Goal: Complete application form: Complete application form

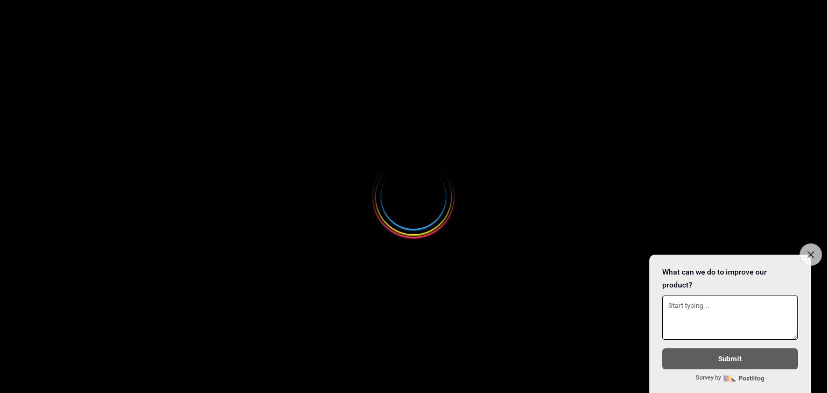
click at [807, 251] on icon "Close survey" at bounding box center [810, 254] width 7 height 7
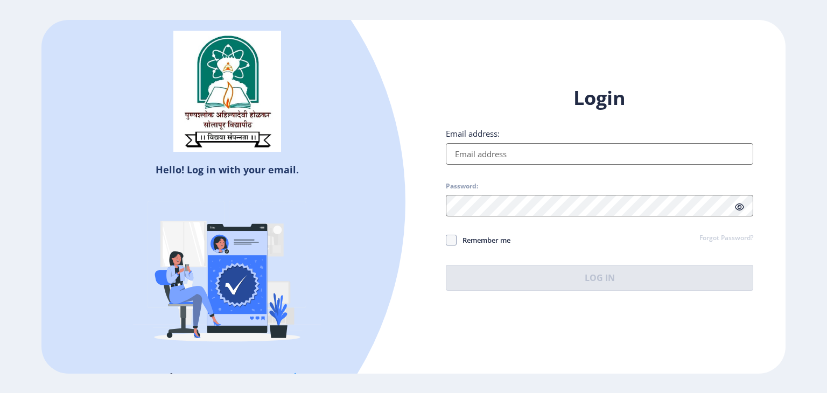
click at [334, 166] on div at bounding box center [75, 202] width 662 height 662
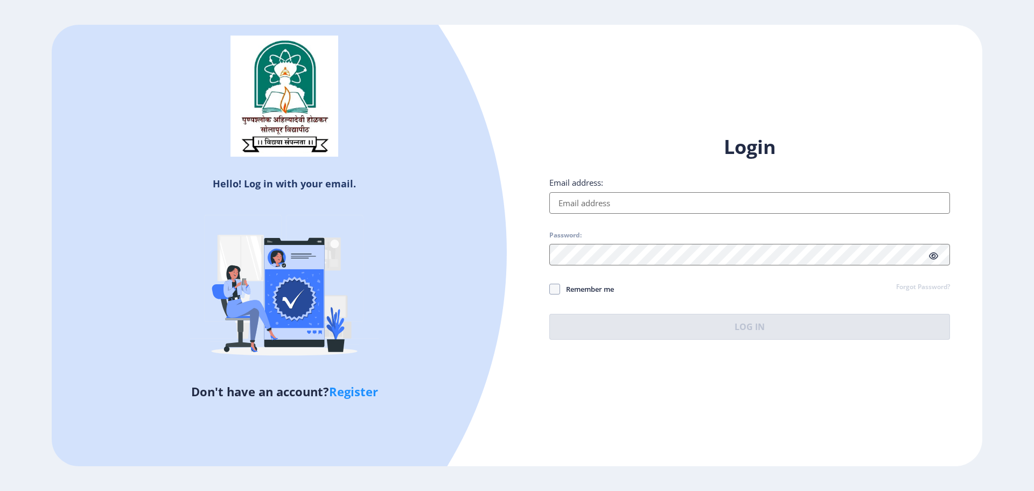
click at [345, 393] on link "Register" at bounding box center [353, 391] width 49 height 16
select select
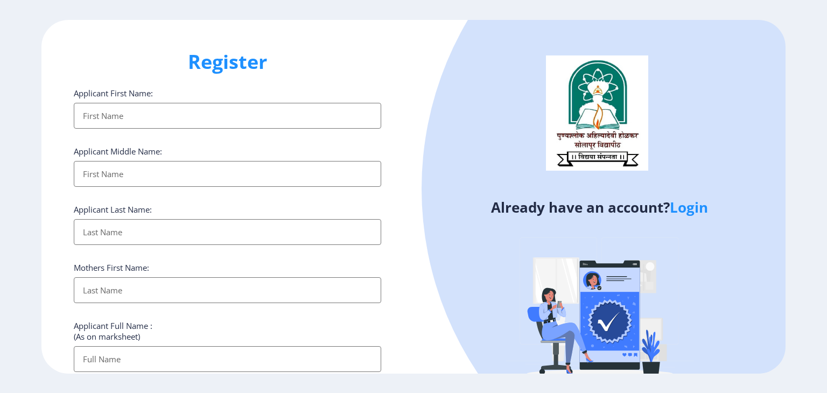
click at [203, 110] on input "Applicant First Name:" at bounding box center [228, 116] width 308 height 26
type input "Raushni"
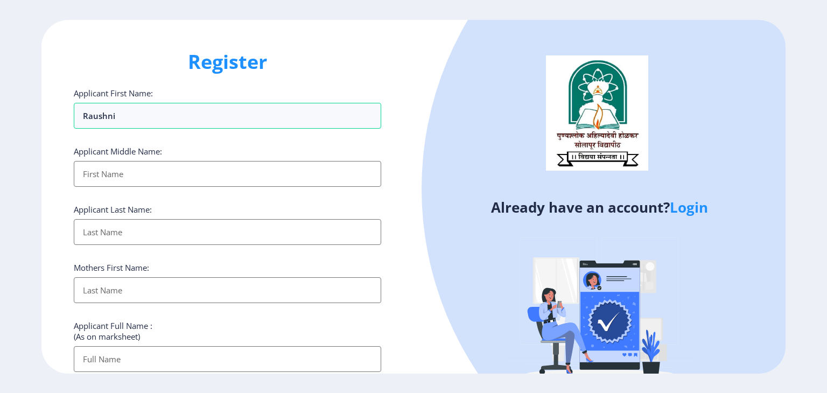
click at [110, 171] on input "Applicant First Name:" at bounding box center [228, 174] width 308 height 26
type input "Raushni"
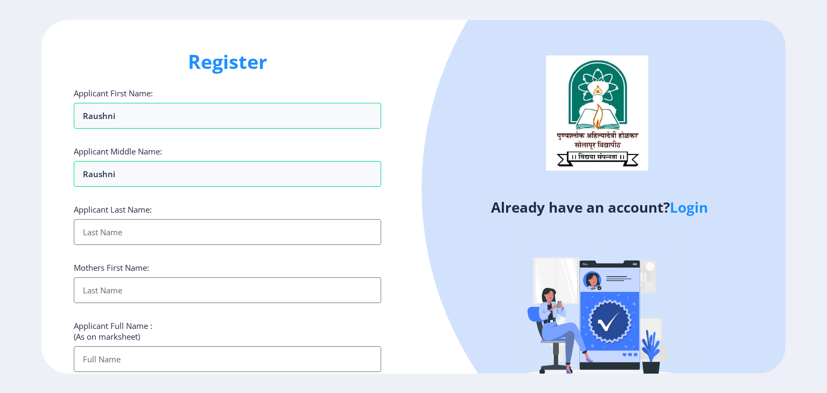
click at [123, 234] on input "Applicant First Name:" at bounding box center [228, 232] width 308 height 26
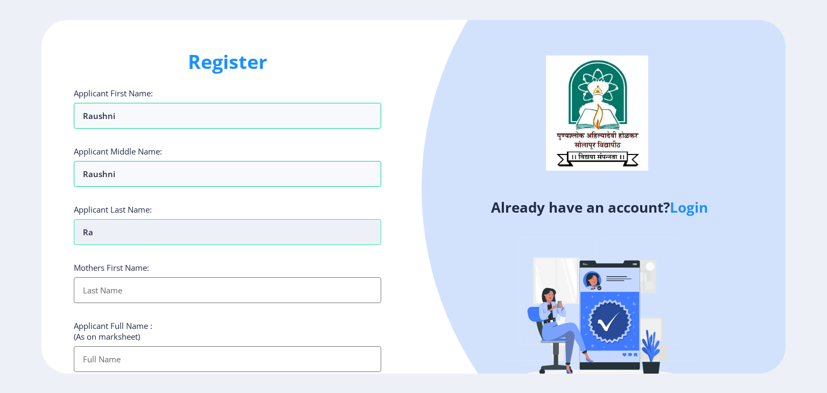
type input "r"
type input "[PERSON_NAME]"
click at [123, 283] on input "Applicant First Name:" at bounding box center [228, 290] width 308 height 26
type input "AB"
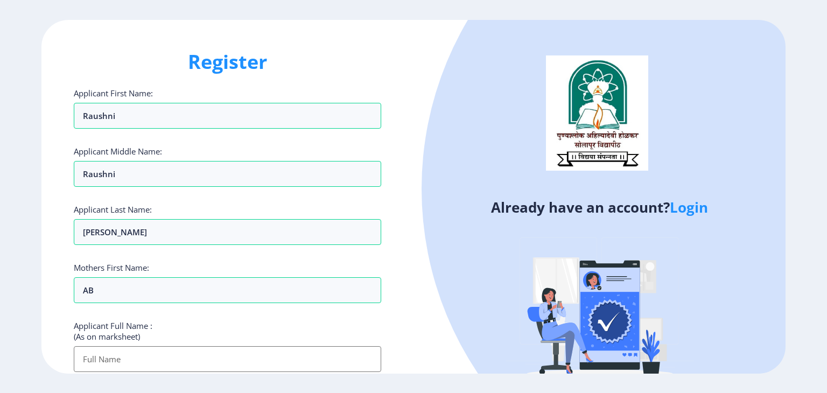
click at [138, 358] on input "Applicant First Name:" at bounding box center [228, 359] width 308 height 26
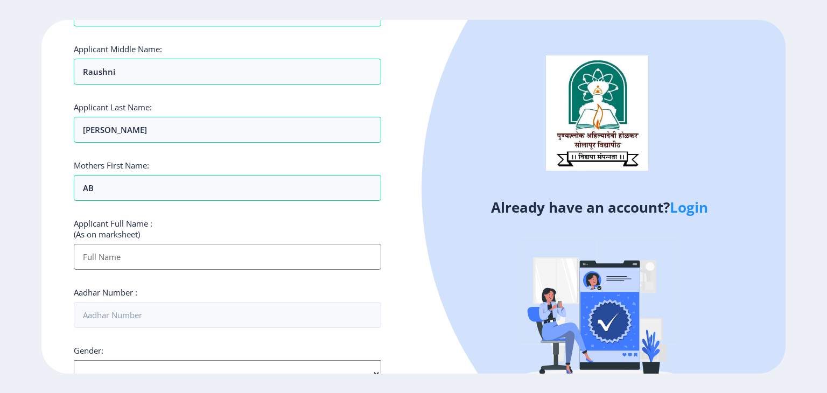
scroll to position [103, 0]
type input "RAUSHNI Trigun [PERSON_NAME]"
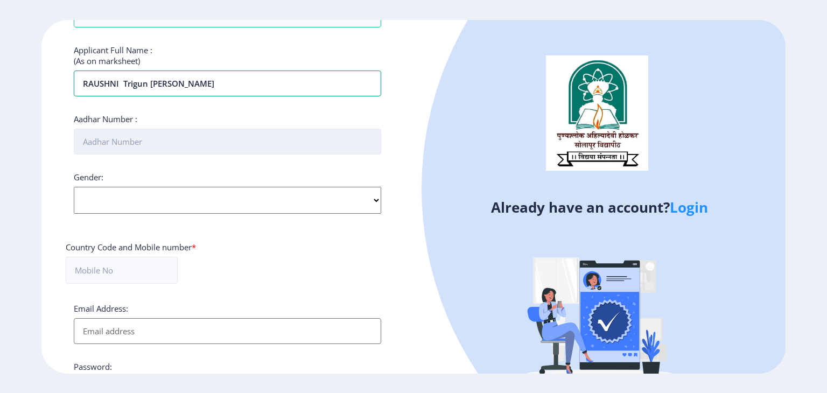
scroll to position [299, 0]
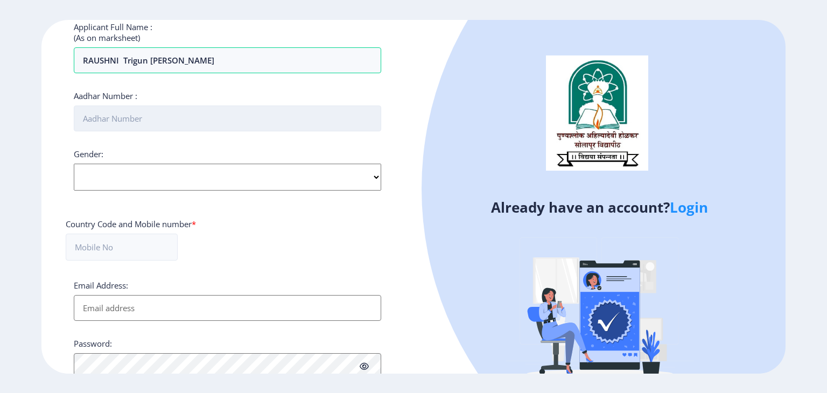
click at [106, 115] on input "Aadhar Number :" at bounding box center [228, 119] width 308 height 26
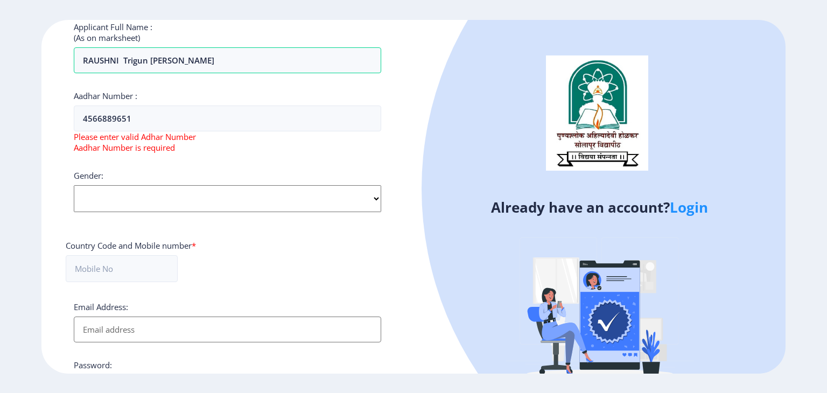
drag, startPoint x: 143, startPoint y: 164, endPoint x: 98, endPoint y: 156, distance: 45.4
click at [98, 156] on div "Applicant First Name: Raushni Applicant Middle Name: [PERSON_NAME] Applicant La…" at bounding box center [228, 124] width 308 height 670
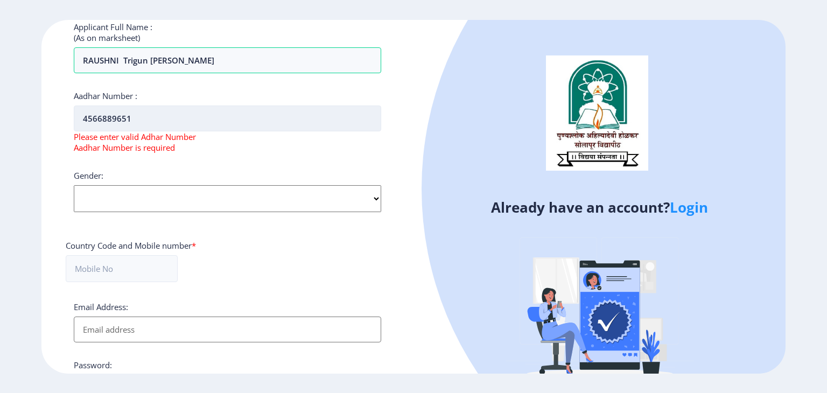
click at [138, 108] on input "4566889651" at bounding box center [228, 119] width 308 height 26
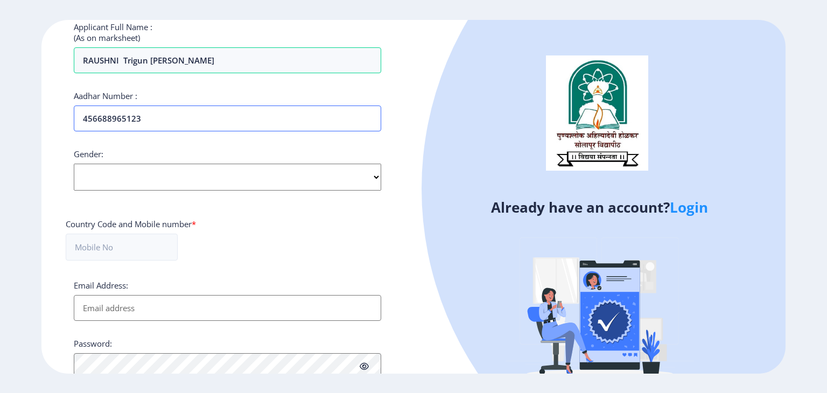
type input "456688965123"
click at [127, 178] on select "Select Gender [DEMOGRAPHIC_DATA] [DEMOGRAPHIC_DATA] Other" at bounding box center [228, 177] width 308 height 27
select select "[DEMOGRAPHIC_DATA]"
click at [74, 164] on select "Select Gender [DEMOGRAPHIC_DATA] [DEMOGRAPHIC_DATA] Other" at bounding box center [228, 177] width 308 height 27
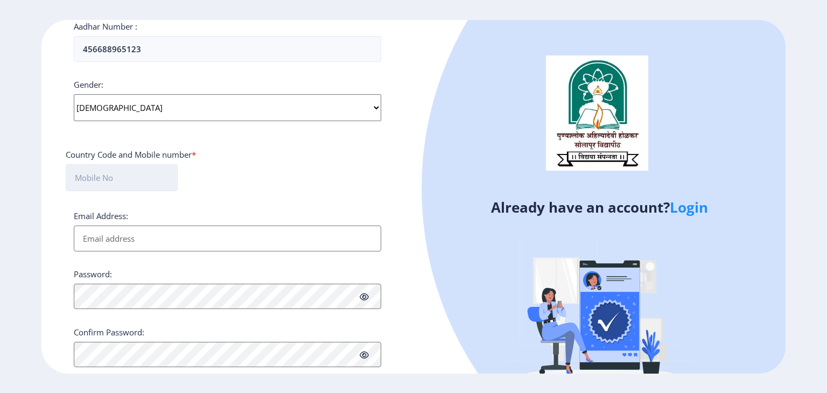
scroll to position [368, 0]
click at [123, 175] on input "text" at bounding box center [122, 177] width 112 height 27
type input "73212802481"
type input "[EMAIL_ADDRESS][DOMAIN_NAME]"
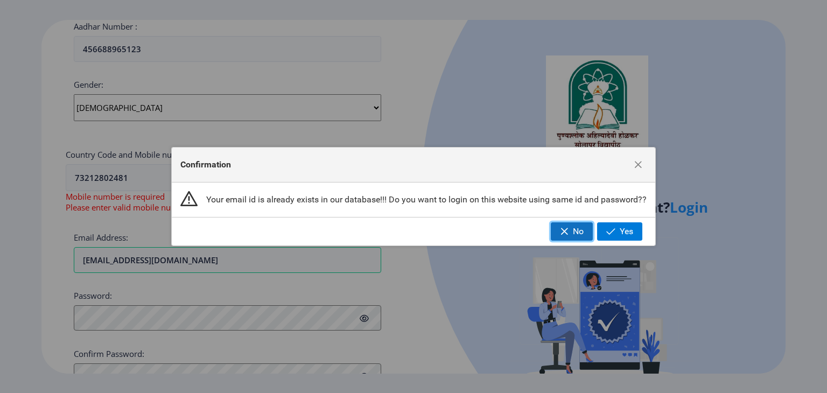
click at [568, 231] on span "button" at bounding box center [564, 231] width 9 height 9
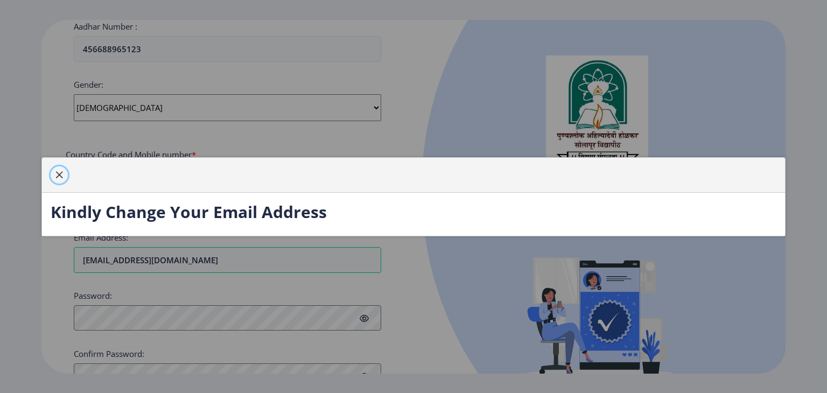
click at [61, 175] on span "button" at bounding box center [59, 175] width 9 height 9
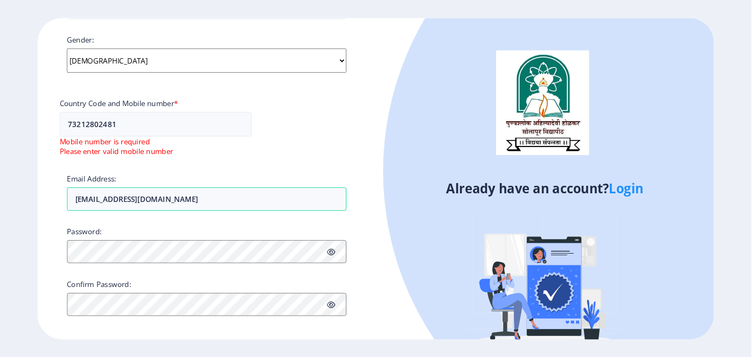
scroll to position [416, 0]
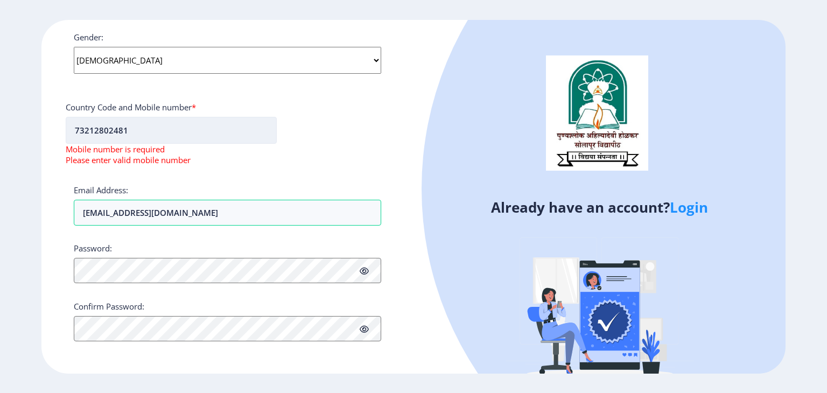
click at [74, 132] on input "73212802481" at bounding box center [171, 130] width 211 height 27
type input "73212802481"
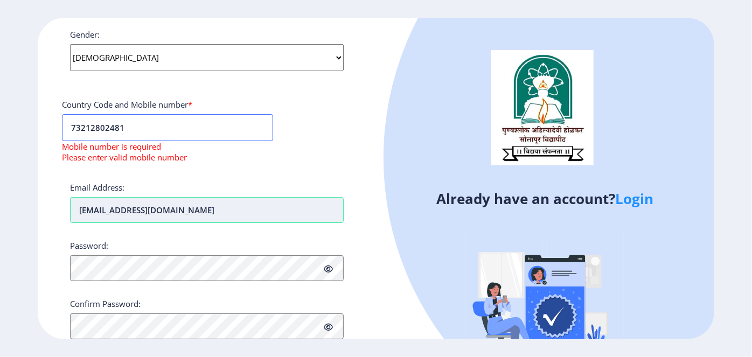
scroll to position [448, 0]
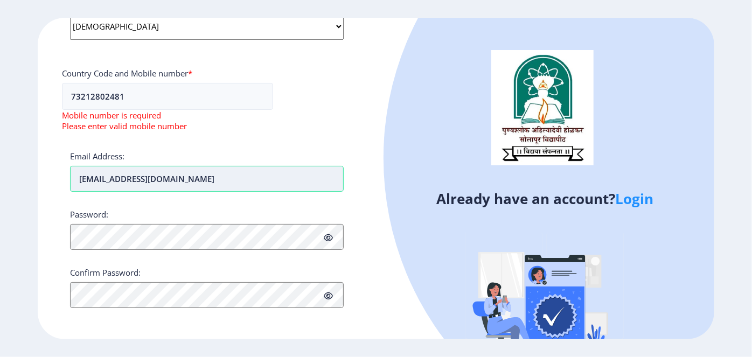
click at [110, 175] on input "[EMAIL_ADDRESS][DOMAIN_NAME]" at bounding box center [207, 179] width 274 height 26
type input "testers@edulab.in"
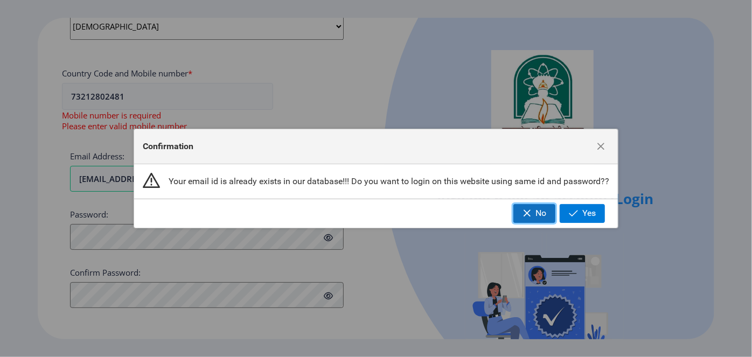
click at [533, 219] on button "No" at bounding box center [534, 213] width 42 height 18
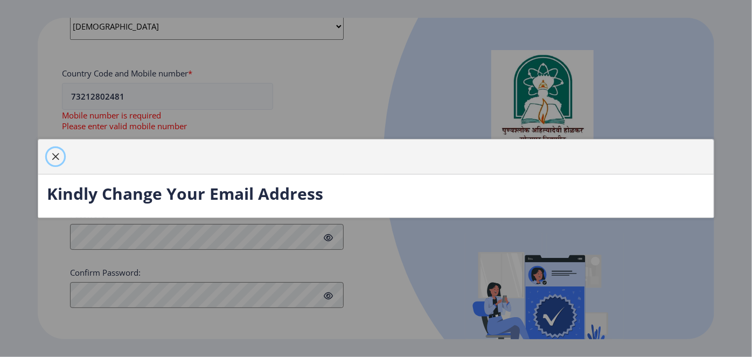
click at [50, 157] on button "button" at bounding box center [55, 156] width 17 height 17
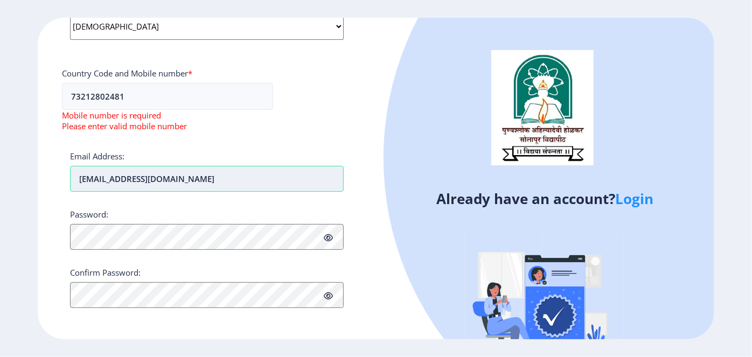
click at [107, 177] on input "testers@edulab.in" at bounding box center [207, 179] width 274 height 26
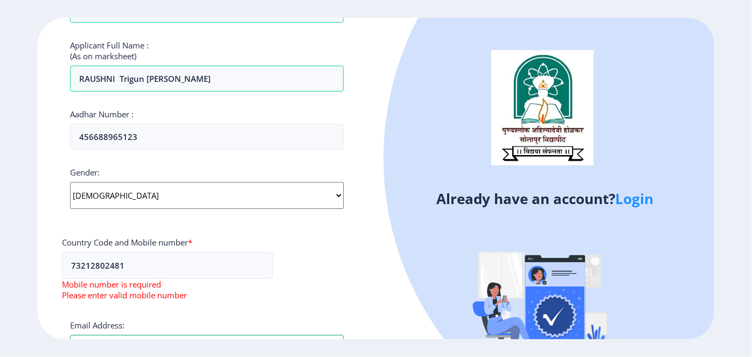
scroll to position [388, 0]
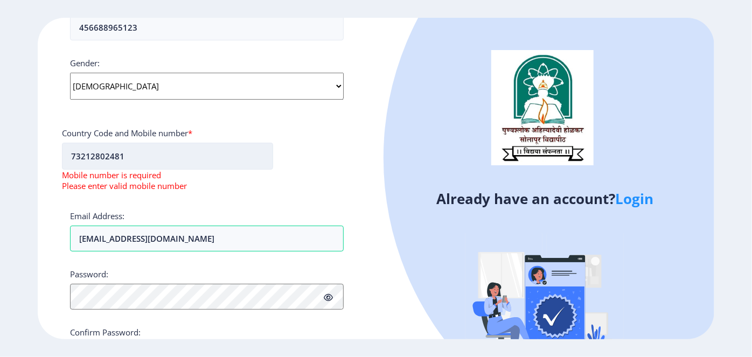
click at [93, 155] on input "73212802481" at bounding box center [167, 156] width 211 height 27
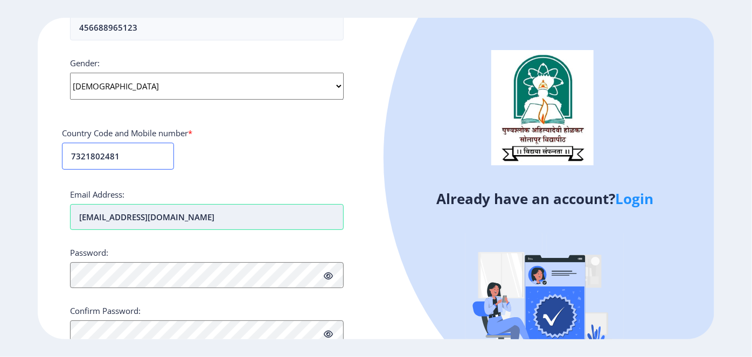
scroll to position [426, 0]
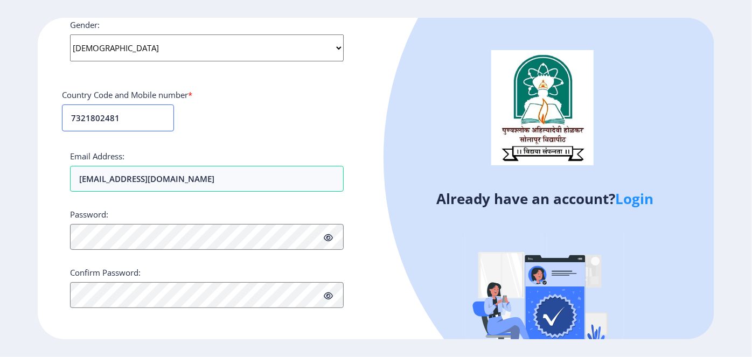
type input "7321802481"
click at [166, 220] on div "Password:" at bounding box center [207, 229] width 274 height 41
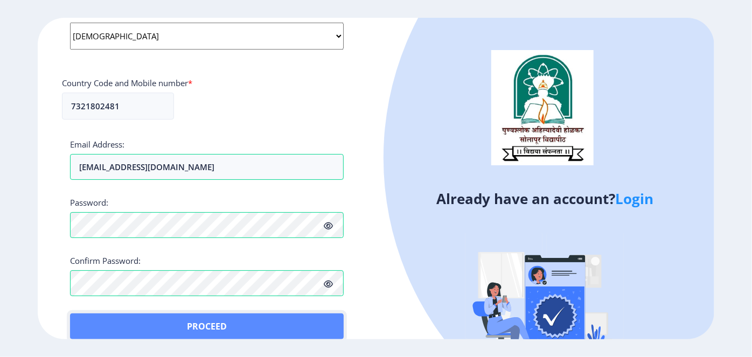
click at [92, 318] on button "Proceed" at bounding box center [207, 326] width 274 height 26
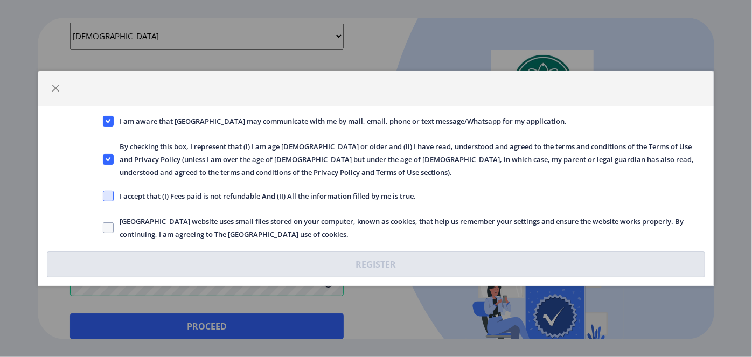
click at [108, 194] on span at bounding box center [108, 196] width 11 height 11
click at [103, 196] on input "I accept that (I) Fees paid is not refundable And (II) All the information fill…" at bounding box center [103, 196] width 1 height 1
checkbox input "true"
click at [108, 219] on label "[GEOGRAPHIC_DATA] website uses small files stored on your computer, known as co…" at bounding box center [404, 228] width 602 height 26
click at [103, 228] on input "[GEOGRAPHIC_DATA] website uses small files stored on your computer, known as co…" at bounding box center [103, 228] width 1 height 1
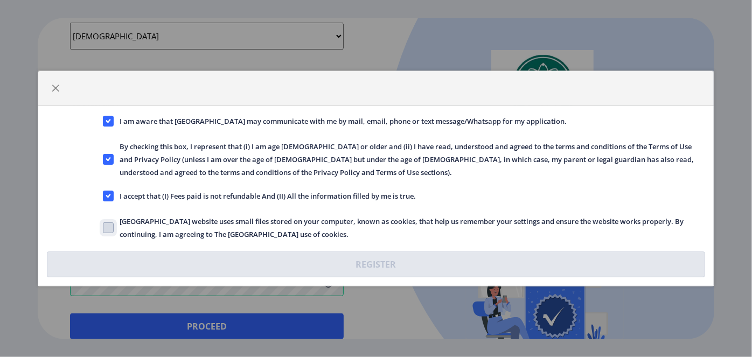
checkbox input "true"
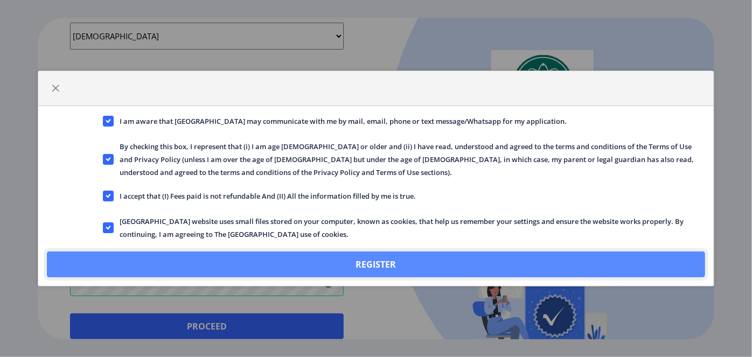
click at [291, 254] on button "Register" at bounding box center [376, 265] width 658 height 26
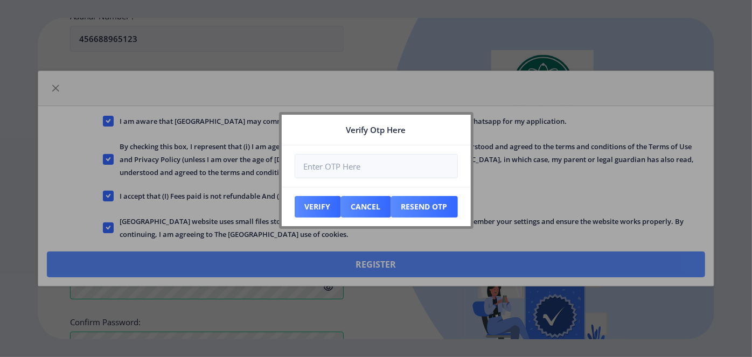
scroll to position [499, 0]
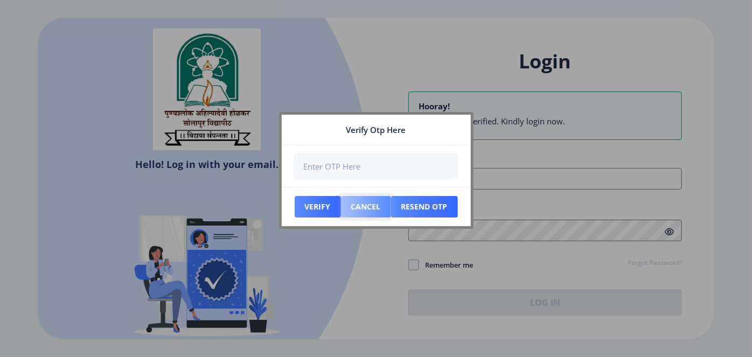
click at [367, 207] on button "Cancel" at bounding box center [366, 207] width 50 height 22
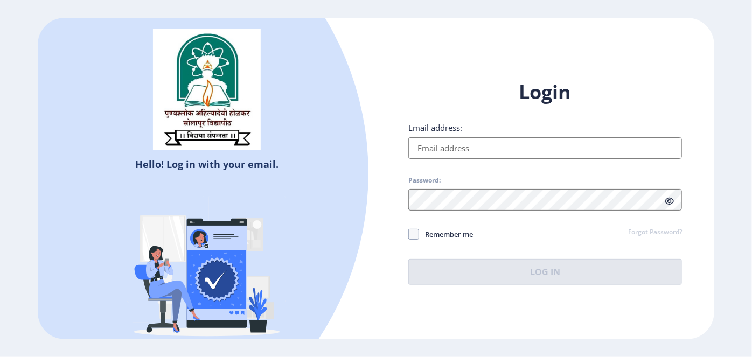
click at [469, 152] on input "Email address:" at bounding box center [545, 148] width 274 height 22
type input "e"
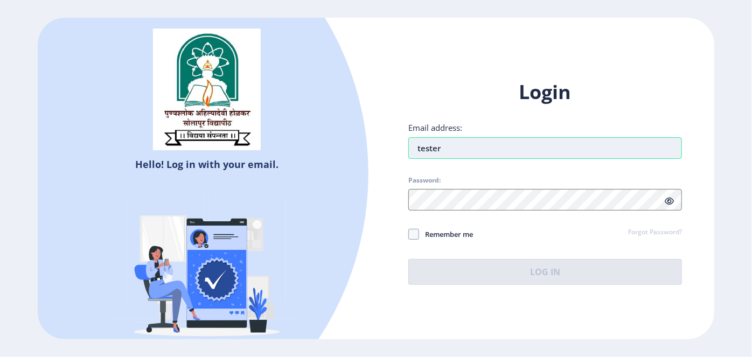
type input "testers@edulab.in"
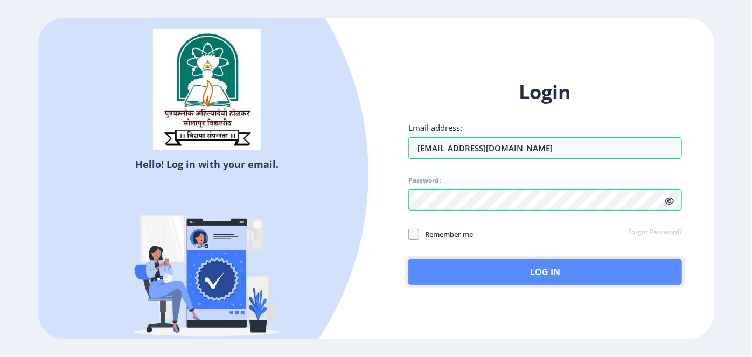
click at [531, 268] on button "Log In" at bounding box center [545, 272] width 274 height 26
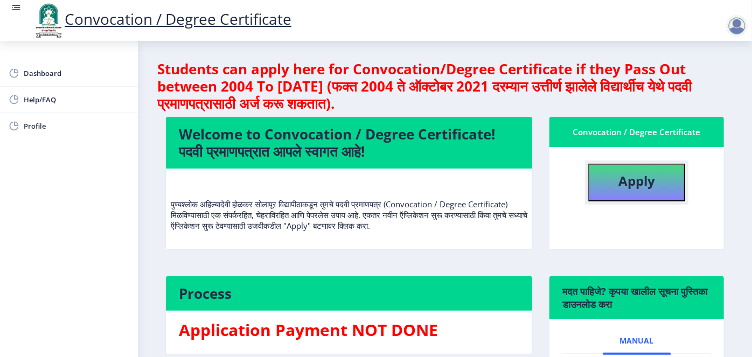
click at [613, 185] on button "Apply" at bounding box center [636, 183] width 97 height 38
select select
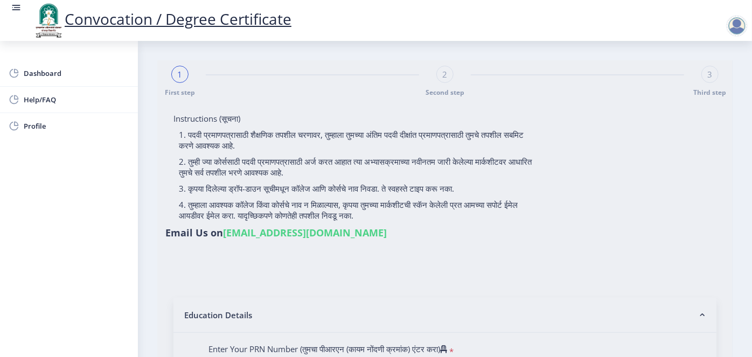
type input "Ajay Edulab"
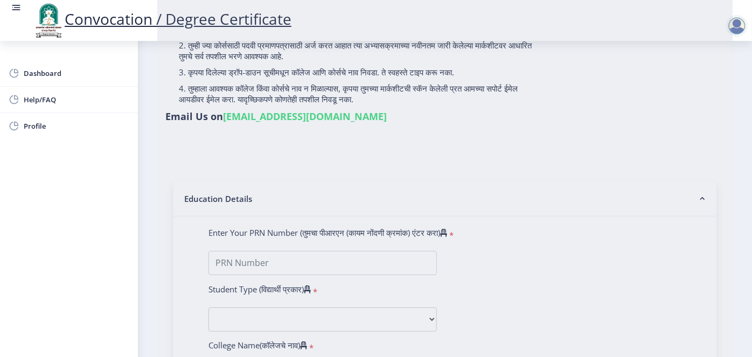
scroll to position [117, 0]
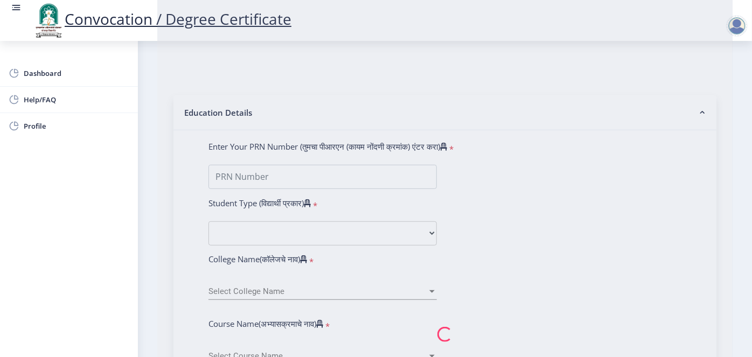
scroll to position [201, 0]
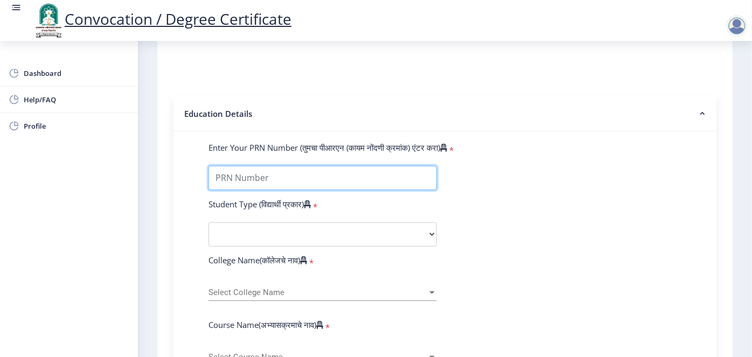
click at [257, 167] on input "Enter Your PRN Number (तुमचा पीआरएन (कायम नोंदणी क्रमांक) एंटर करा)" at bounding box center [322, 178] width 228 height 24
type input "1111515251252550"
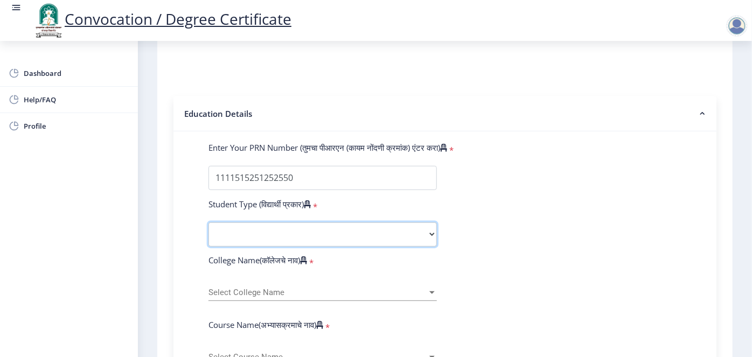
click at [230, 222] on select "Select Student Type Regular External" at bounding box center [322, 234] width 228 height 24
select select "Regular"
click at [208, 222] on select "Select Student Type Regular External" at bounding box center [322, 234] width 228 height 24
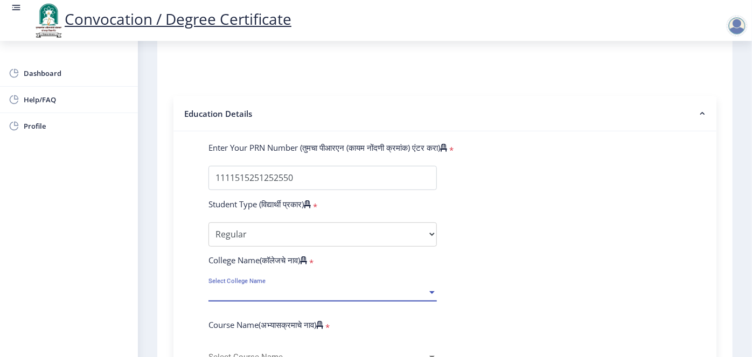
click at [232, 288] on span "Select College Name" at bounding box center [317, 292] width 219 height 9
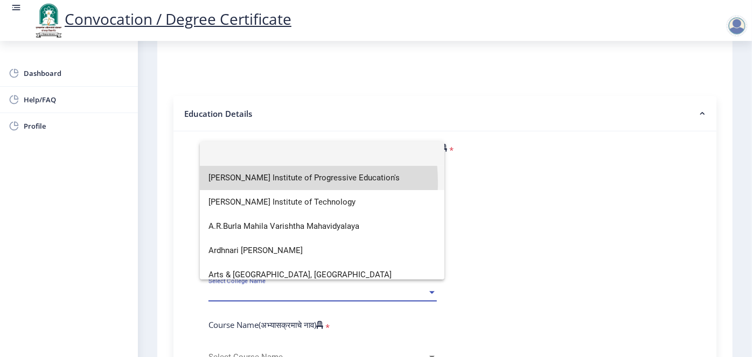
click at [240, 183] on span "Shri Vithal Institute of Progressive Education's" at bounding box center [321, 178] width 227 height 24
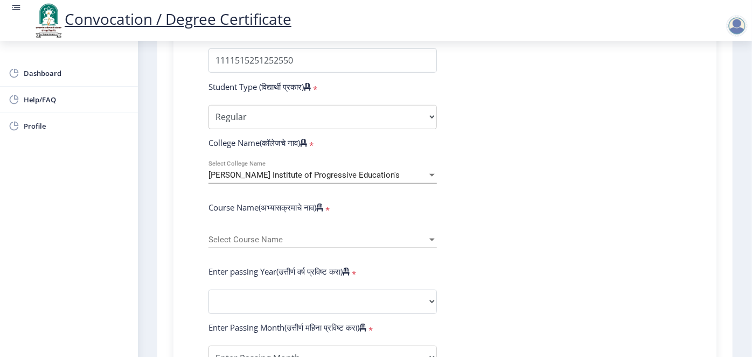
scroll to position [324, 0]
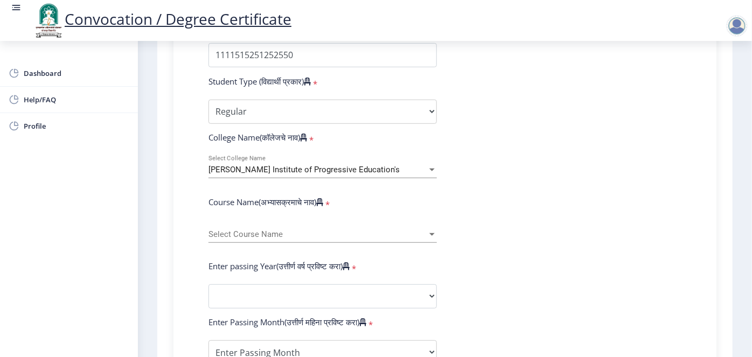
click at [241, 220] on div "Select Course Name Select Course Name" at bounding box center [322, 231] width 228 height 23
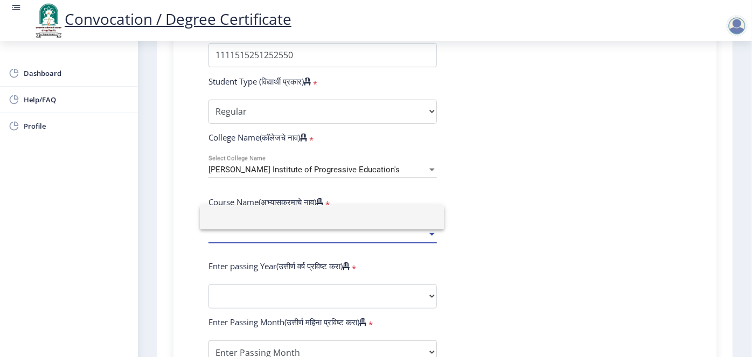
click at [250, 197] on div at bounding box center [376, 178] width 752 height 357
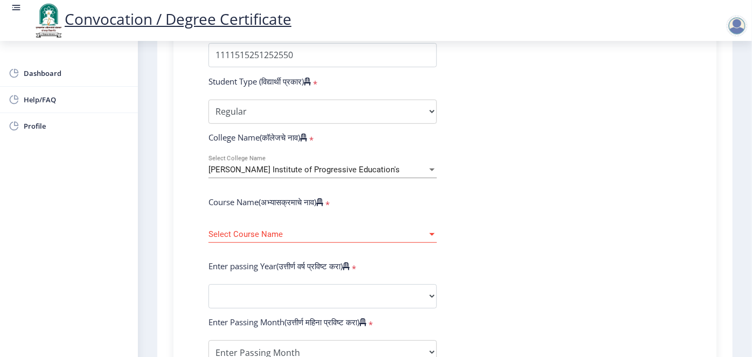
click at [249, 230] on span "Select Course Name" at bounding box center [317, 234] width 219 height 9
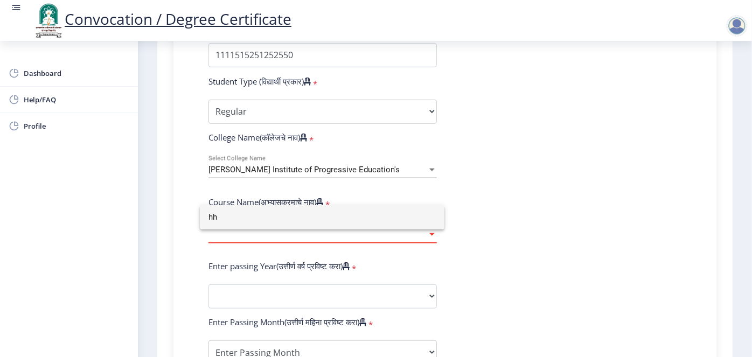
type input "h"
click at [231, 218] on input "Comerse" at bounding box center [321, 217] width 227 height 24
type input "Comerse"
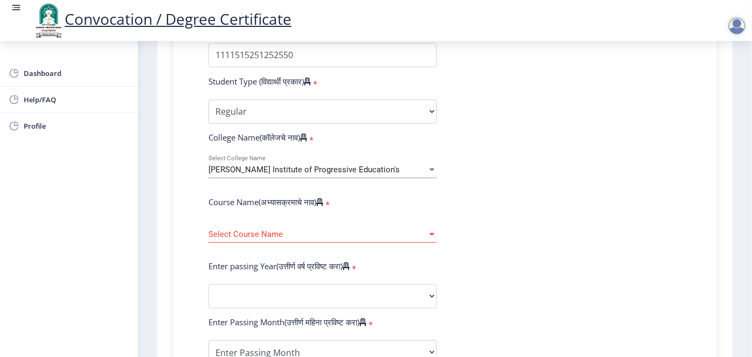
drag, startPoint x: 231, startPoint y: 218, endPoint x: 203, endPoint y: 214, distance: 27.8
click at [203, 220] on div "Select Course Name Select Course Name" at bounding box center [322, 236] width 245 height 33
click at [318, 165] on span "Shri Vithal Institute of Progressive Education's" at bounding box center [303, 170] width 191 height 10
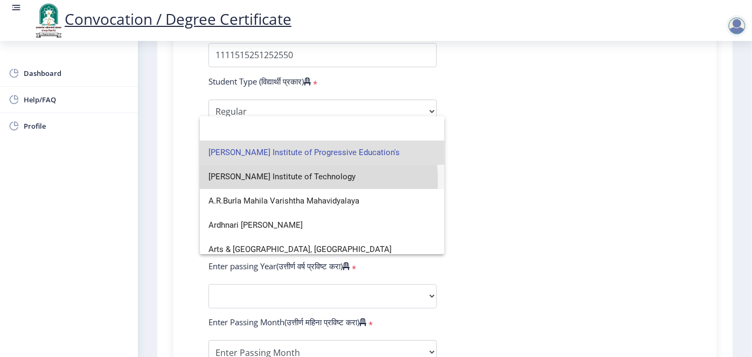
click at [279, 181] on span "A.G.Patil Institute of Technology" at bounding box center [321, 177] width 227 height 24
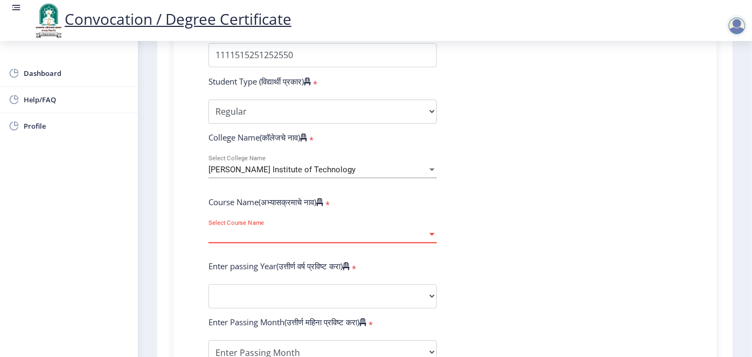
click at [254, 230] on span "Select Course Name" at bounding box center [317, 234] width 219 height 9
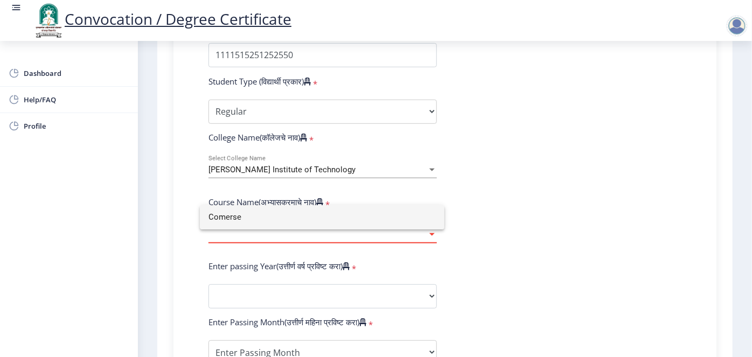
click at [313, 152] on div at bounding box center [376, 178] width 752 height 357
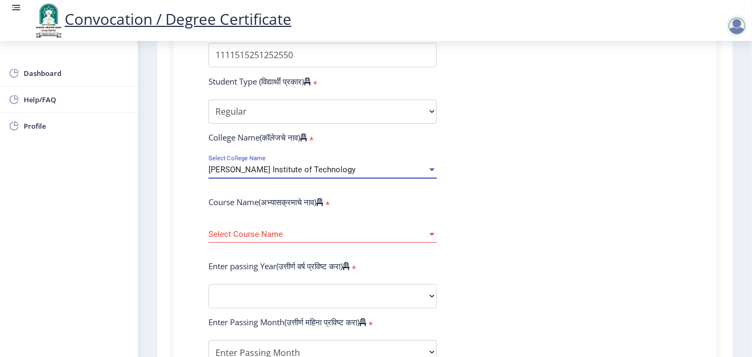
click at [317, 165] on span "A.G.Patil Institute of Technology" at bounding box center [281, 170] width 147 height 10
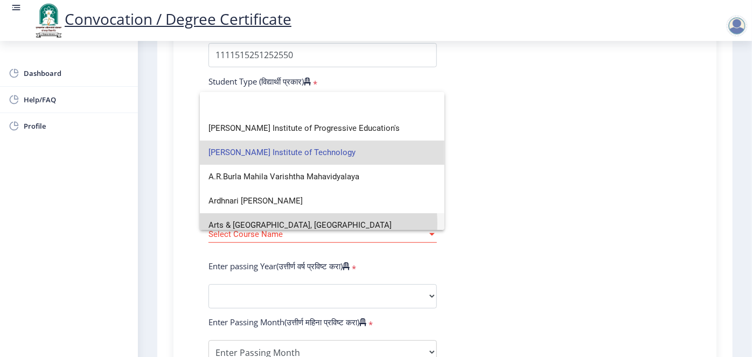
click at [281, 224] on span "Arts & Commerce College, Madha" at bounding box center [321, 225] width 227 height 24
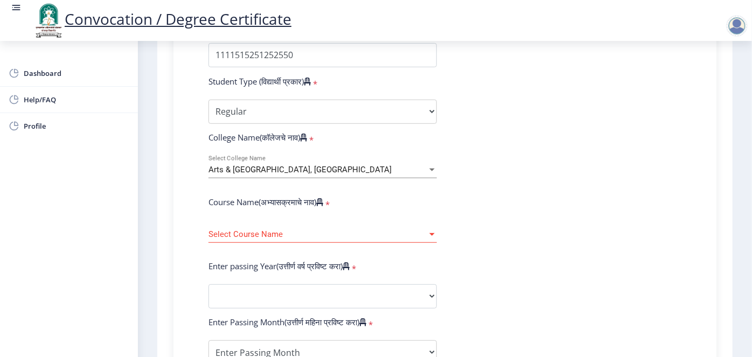
click at [296, 230] on span "Select Course Name" at bounding box center [317, 234] width 219 height 9
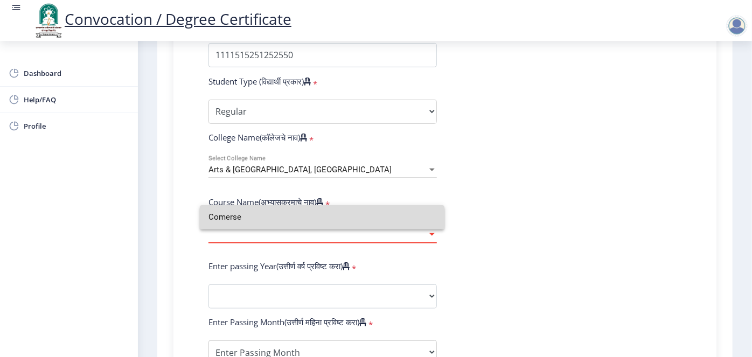
click at [284, 218] on input "Comerse" at bounding box center [321, 217] width 227 height 24
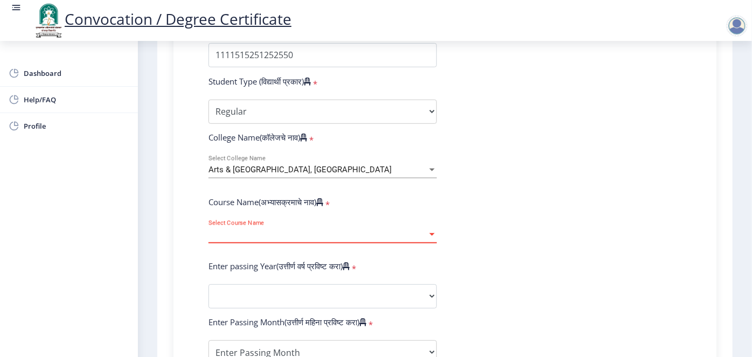
click at [432, 230] on div at bounding box center [432, 234] width 10 height 9
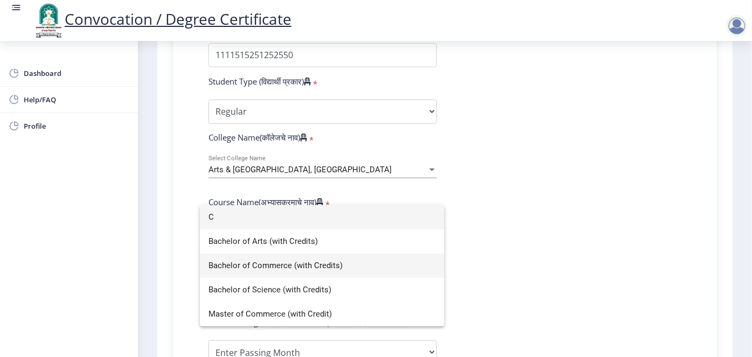
type input "C"
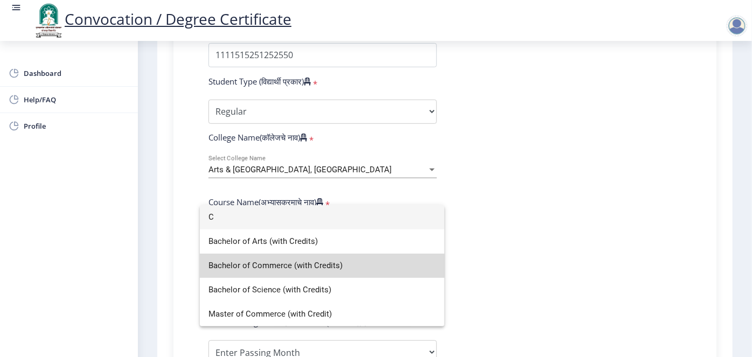
click at [298, 266] on span "Bachelor of Commerce (with Credits)" at bounding box center [321, 266] width 227 height 24
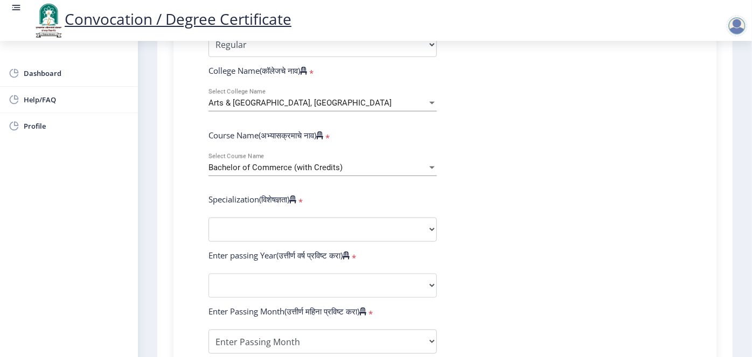
scroll to position [392, 0]
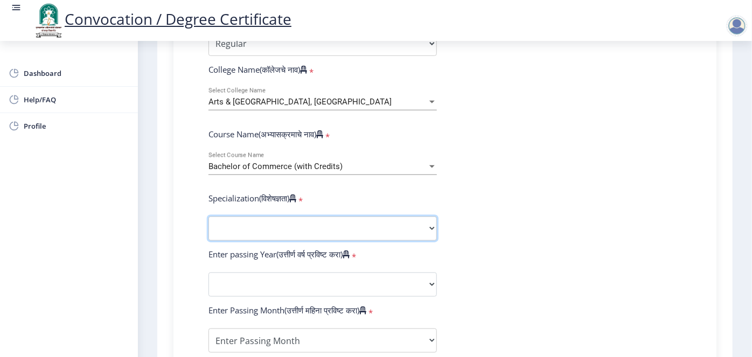
click at [310, 217] on select "Specialization Banking Advanced Accountancy Advanced Banking Advanced Cost Acco…" at bounding box center [322, 229] width 228 height 24
select select "Banking"
click at [208, 217] on select "Specialization Banking Advanced Accountancy Advanced Banking Advanced Cost Acco…" at bounding box center [322, 229] width 228 height 24
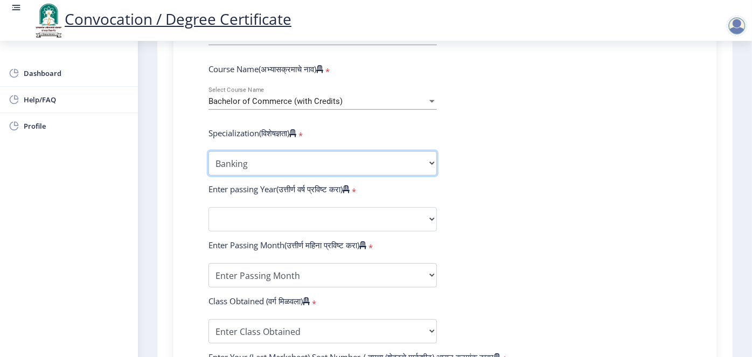
scroll to position [459, 0]
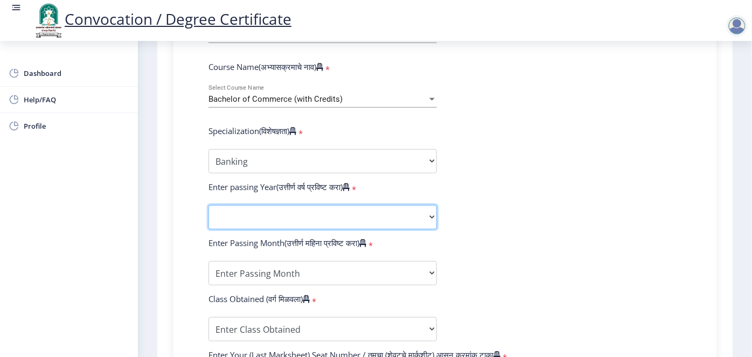
click at [272, 207] on select "2025 2024 2023 2022 2021 2020 2019 2018 2017 2016 2015 2014 2013 2012 2011 2010…" at bounding box center [322, 217] width 228 height 24
select select "2020"
click at [208, 205] on select "2025 2024 2023 2022 2021 2020 2019 2018 2017 2016 2015 2014 2013 2012 2011 2010…" at bounding box center [322, 217] width 228 height 24
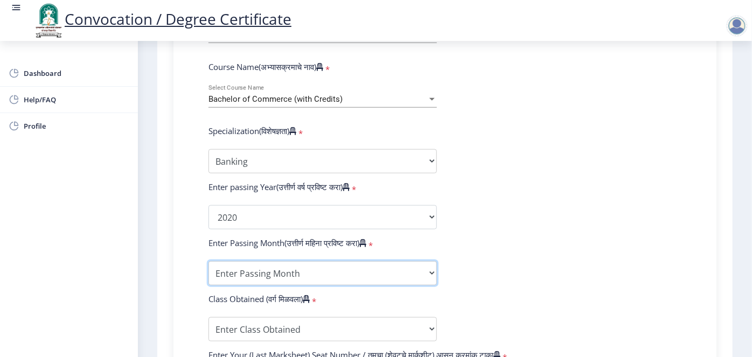
click at [310, 261] on select "Enter Passing Month March April May October November December" at bounding box center [322, 273] width 228 height 24
select select "April"
click at [208, 261] on select "Enter Passing Month March April May October November December" at bounding box center [322, 273] width 228 height 24
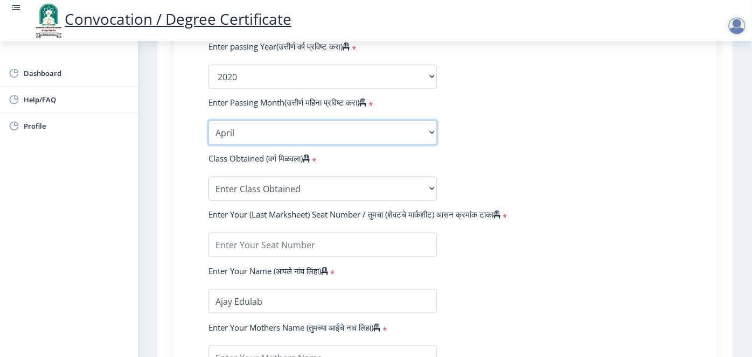
scroll to position [601, 0]
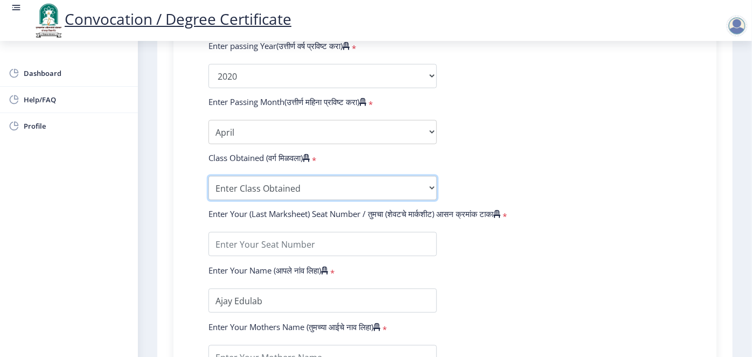
click at [268, 176] on select "Enter Class Obtained FIRST CLASS WITH DISTINCTION FIRST CLASS HIGHER SECOND CLA…" at bounding box center [322, 188] width 228 height 24
select select "PASS CLASS"
click at [208, 176] on select "Enter Class Obtained FIRST CLASS WITH DISTINCTION FIRST CLASS HIGHER SECOND CLA…" at bounding box center [322, 188] width 228 height 24
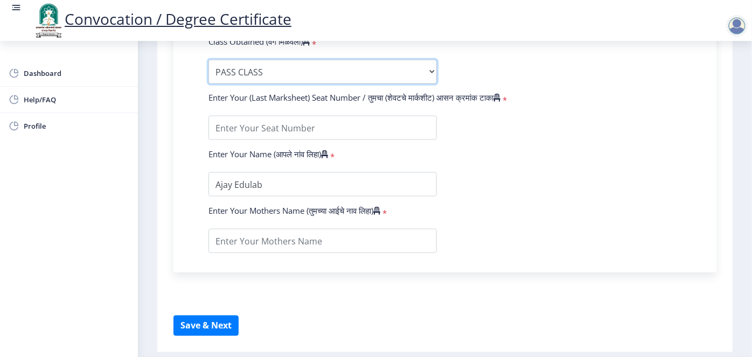
scroll to position [727, 0]
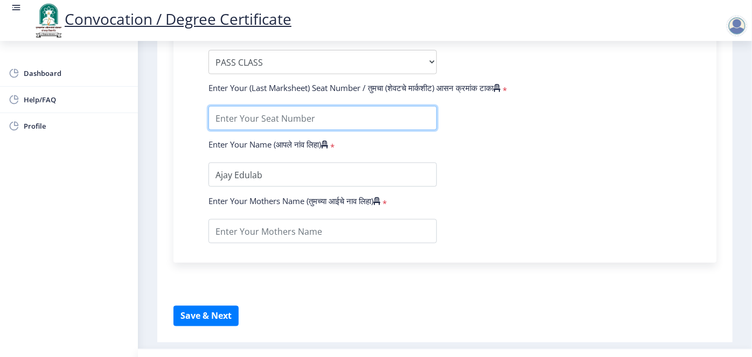
click at [248, 106] on input "textarea" at bounding box center [322, 118] width 228 height 24
type input "10"
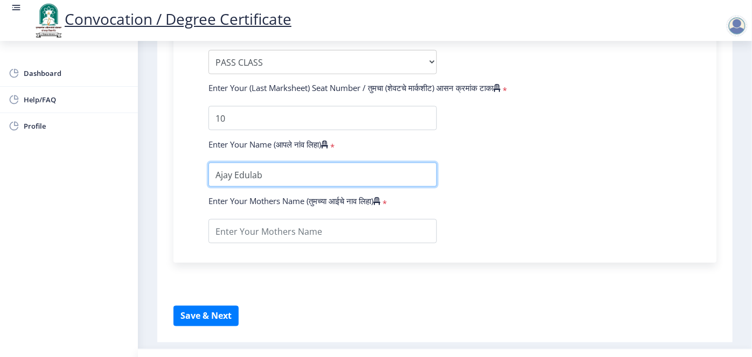
click at [234, 163] on input "textarea" at bounding box center [322, 175] width 228 height 24
click at [268, 163] on input "textarea" at bounding box center [322, 175] width 228 height 24
type input "A"
type input "Raushni ojha"
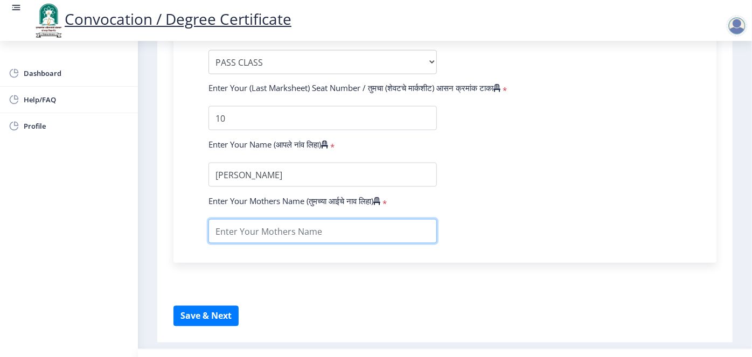
click at [257, 219] on input "textarea" at bounding box center [322, 231] width 228 height 24
type input "ABC"
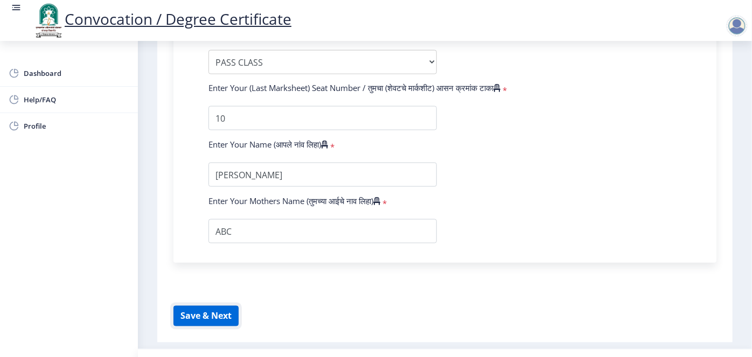
click at [211, 306] on button "Save & Next" at bounding box center [205, 316] width 65 height 20
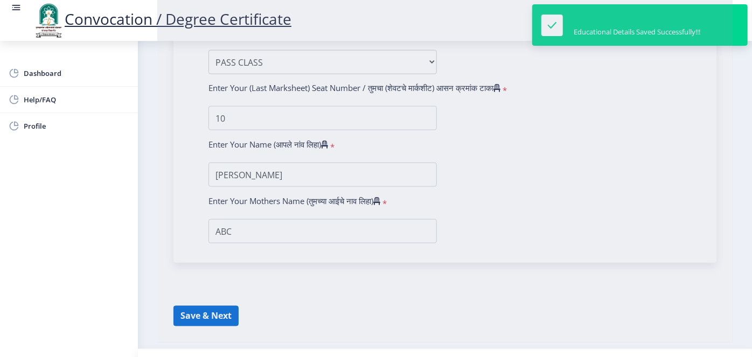
select select
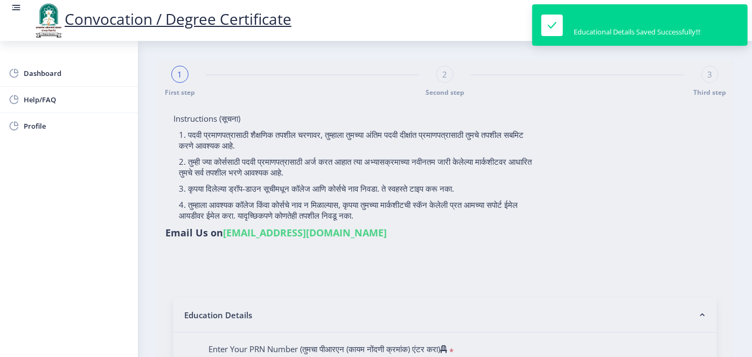
type input "Ajay Edulab"
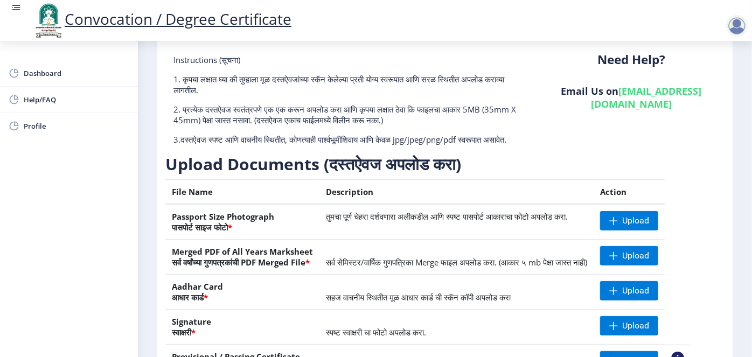
scroll to position [60, 0]
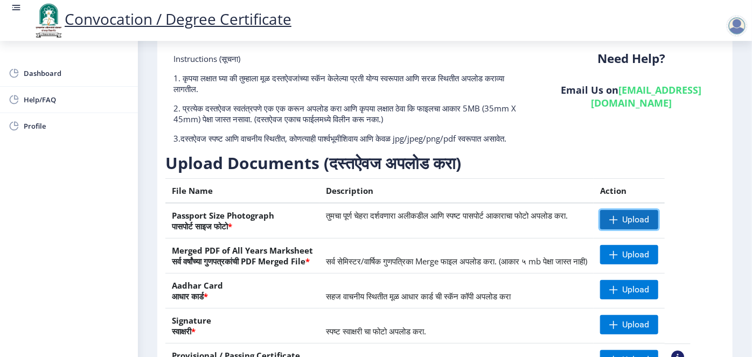
click at [643, 229] on span "Upload" at bounding box center [629, 219] width 58 height 19
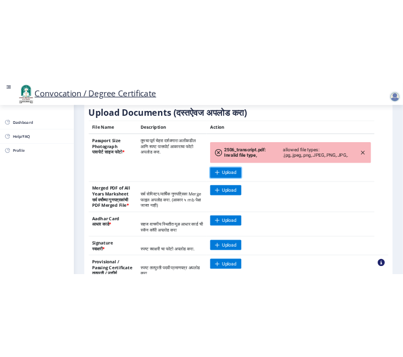
scroll to position [169, 0]
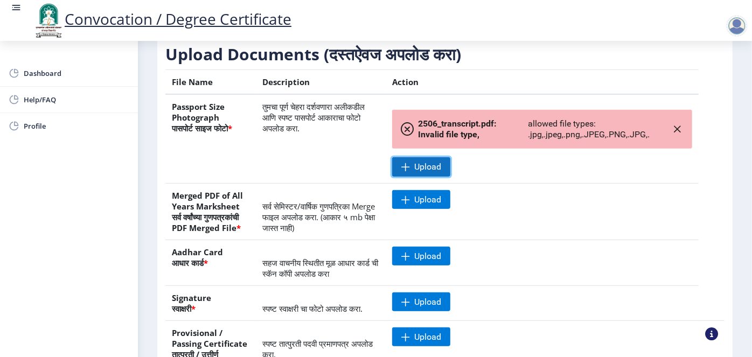
click at [428, 170] on span "Upload" at bounding box center [421, 166] width 58 height 19
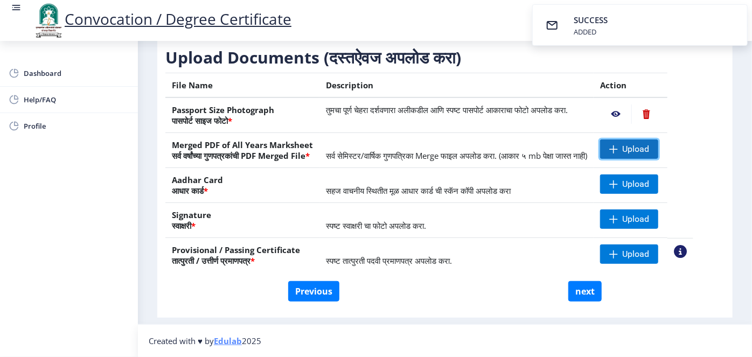
click at [649, 155] on span "Upload" at bounding box center [635, 149] width 27 height 11
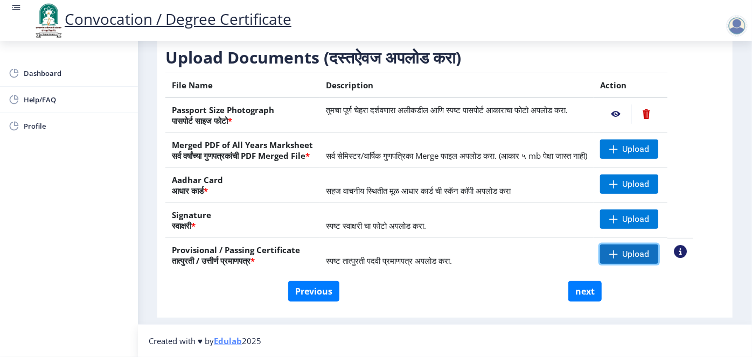
click at [649, 260] on span "Upload" at bounding box center [635, 254] width 27 height 11
click at [618, 259] on span at bounding box center [613, 254] width 9 height 9
click at [667, 259] on td "Upload" at bounding box center [631, 255] width 74 height 35
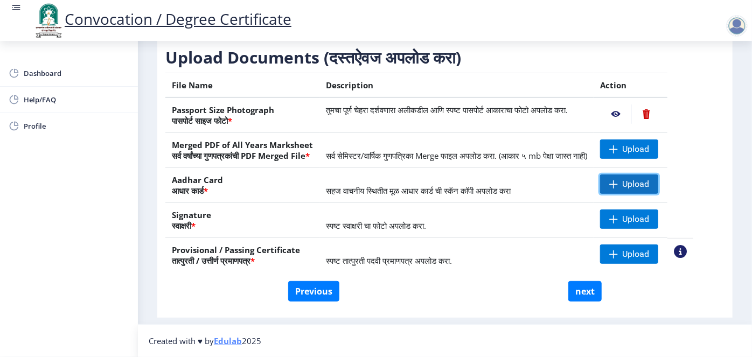
click at [649, 190] on span "Upload" at bounding box center [635, 184] width 27 height 11
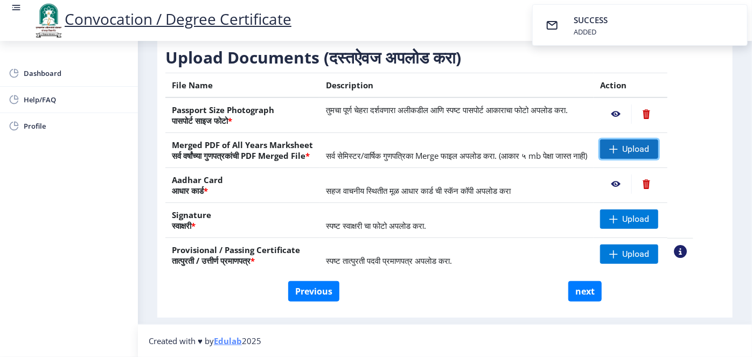
click at [649, 155] on span "Upload" at bounding box center [635, 149] width 27 height 11
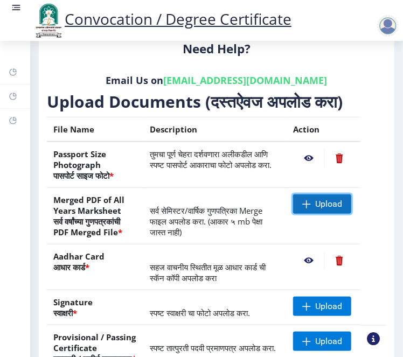
click at [325, 200] on span "Upload" at bounding box center [328, 204] width 27 height 11
click at [322, 204] on span "Upload" at bounding box center [328, 204] width 27 height 11
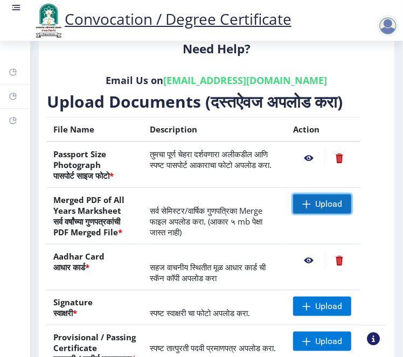
click at [322, 204] on span "Upload" at bounding box center [328, 204] width 27 height 11
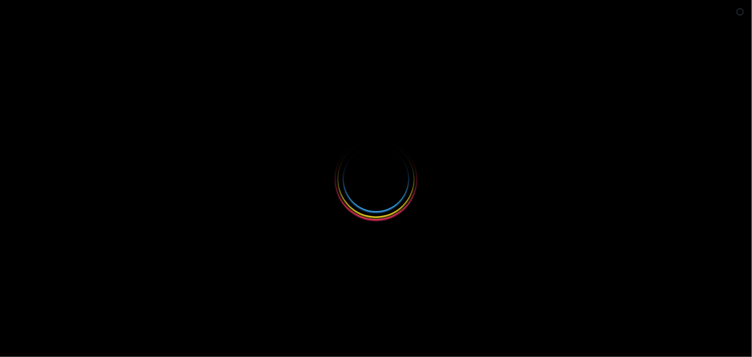
select select
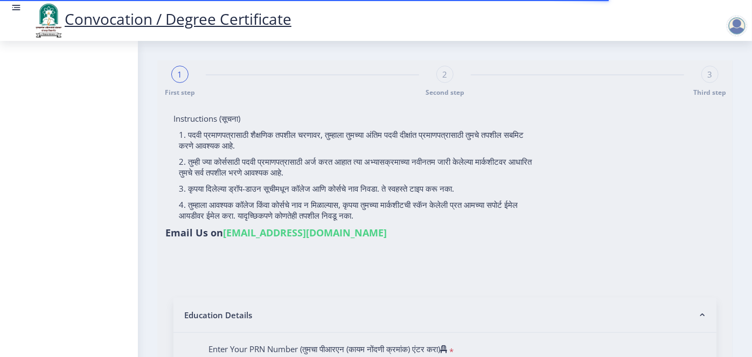
type input "Ajay Edulab"
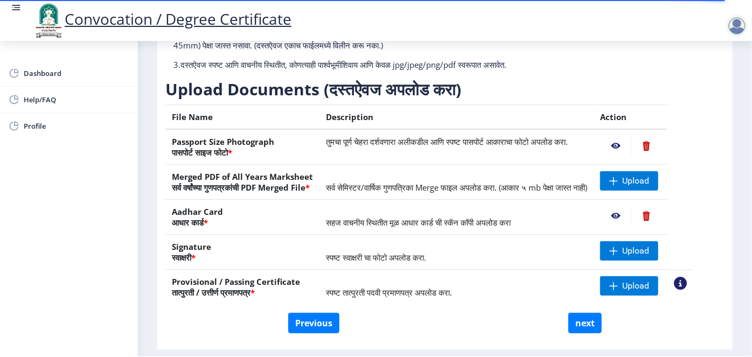
scroll to position [134, 0]
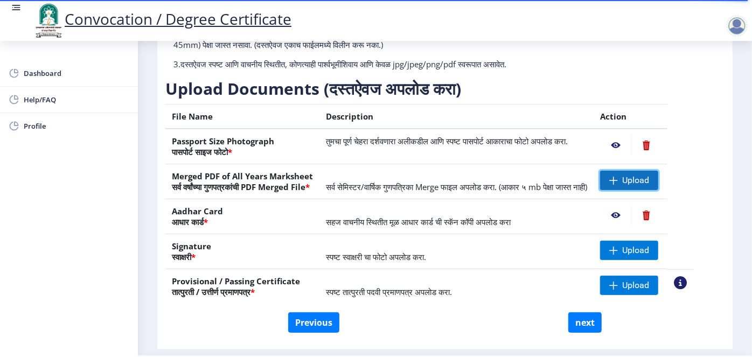
click at [402, 186] on span "Upload" at bounding box center [635, 180] width 27 height 11
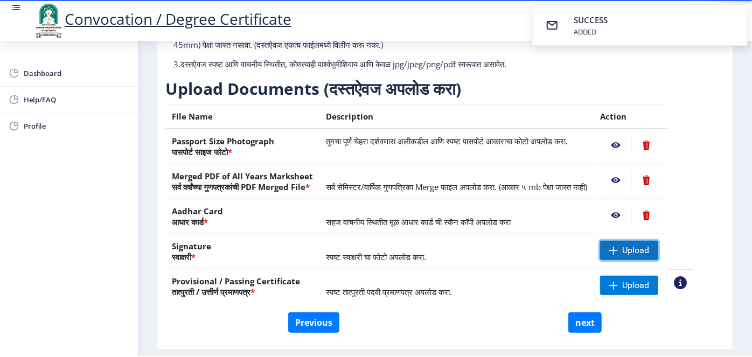
click at [402, 255] on span at bounding box center [613, 250] width 9 height 9
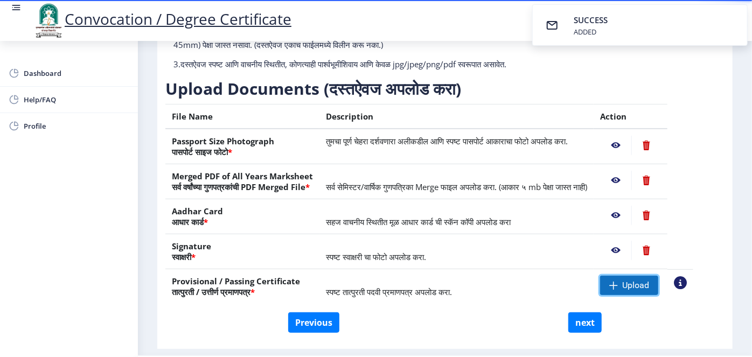
click at [402, 295] on span "Upload" at bounding box center [629, 285] width 58 height 19
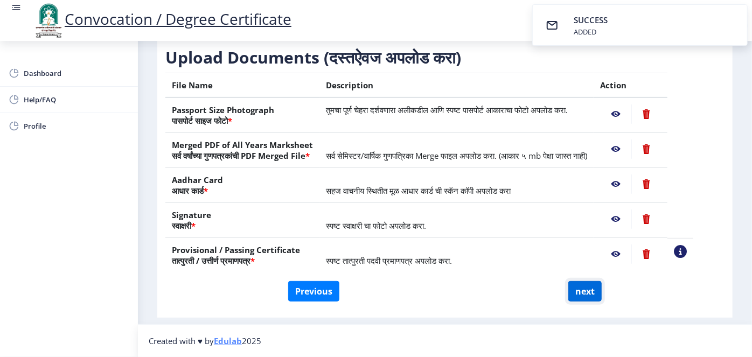
click at [402, 291] on button "next" at bounding box center [584, 291] width 33 height 20
select select
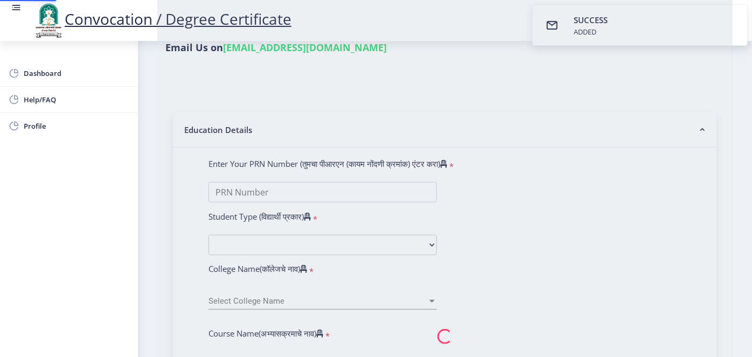
scroll to position [0, 0]
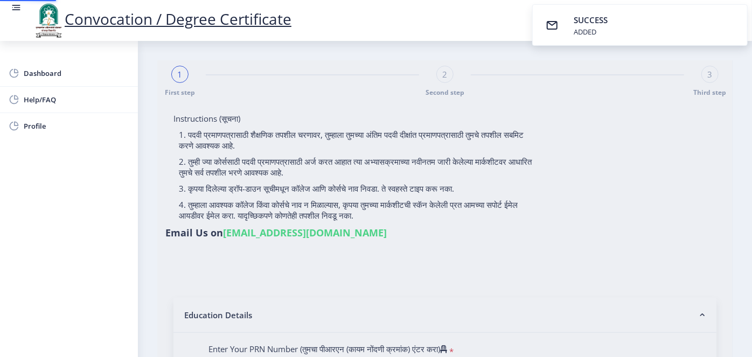
type input "Ajay Edulab"
select select
type input "Ajay Edulab"
select select
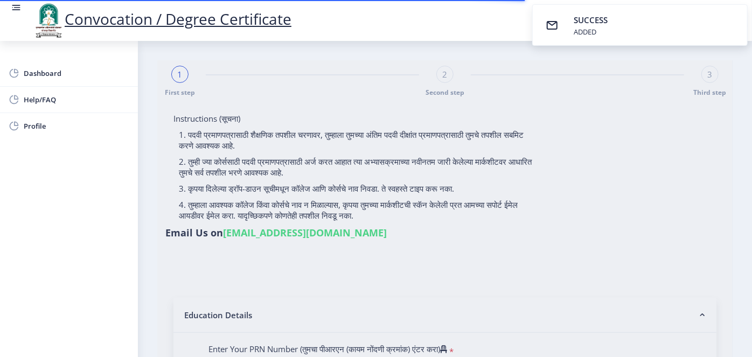
select select
type input "Ajay Edulab"
type input "1111515251252550"
select select "Regular"
select select "2020"
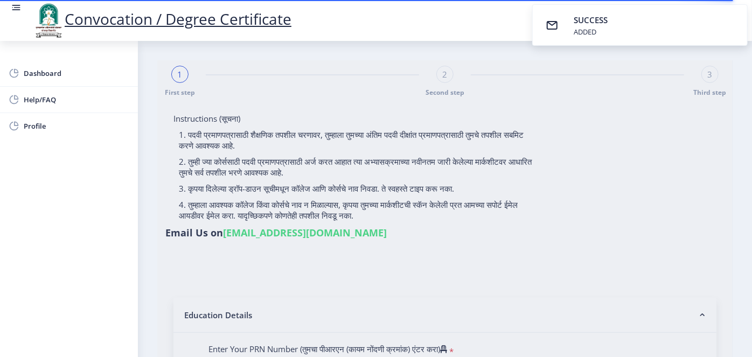
select select "April"
select select "PASS CLASS"
type input "10"
type input "[PERSON_NAME]"
type input "ABC"
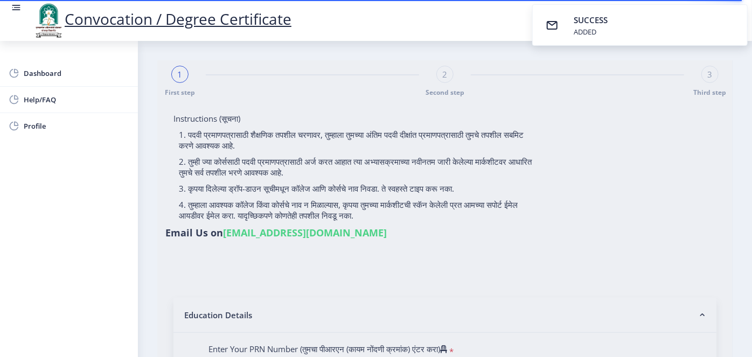
select select "Banking"
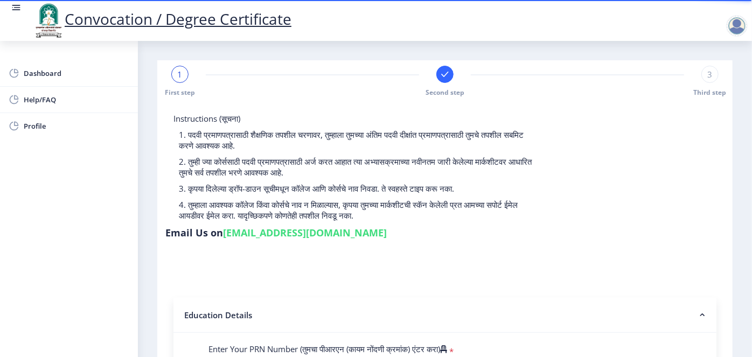
select select
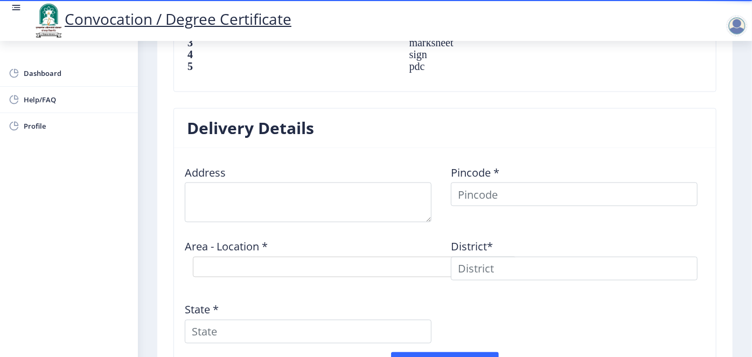
scroll to position [787, 0]
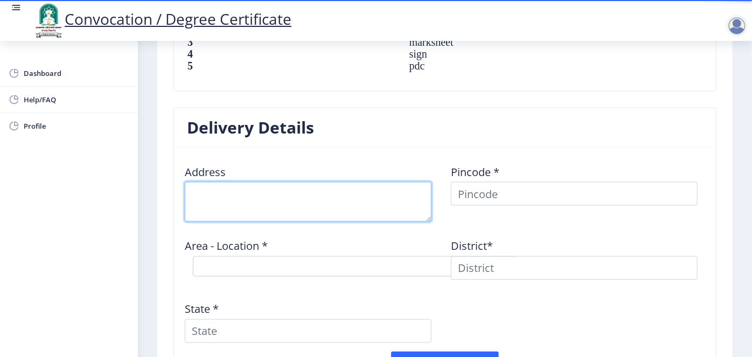
click at [233, 204] on textarea at bounding box center [308, 202] width 247 height 40
type textarea "andheri mumbai"
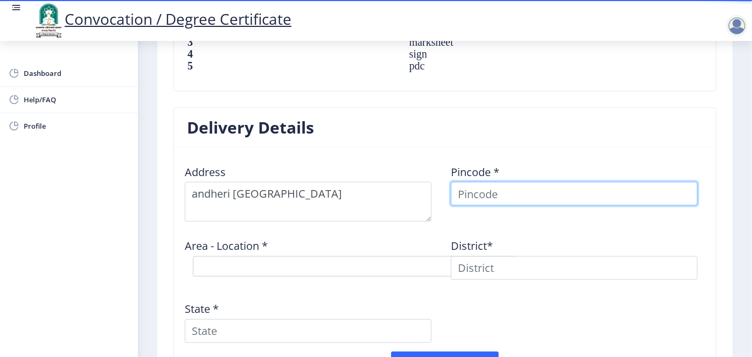
click at [402, 194] on input at bounding box center [574, 194] width 247 height 24
type input "410206"
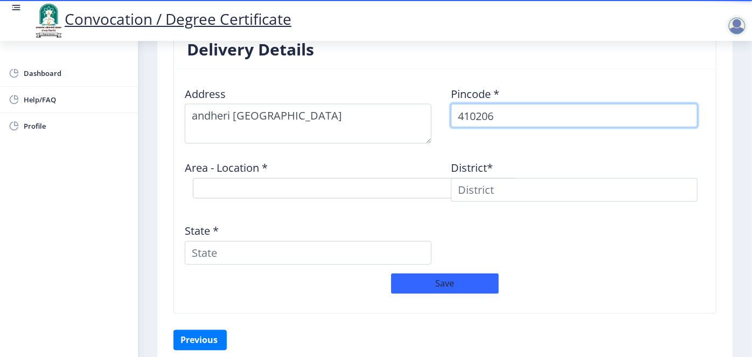
scroll to position [866, 0]
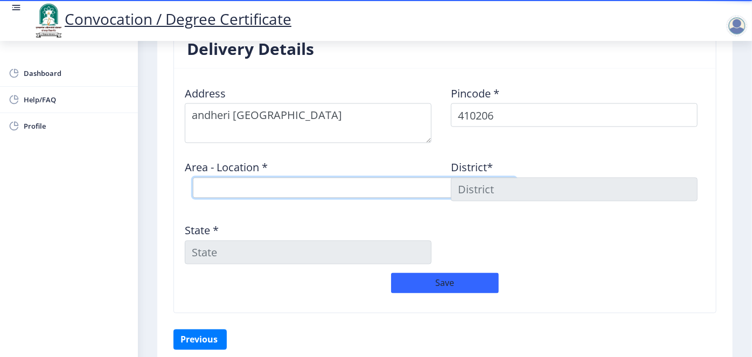
click at [307, 181] on select "Select Area Location Adai B.O Awre B.O Chawk B.O Chirner B.O Dighode B.O GAVHAN…" at bounding box center [354, 188] width 323 height 20
select select "12: Object"
click at [193, 178] on select "Select Area Location Adai B.O Awre B.O Chawk B.O Chirner B.O Dighode B.O GAVHAN…" at bounding box center [354, 188] width 323 height 20
type input "RAIGARH(MH)"
type input "Maharashtra"
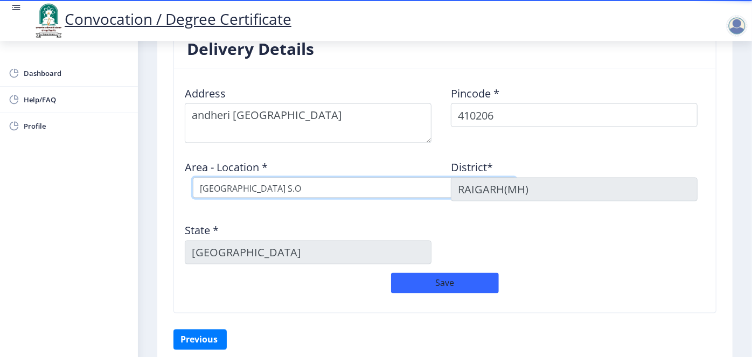
scroll to position [883, 0]
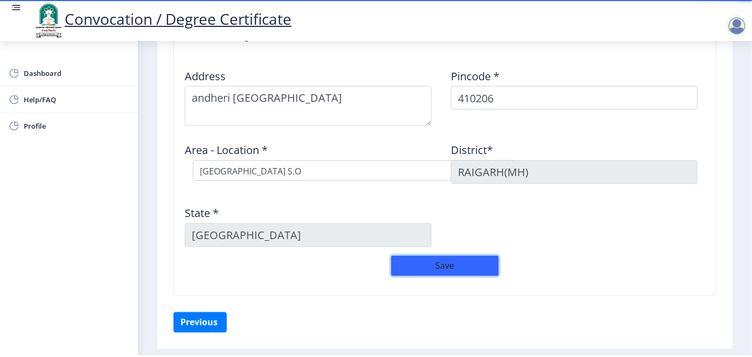
click at [402, 259] on button "Save" at bounding box center [445, 266] width 108 height 20
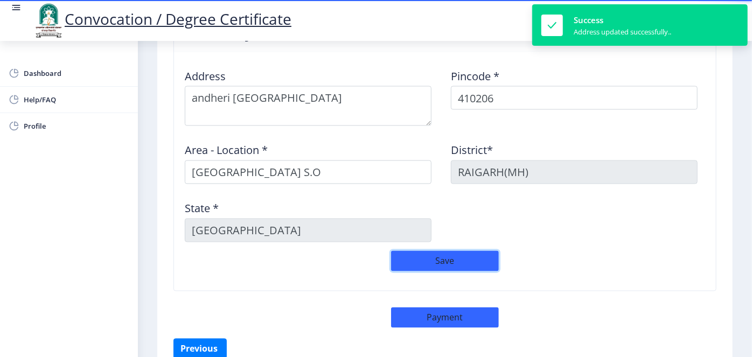
scroll to position [936, 0]
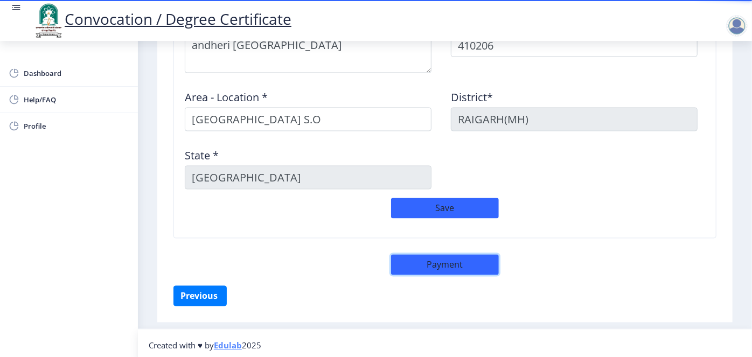
click at [402, 269] on button "Payment" at bounding box center [445, 265] width 108 height 20
select select "sealed"
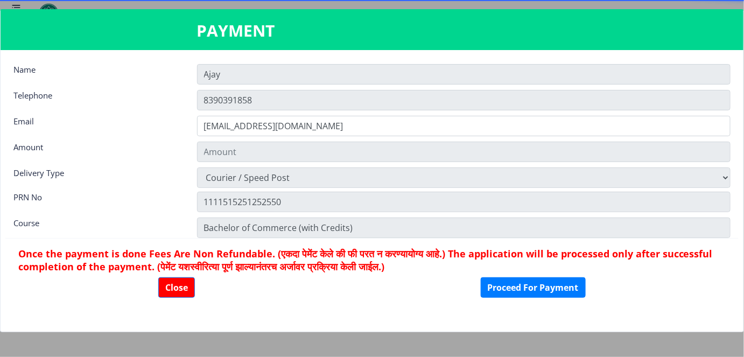
type input "1885"
click at [183, 290] on button "Close" at bounding box center [176, 287] width 37 height 20
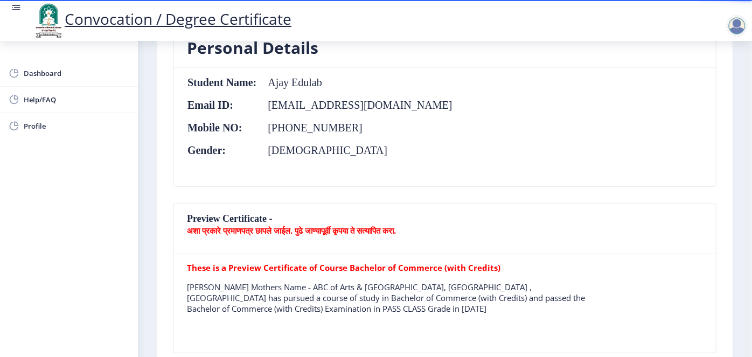
scroll to position [0, 0]
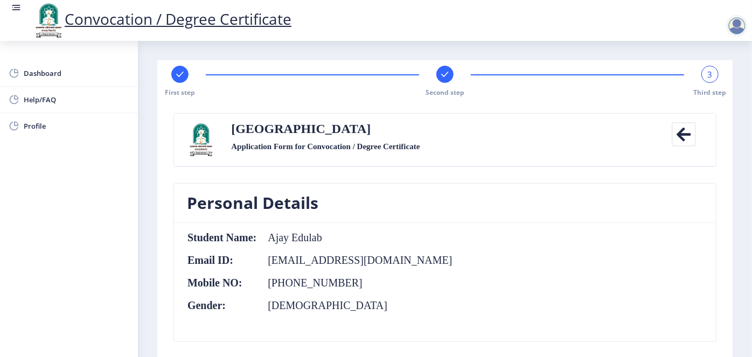
click at [184, 76] on rect at bounding box center [180, 74] width 11 height 11
select select "Regular"
select select "Banking"
select select "2020"
select select "April"
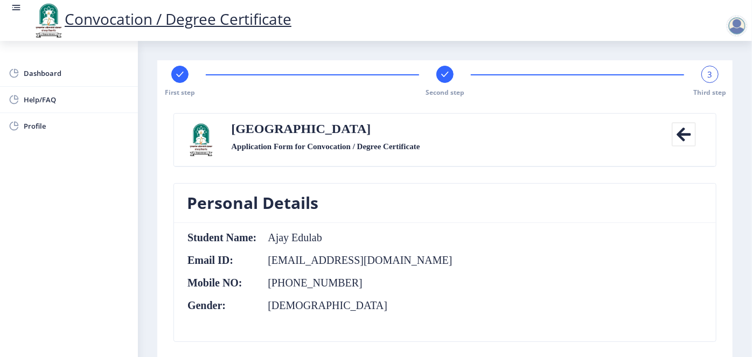
select select "PASS CLASS"
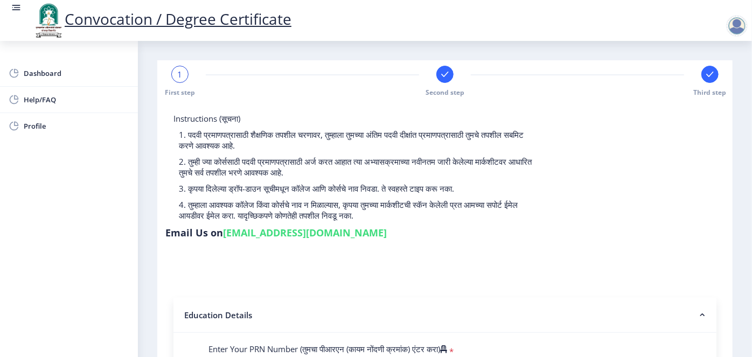
click at [175, 80] on div "1" at bounding box center [179, 74] width 17 height 17
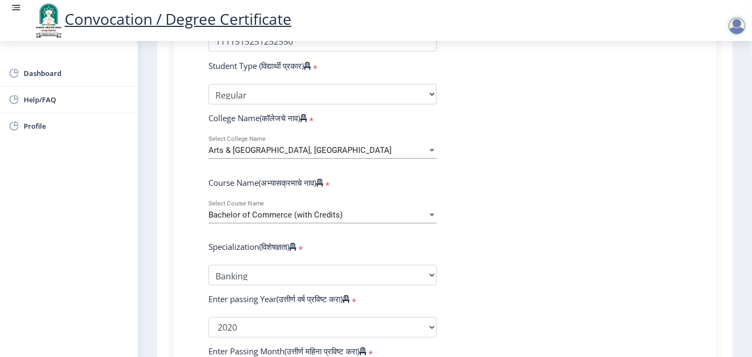
scroll to position [337, 0]
click at [341, 210] on div "Bachelor of Commerce (with Credits)" at bounding box center [317, 214] width 219 height 9
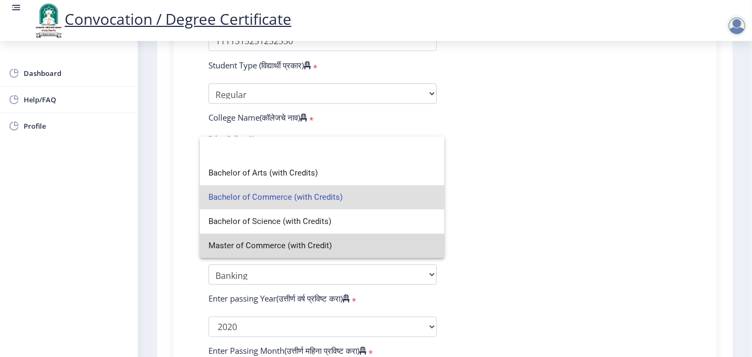
click at [306, 252] on span "Master of Commerce (with Credit)" at bounding box center [321, 246] width 227 height 24
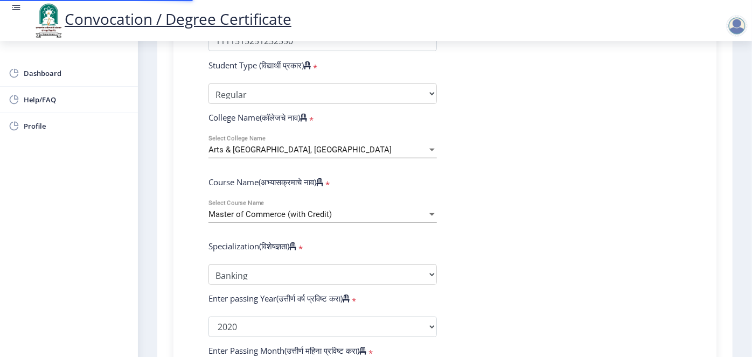
scroll to position [0, 0]
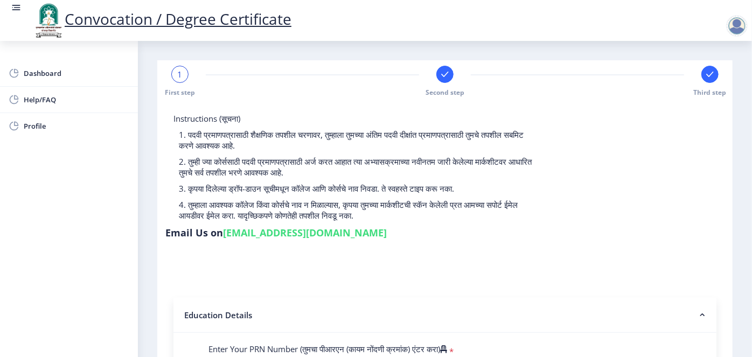
click at [402, 26] on nb-action at bounding box center [738, 25] width 47 height 13
click at [402, 27] on div at bounding box center [739, 26] width 26 height 22
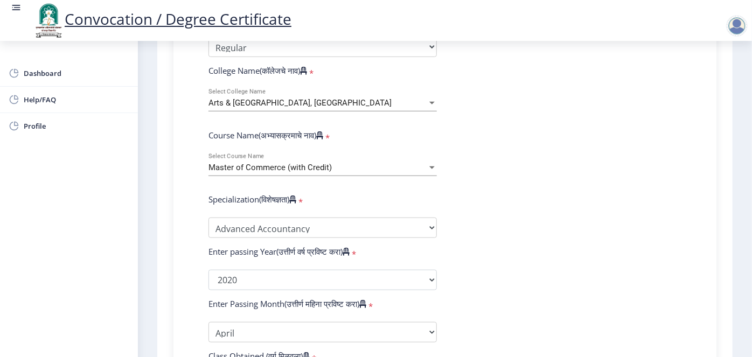
scroll to position [383, 0]
click at [402, 159] on div "Master of Commerce (with Credit) Select Course Name" at bounding box center [322, 170] width 228 height 33
click at [402, 163] on div at bounding box center [432, 167] width 10 height 9
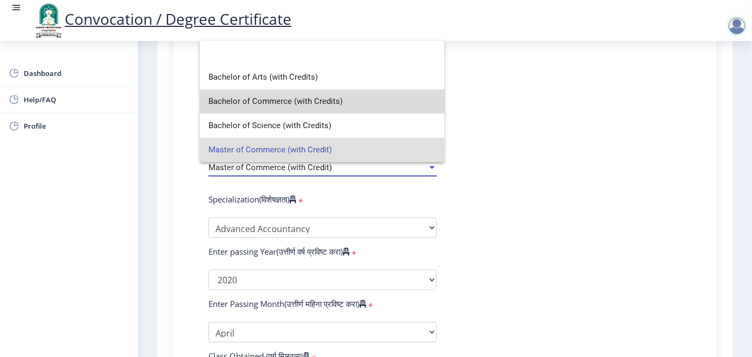
click at [336, 107] on span "Bachelor of Commerce (with Credits)" at bounding box center [321, 101] width 227 height 24
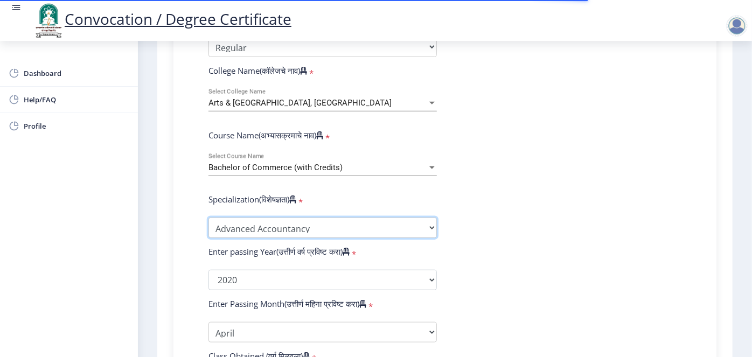
click at [348, 218] on select "Specialization Advanced Accountancy Advanced Costing Advanced Banking & Financi…" at bounding box center [322, 228] width 228 height 20
click at [208, 218] on select "Specialization Advanced Accountancy Advanced Costing Advanced Banking & Financi…" at bounding box center [322, 228] width 228 height 20
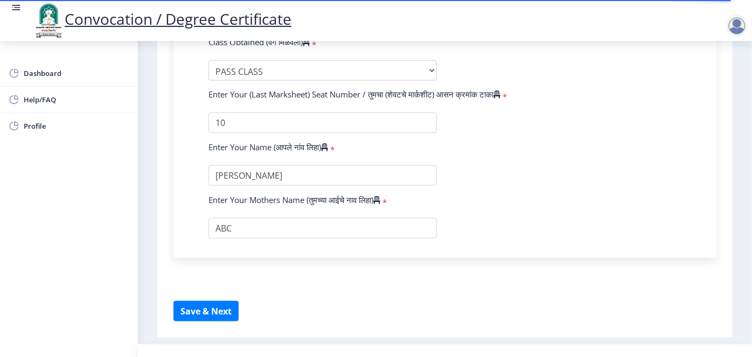
scroll to position [699, 0]
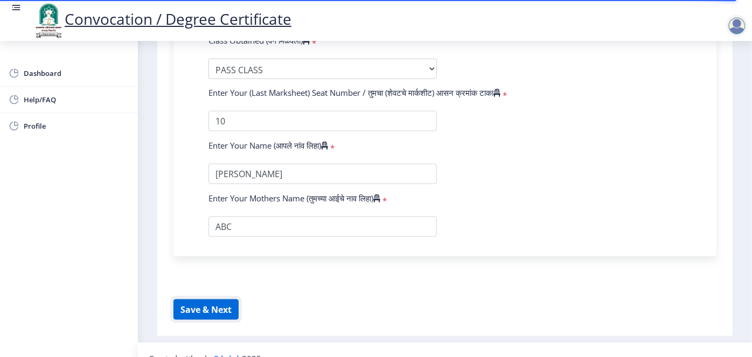
select select "Banking"
click at [205, 299] on button "Save & Next" at bounding box center [205, 309] width 65 height 20
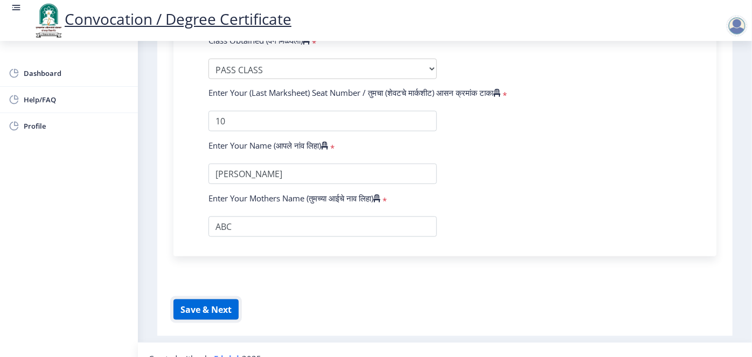
click at [214, 299] on button "Save & Next" at bounding box center [205, 309] width 65 height 20
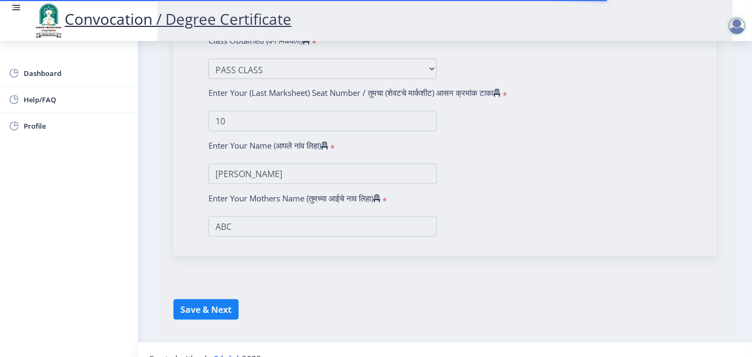
select select
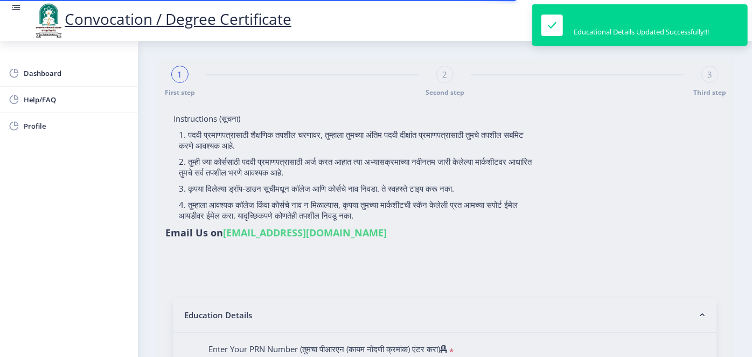
type input "Ajay Edulab"
select select
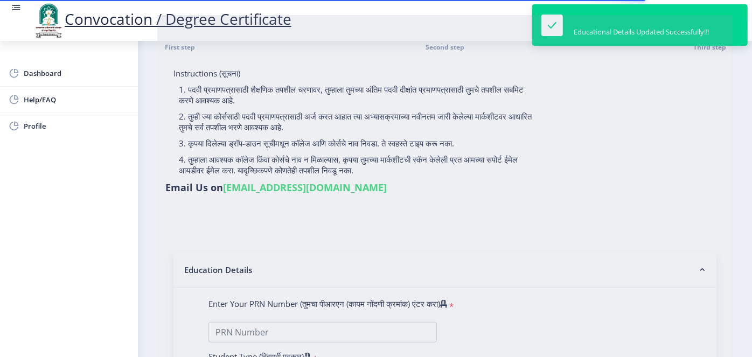
type input "Ajay Edulab"
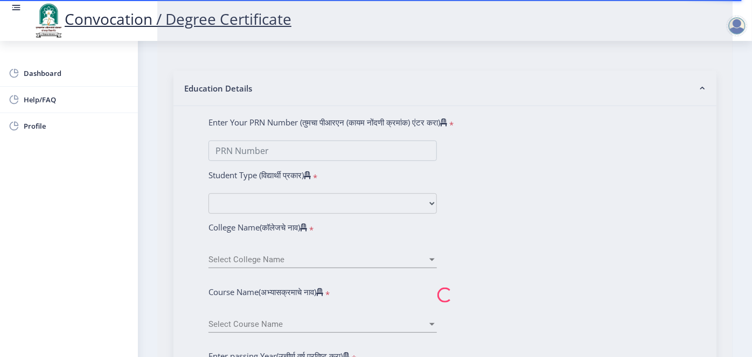
type input "1111515251252550"
select select "Regular"
select select "2020"
select select "April"
select select "PASS CLASS"
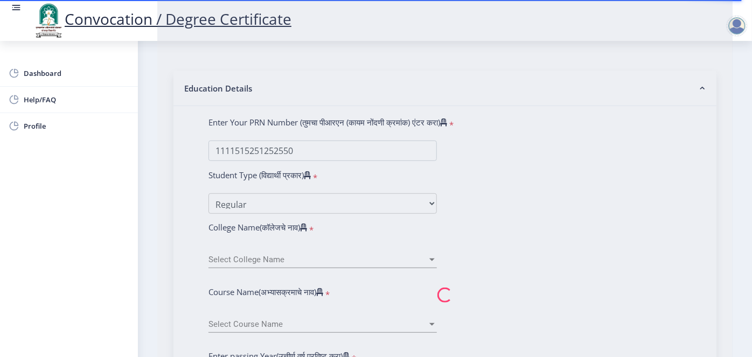
type input "10"
type input "Raushni ojha"
type input "ABC"
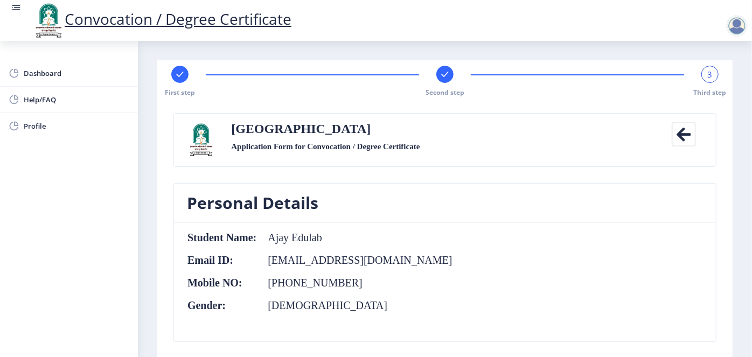
click at [177, 71] on rect at bounding box center [180, 74] width 11 height 11
select select "Regular"
select select "2020"
select select "April"
select select "PASS CLASS"
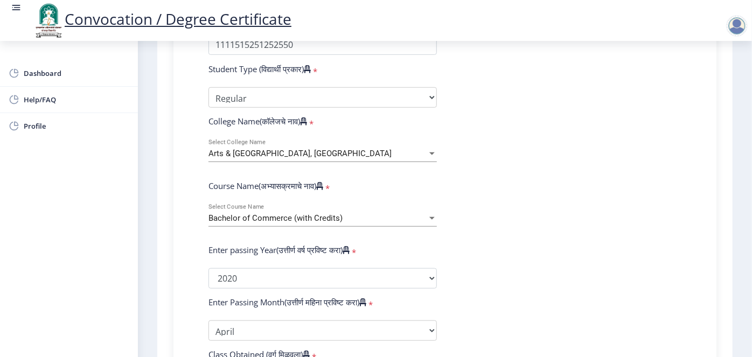
scroll to position [333, 0]
click at [325, 213] on span "Bachelor of Commerce (with Credits)" at bounding box center [275, 218] width 134 height 10
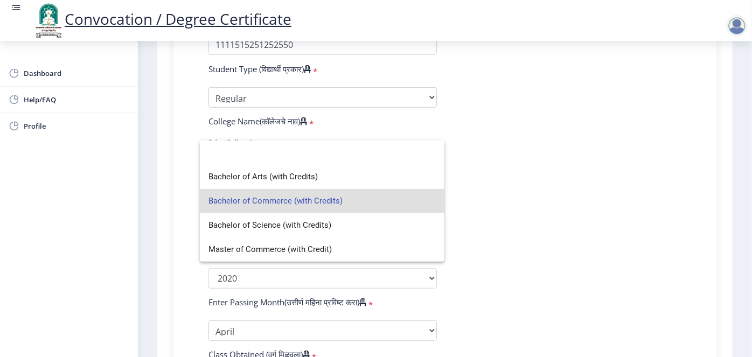
drag, startPoint x: 488, startPoint y: 158, endPoint x: 326, endPoint y: 134, distance: 164.0
click at [326, 134] on div at bounding box center [376, 178] width 752 height 357
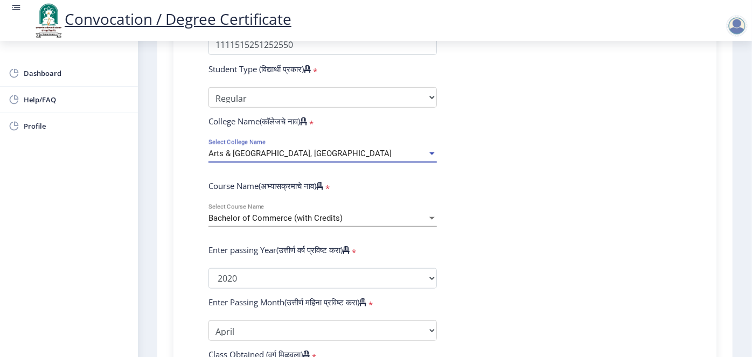
click at [326, 149] on span "Arts & Commerce College, Madha" at bounding box center [299, 154] width 183 height 10
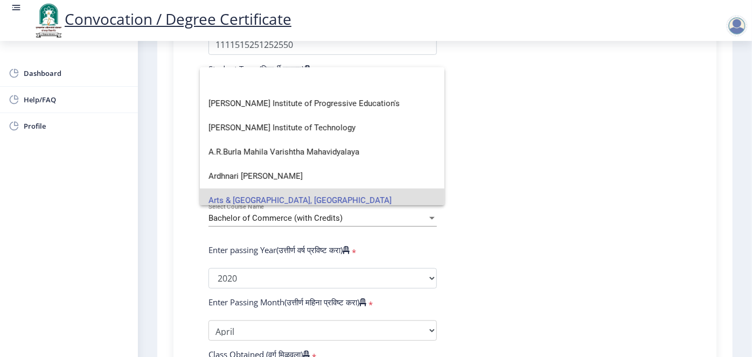
scroll to position [0, 0]
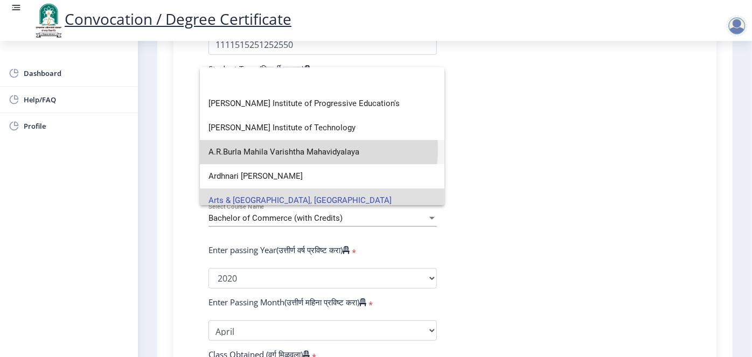
click at [313, 150] on span "A.R.Burla Mahila Varishtha Mahavidyalaya" at bounding box center [321, 152] width 227 height 24
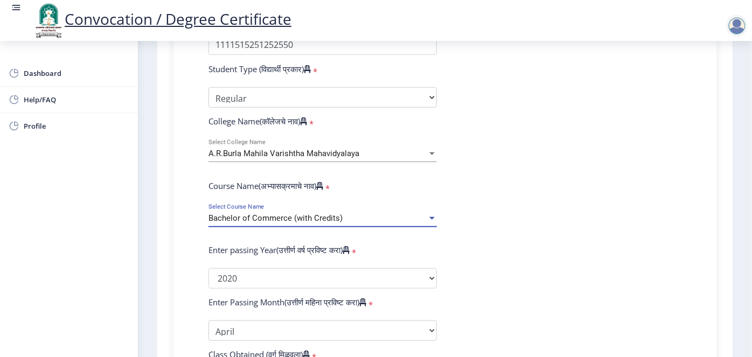
click at [325, 213] on span "Bachelor of Commerce (with Credits)" at bounding box center [275, 218] width 134 height 10
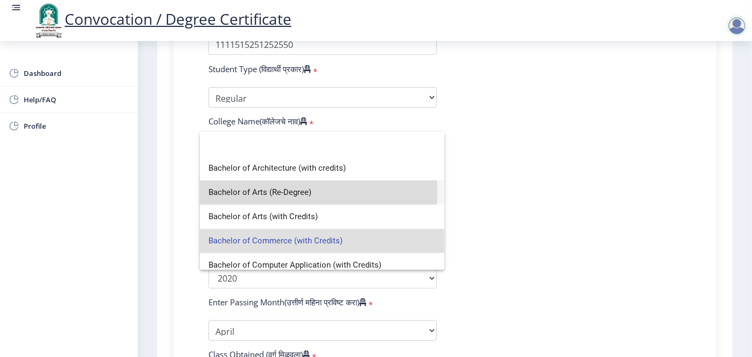
click at [290, 193] on span "Bachelor of Arts (Re-Degree)" at bounding box center [321, 192] width 227 height 24
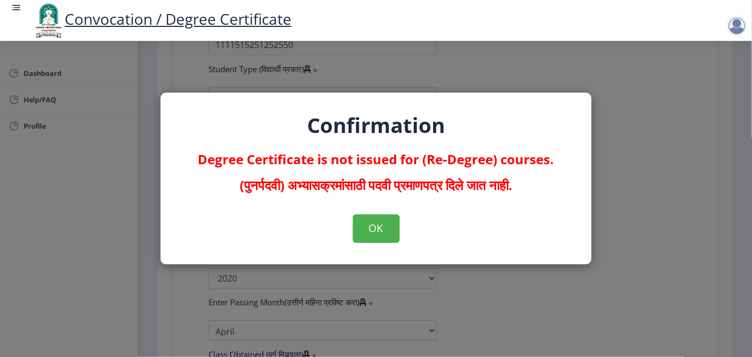
click at [402, 202] on div "Confirmation Degree Certificate is not issued for (Re-Degree) courses. (पुनर्पद…" at bounding box center [376, 178] width 752 height 357
click at [394, 232] on button "OK" at bounding box center [376, 228] width 47 height 28
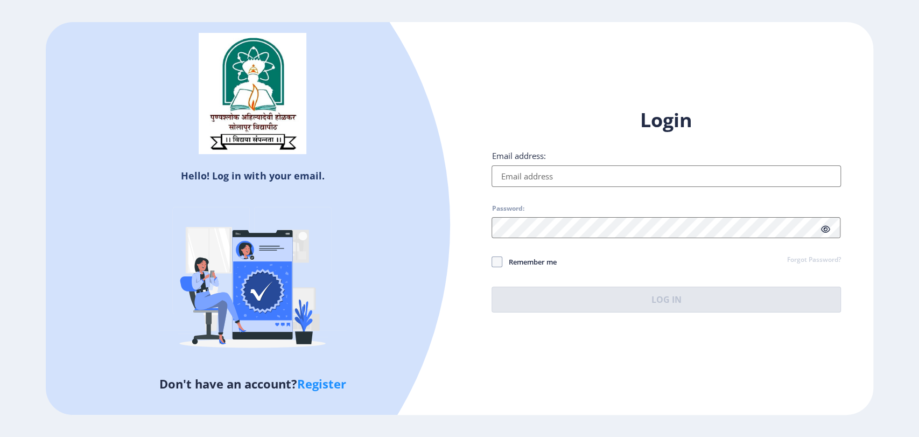
click at [329, 381] on link "Register" at bounding box center [321, 383] width 49 height 16
select select
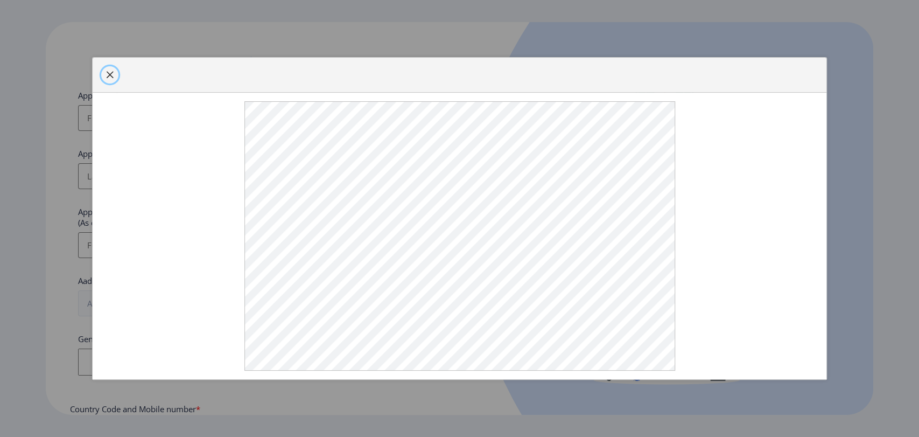
click at [107, 79] on span "button" at bounding box center [110, 75] width 9 height 9
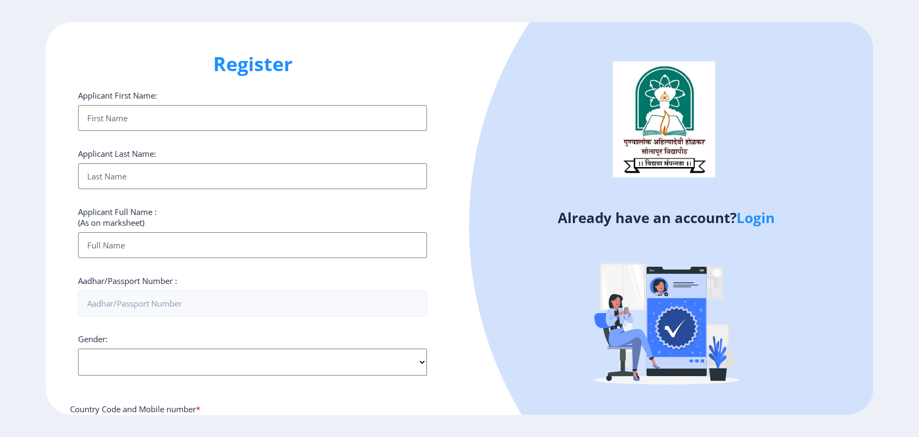
click at [130, 115] on input "Applicant First Name:" at bounding box center [252, 118] width 349 height 26
type input "Raushni"
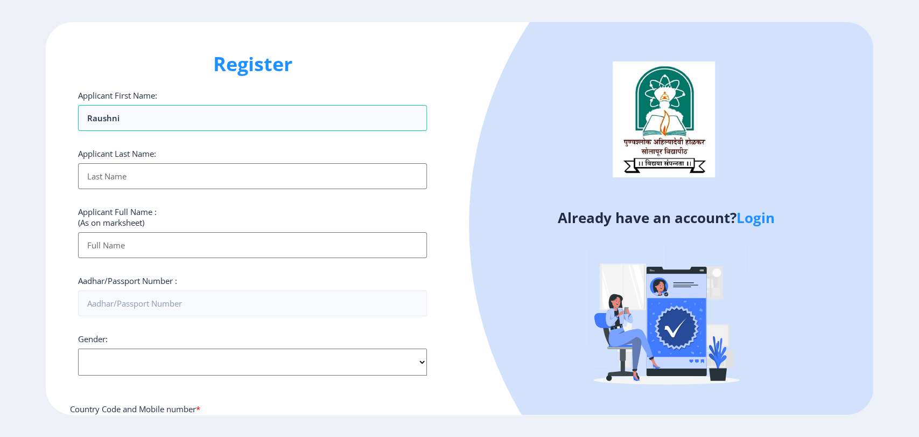
click at [129, 167] on input "Applicant First Name:" at bounding box center [252, 176] width 349 height 26
type input "ras"
type input "73212802481"
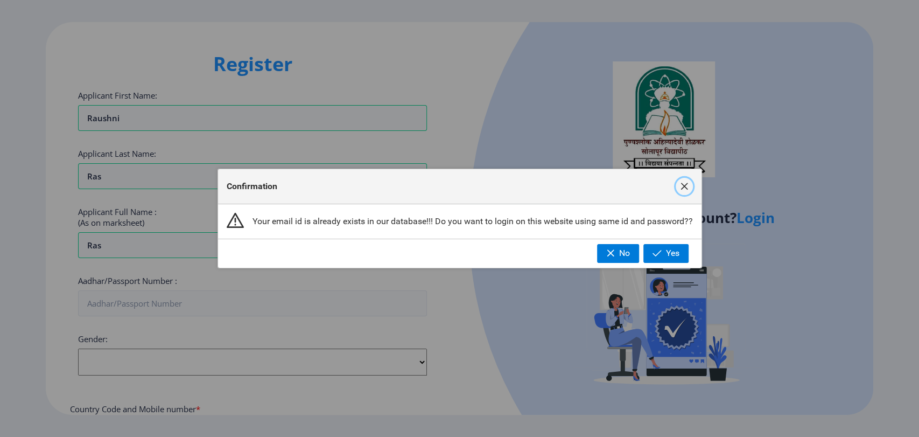
click at [682, 186] on span "button" at bounding box center [684, 186] width 9 height 9
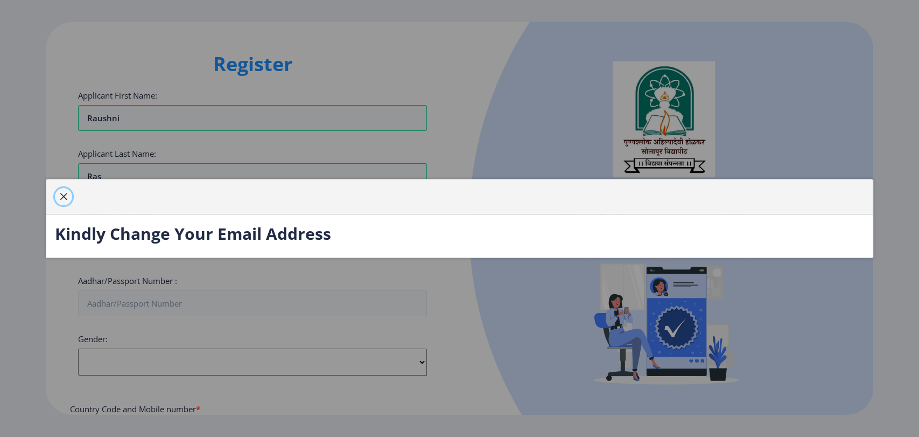
click at [62, 195] on span "button" at bounding box center [63, 196] width 9 height 9
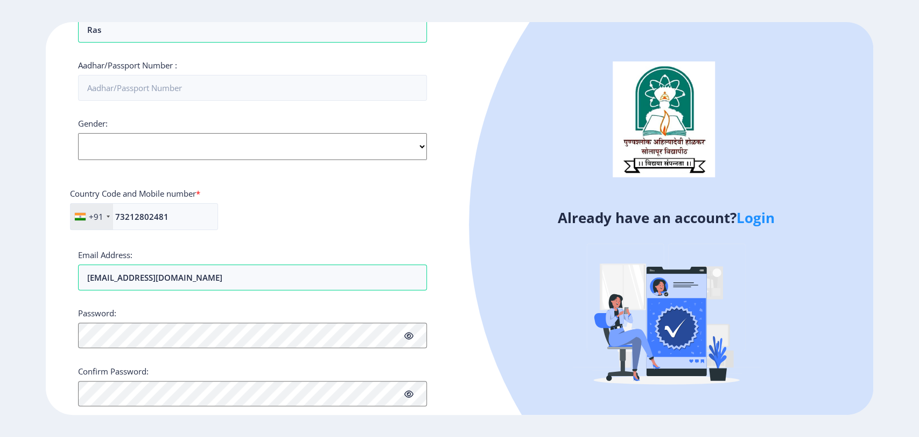
scroll to position [240, 0]
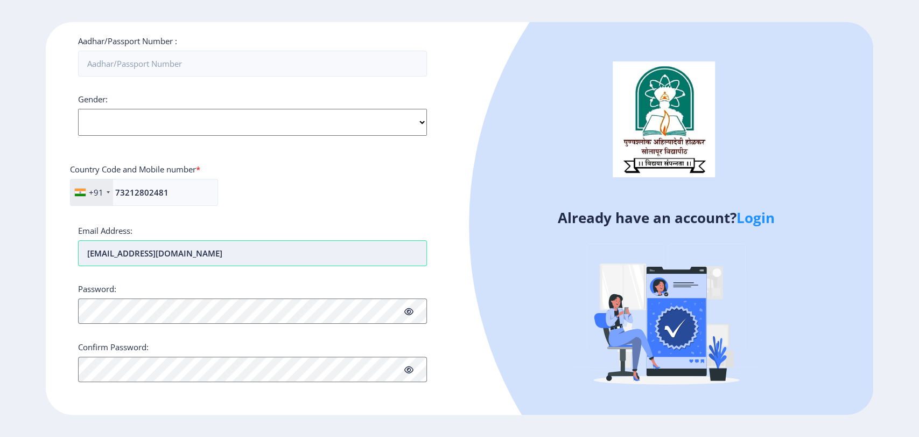
click at [120, 251] on input "[EMAIL_ADDRESS][DOMAIN_NAME]" at bounding box center [252, 253] width 349 height 26
type input "[PERSON_NAME][EMAIL_ADDRESS][DOMAIN_NAME]"
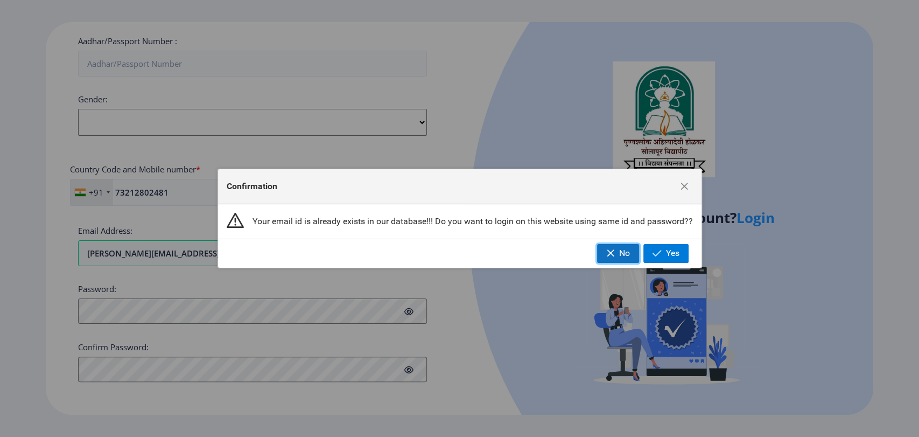
click at [617, 255] on button "No" at bounding box center [618, 253] width 42 height 18
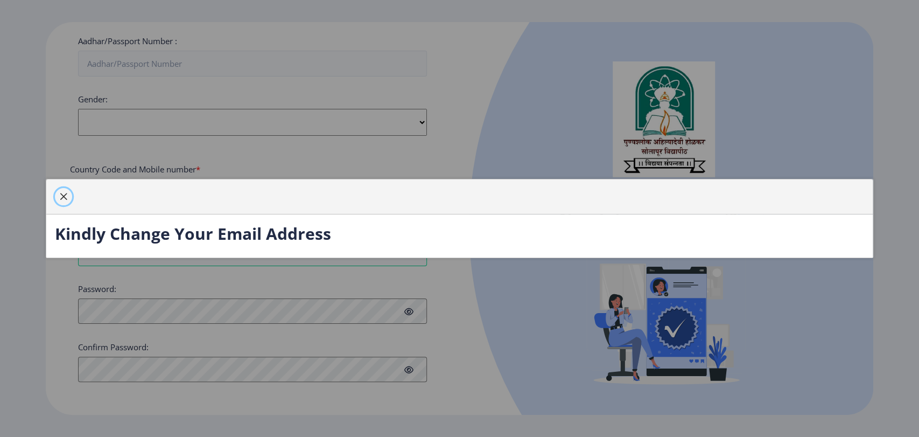
click at [67, 200] on span "button" at bounding box center [63, 196] width 9 height 9
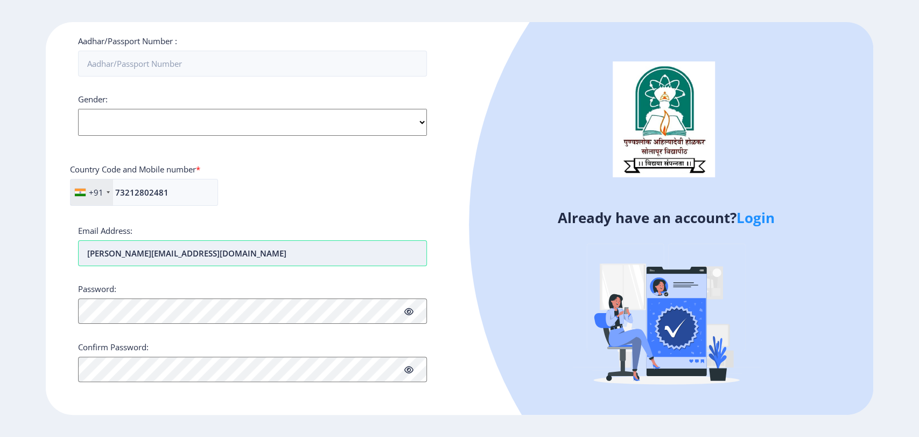
click at [108, 254] on input "[PERSON_NAME][EMAIL_ADDRESS][DOMAIN_NAME]" at bounding box center [252, 253] width 349 height 26
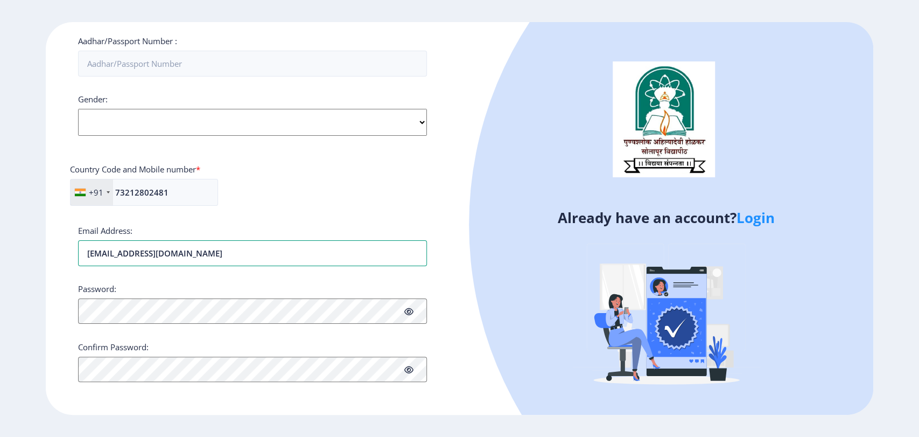
type input "ab@edulab.in"
click at [123, 124] on select "Select Gender [DEMOGRAPHIC_DATA] [DEMOGRAPHIC_DATA] Other" at bounding box center [252, 122] width 349 height 27
select select "[DEMOGRAPHIC_DATA]"
click at [78, 109] on select "Select Gender [DEMOGRAPHIC_DATA] [DEMOGRAPHIC_DATA] Other" at bounding box center [252, 122] width 349 height 27
click at [139, 193] on input "73212802481" at bounding box center [144, 192] width 148 height 27
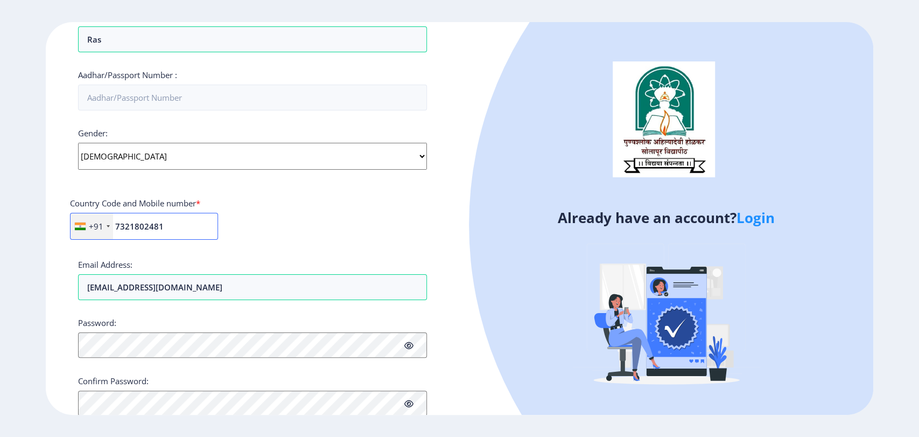
scroll to position [204, 0]
type input "7321802481"
click at [191, 95] on input "Aadhar/Passport Number :" at bounding box center [252, 99] width 349 height 26
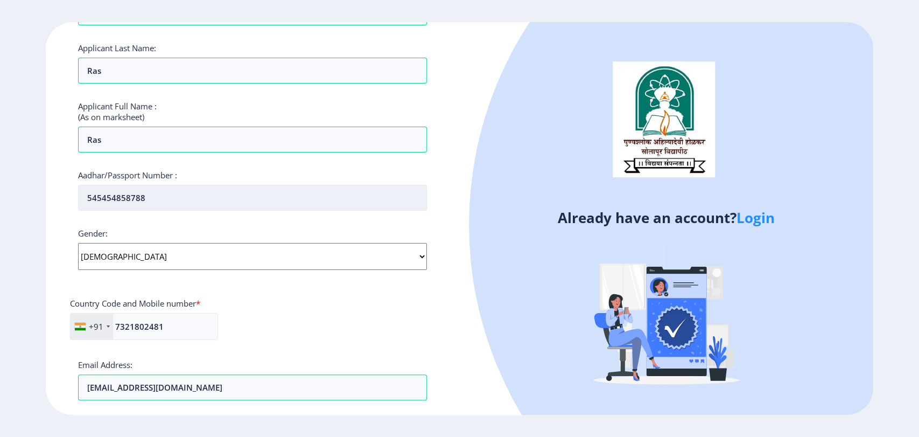
scroll to position [240, 0]
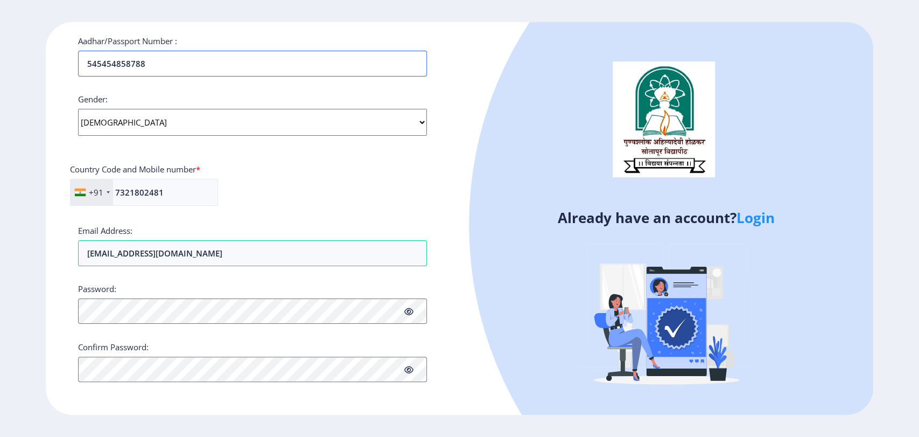
type input "545454858788"
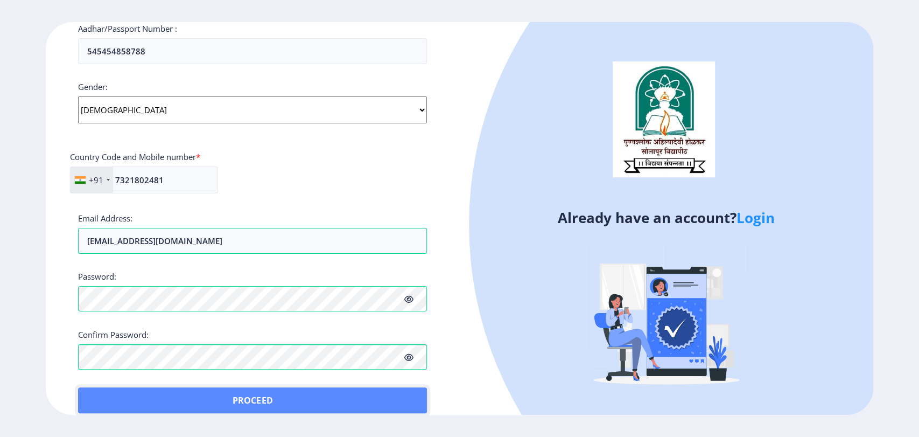
click at [100, 393] on button "Proceed" at bounding box center [252, 400] width 349 height 26
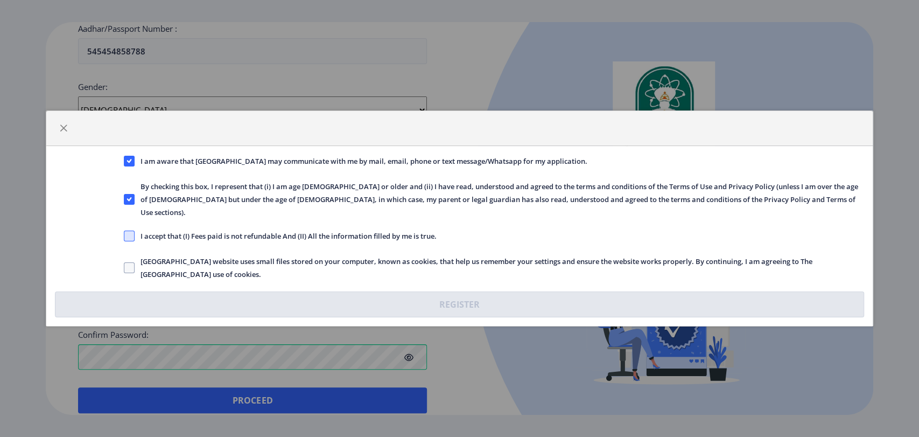
click at [129, 231] on span at bounding box center [129, 236] width 11 height 11
click at [124, 236] on input "I accept that (I) Fees paid is not refundable And (II) All the information fill…" at bounding box center [124, 236] width 1 height 1
checkbox input "true"
click at [129, 262] on span at bounding box center [129, 267] width 11 height 11
click at [124, 268] on input "[GEOGRAPHIC_DATA] website uses small files stored on your computer, known as co…" at bounding box center [124, 268] width 1 height 1
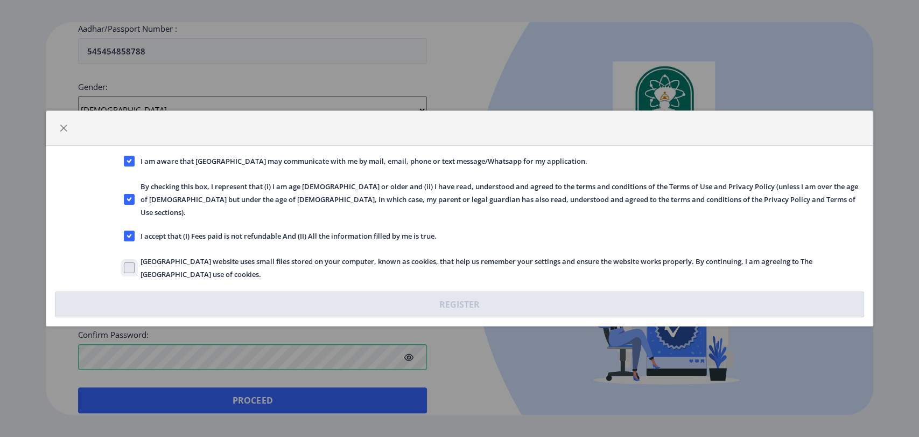
checkbox input "true"
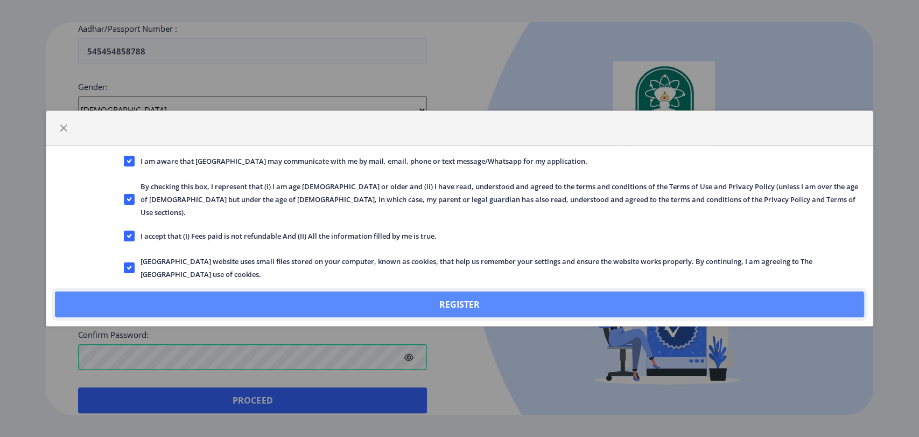
click at [465, 305] on button "Register" at bounding box center [459, 304] width 809 height 26
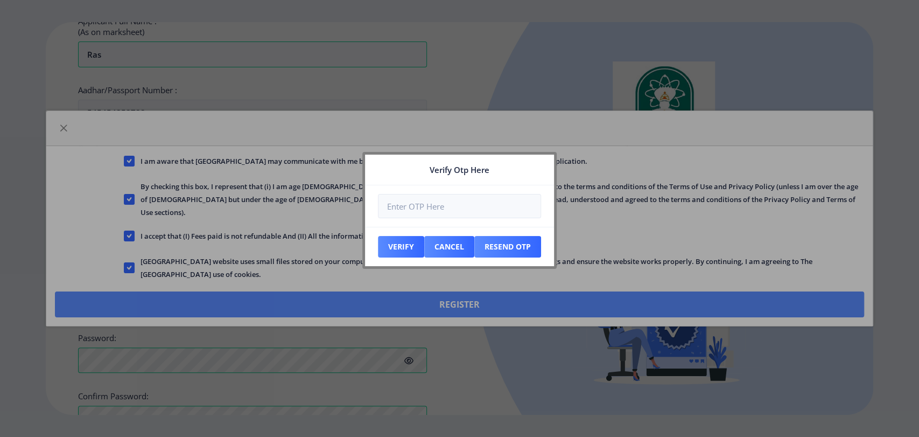
scroll to position [313, 0]
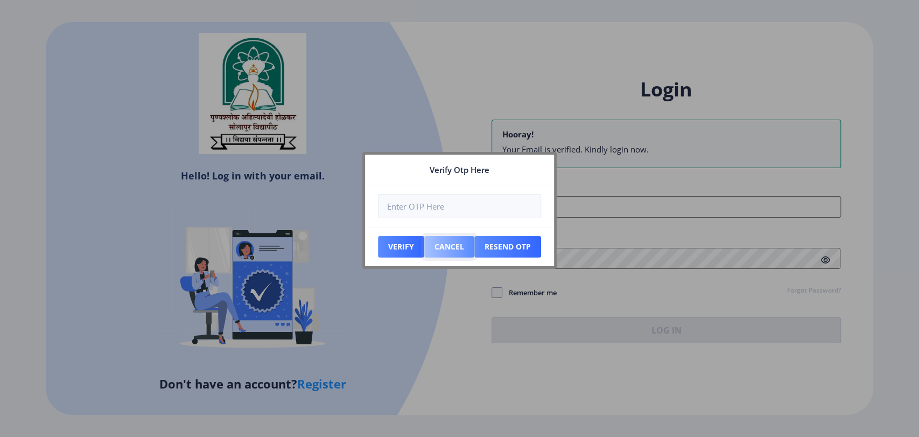
click at [443, 246] on button "Cancel" at bounding box center [449, 247] width 50 height 22
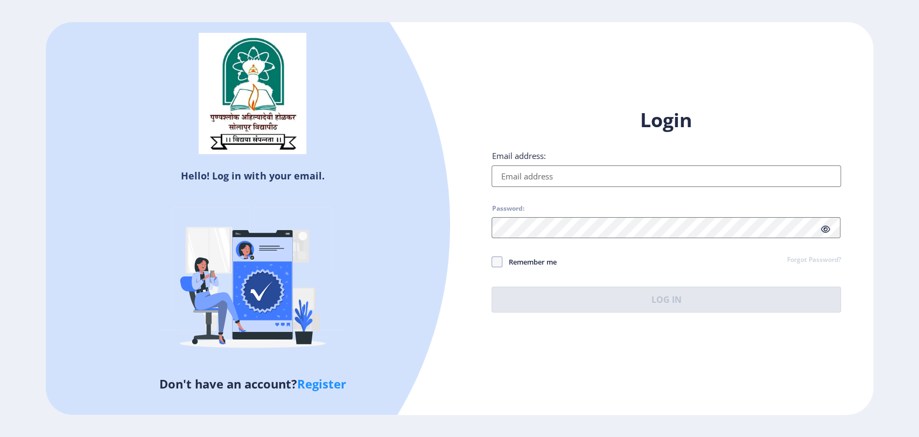
click at [521, 170] on input "Email address:" at bounding box center [666, 176] width 349 height 22
type input "ab@edulab.in"
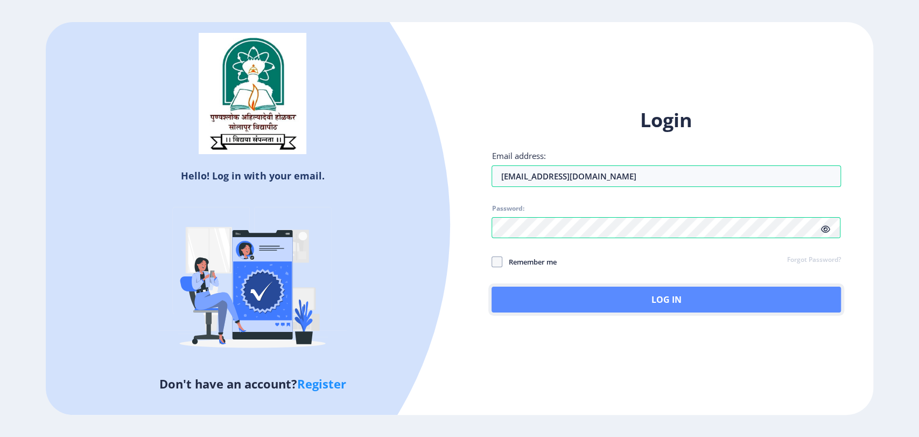
click at [653, 297] on button "Log In" at bounding box center [666, 300] width 349 height 26
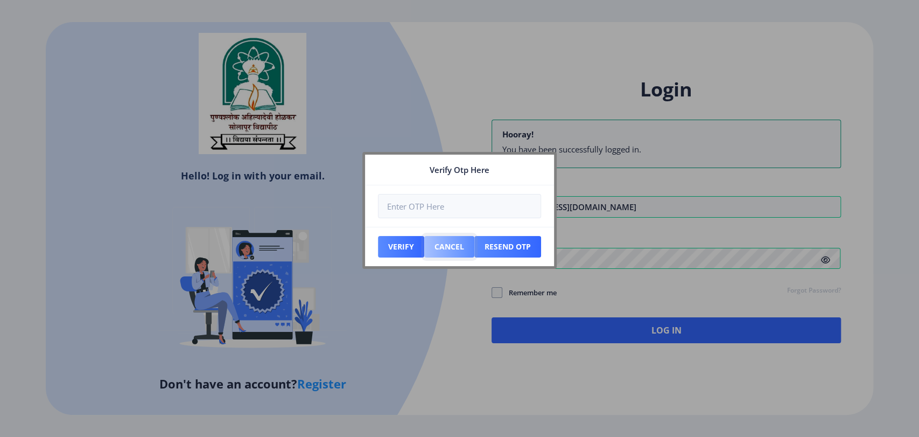
click at [449, 255] on button "Cancel" at bounding box center [449, 247] width 50 height 22
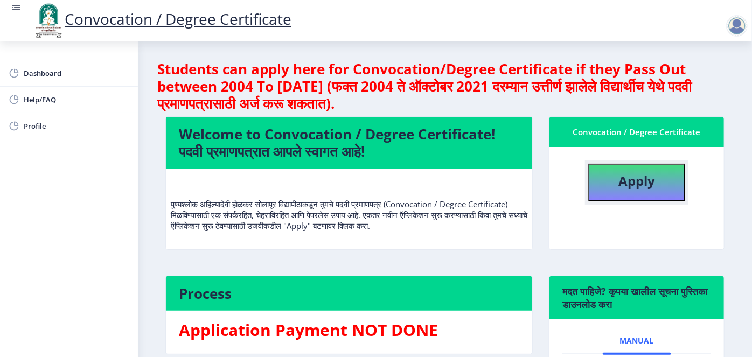
click at [613, 195] on button "Apply" at bounding box center [636, 183] width 97 height 38
select select
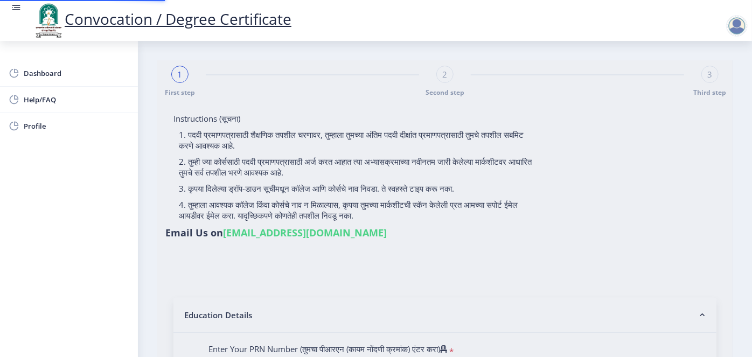
type input "Ajay Edulab"
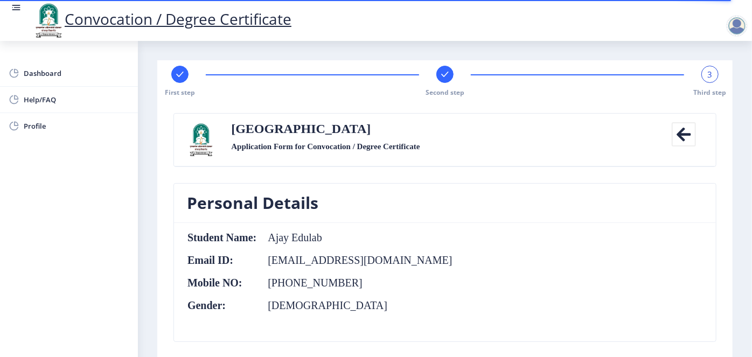
click at [687, 141] on icon at bounding box center [684, 134] width 24 height 24
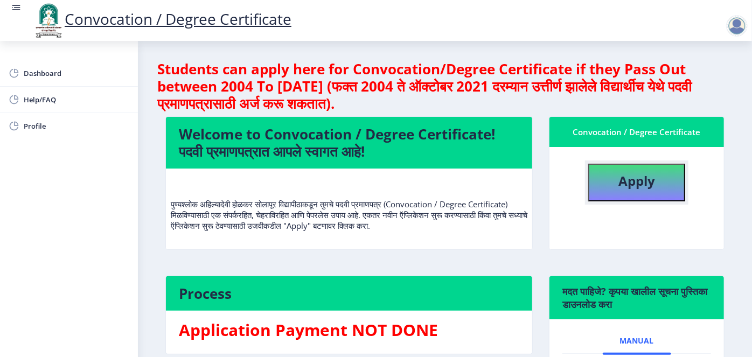
click at [623, 187] on b "Apply" at bounding box center [636, 181] width 37 height 18
select select
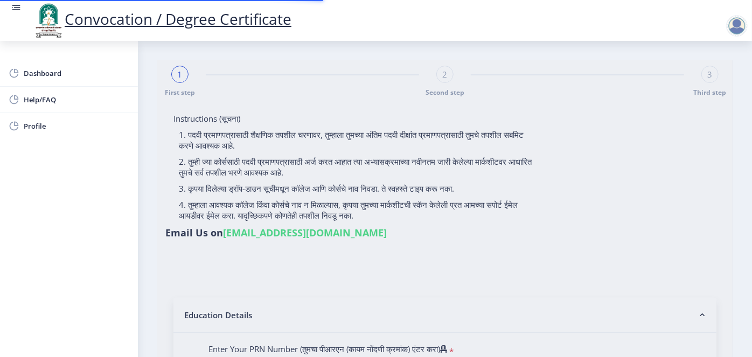
type input "Ajay Edulab"
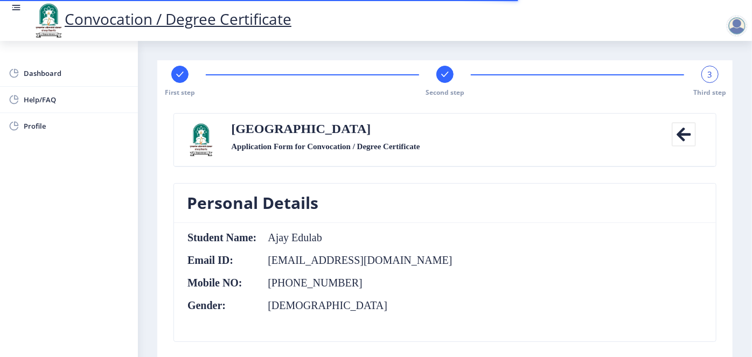
click at [178, 72] on rect at bounding box center [180, 74] width 11 height 11
select select "Regular"
select select "2020"
select select "April"
select select "PASS CLASS"
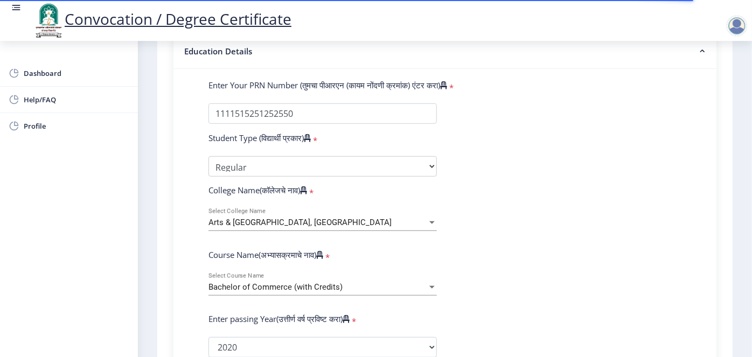
scroll to position [267, 0]
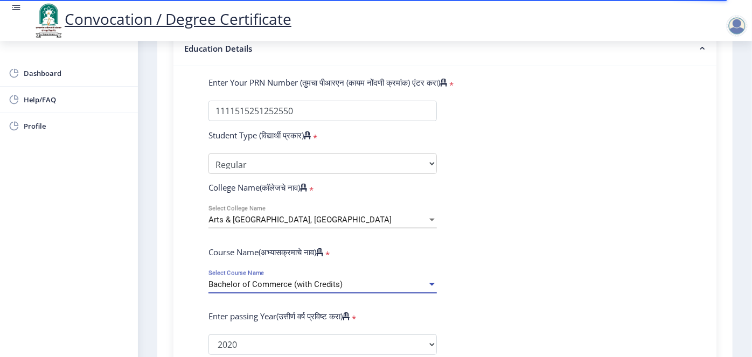
click at [240, 280] on span "Bachelor of Commerce (with Credits)" at bounding box center [275, 285] width 134 height 10
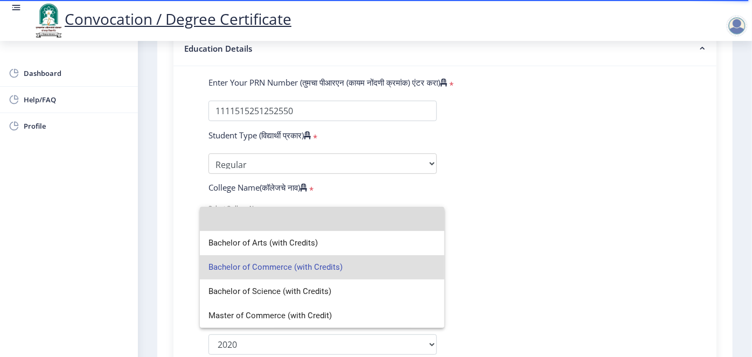
click at [250, 207] on input at bounding box center [321, 219] width 227 height 24
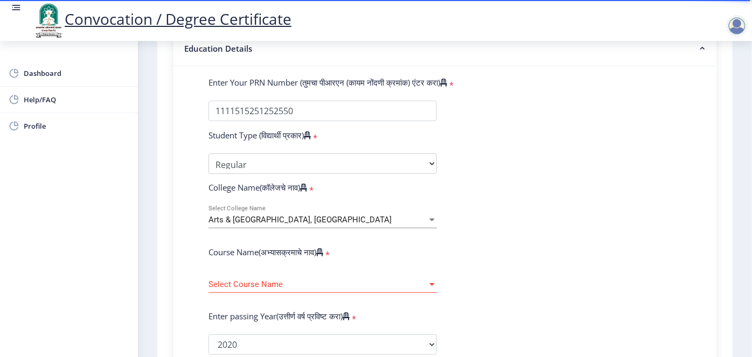
click at [254, 182] on label "College Name(कॉलेजचे नाव)" at bounding box center [257, 187] width 99 height 11
click at [254, 215] on span "Arts & [GEOGRAPHIC_DATA], [GEOGRAPHIC_DATA]" at bounding box center [299, 220] width 183 height 10
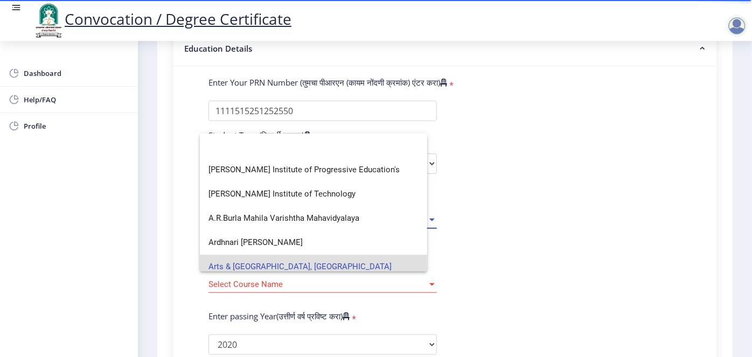
scroll to position [0, 0]
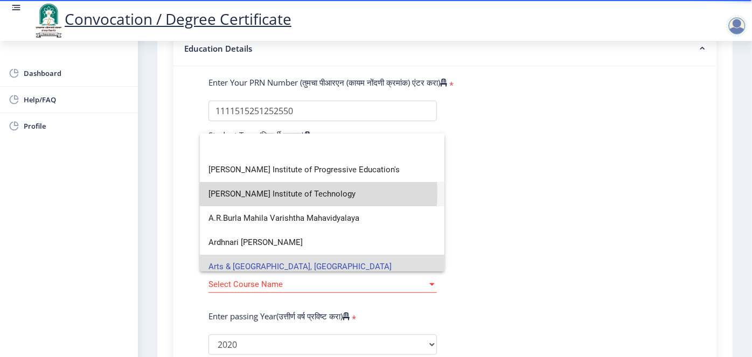
click at [253, 193] on span "[PERSON_NAME] Institute of Technology" at bounding box center [321, 194] width 227 height 24
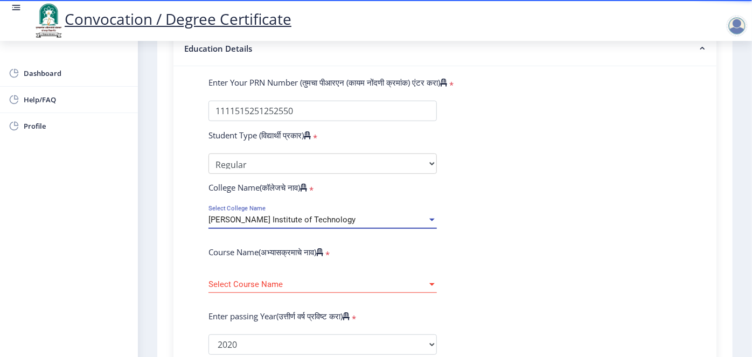
click at [255, 215] on span "[PERSON_NAME] Institute of Technology" at bounding box center [281, 220] width 147 height 10
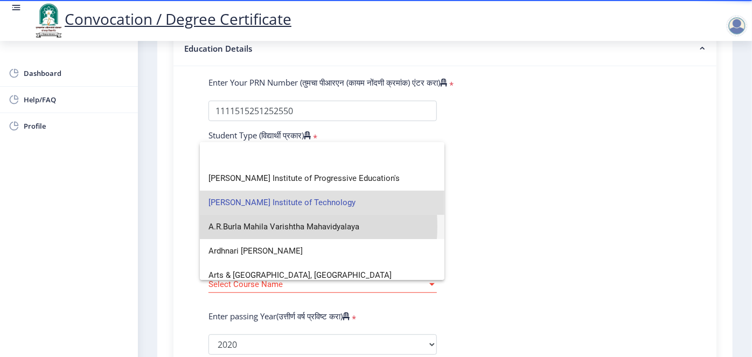
click at [254, 226] on span "A.R.Burla Mahila Varishtha Mahavidyalaya" at bounding box center [321, 227] width 227 height 24
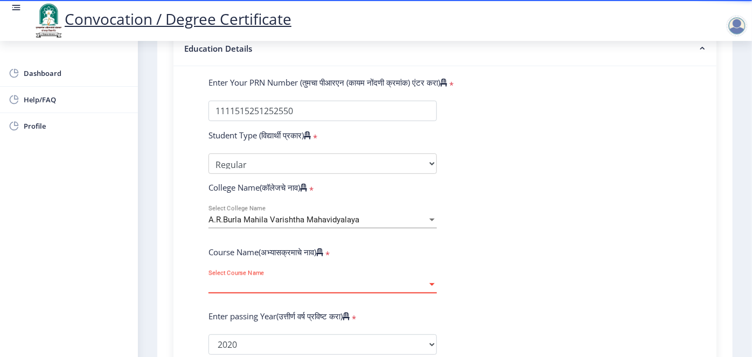
click at [257, 280] on span "Select Course Name" at bounding box center [317, 284] width 219 height 9
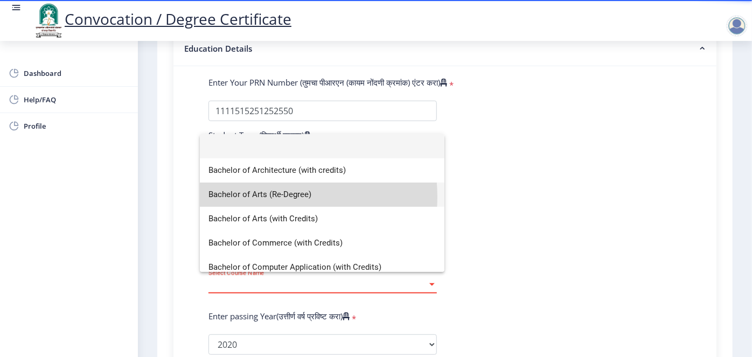
click at [270, 197] on span "Bachelor of Arts (Re-Degree)" at bounding box center [321, 195] width 227 height 24
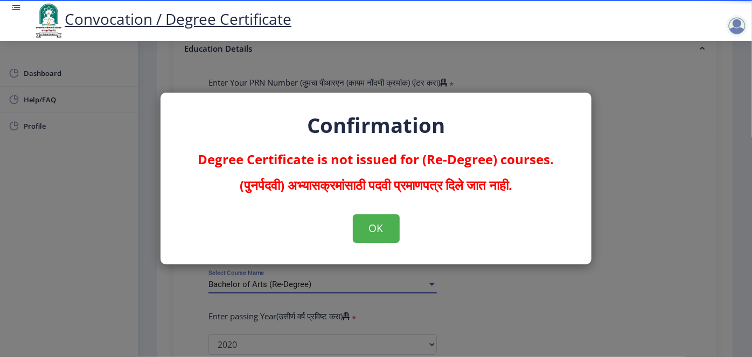
select select
click at [366, 230] on button "OK" at bounding box center [376, 228] width 47 height 28
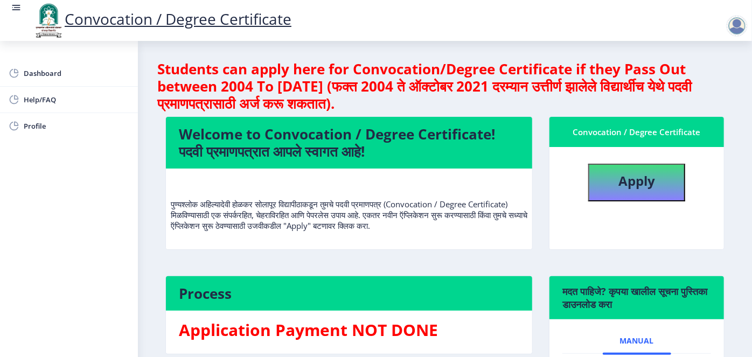
click at [633, 166] on div "Apply" at bounding box center [636, 179] width 165 height 46
click at [633, 166] on button "Apply" at bounding box center [636, 183] width 97 height 38
select select
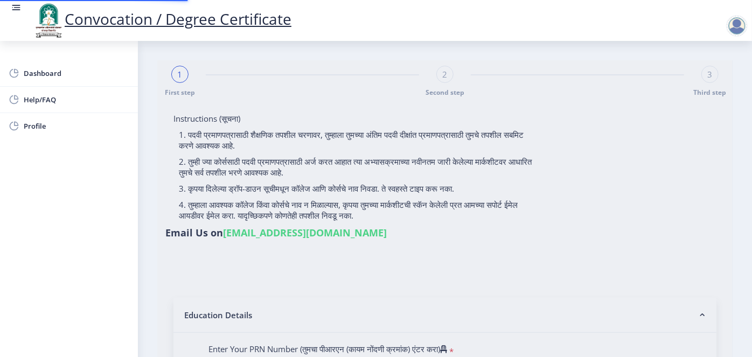
type input "Ajay Edulab"
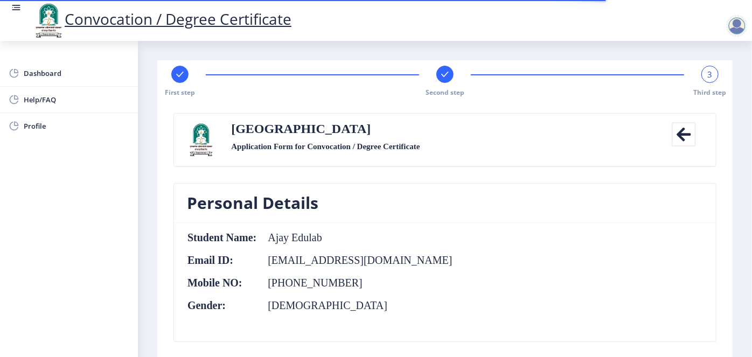
click at [734, 25] on div at bounding box center [737, 26] width 22 height 22
click at [669, 56] on span "Log out" at bounding box center [674, 54] width 69 height 13
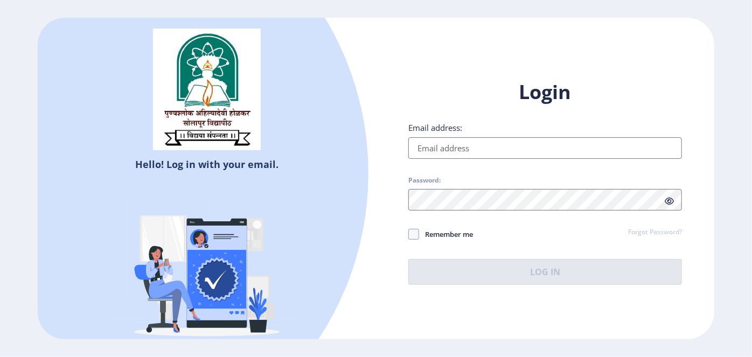
click at [434, 139] on input "Email address:" at bounding box center [545, 148] width 274 height 22
type input "ab@edulab.in"
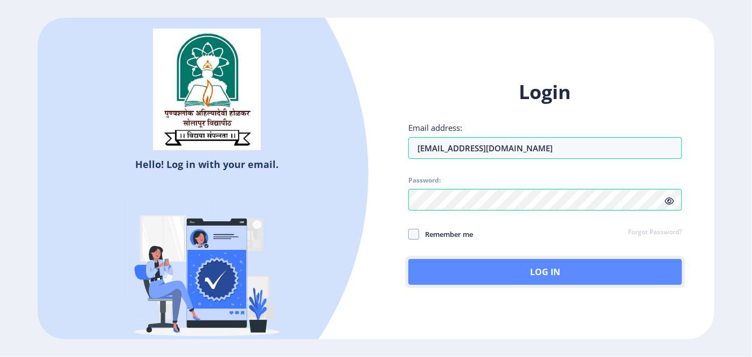
click at [539, 269] on button "Log In" at bounding box center [545, 272] width 274 height 26
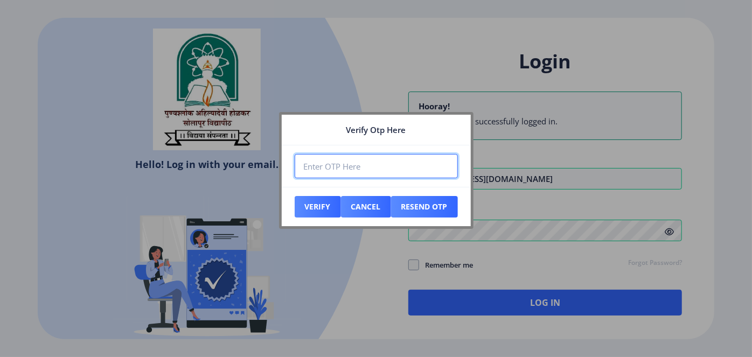
paste input "680000"
type input "680000"
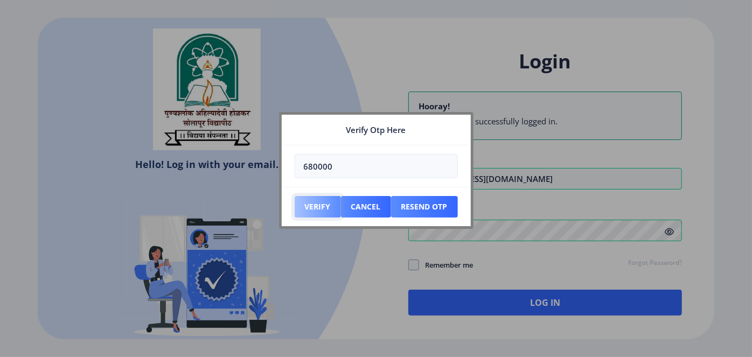
click at [310, 211] on button "Verify" at bounding box center [318, 207] width 46 height 22
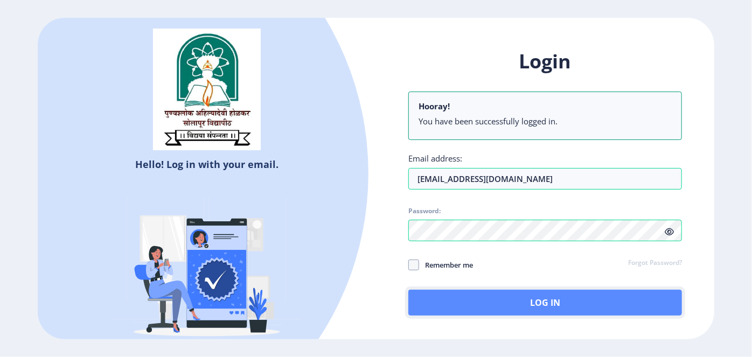
click at [524, 305] on button "Log In" at bounding box center [545, 303] width 274 height 26
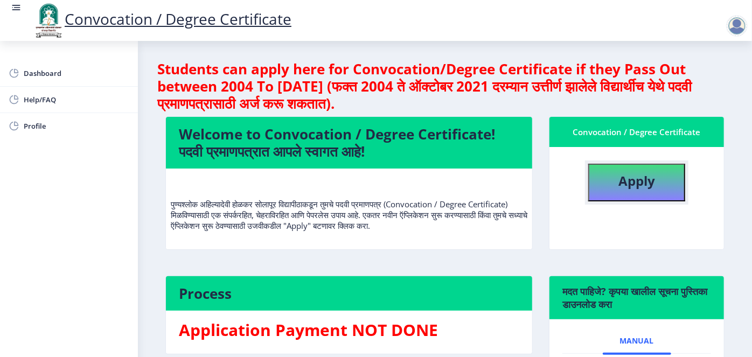
click at [616, 196] on button "Apply" at bounding box center [636, 183] width 97 height 38
select select
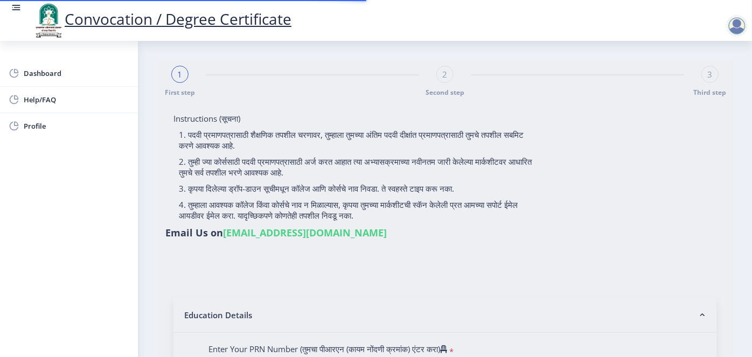
type input "ras"
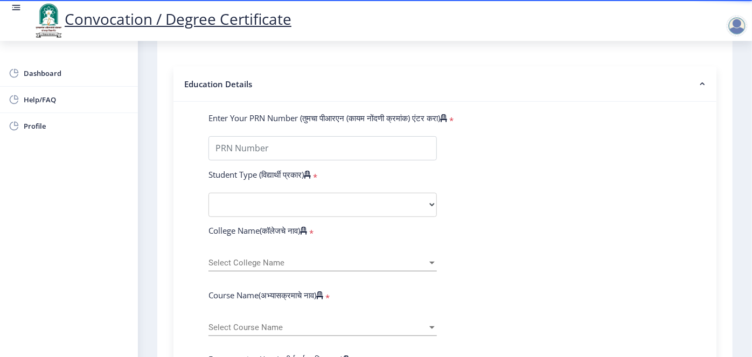
scroll to position [235, 0]
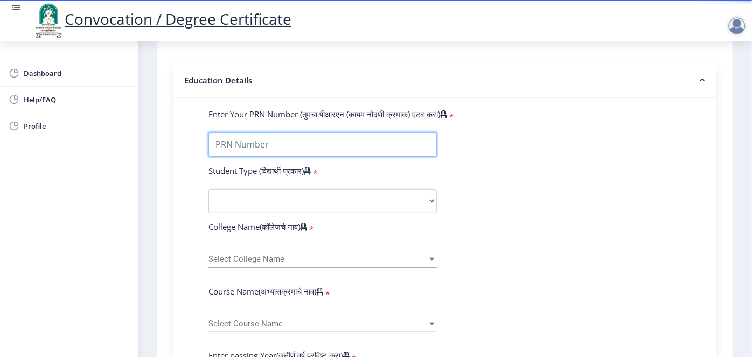
click at [409, 132] on input "Enter Your PRN Number (तुमचा पीआरएन (कायम नोंदणी क्रमांक) एंटर करा)" at bounding box center [322, 144] width 228 height 24
type input "66322333"
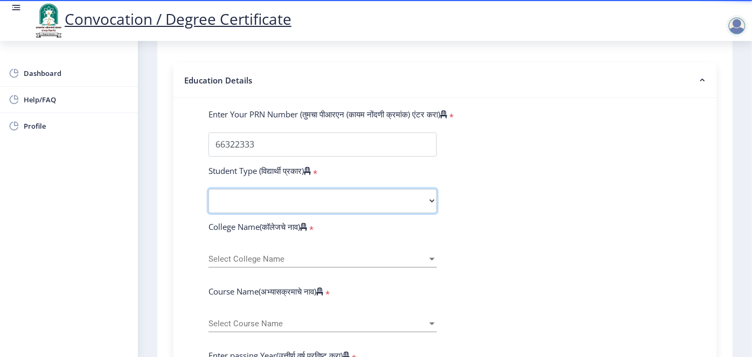
click at [375, 189] on select "Select Student Type Regular External" at bounding box center [322, 201] width 228 height 24
select select "Regular"
click at [208, 189] on select "Select Student Type Regular External" at bounding box center [322, 201] width 228 height 24
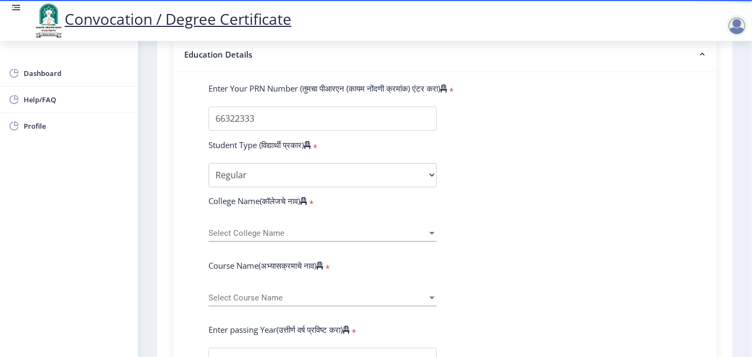
click at [266, 219] on div "Select College Name Select College Name" at bounding box center [322, 230] width 228 height 23
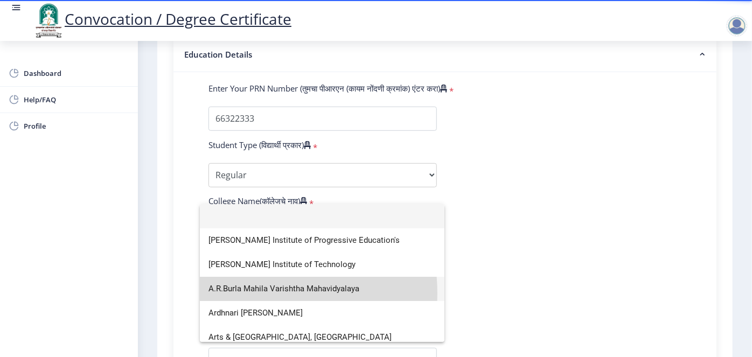
click at [240, 293] on span "A.R.Burla Mahila Varishtha Mahavidyalaya" at bounding box center [321, 289] width 227 height 24
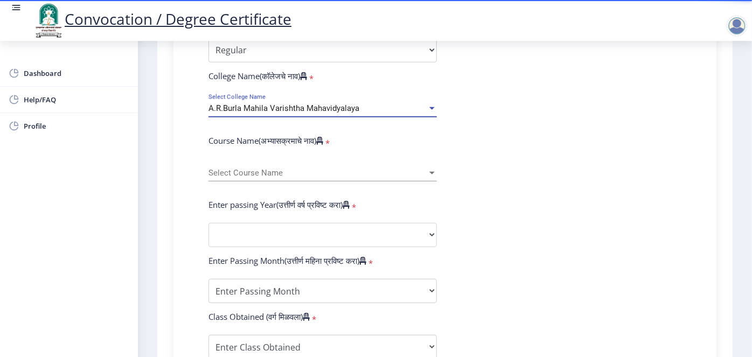
scroll to position [386, 0]
click at [238, 168] on span "Select Course Name" at bounding box center [317, 172] width 219 height 9
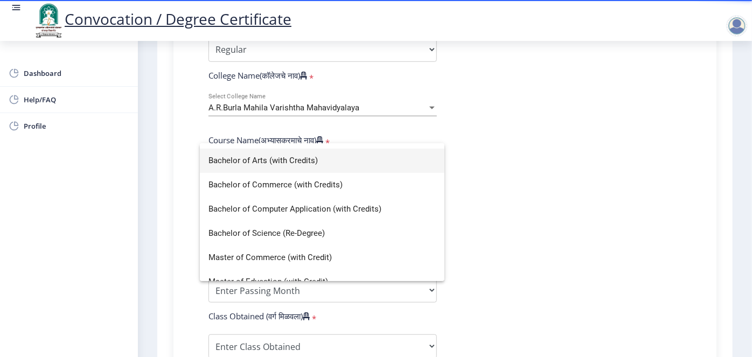
scroll to position [70, 0]
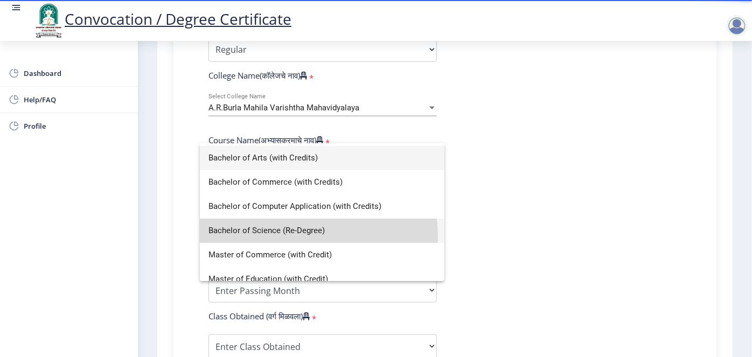
click at [257, 236] on span "Bachelor of Science (Re-Degree)" at bounding box center [321, 231] width 227 height 24
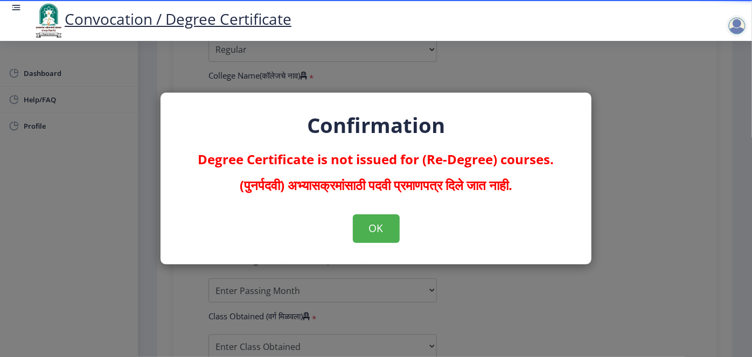
select select
click at [664, 73] on div "Confirmation Degree Certificate is not issued for (Re-Degree) courses. (पुनर्पद…" at bounding box center [376, 178] width 752 height 357
click at [371, 228] on button "OK" at bounding box center [376, 228] width 47 height 28
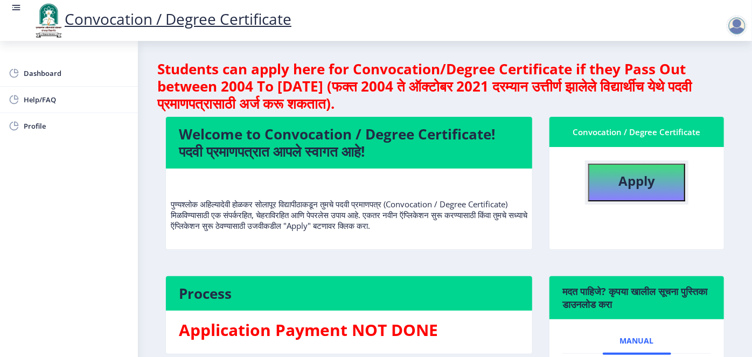
click at [628, 189] on b "Apply" at bounding box center [636, 181] width 37 height 18
select select
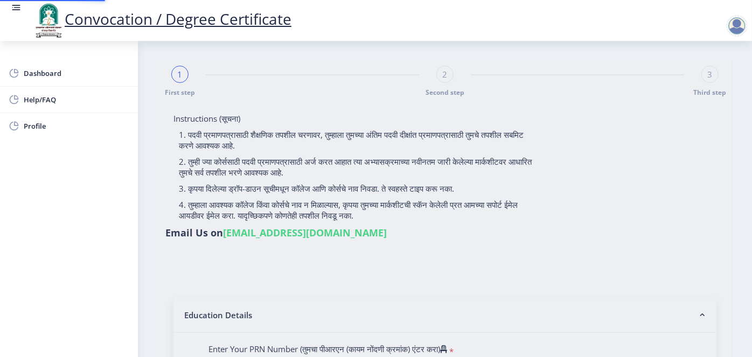
type input "ras"
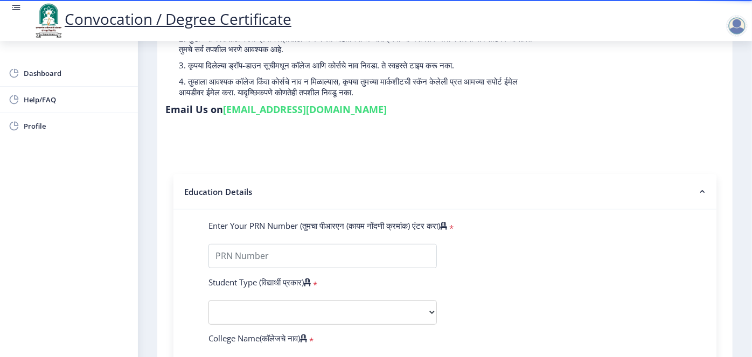
scroll to position [127, 0]
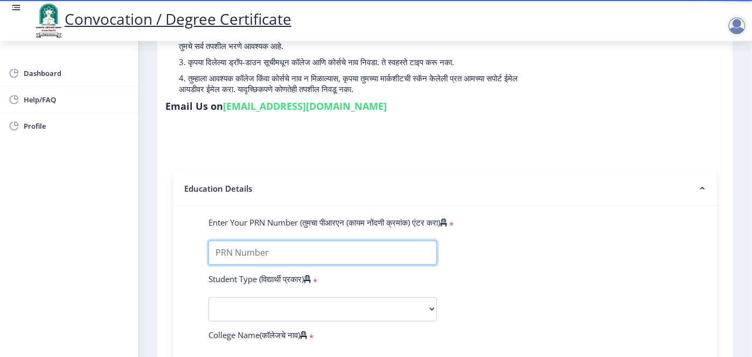
click at [232, 241] on input "Enter Your PRN Number (तुमचा पीआरएन (कायम नोंदणी क्रमांक) एंटर करा)" at bounding box center [322, 253] width 228 height 24
type input "66322333"
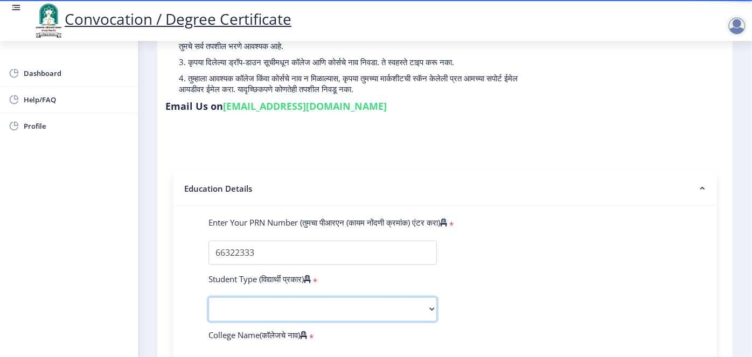
click at [261, 297] on select "Select Student Type Regular External" at bounding box center [322, 309] width 228 height 24
select select "Regular"
click at [208, 297] on select "Select Student Type Regular External" at bounding box center [322, 309] width 228 height 24
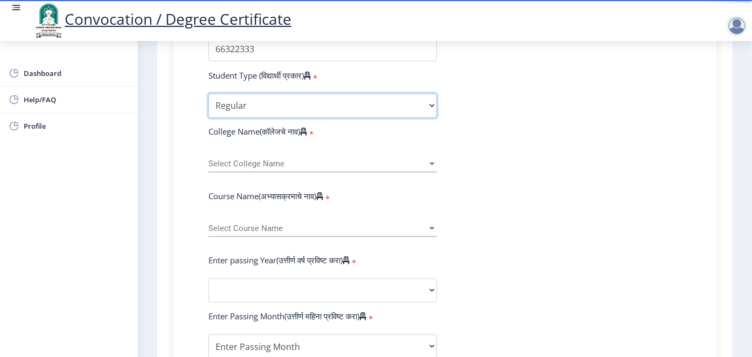
scroll to position [331, 0]
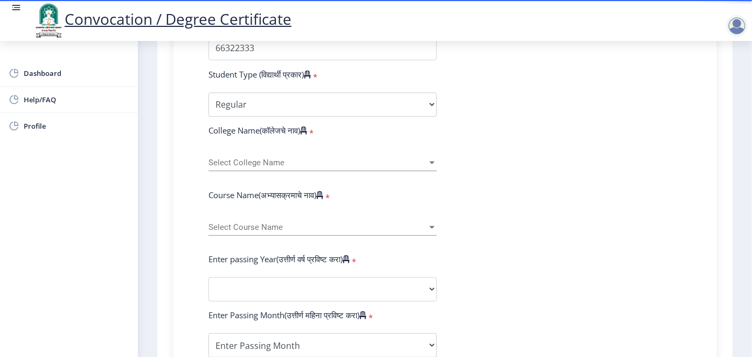
click at [254, 149] on div "Select College Name Select College Name" at bounding box center [322, 160] width 228 height 23
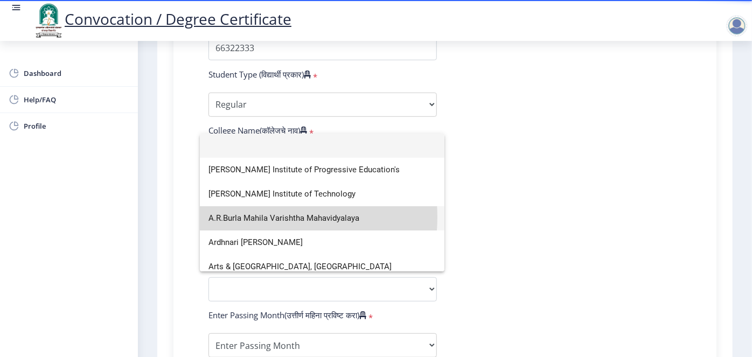
click at [238, 217] on span "A.R.Burla Mahila Varishtha Mahavidyalaya" at bounding box center [321, 218] width 227 height 24
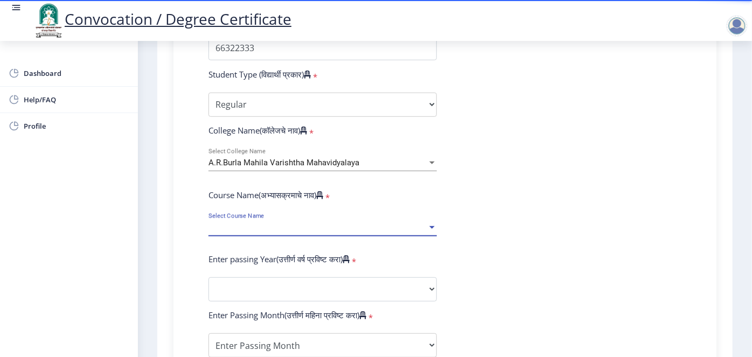
click at [254, 223] on span "Select Course Name" at bounding box center [317, 227] width 219 height 9
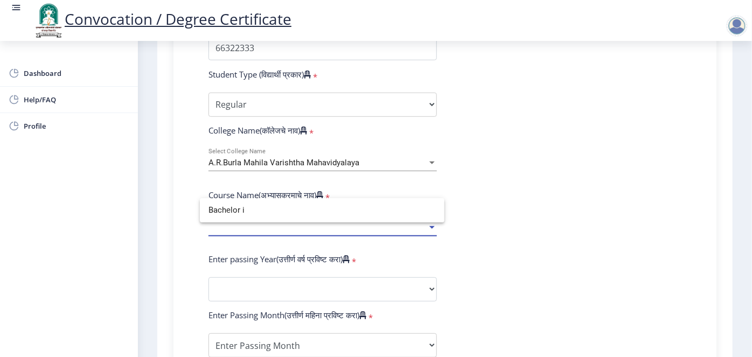
scroll to position [0, 0]
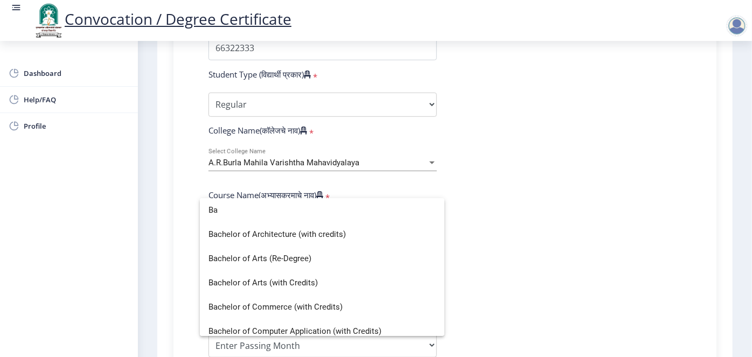
type input "B"
click at [268, 154] on div at bounding box center [376, 178] width 752 height 357
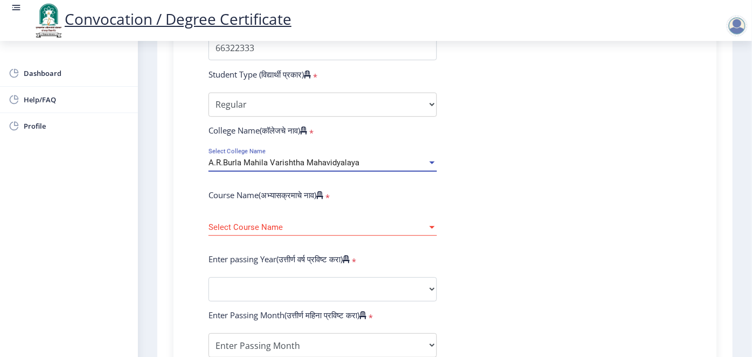
click at [264, 158] on span "A.R.Burla Mahila Varishtha Mahavidyalaya" at bounding box center [283, 163] width 151 height 10
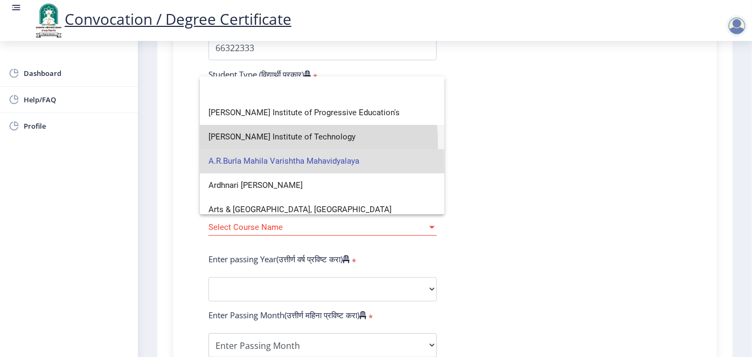
click at [249, 142] on span "A.G.Patil Institute of Technology" at bounding box center [321, 137] width 227 height 24
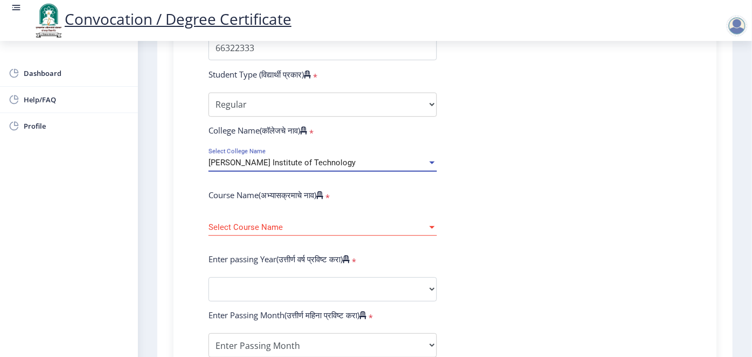
click at [245, 223] on span "Select Course Name" at bounding box center [317, 227] width 219 height 9
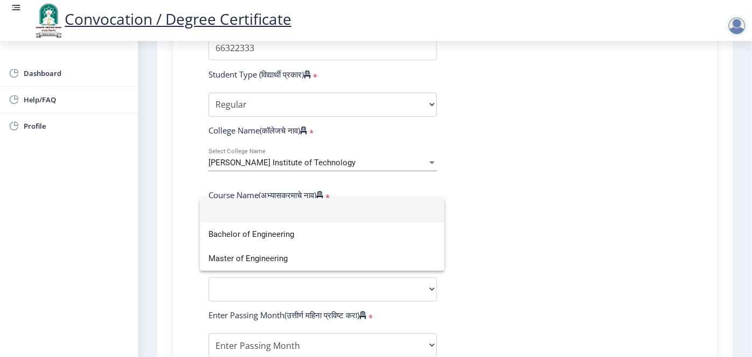
click at [196, 184] on div at bounding box center [376, 178] width 752 height 357
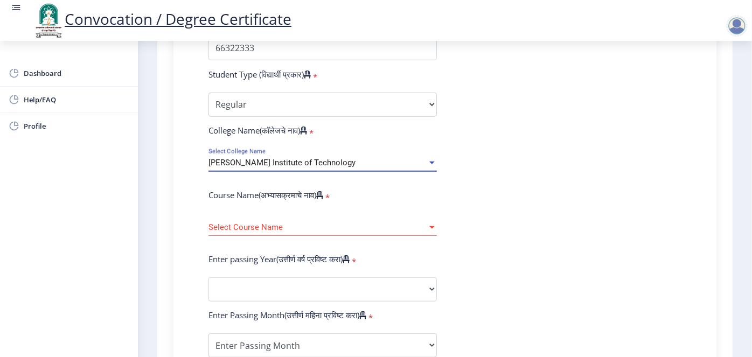
click at [283, 158] on span "A.G.Patil Institute of Technology" at bounding box center [281, 163] width 147 height 10
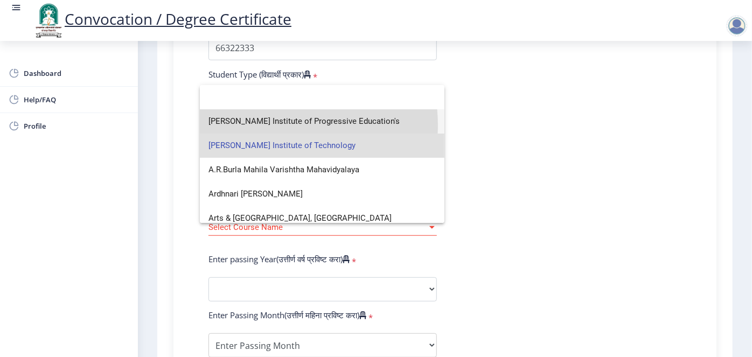
click at [263, 125] on span "Shri Vithal Institute of Progressive Education's" at bounding box center [321, 121] width 227 height 24
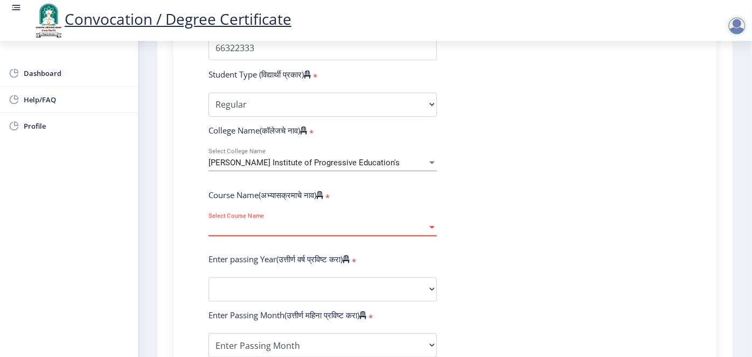
click at [257, 223] on span "Select Course Name" at bounding box center [317, 227] width 219 height 9
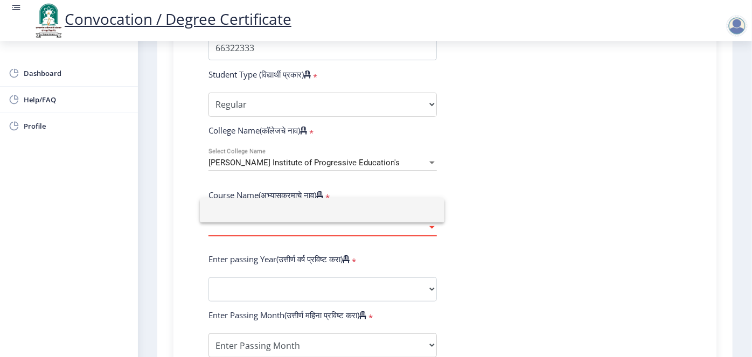
click at [272, 144] on div at bounding box center [376, 178] width 752 height 357
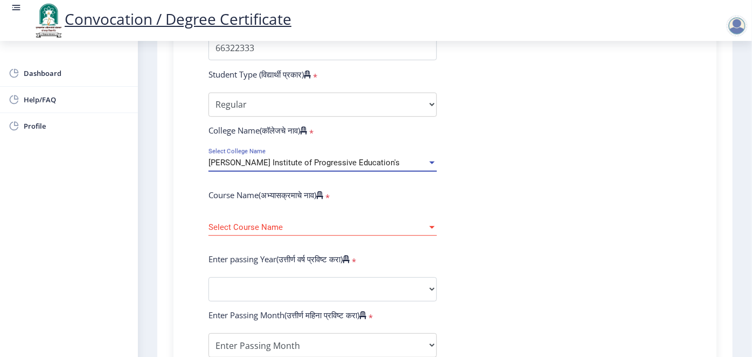
click at [286, 158] on span "Shri Vithal Institute of Progressive Education's" at bounding box center [303, 163] width 191 height 10
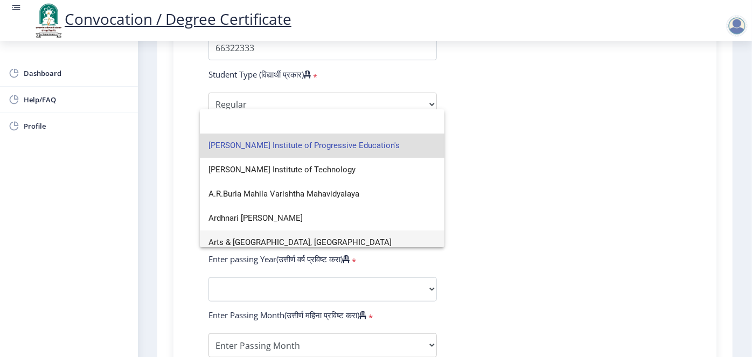
click at [266, 240] on span "Arts & Commerce College, Madha" at bounding box center [321, 243] width 227 height 24
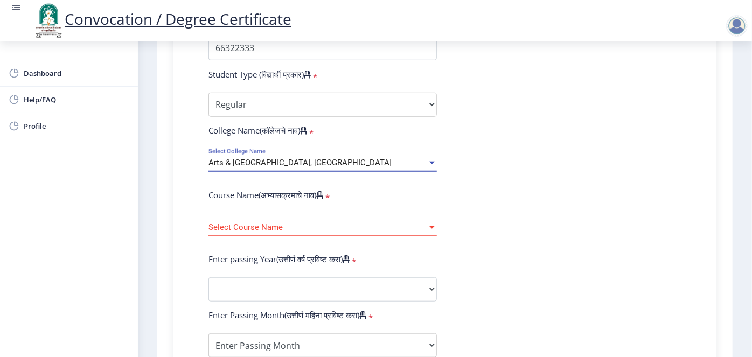
scroll to position [7, 0]
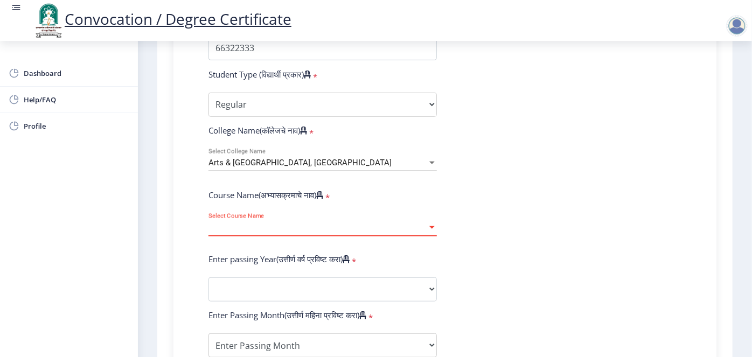
click at [267, 223] on span "Select Course Name" at bounding box center [317, 227] width 219 height 9
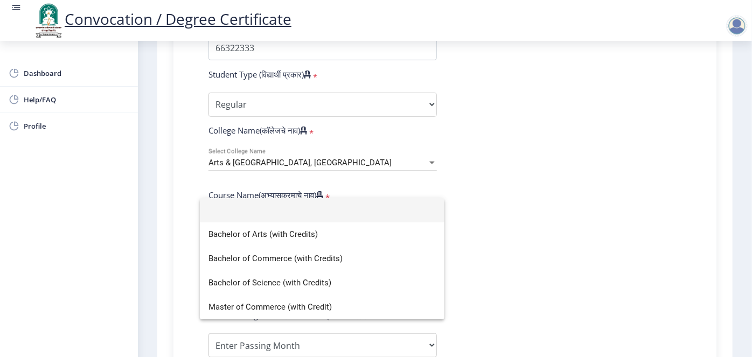
click at [262, 151] on div at bounding box center [376, 178] width 752 height 357
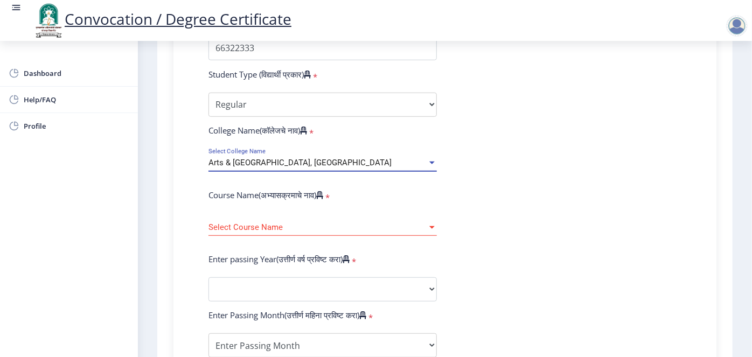
click at [249, 158] on span "Arts & Commerce College, Madha" at bounding box center [299, 163] width 183 height 10
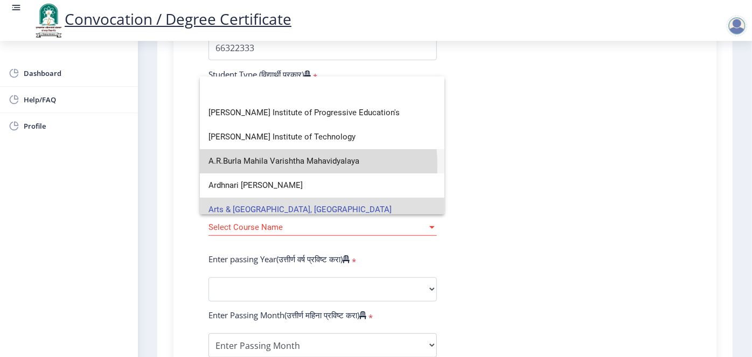
click at [245, 165] on span "A.R.Burla Mahila Varishtha Mahavidyalaya" at bounding box center [321, 161] width 227 height 24
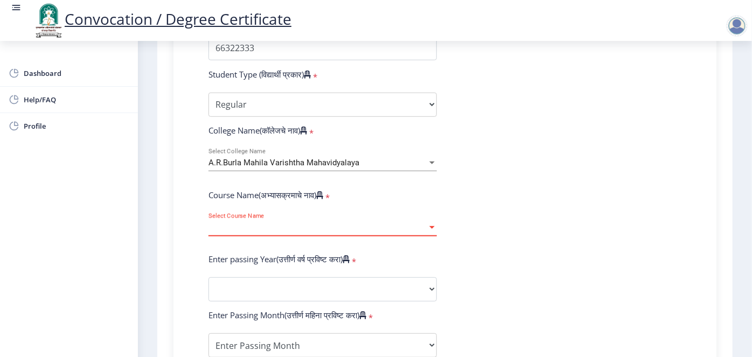
click at [249, 223] on span "Select Course Name" at bounding box center [317, 227] width 219 height 9
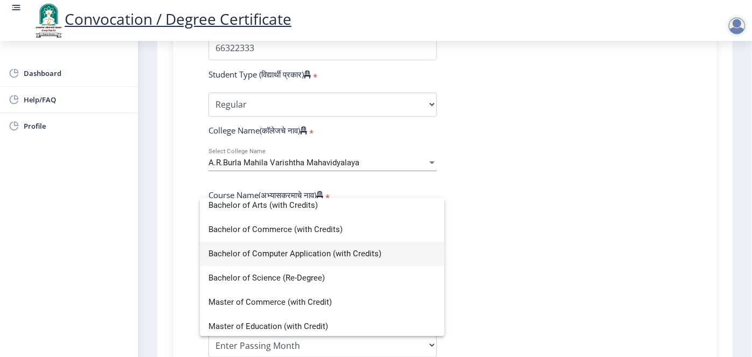
scroll to position [80, 0]
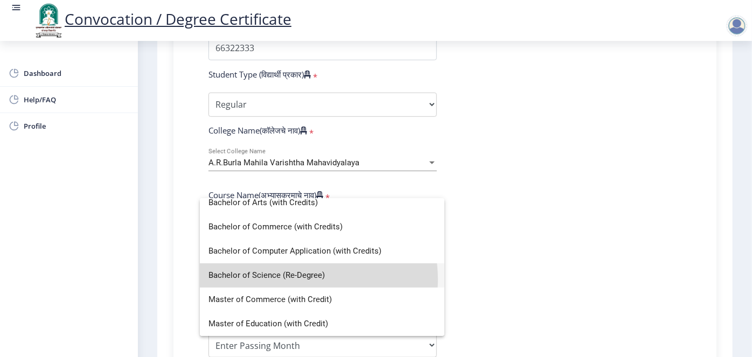
click at [294, 280] on span "Bachelor of Science (Re-Degree)" at bounding box center [321, 275] width 227 height 24
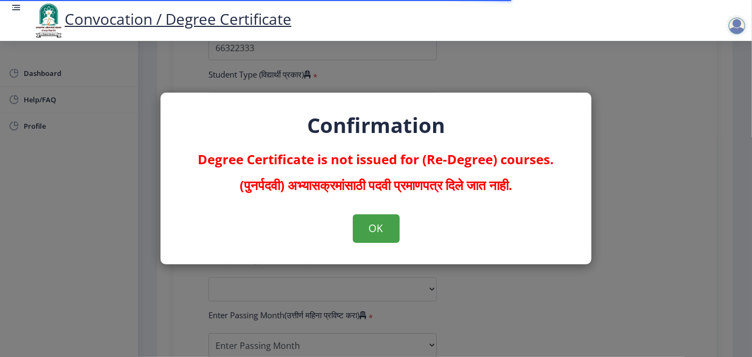
select select
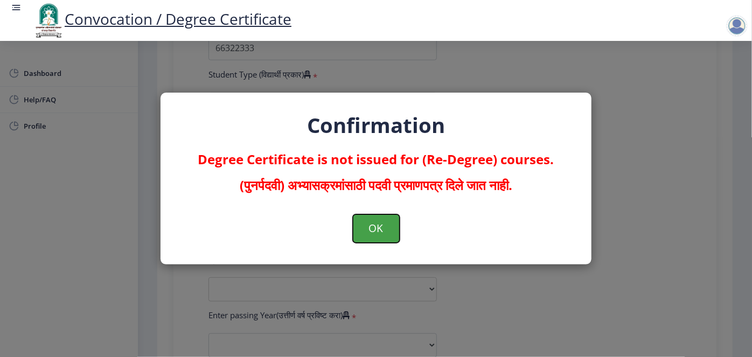
click at [386, 230] on button "OK" at bounding box center [376, 228] width 47 height 28
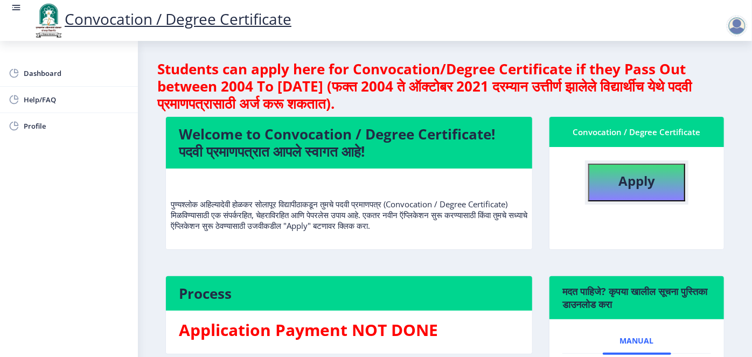
click at [614, 179] on button "Apply" at bounding box center [636, 183] width 97 height 38
select select
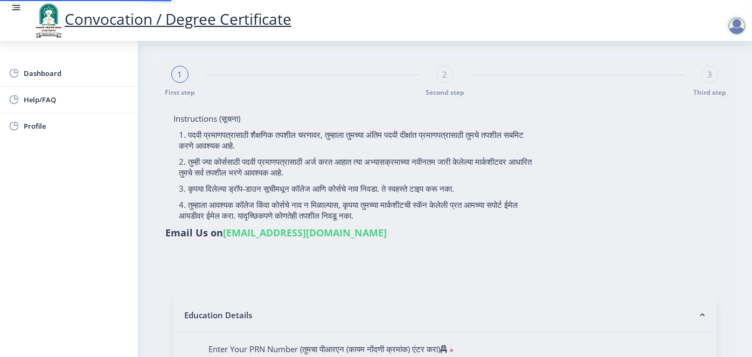
type input "ras"
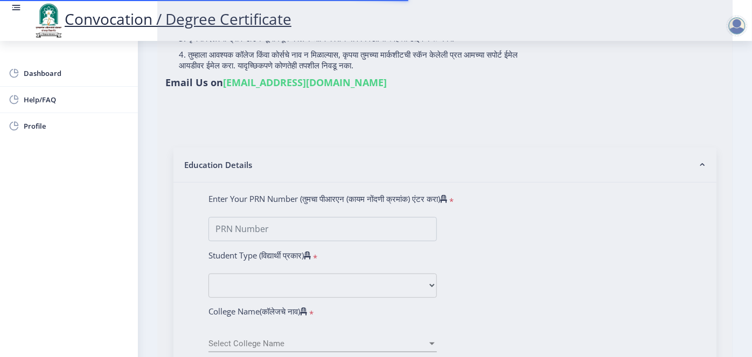
scroll to position [151, 0]
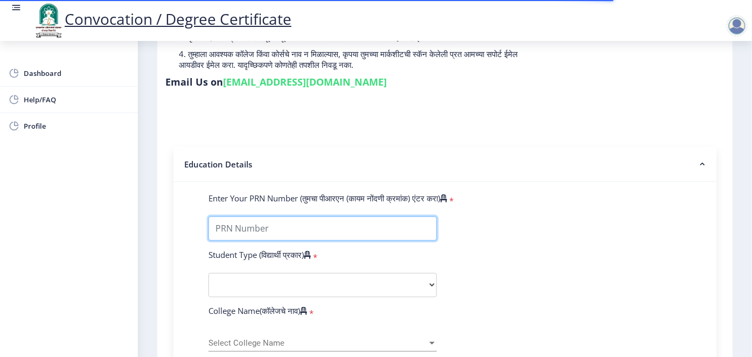
click at [317, 217] on input "Enter Your PRN Number (तुमचा पीआरएन (कायम नोंदणी क्रमांक) एंटर करा)" at bounding box center [322, 229] width 228 height 24
type input "1111515251252552"
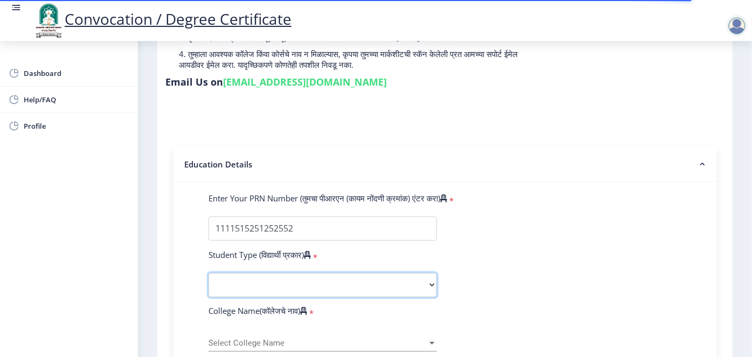
click at [257, 273] on select "Select Student Type Regular External" at bounding box center [322, 285] width 228 height 24
select select "Regular"
click at [208, 273] on select "Select Student Type Regular External" at bounding box center [322, 285] width 228 height 24
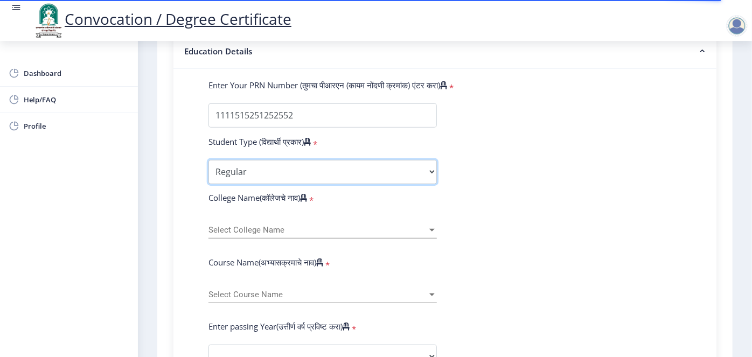
scroll to position [274, 0]
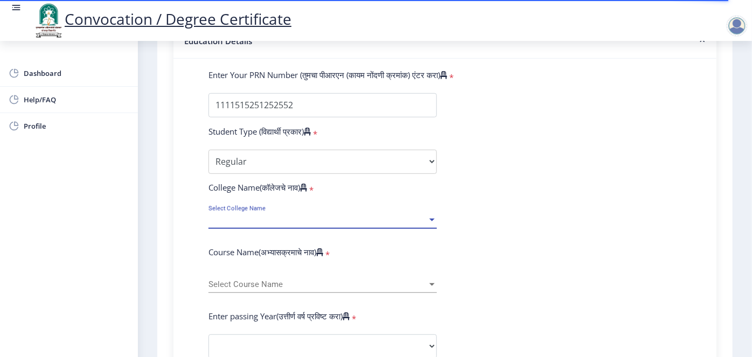
click at [254, 215] on span "Select College Name" at bounding box center [317, 219] width 219 height 9
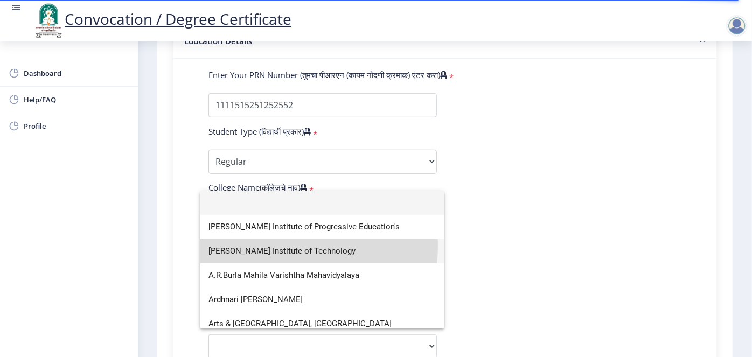
click at [241, 246] on span "A.G.Patil Institute of Technology" at bounding box center [321, 251] width 227 height 24
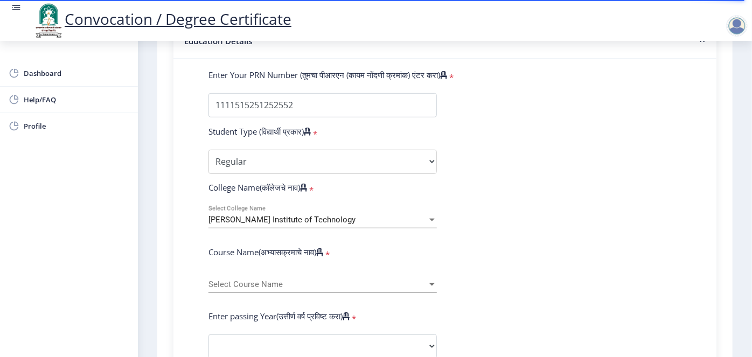
click at [257, 206] on div "A.G.Patil Institute of Technology Select College Name" at bounding box center [322, 217] width 228 height 23
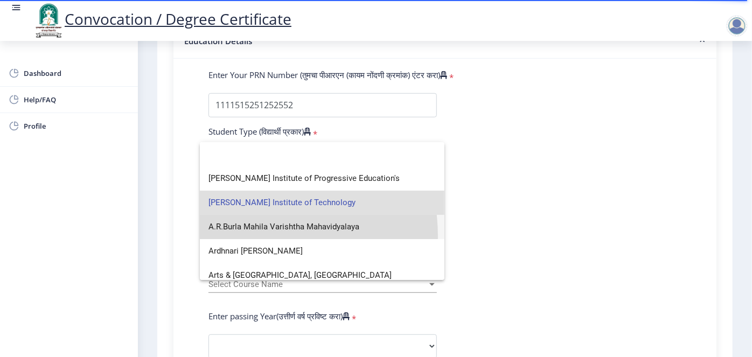
click at [246, 236] on span "A.R.Burla Mahila Varishtha Mahavidyalaya" at bounding box center [321, 227] width 227 height 24
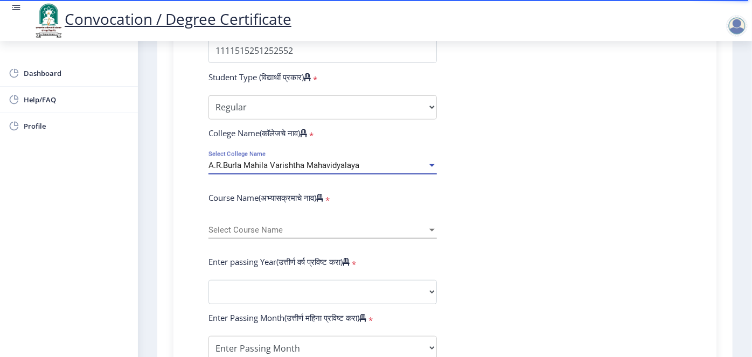
scroll to position [333, 0]
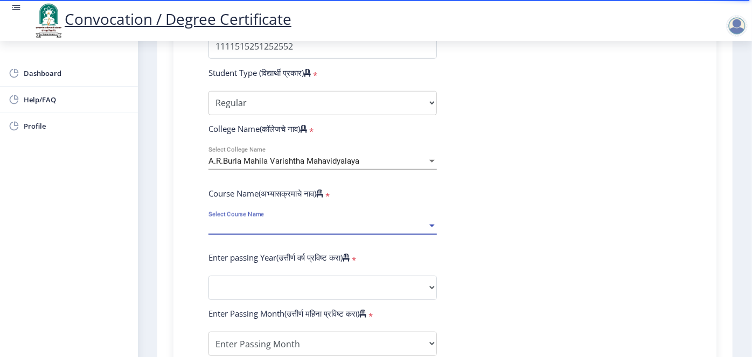
click at [245, 221] on span "Select Course Name" at bounding box center [317, 225] width 219 height 9
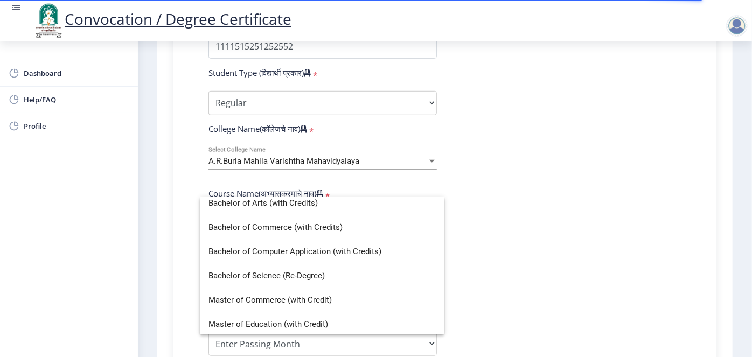
scroll to position [80, 0]
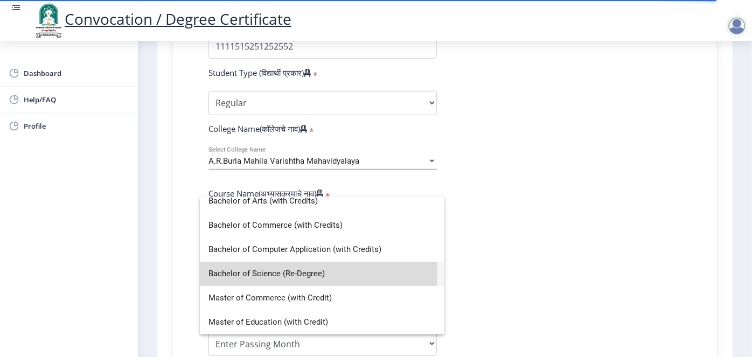
click at [282, 273] on span "Bachelor of Science (Re-Degree)" at bounding box center [321, 274] width 227 height 24
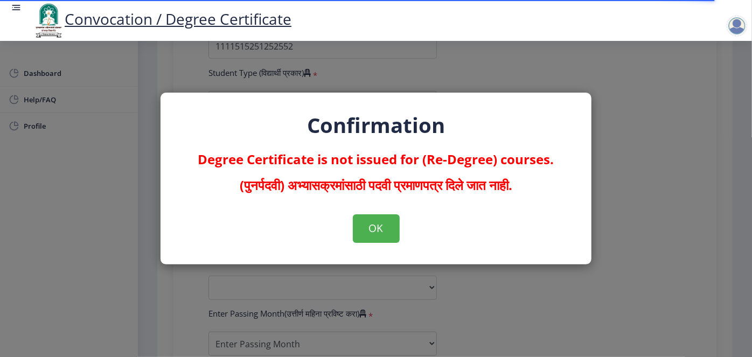
select select
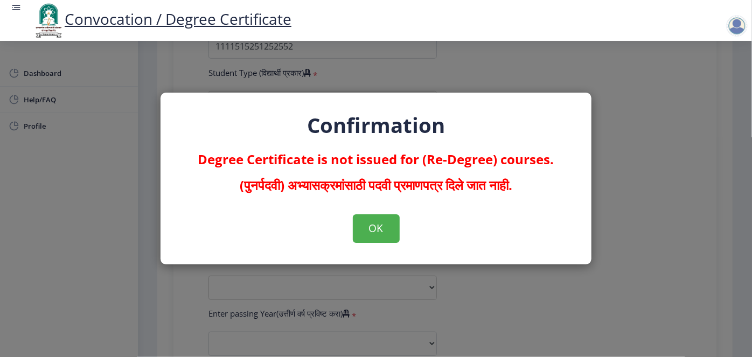
click at [647, 105] on div "Confirmation Degree Certificate is not issued for (Re-Degree) courses. (पुनर्पद…" at bounding box center [376, 178] width 752 height 357
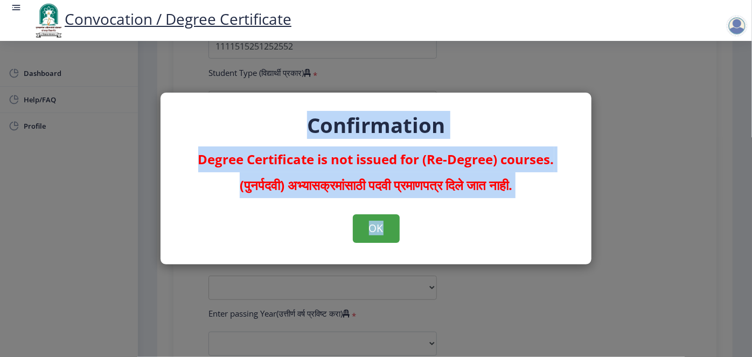
drag, startPoint x: 647, startPoint y: 105, endPoint x: 368, endPoint y: 231, distance: 306.4
click at [368, 231] on div "Confirmation Degree Certificate is not issued for (Re-Degree) courses. (पुनर्पद…" at bounding box center [376, 178] width 752 height 357
click at [368, 231] on button "OK" at bounding box center [376, 228] width 47 height 28
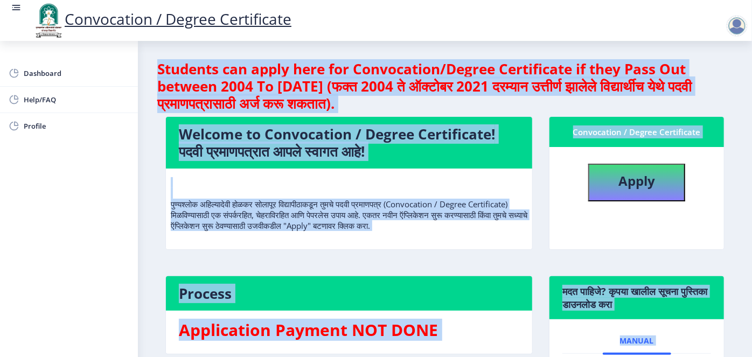
click at [539, 43] on nb-layout-column "Students can apply here for Convocation/Degree Certificate if they Pass Out bet…" at bounding box center [445, 265] width 614 height 448
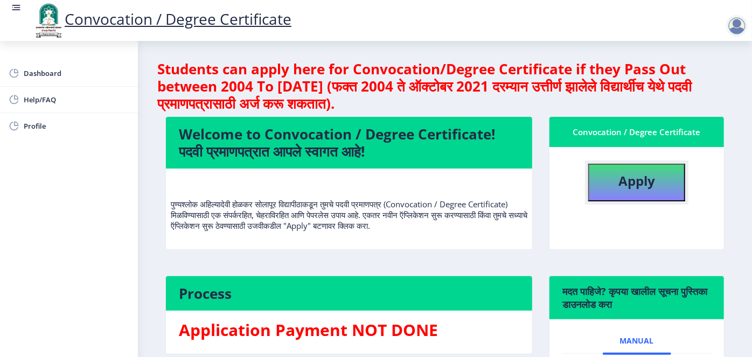
click at [651, 184] on b "Apply" at bounding box center [636, 181] width 37 height 18
select select
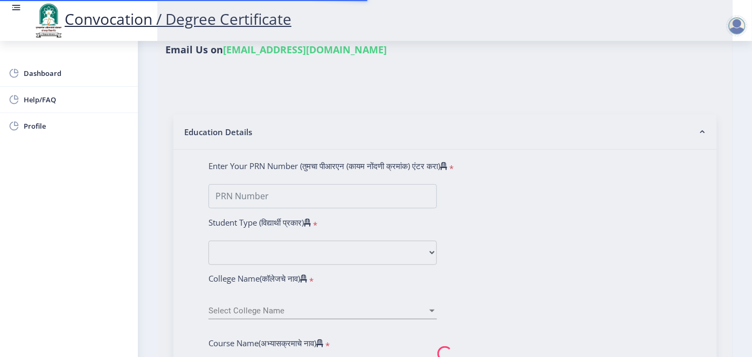
scroll to position [184, 0]
click at [320, 173] on nb-spinner at bounding box center [444, 352] width 575 height 953
type input "ras"
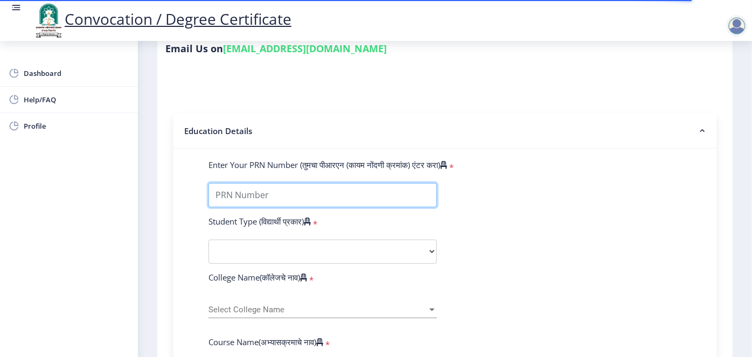
click at [320, 183] on input "Enter Your PRN Number (तुमचा पीआरएन (कायम नोंदणी क्रमांक) एंटर करा)" at bounding box center [322, 195] width 228 height 24
type input "665566"
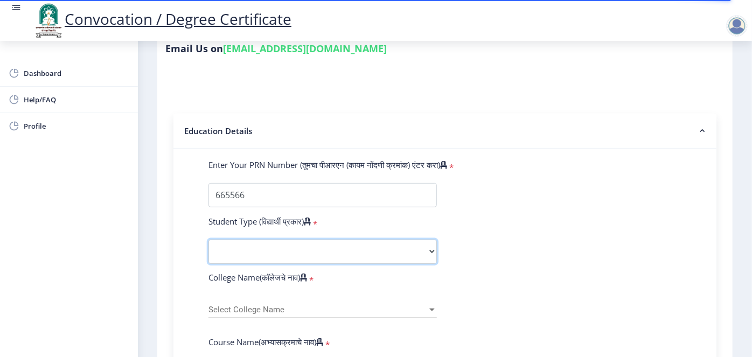
click at [317, 240] on select "Select Student Type Regular External" at bounding box center [322, 252] width 228 height 24
select select "Regular"
click at [208, 240] on select "Select Student Type Regular External" at bounding box center [322, 252] width 228 height 24
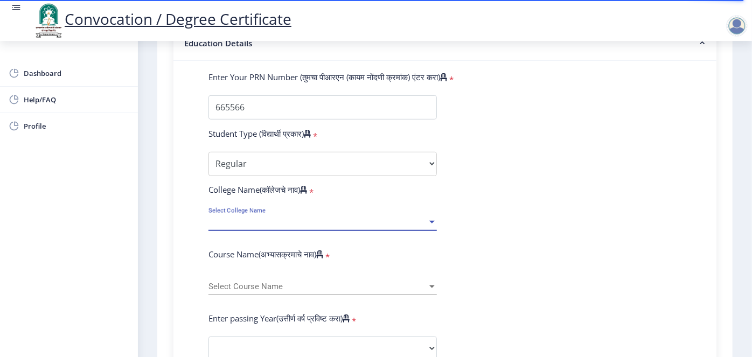
click at [278, 218] on span "Select College Name" at bounding box center [317, 222] width 219 height 9
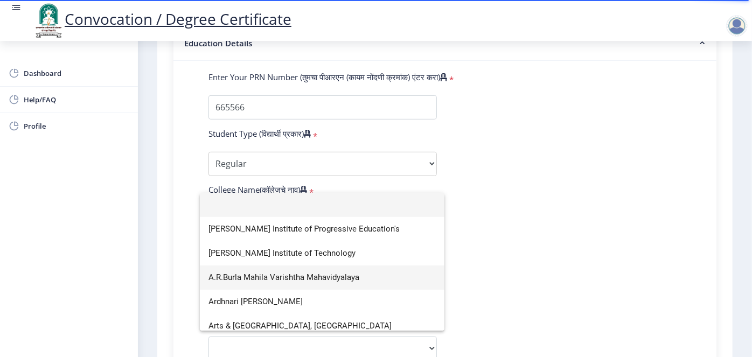
click at [261, 274] on span "A.R.Burla Mahila Varishtha Mahavidyalaya" at bounding box center [321, 278] width 227 height 24
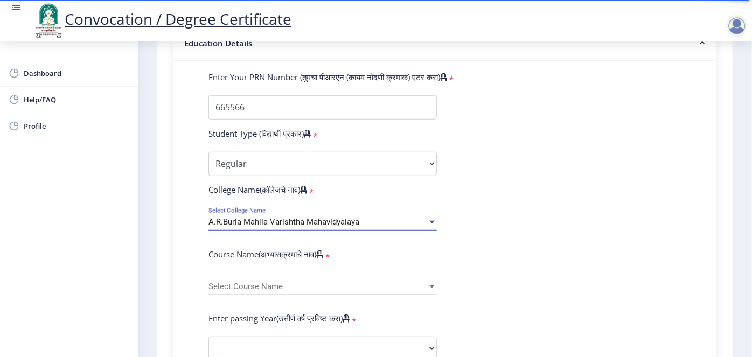
scroll to position [341, 0]
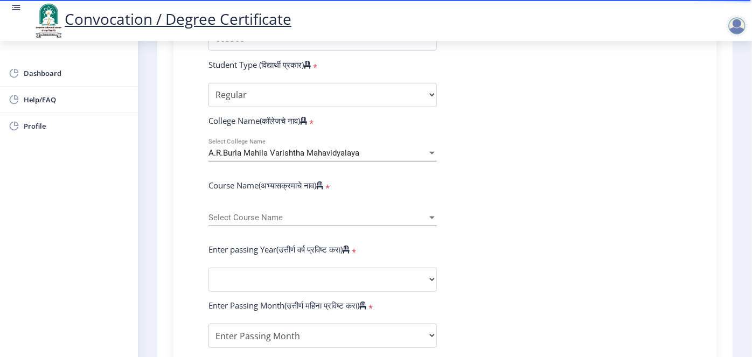
click at [269, 207] on div "Select Course Name Select Course Name" at bounding box center [322, 215] width 228 height 23
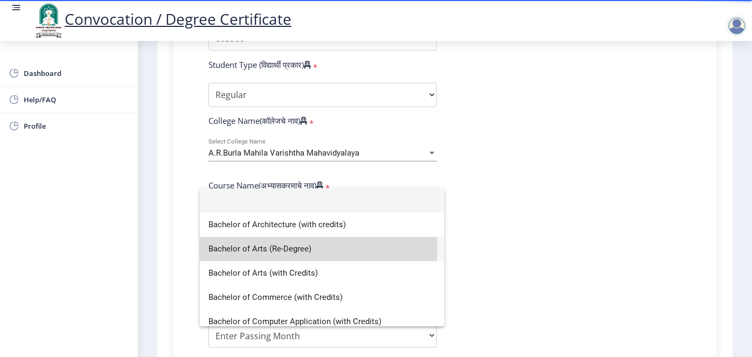
drag, startPoint x: 316, startPoint y: 249, endPoint x: 210, endPoint y: 244, distance: 106.2
click at [210, 244] on span "Bachelor of Arts (Re-Degree)" at bounding box center [321, 249] width 227 height 24
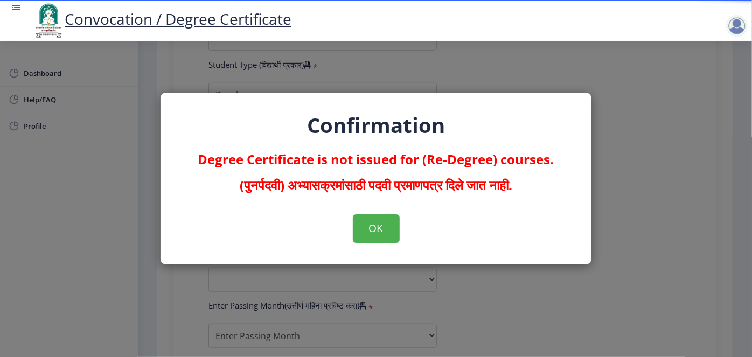
select select
click at [660, 193] on div "Confirmation Degree Certificate is not issued for (Re-Degree) courses. (पुनर्पद…" at bounding box center [376, 178] width 752 height 357
click at [384, 229] on button "OK" at bounding box center [376, 228] width 47 height 28
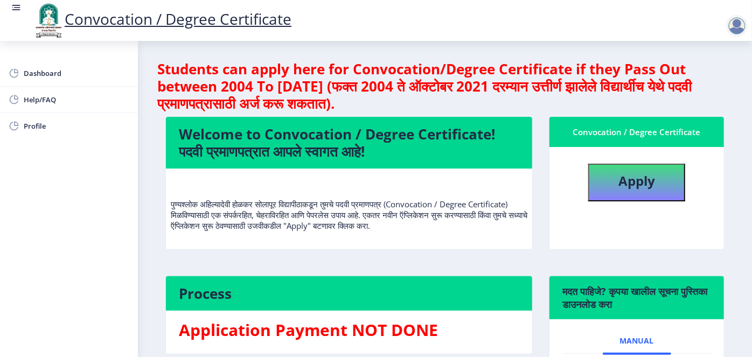
click at [654, 207] on nb-card-body "Apply" at bounding box center [636, 198] width 175 height 102
click at [644, 185] on b "Apply" at bounding box center [636, 181] width 37 height 18
select select
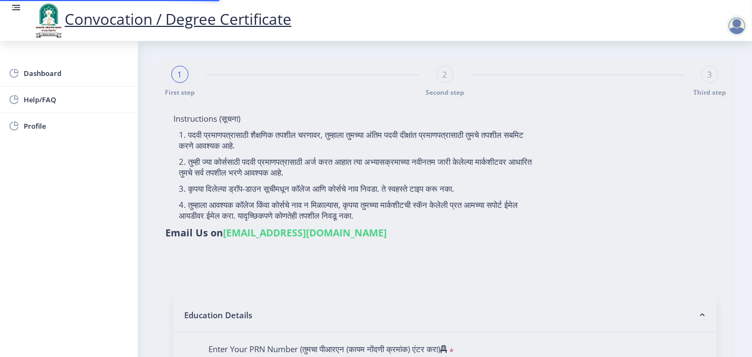
type input "ras"
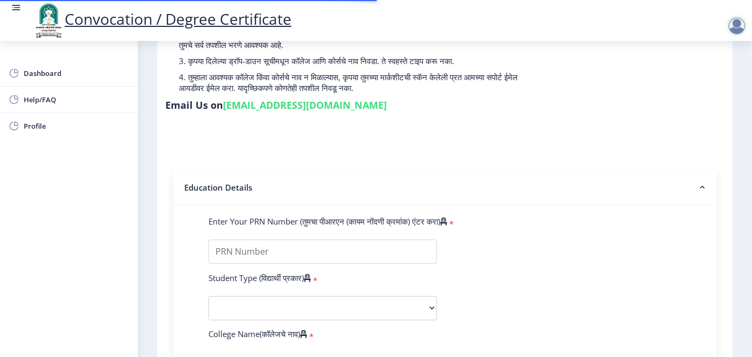
scroll to position [128, 0]
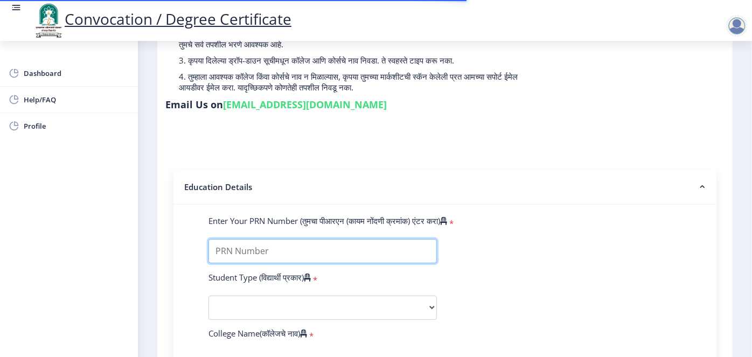
click at [267, 239] on input "Enter Your PRN Number (तुमचा पीआरएन (कायम नोंदणी क्रमांक) एंटर करा)" at bounding box center [322, 251] width 228 height 24
type input "1111515251252550"
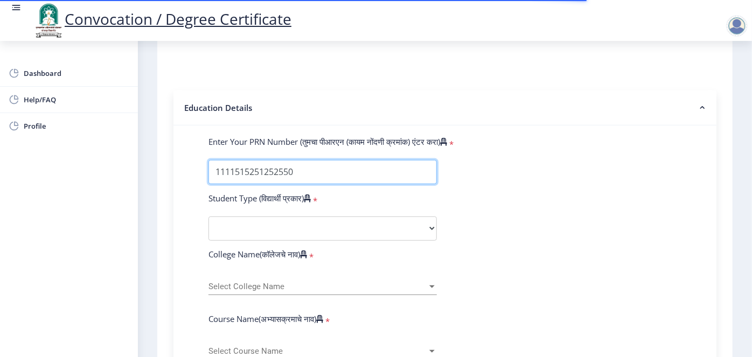
scroll to position [210, 0]
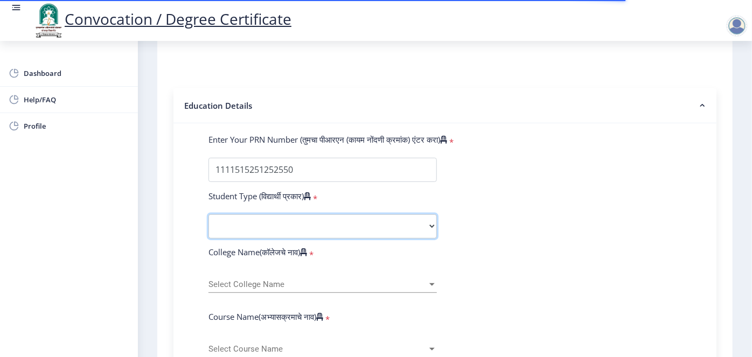
click at [268, 214] on select "Select Student Type Regular External" at bounding box center [322, 226] width 228 height 24
select select "Regular"
click at [208, 214] on select "Select Student Type Regular External" at bounding box center [322, 226] width 228 height 24
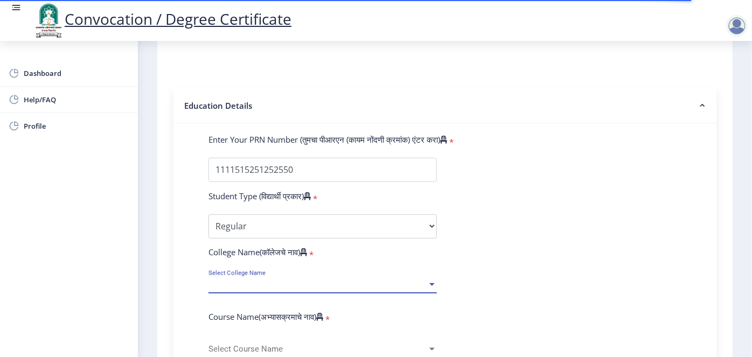
click at [245, 280] on span "Select College Name" at bounding box center [317, 284] width 219 height 9
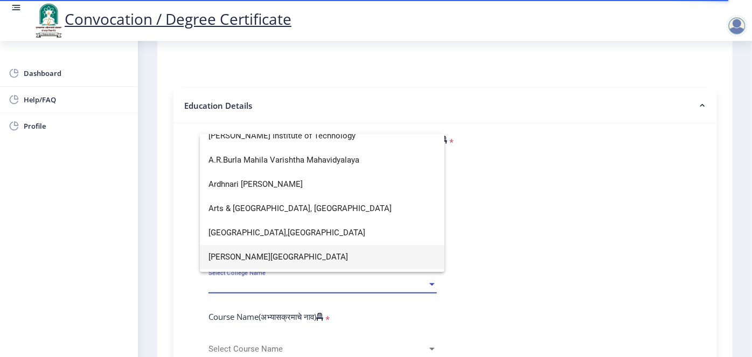
scroll to position [0, 0]
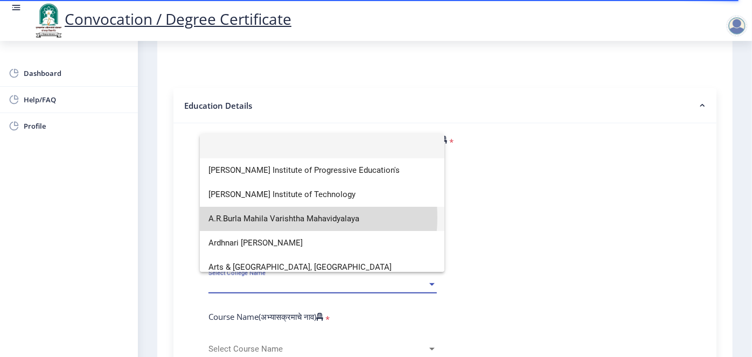
click at [264, 218] on span "A.R.Burla Mahila Varishtha Mahavidyalaya" at bounding box center [321, 219] width 227 height 24
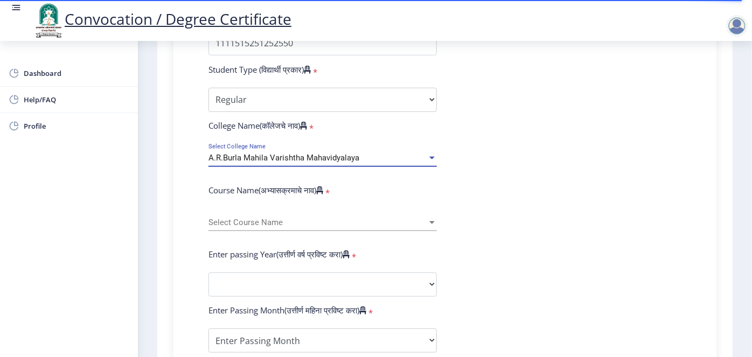
scroll to position [337, 0]
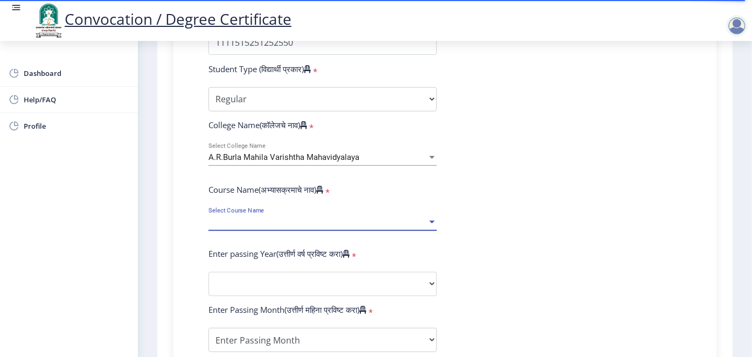
click at [265, 218] on span "Select Course Name" at bounding box center [317, 222] width 219 height 9
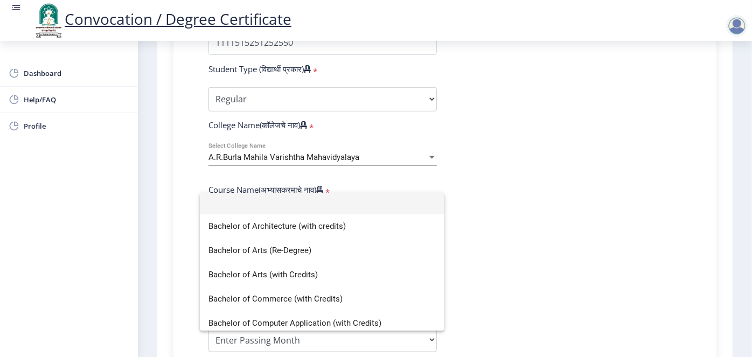
scroll to position [0, 0]
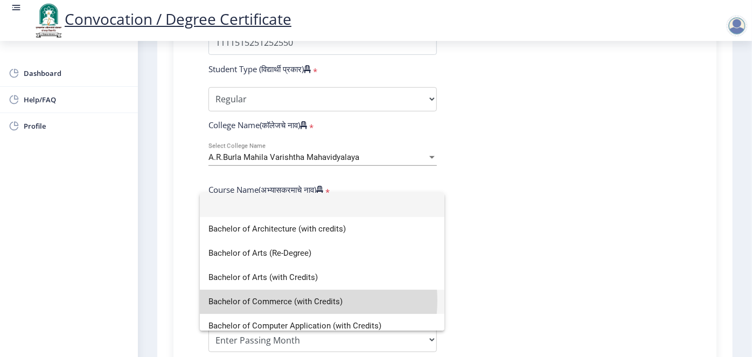
click at [287, 301] on span "Bachelor of Commerce (with Credits)" at bounding box center [321, 302] width 227 height 24
click at [287, 304] on div "Enter Passing Month(उत्तीर्ण महिना प्रविष्ट करा) *" at bounding box center [322, 311] width 245 height 15
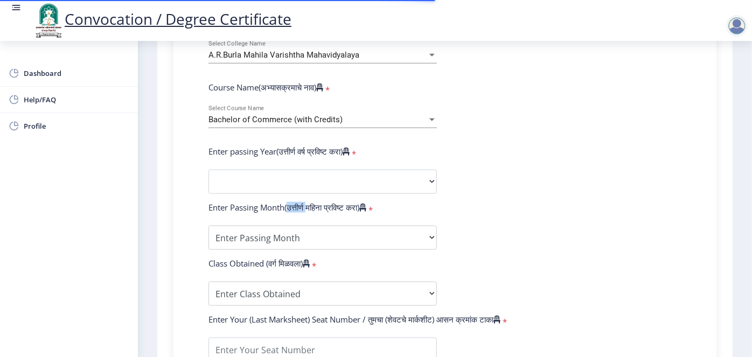
scroll to position [442, 0]
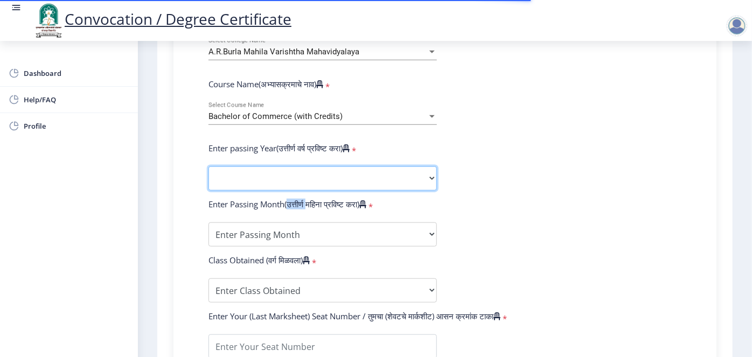
click at [353, 166] on select "2025 2024 2023 2022 2021 2020 2019 2018 2017 2016 2015 2014 2013 2012 2011 2010…" at bounding box center [322, 178] width 228 height 24
select select "2021"
click at [208, 166] on select "2025 2024 2023 2022 2021 2020 2019 2018 2017 2016 2015 2014 2013 2012 2011 2010…" at bounding box center [322, 178] width 228 height 24
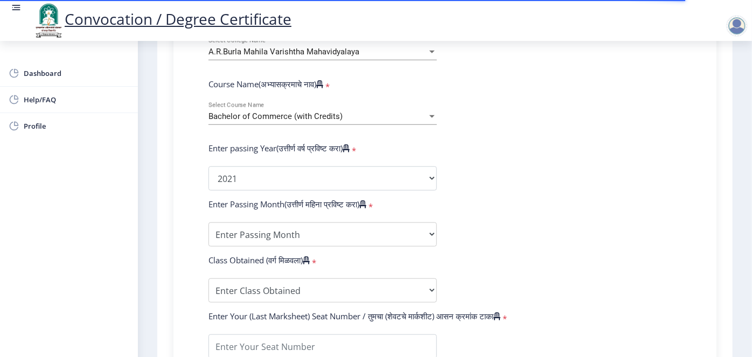
click at [320, 200] on form "Enter Your PRN Number (तुमचा पीआरएन (कायम नोंदणी क्रमांक) एंटर करा) * Student T…" at bounding box center [444, 186] width 489 height 571
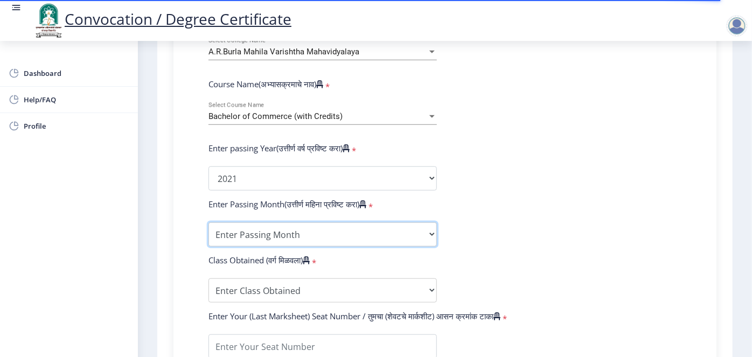
select select
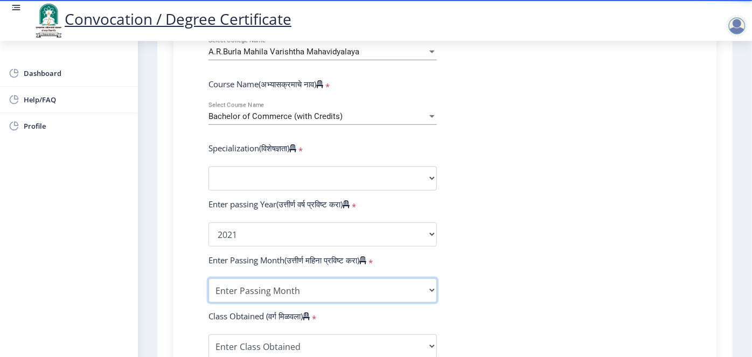
click at [334, 219] on form "Enter Your PRN Number (तुमचा पीआरएन (कायम नोंदणी क्रमांक) एंटर करा) * Student T…" at bounding box center [444, 214] width 489 height 627
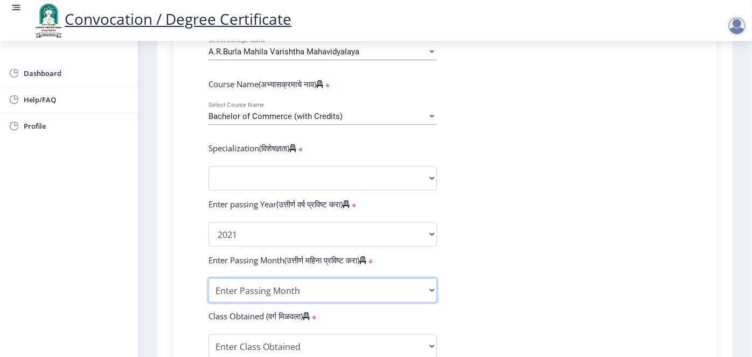
select select "March"
click at [208, 278] on select "Enter Passing Month March April May October November December" at bounding box center [322, 290] width 228 height 24
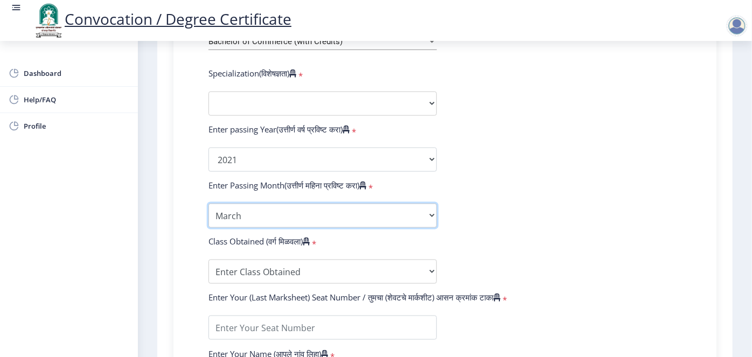
scroll to position [518, 0]
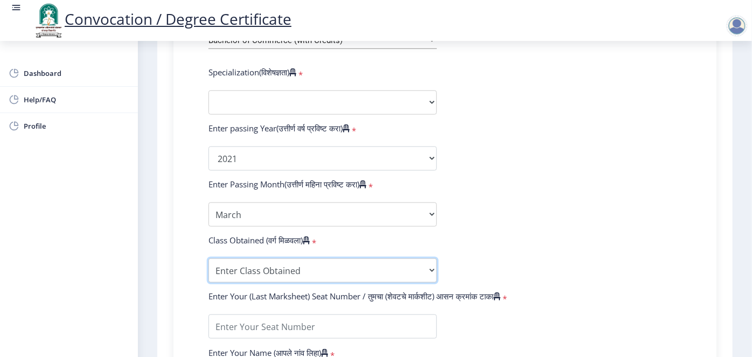
click at [292, 259] on select "Enter Class Obtained FIRST CLASS WITH DISTINCTION FIRST CLASS HIGHER SECOND CLA…" at bounding box center [322, 271] width 228 height 24
select select "Grade A"
click at [208, 259] on select "Enter Class Obtained FIRST CLASS WITH DISTINCTION FIRST CLASS HIGHER SECOND CLA…" at bounding box center [322, 271] width 228 height 24
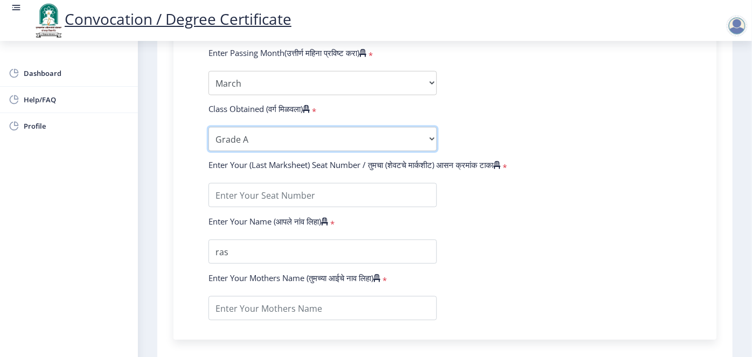
scroll to position [652, 0]
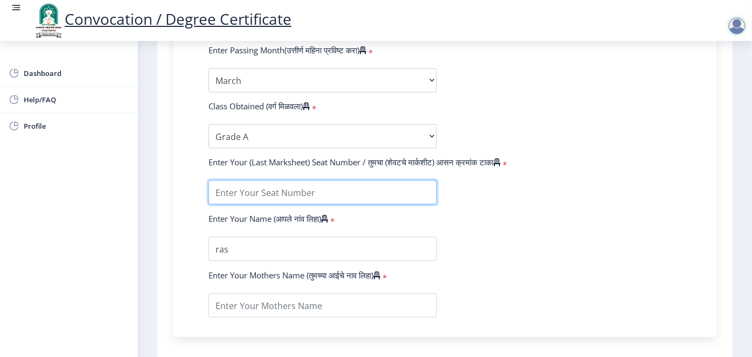
click at [303, 180] on input "textarea" at bounding box center [322, 192] width 228 height 24
type input "10"
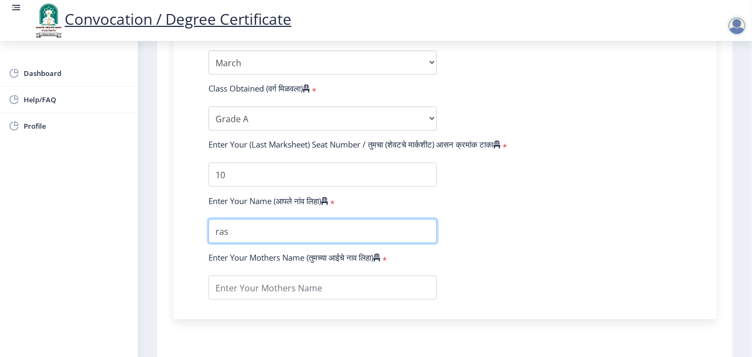
click at [288, 219] on input "textarea" at bounding box center [322, 231] width 228 height 24
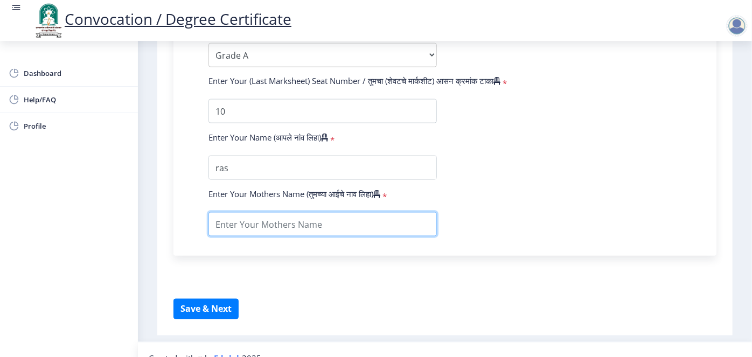
click at [288, 217] on input "textarea" at bounding box center [322, 224] width 228 height 24
type input "ABC"
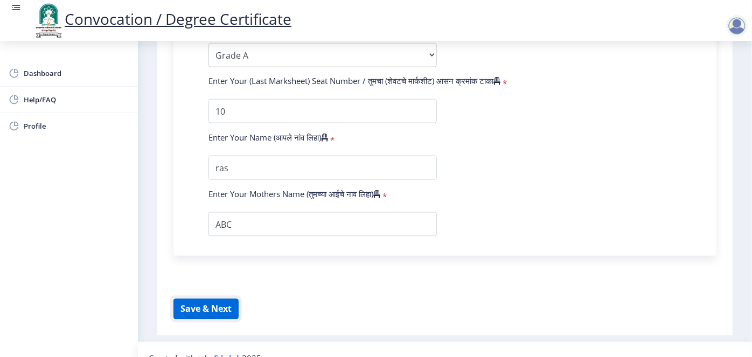
click at [194, 299] on button "Save & Next" at bounding box center [205, 309] width 65 height 20
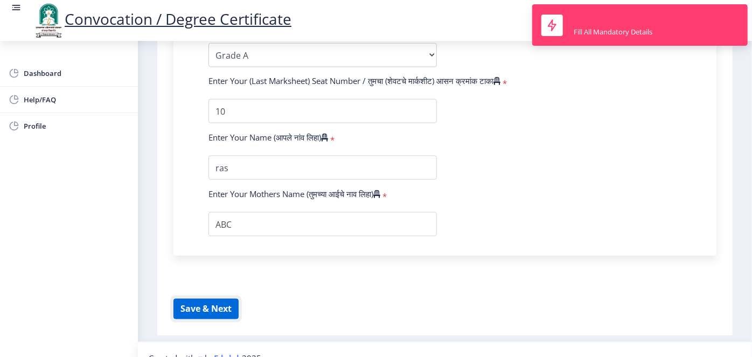
click at [194, 299] on button "Save & Next" at bounding box center [205, 309] width 65 height 20
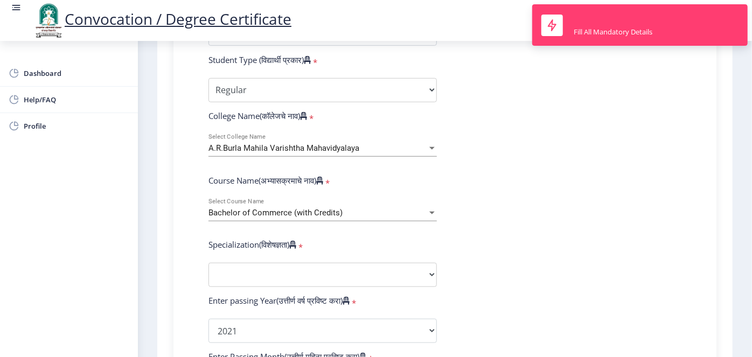
scroll to position [345, 0]
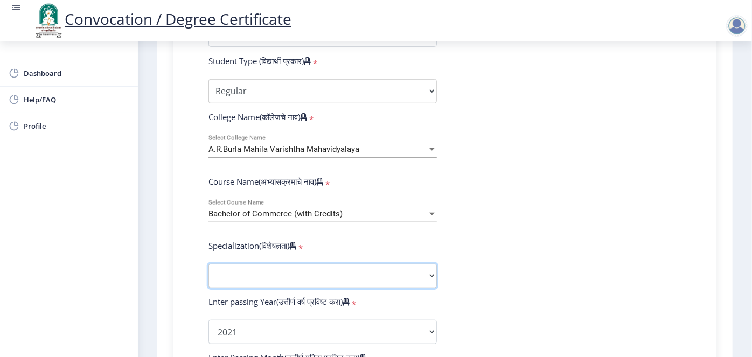
click at [327, 264] on select "Specialization Banking Advanced Accountancy Advanced Banking Advanced Cost Acco…" at bounding box center [322, 276] width 228 height 24
select select "Advanced Statistics"
click at [208, 264] on select "Specialization Banking Advanced Accountancy Advanced Banking Advanced Cost Acco…" at bounding box center [322, 276] width 228 height 24
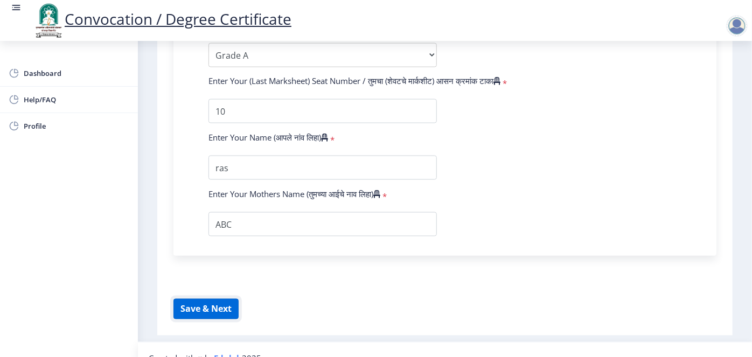
click at [210, 299] on button "Save & Next" at bounding box center [205, 309] width 65 height 20
click at [215, 299] on button "Save & Next" at bounding box center [205, 309] width 65 height 20
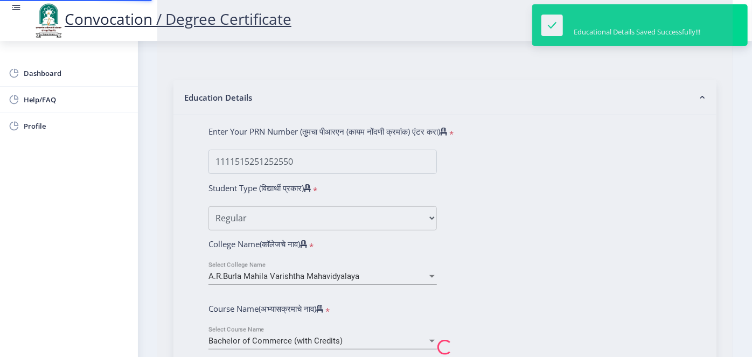
scroll to position [0, 0]
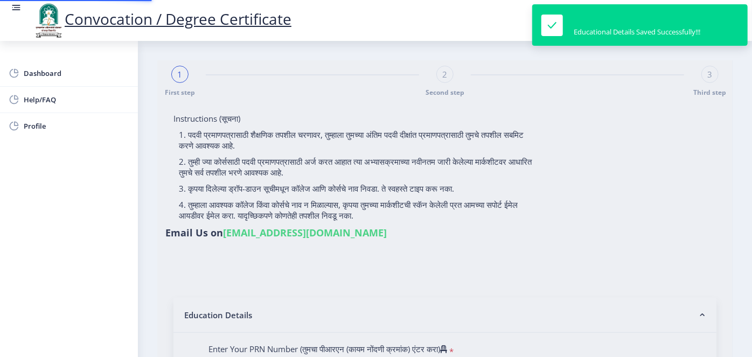
select select
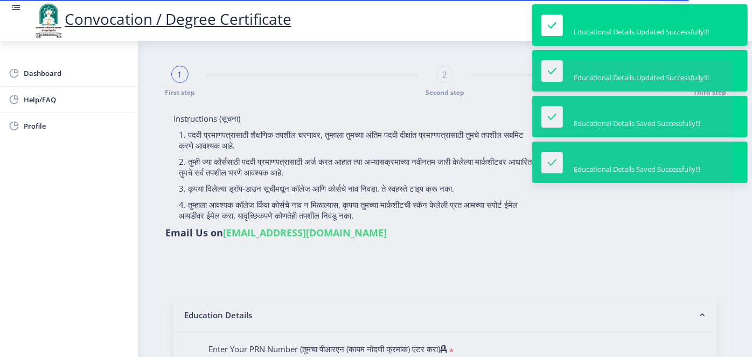
type input "ras"
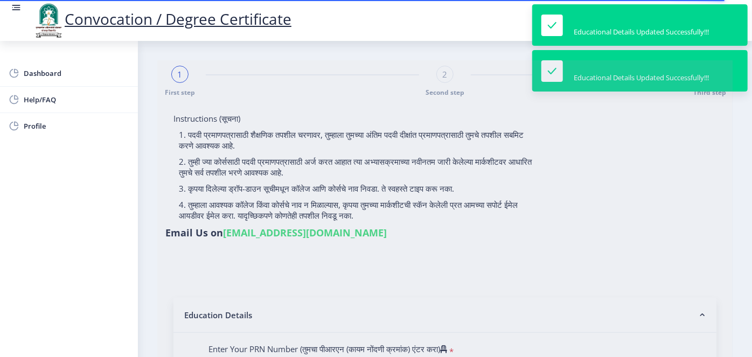
select select
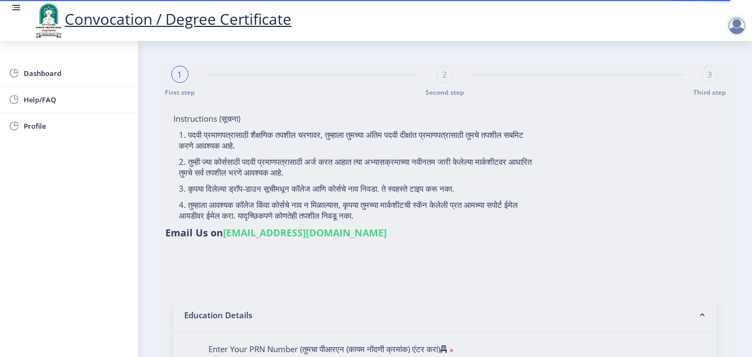
click at [737, 27] on div at bounding box center [737, 26] width 22 height 22
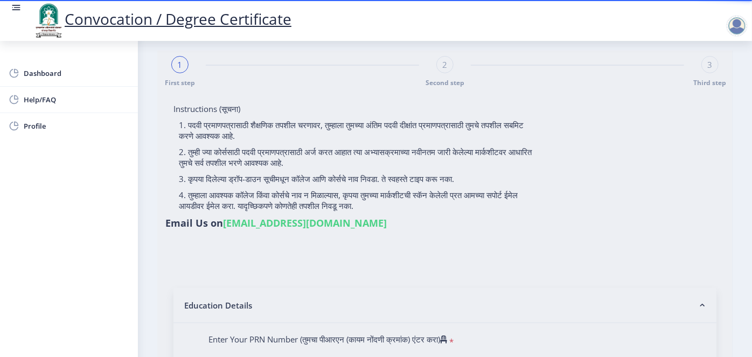
scroll to position [11, 0]
type input "ras"
click at [733, 29] on div at bounding box center [737, 26] width 22 height 22
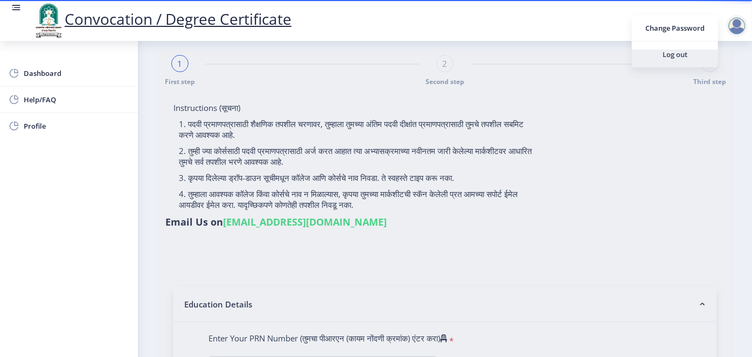
select select
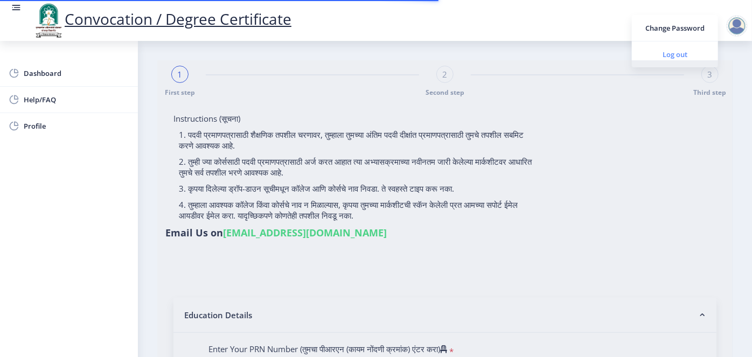
click at [668, 58] on span "Log out" at bounding box center [674, 54] width 69 height 13
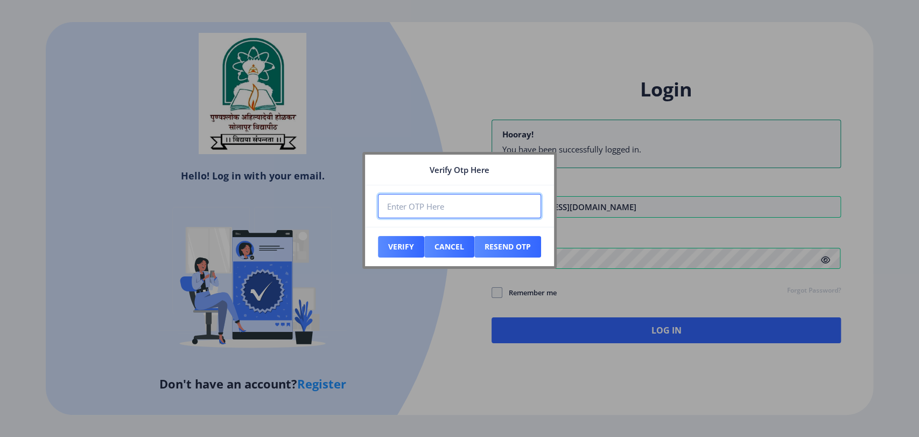
paste input "805104"
type input "805104"
click at [399, 246] on button "Verify" at bounding box center [401, 247] width 46 height 22
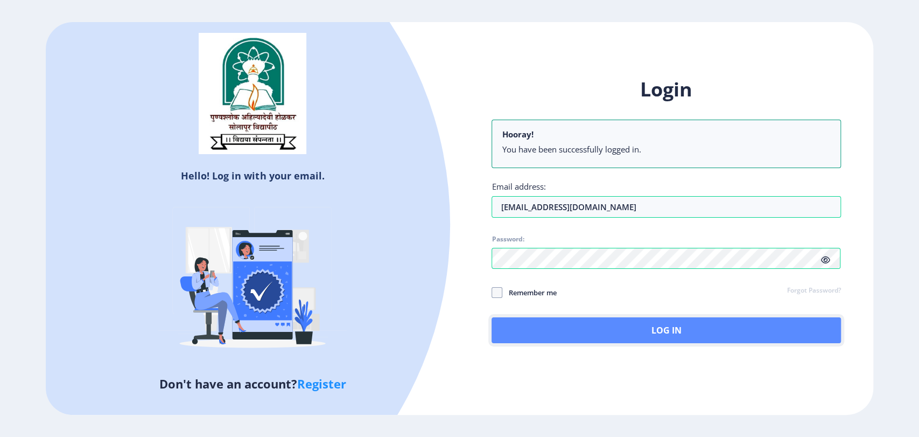
click at [638, 334] on button "Log In" at bounding box center [666, 330] width 349 height 26
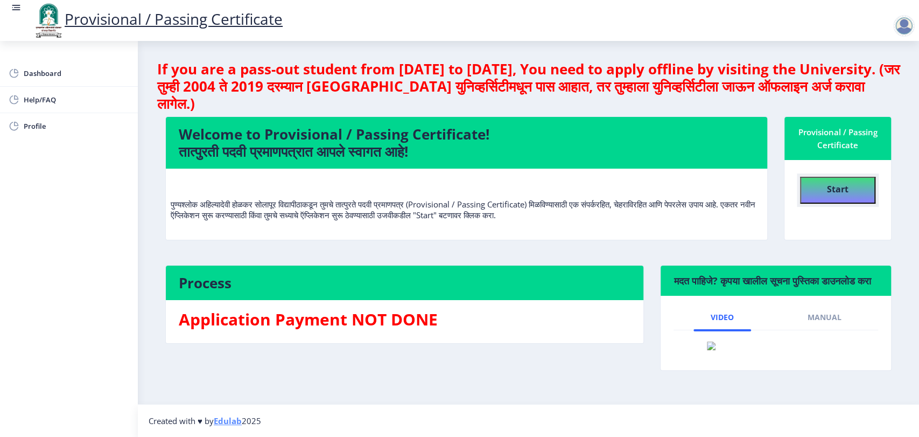
click at [842, 186] on b "Start" at bounding box center [838, 189] width 22 height 12
select select
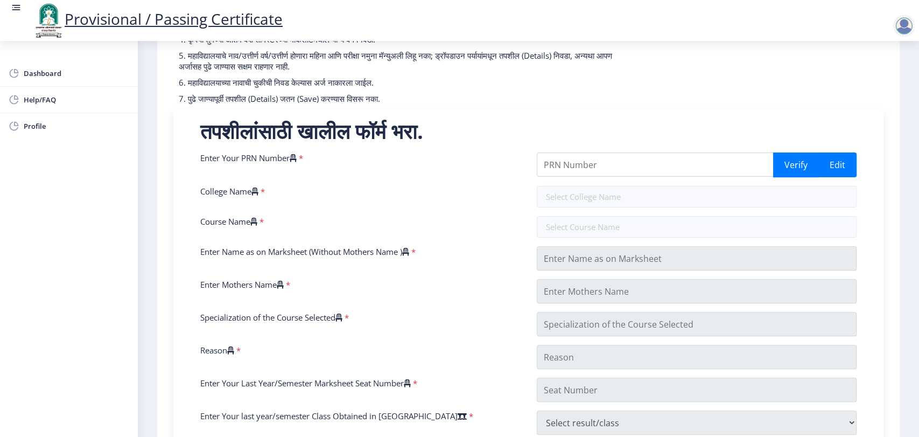
scroll to position [145, 0]
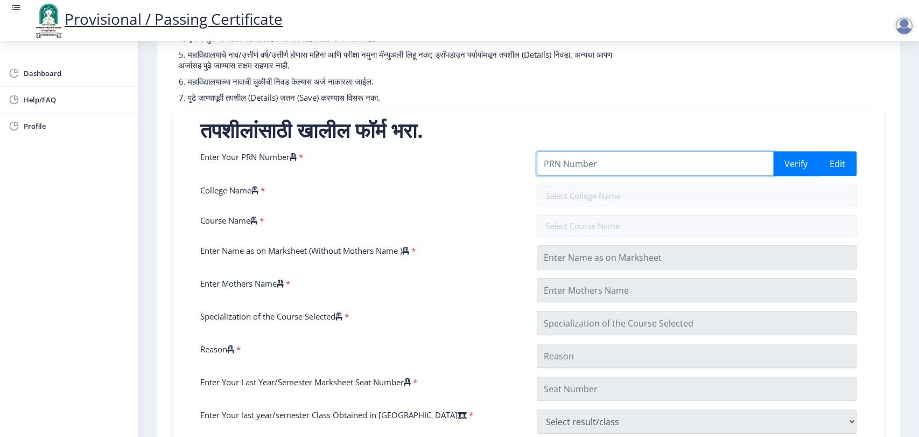
click at [569, 159] on input "Enter Your PRN Number" at bounding box center [656, 163] width 238 height 24
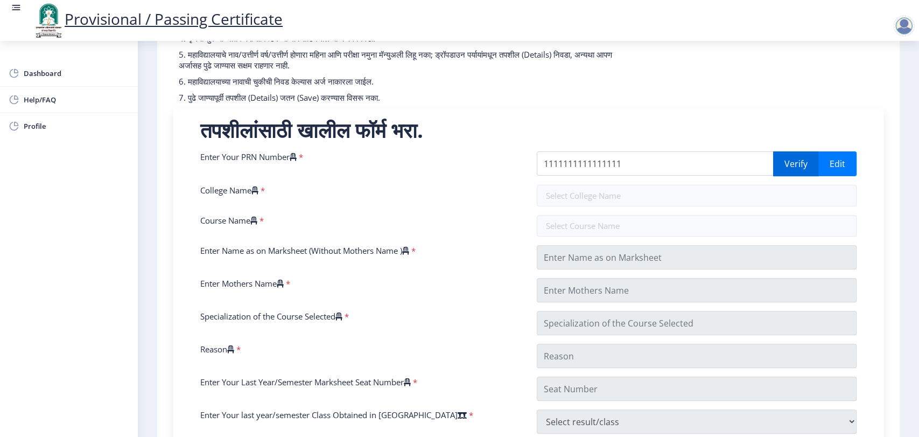
drag, startPoint x: 787, startPoint y: 176, endPoint x: 787, endPoint y: 166, distance: 9.7
click at [787, 166] on div "Enter Your PRN Number * 1111111111111111 Verify Edit College Name * Course Name…" at bounding box center [528, 378] width 673 height 455
click at [787, 166] on button "Verify" at bounding box center [796, 163] width 46 height 25
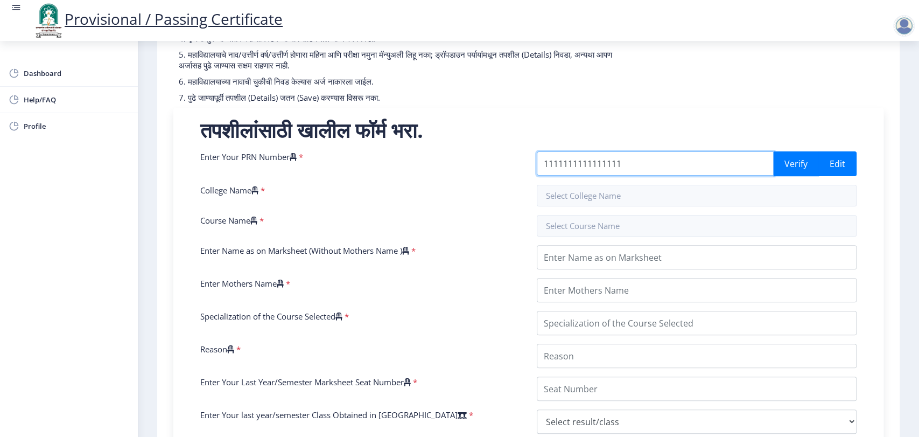
click at [626, 169] on input "1111111111111111" at bounding box center [656, 163] width 238 height 24
type input "1"
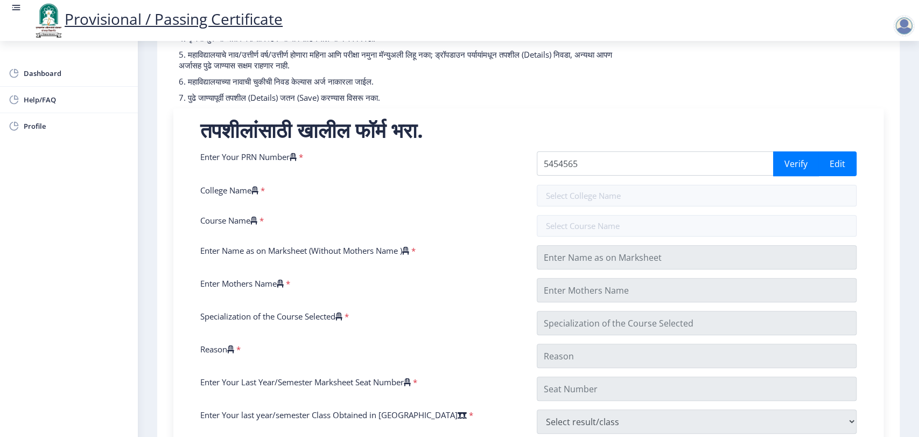
click at [602, 182] on div "Enter Your PRN Number * 5454565 Verify Edit College Name * Course Name * Enter …" at bounding box center [528, 378] width 673 height 455
click at [564, 252] on div "Enter Your PRN Number * 5454565 Verify Edit College Name * Course Name * Enter …" at bounding box center [528, 378] width 673 height 455
click at [608, 166] on input "5454565" at bounding box center [656, 163] width 238 height 24
click at [783, 162] on button "Verify" at bounding box center [796, 163] width 46 height 25
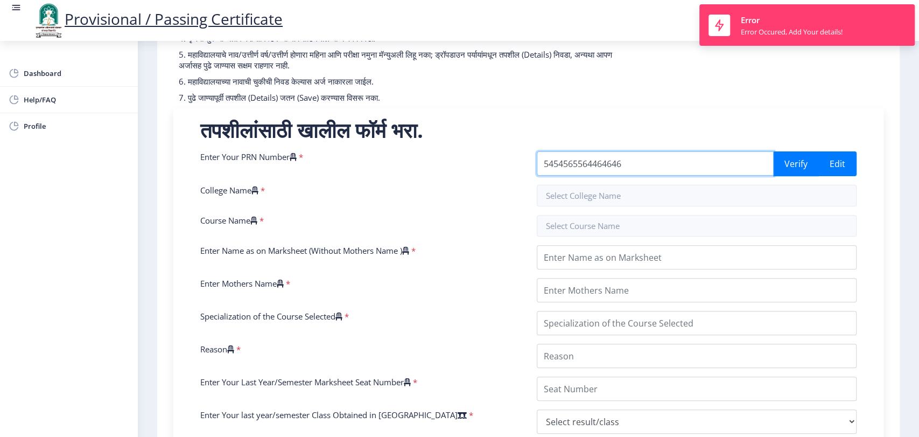
click at [675, 165] on input "5454565564464646" at bounding box center [656, 163] width 238 height 24
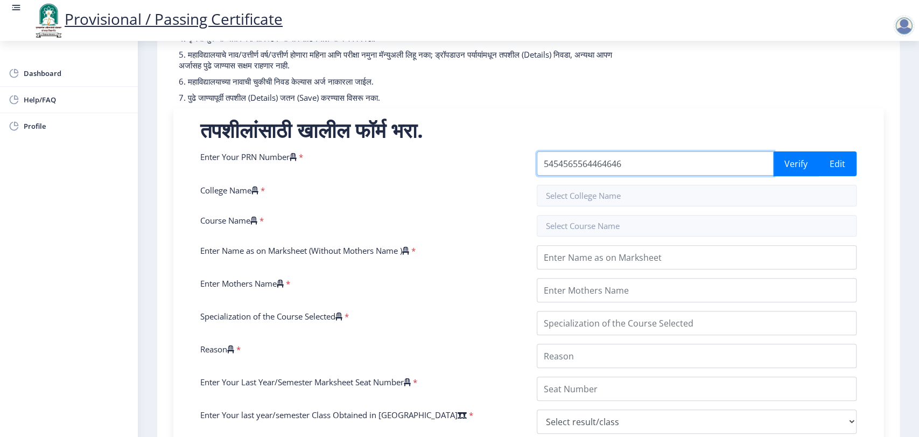
click at [675, 165] on input "5454565564464646" at bounding box center [656, 163] width 238 height 24
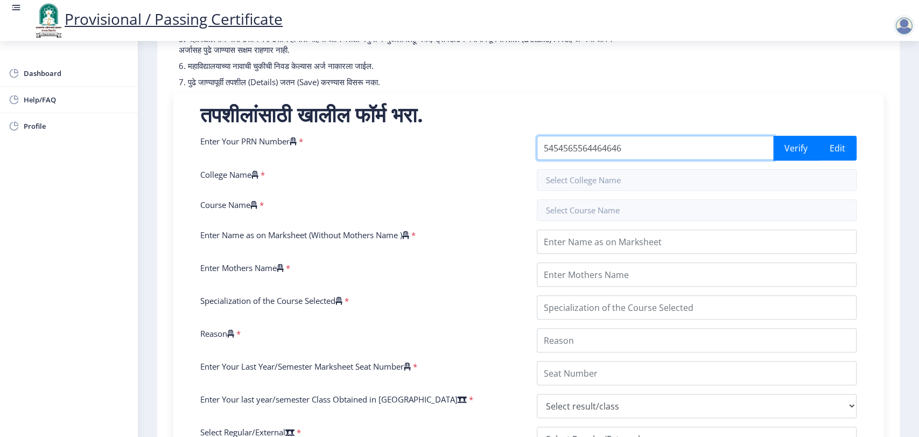
scroll to position [161, 0]
click at [638, 144] on input "5454565564464646" at bounding box center [656, 147] width 238 height 24
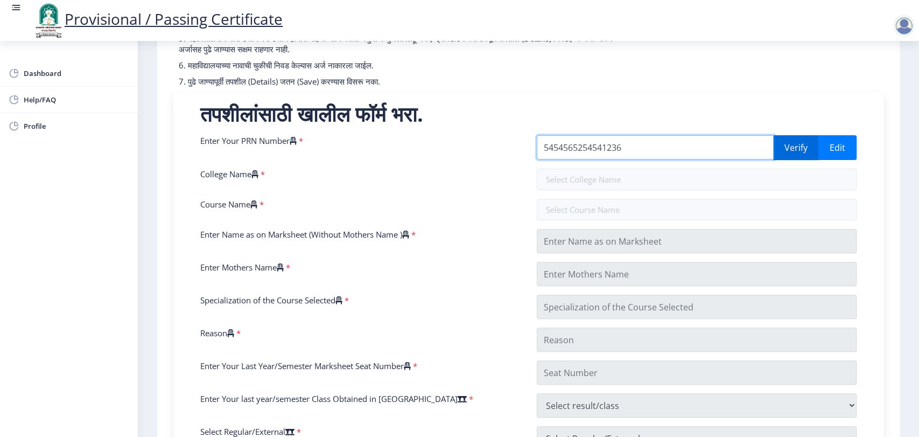
type input "5454565254541236"
click at [793, 150] on button "Verify" at bounding box center [796, 147] width 46 height 25
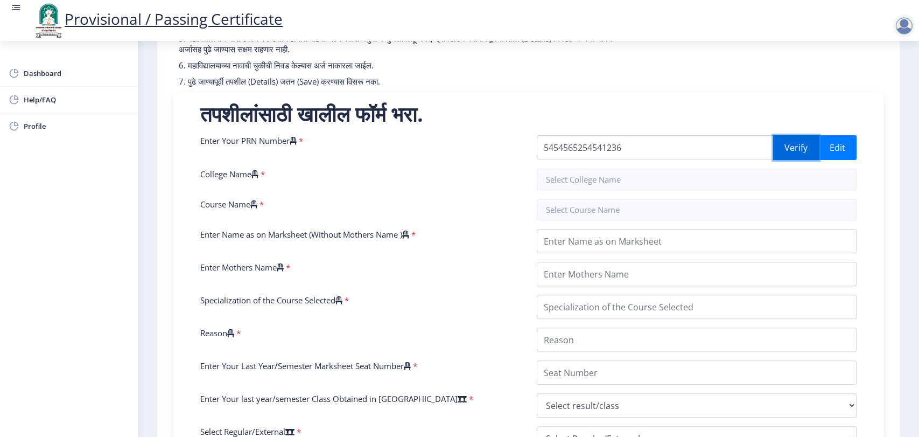
click at [793, 150] on button "Verify" at bounding box center [796, 147] width 46 height 25
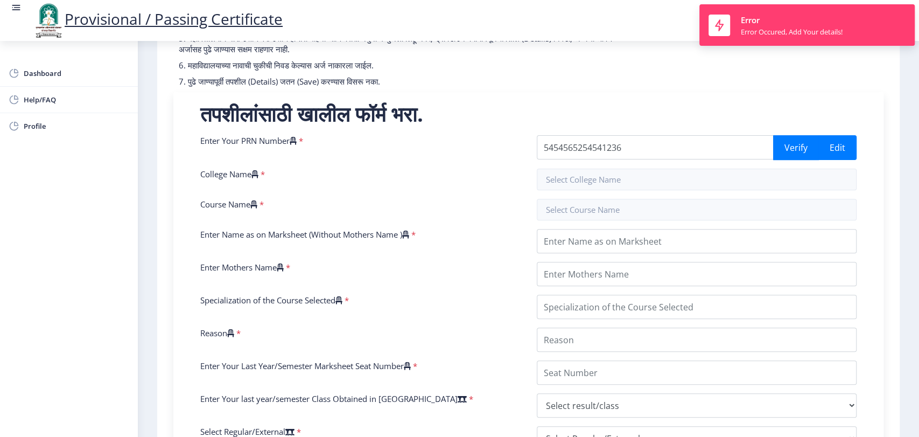
click at [591, 190] on div "Enter Your PRN Number * 5454565254541236 Verify Edit College Name * Course Name…" at bounding box center [528, 362] width 673 height 455
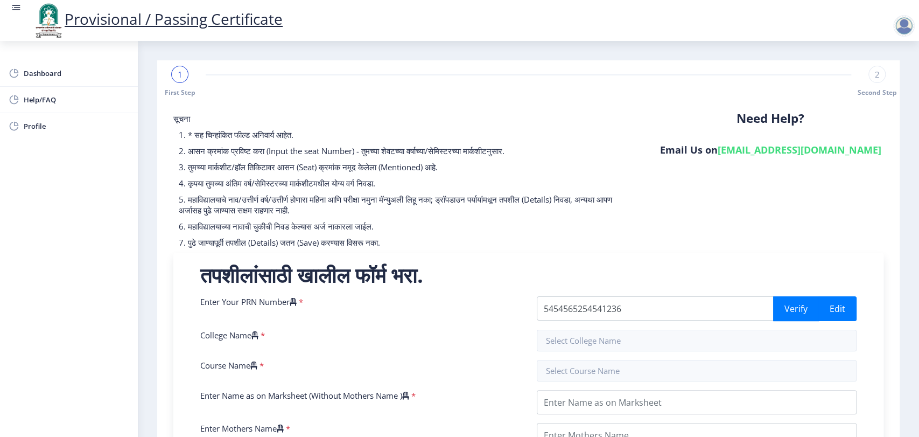
click at [911, 27] on div at bounding box center [905, 26] width 22 height 22
click at [873, 86] on span "Log out" at bounding box center [876, 84] width 69 height 13
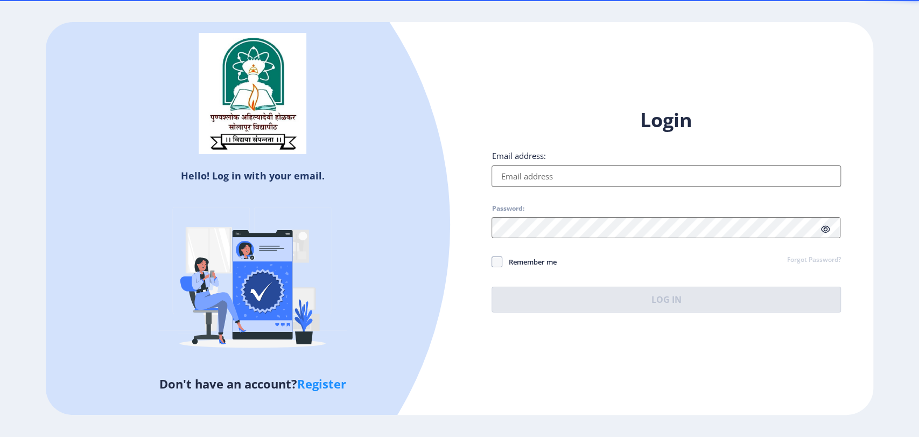
click at [322, 381] on link "Register" at bounding box center [321, 383] width 49 height 16
select select
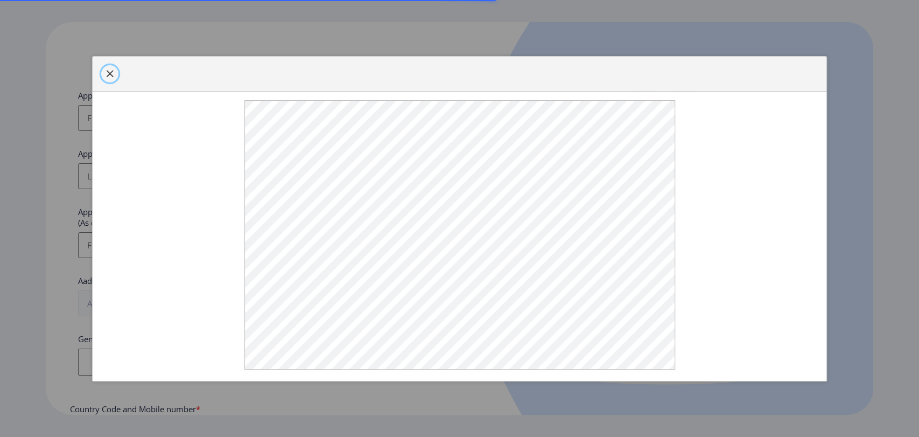
click at [110, 78] on span "button" at bounding box center [110, 73] width 9 height 9
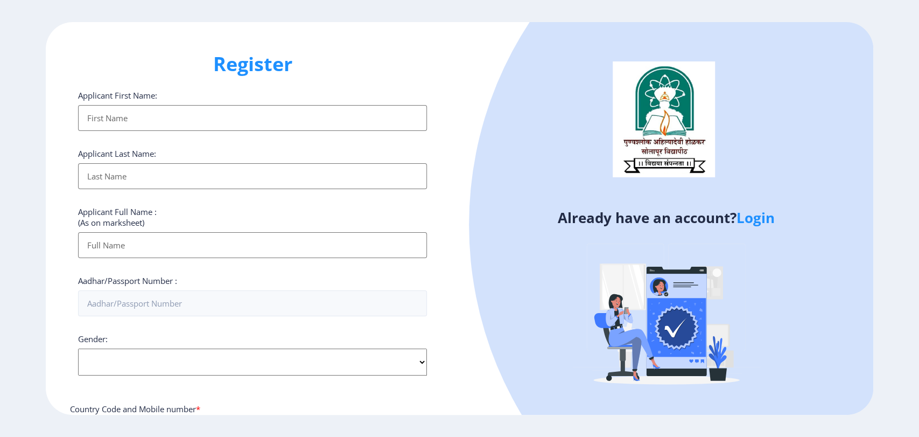
click at [146, 119] on input "Applicant First Name:" at bounding box center [252, 118] width 349 height 26
type input "AAS"
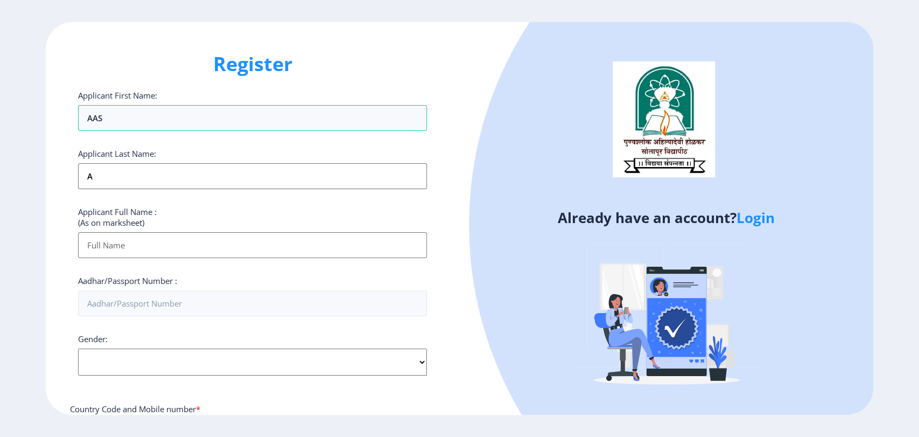
click at [99, 179] on input "A" at bounding box center [252, 176] width 349 height 26
type input "ASAD"
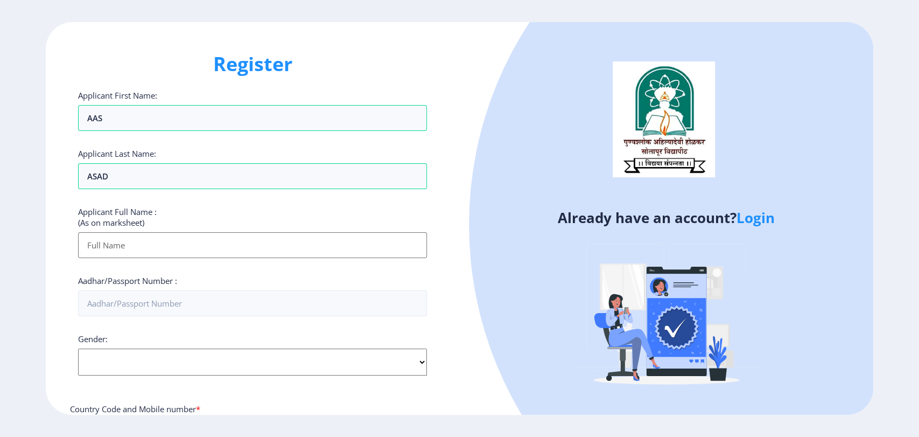
click at [107, 251] on input "Applicant First Name:" at bounding box center [252, 245] width 349 height 26
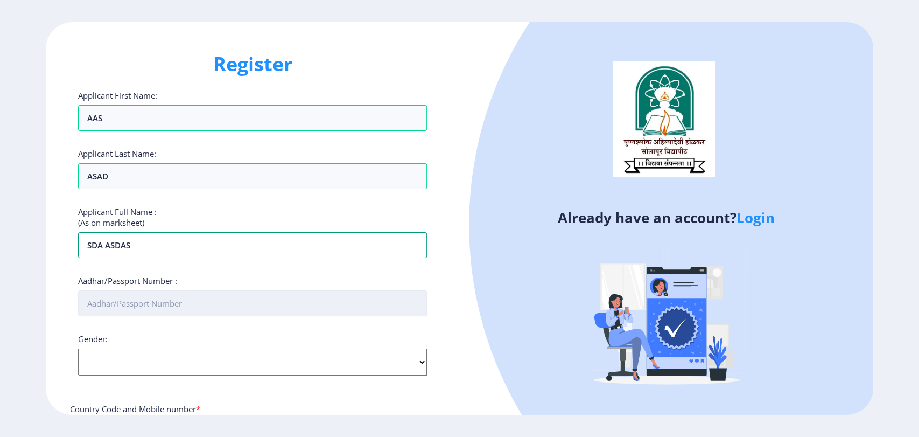
type input "SDA ASDAS"
click at [114, 301] on input "Aadhar/Passport Number :" at bounding box center [252, 303] width 349 height 26
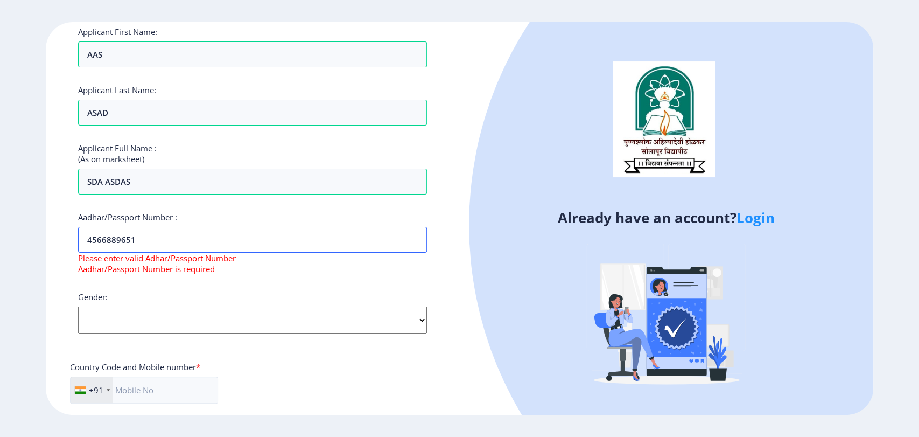
scroll to position [66, 0]
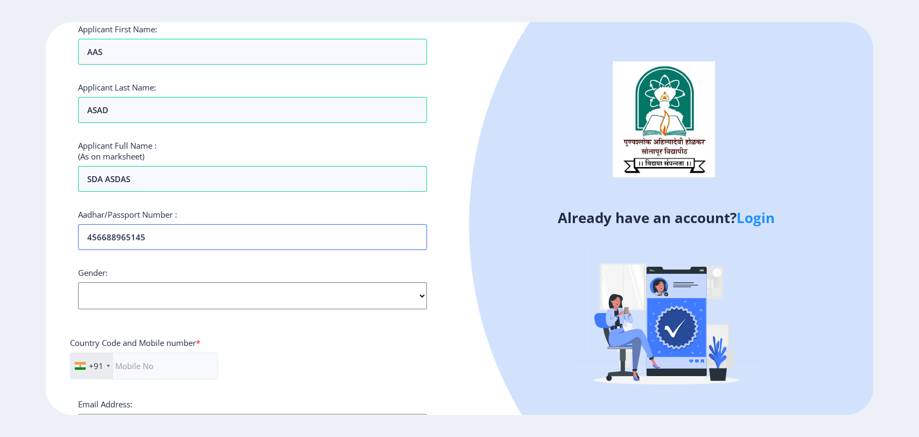
type input "456688965145"
click at [159, 290] on select "Select Gender Male Female Other" at bounding box center [252, 295] width 349 height 27
select select "Female"
click at [78, 282] on select "Select Gender Male Female Other" at bounding box center [252, 295] width 349 height 27
click at [134, 352] on input "text" at bounding box center [144, 365] width 148 height 27
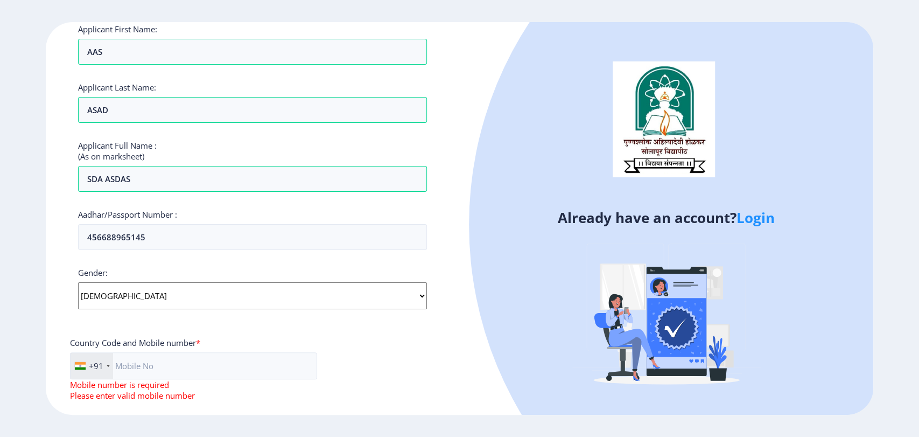
click at [118, 323] on div "Applicant First Name: AAS Applicant Last Name: ASAD Applicant Full Name : (As o…" at bounding box center [252, 301] width 349 height 554
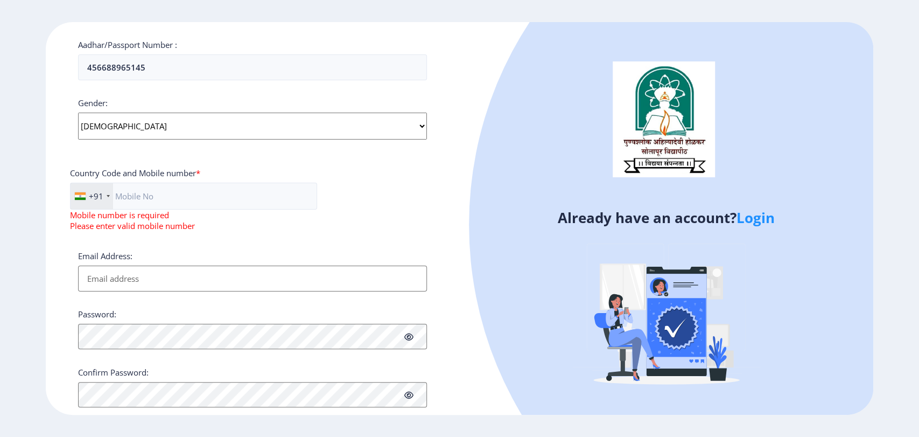
scroll to position [246, 0]
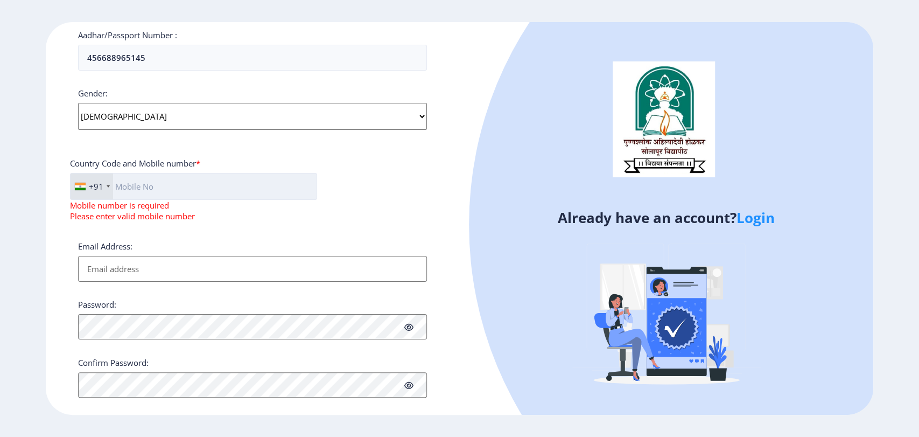
click at [147, 192] on input "text" at bounding box center [193, 186] width 247 height 27
type input "07321802481"
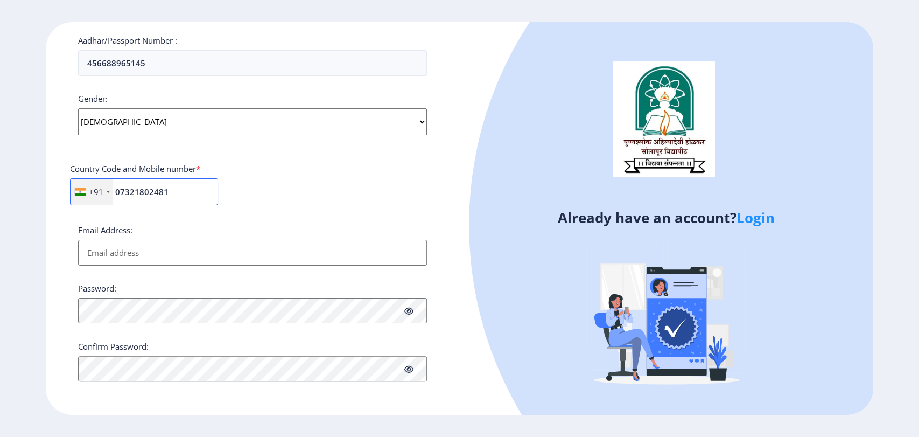
scroll to position [240, 0]
drag, startPoint x: 151, startPoint y: 265, endPoint x: 147, endPoint y: 256, distance: 9.9
click at [147, 256] on div "Applicant First Name: AAS Applicant Last Name: ASAD Applicant Full Name : (As o…" at bounding box center [252, 116] width 349 height 532
click at [147, 256] on input "Email Address:" at bounding box center [252, 253] width 349 height 26
type input "pdc@edulab.in"
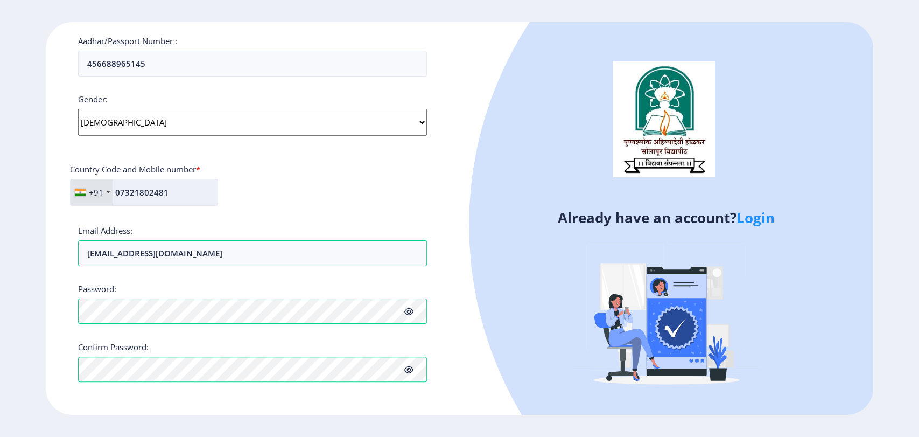
click at [122, 192] on input "07321802481" at bounding box center [144, 192] width 148 height 27
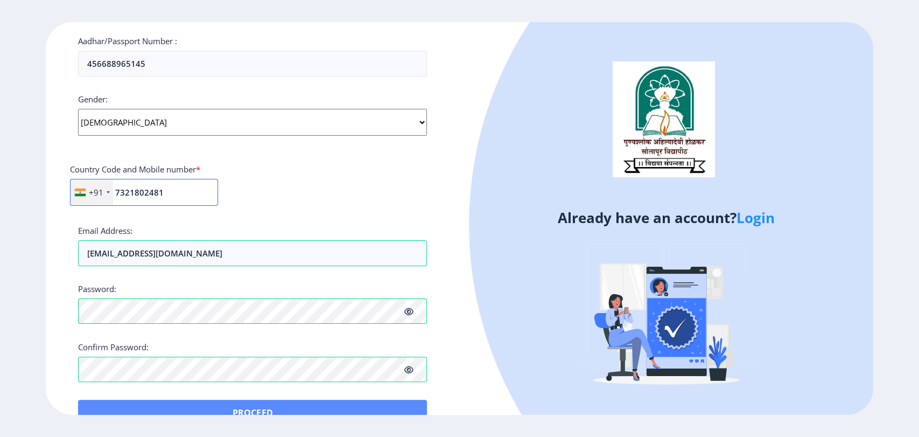
type input "7321802481"
click at [238, 406] on button "Proceed" at bounding box center [252, 413] width 349 height 26
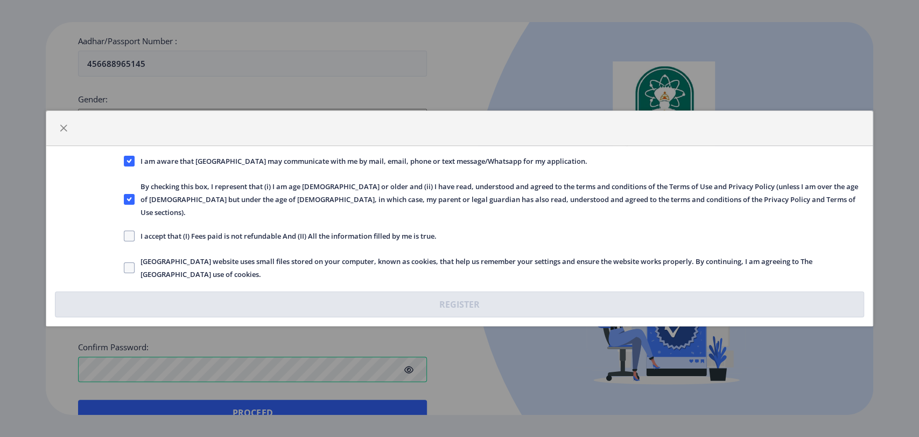
click at [126, 236] on nb-checkbox "I accept that (I) Fees paid is not refundable And (II) All the information fill…" at bounding box center [280, 238] width 313 height 10
click at [131, 231] on span at bounding box center [129, 236] width 11 height 11
click at [124, 236] on input "I accept that (I) Fees paid is not refundable And (II) All the information fill…" at bounding box center [124, 236] width 1 height 1
checkbox input "true"
click at [128, 264] on span at bounding box center [129, 267] width 11 height 11
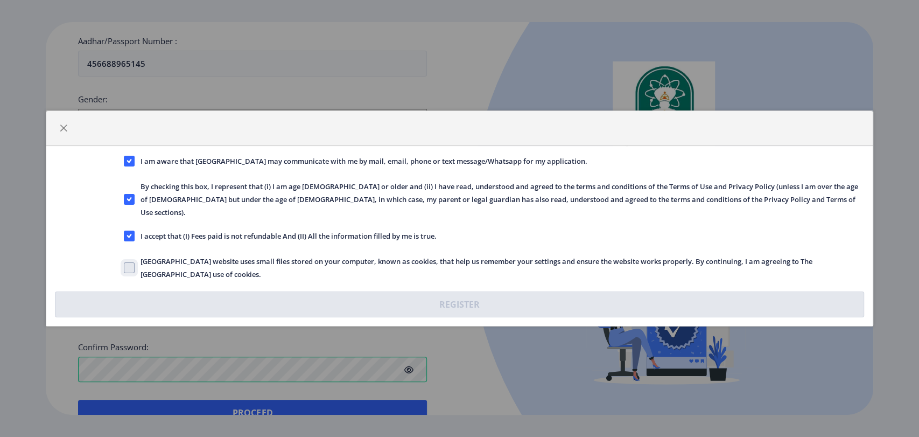
click at [124, 268] on input "Solapur University website uses small files stored on your computer, known as c…" at bounding box center [124, 268] width 1 height 1
checkbox input "true"
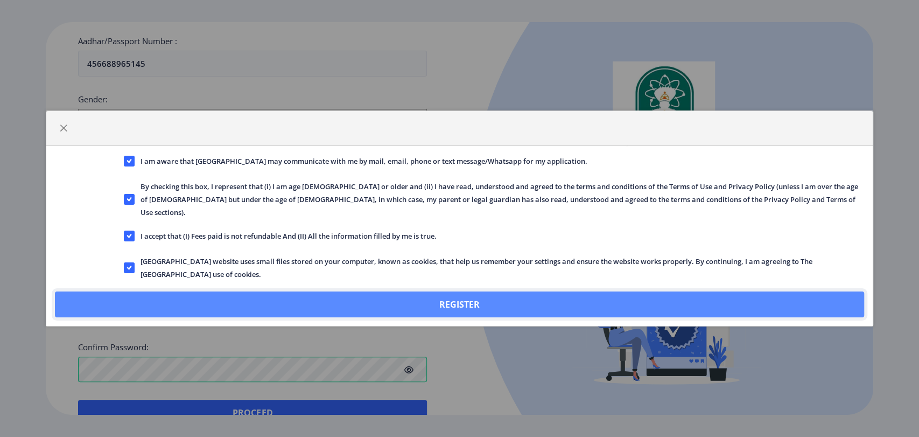
click at [450, 301] on button "Register" at bounding box center [459, 304] width 809 height 26
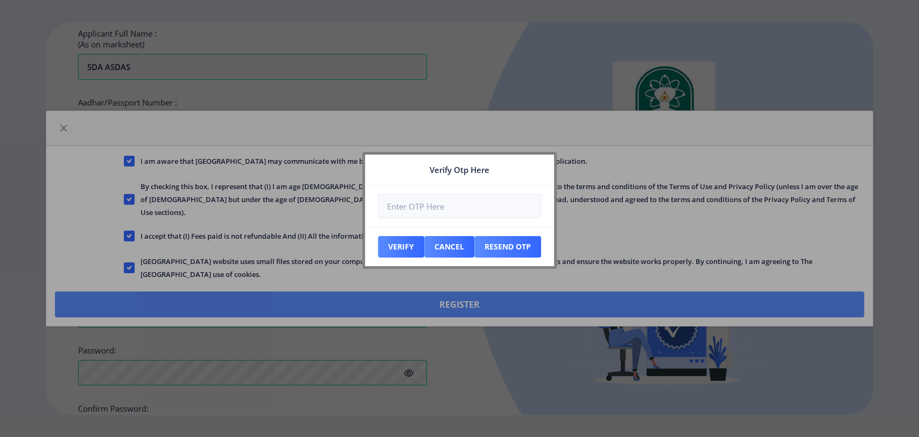
scroll to position [301, 0]
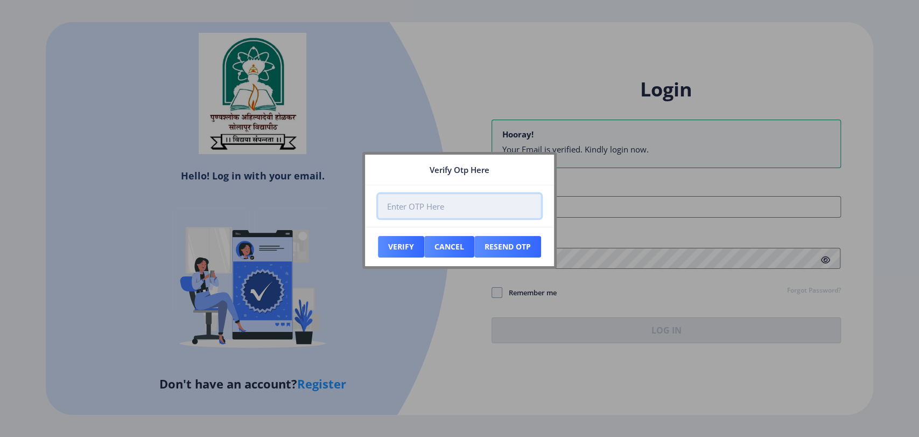
paste input "108745"
type input "108745"
click at [402, 241] on button "Verify" at bounding box center [401, 247] width 46 height 22
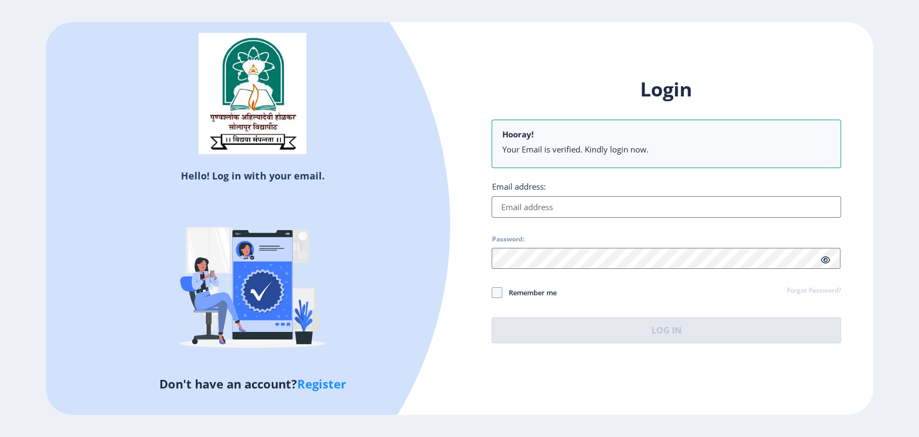
click at [526, 199] on input "Email address:" at bounding box center [666, 207] width 349 height 22
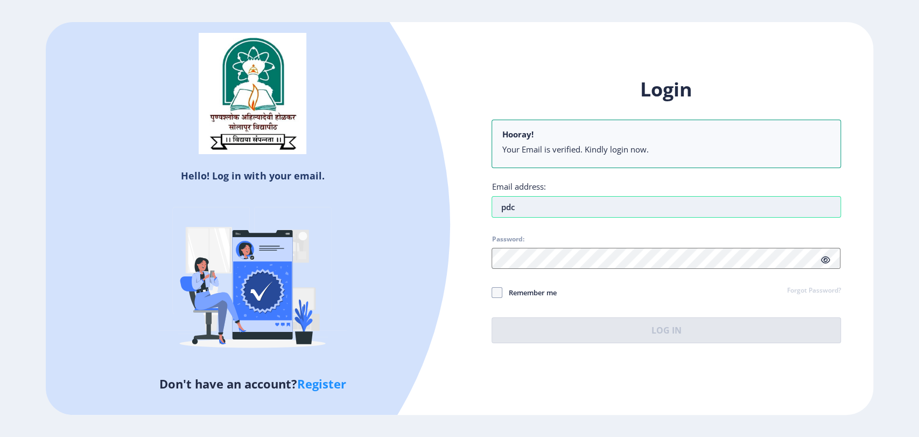
type input "pdc@edulab.in"
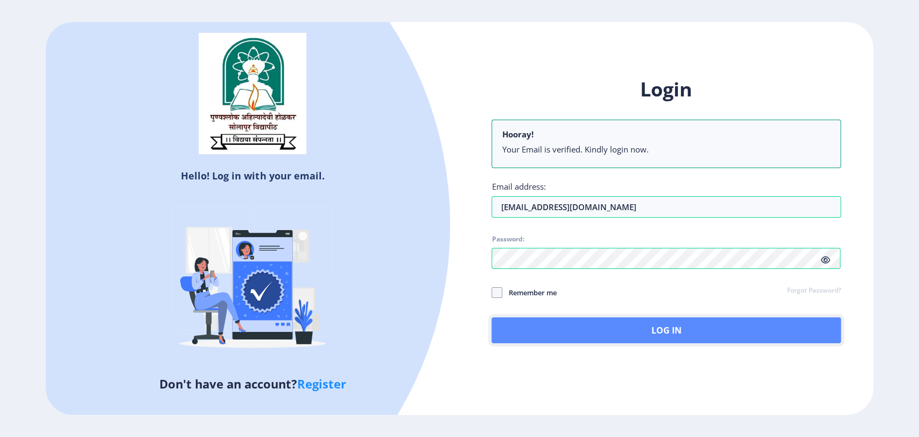
click at [665, 329] on button "Log In" at bounding box center [666, 330] width 349 height 26
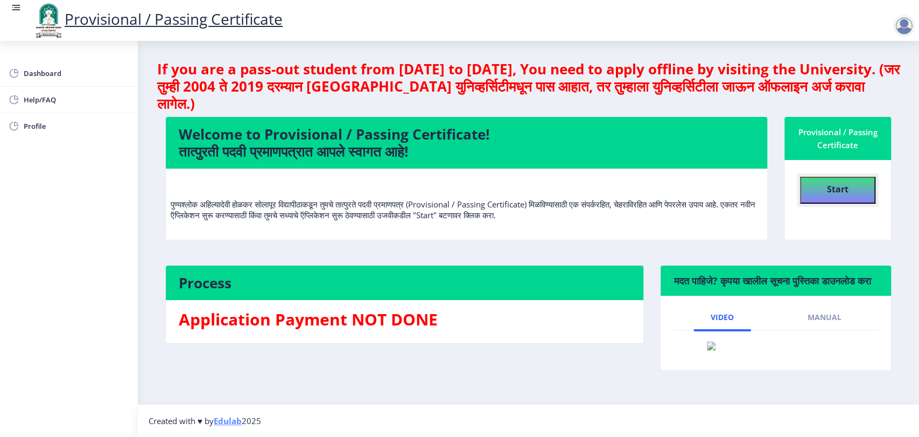
click at [854, 193] on button "Start" at bounding box center [837, 190] width 75 height 27
select select
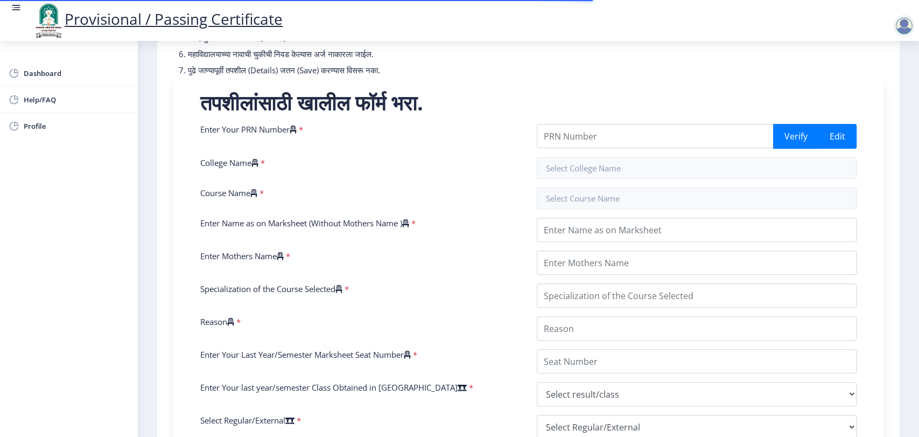
scroll to position [173, 0]
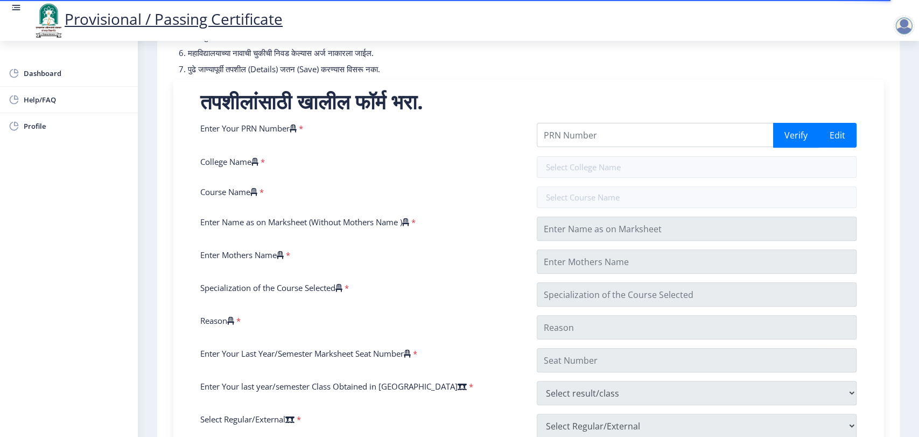
click at [556, 248] on div "Enter Your PRN Number * Verify Edit College Name * Course Name * Enter Name as …" at bounding box center [528, 350] width 673 height 455
click at [565, 138] on div "Enter Your PRN Number * Verify Edit College Name * Course Name * Enter Name as …" at bounding box center [528, 350] width 673 height 455
click at [565, 138] on input "Enter Your PRN Number" at bounding box center [656, 135] width 238 height 24
click at [546, 225] on div "Enter Your PRN Number * 789456123 Verify Edit College Name * Course Name * Ente…" at bounding box center [528, 350] width 673 height 455
click at [589, 136] on div "Enter Your PRN Number * 789456123 Verify Edit College Name * Course Name * Ente…" at bounding box center [528, 350] width 673 height 455
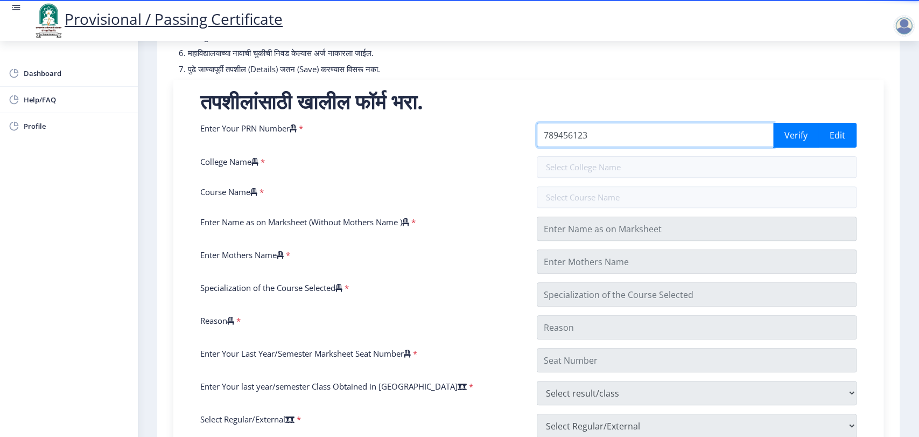
click at [589, 136] on input "789456123" at bounding box center [656, 135] width 238 height 24
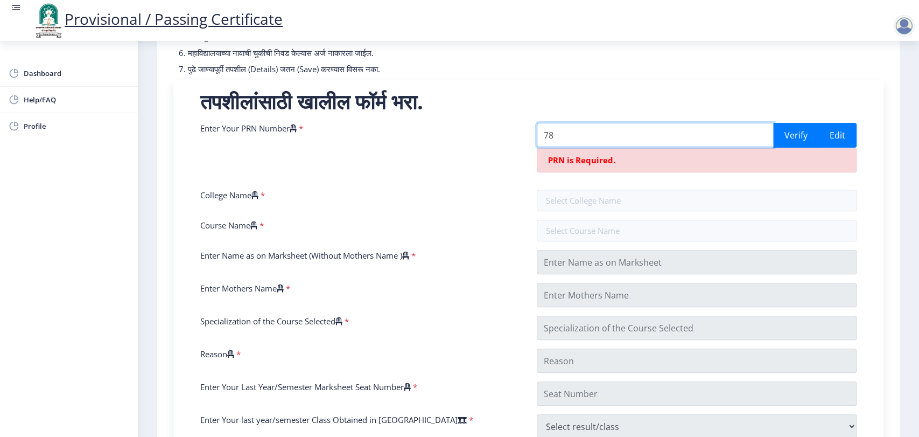
type input "7"
paste input "2019032500239253"
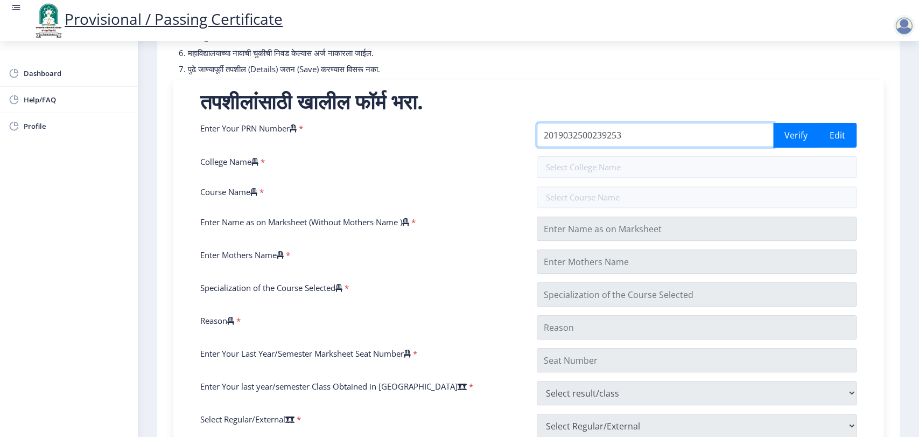
type input "2019032500239253"
click at [779, 143] on button "Verify" at bounding box center [796, 135] width 46 height 25
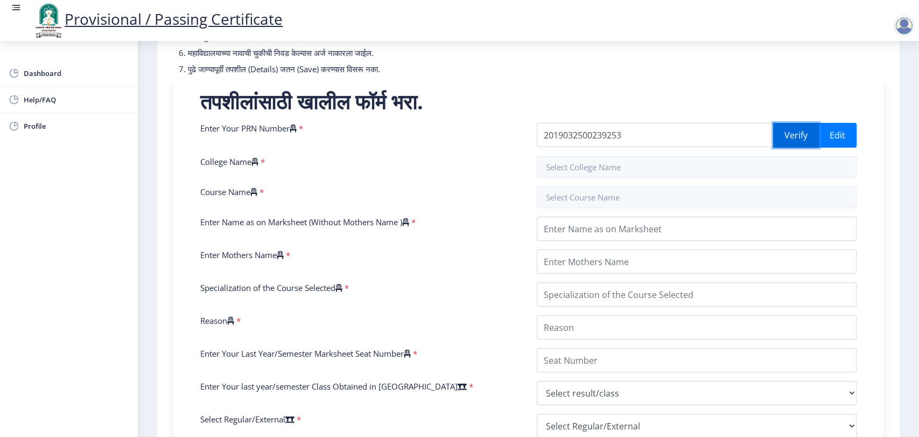
click at [789, 135] on button "Verify" at bounding box center [796, 135] width 46 height 25
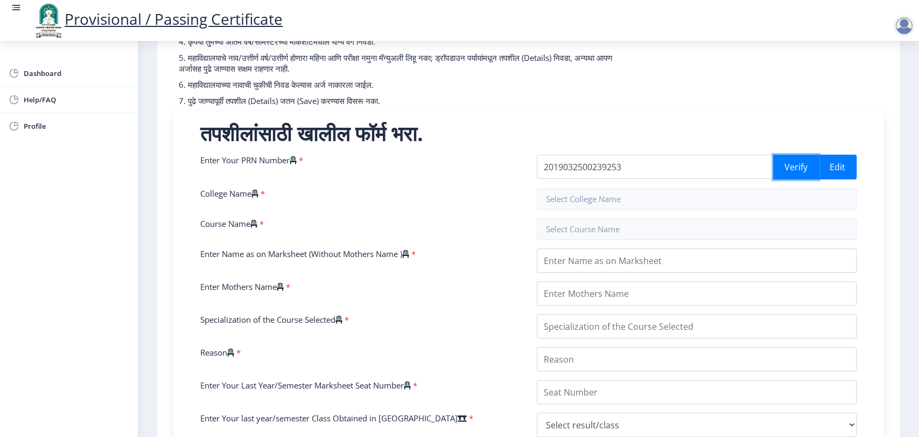
scroll to position [141, 0]
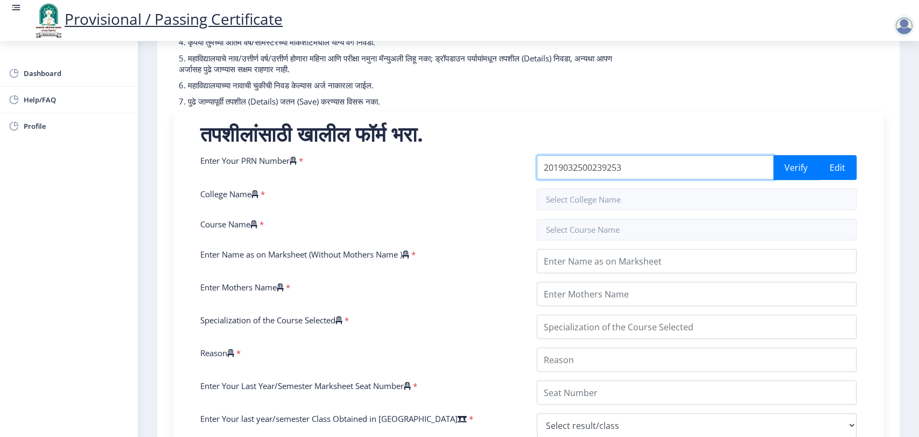
click at [623, 169] on input "2019032500239253" at bounding box center [656, 167] width 238 height 24
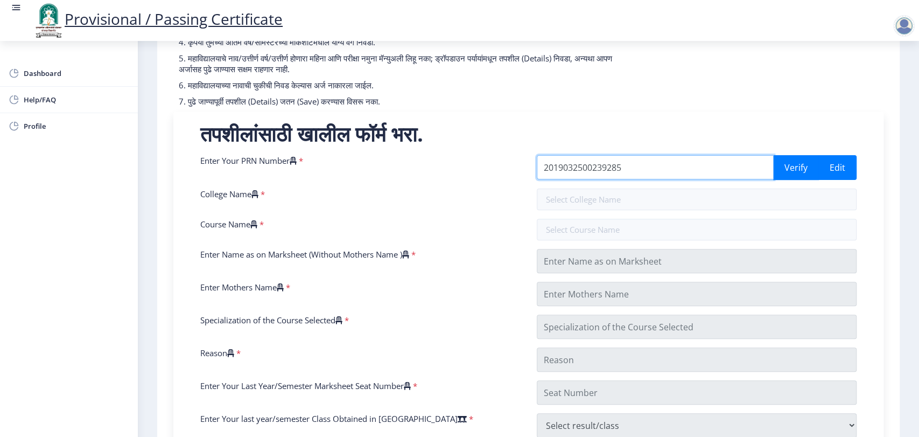
type input "2019032500239285"
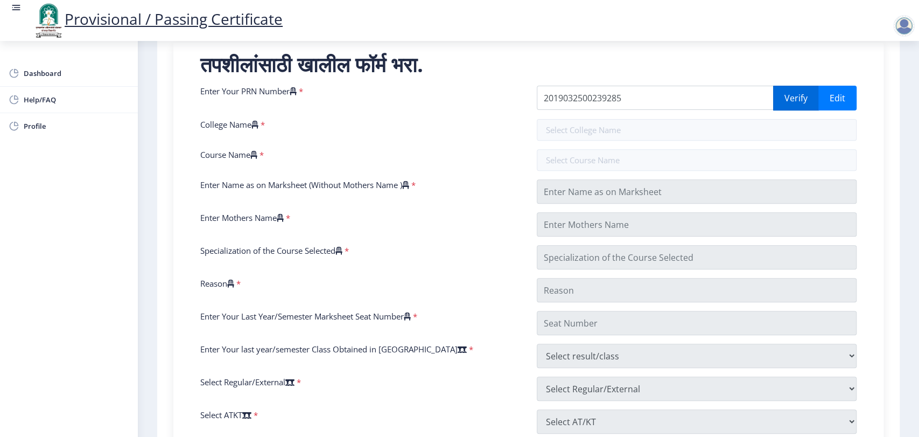
click at [798, 105] on div "Enter Your PRN Number * 2019032500239285 Verify Edit College Name * Course Name…" at bounding box center [528, 313] width 673 height 455
click at [798, 105] on button "Verify" at bounding box center [796, 98] width 46 height 25
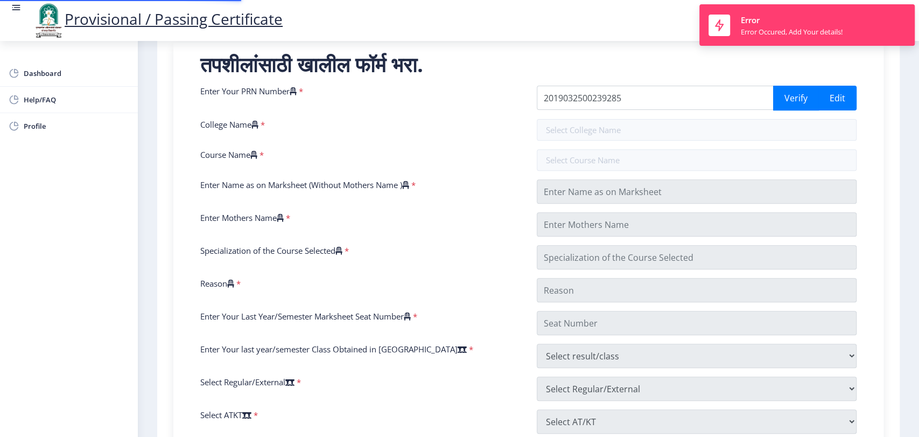
click at [653, 134] on input "text" at bounding box center [697, 130] width 320 height 22
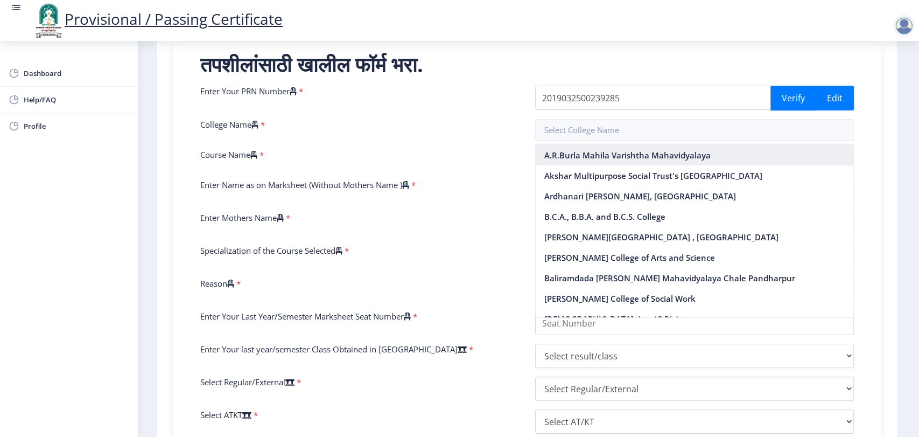
click at [608, 160] on nb-option "A.R.Burla Mahila Varishtha Mahavidyalaya" at bounding box center [695, 155] width 318 height 20
type input "A.R.Burla Mahila Varishtha Mahavidyalaya"
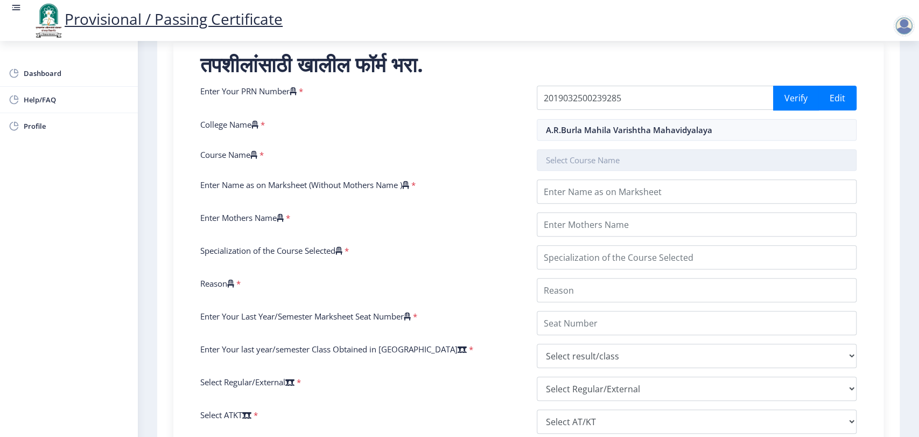
click at [602, 166] on input "text" at bounding box center [697, 160] width 320 height 22
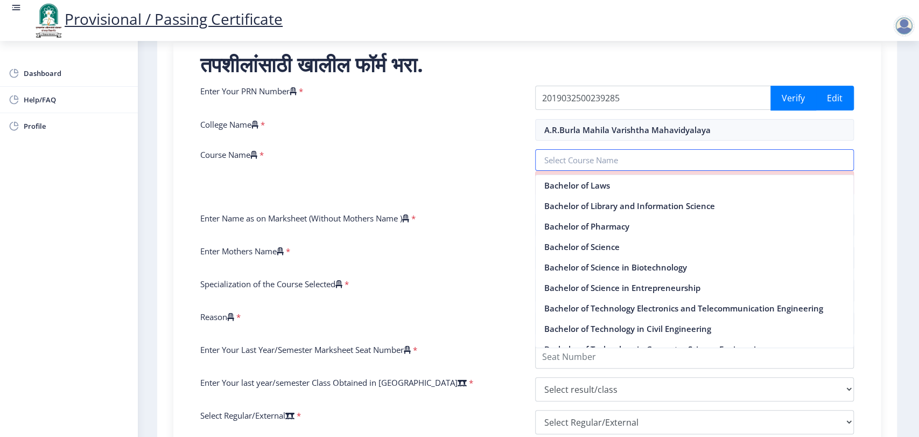
scroll to position [0, 0]
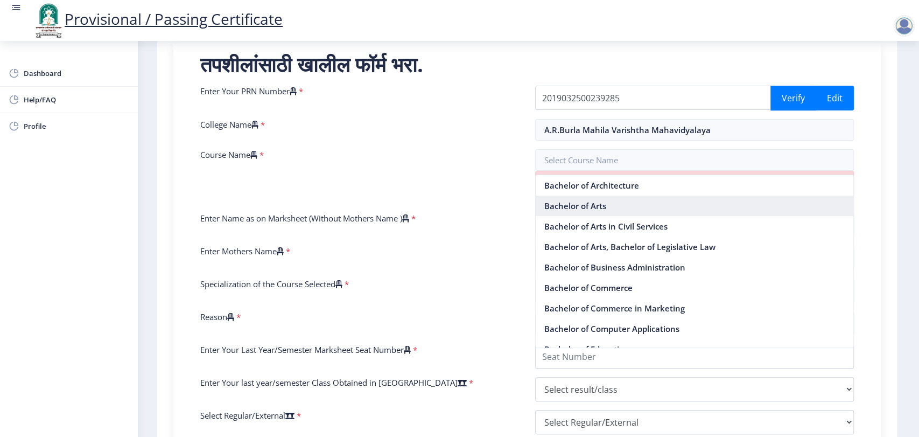
click at [577, 205] on nb-option "Bachelor of Arts" at bounding box center [695, 206] width 318 height 20
type input "Bachelor of Arts"
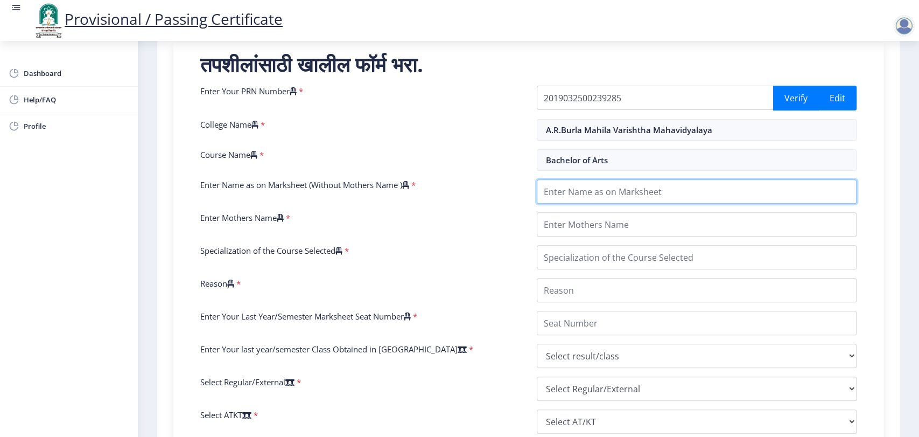
click at [570, 193] on input "Enter Name as on Marksheet (Without Mothers Name )" at bounding box center [697, 191] width 320 height 24
type input "Raushni Ojha"
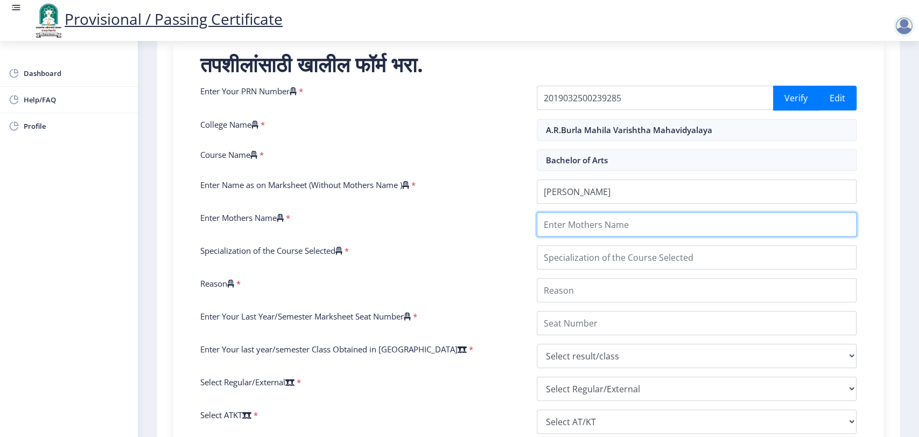
click at [570, 217] on input "Enter Mothers Name" at bounding box center [697, 224] width 320 height 24
type input "Maa"
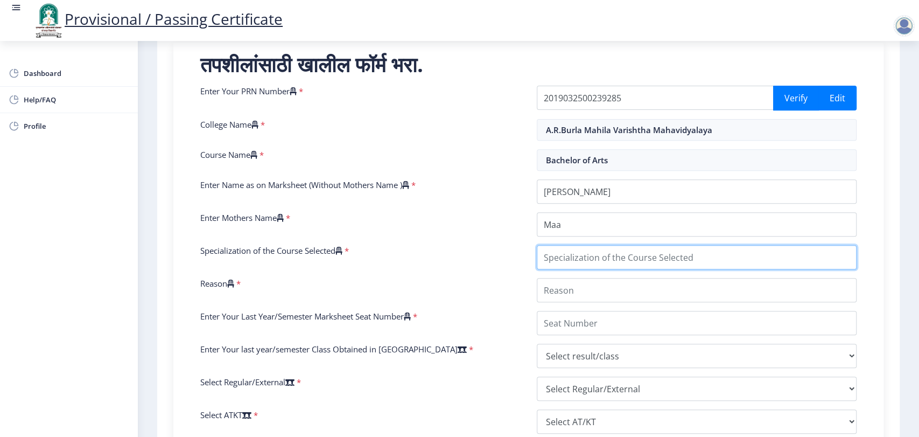
click at [570, 254] on input "Specialization of the Course Selected" at bounding box center [697, 257] width 320 height 24
click at [569, 255] on input "Specialization of the Course Selected" at bounding box center [697, 257] width 320 height 24
click at [784, 258] on input "Specialization of the Course Selected" at bounding box center [697, 257] width 320 height 24
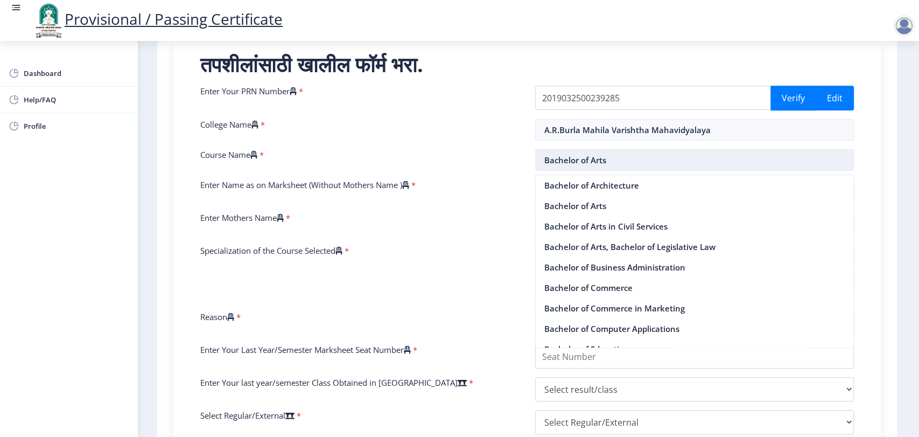
click at [633, 162] on input "Bachelor of Arts" at bounding box center [694, 160] width 319 height 22
click at [633, 163] on input "Bachelor of Arts" at bounding box center [694, 160] width 319 height 22
click at [490, 218] on div "Enter Mothers Name *" at bounding box center [359, 224] width 335 height 24
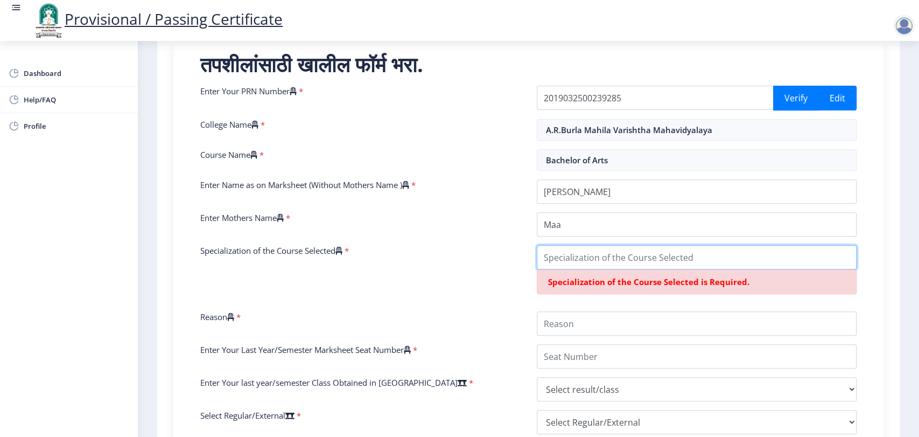
click at [574, 261] on input "Specialization of the Course Selected" at bounding box center [697, 257] width 320 height 24
click at [710, 280] on span "Specialization of the Course Selected is Required." at bounding box center [648, 281] width 201 height 11
click at [665, 263] on input "Specialization of the Course Selected" at bounding box center [697, 257] width 320 height 24
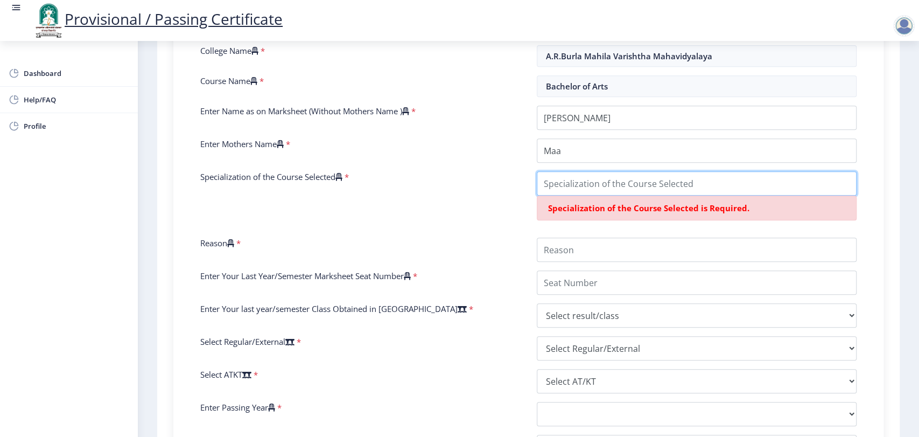
click at [614, 192] on input "Specialization of the Course Selected" at bounding box center [697, 183] width 320 height 24
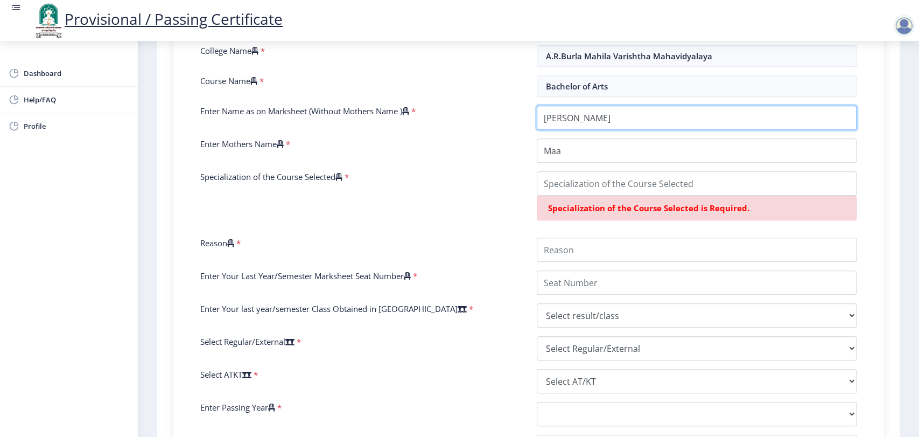
click at [601, 116] on input "Enter Name as on Marksheet (Without Mothers Name )" at bounding box center [697, 118] width 320 height 24
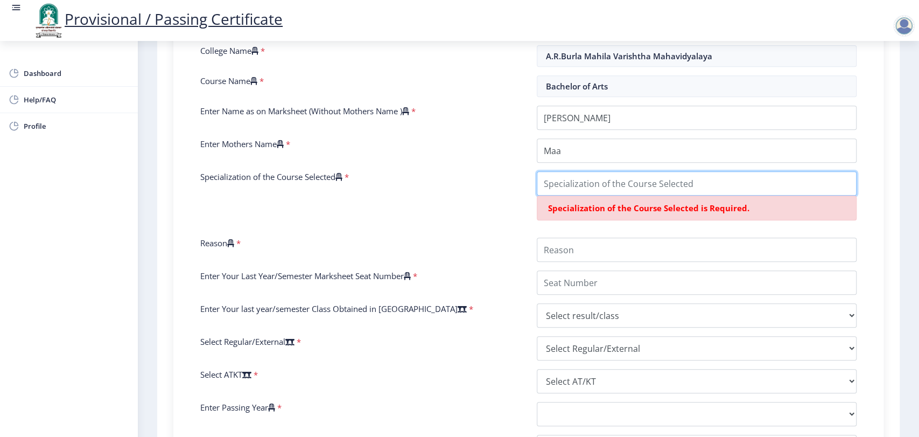
click at [576, 185] on input "Specialization of the Course Selected" at bounding box center [697, 183] width 320 height 24
type input "DSSFD"
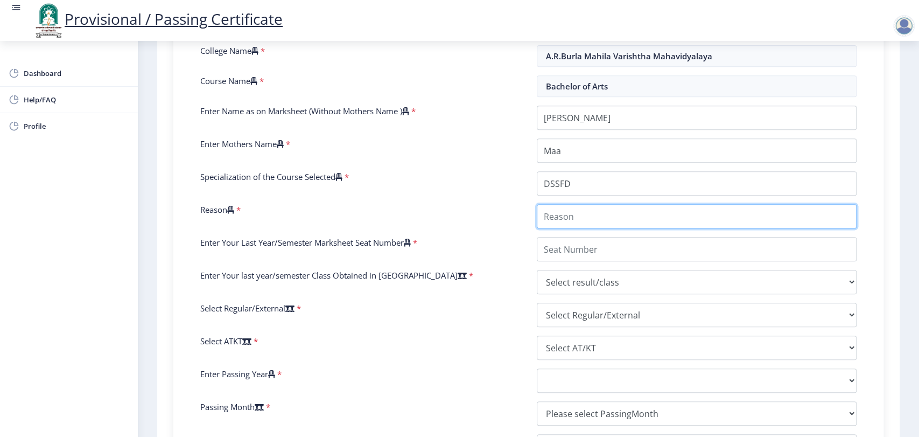
click at [585, 212] on input "Reason" at bounding box center [697, 216] width 320 height 24
type input "other"
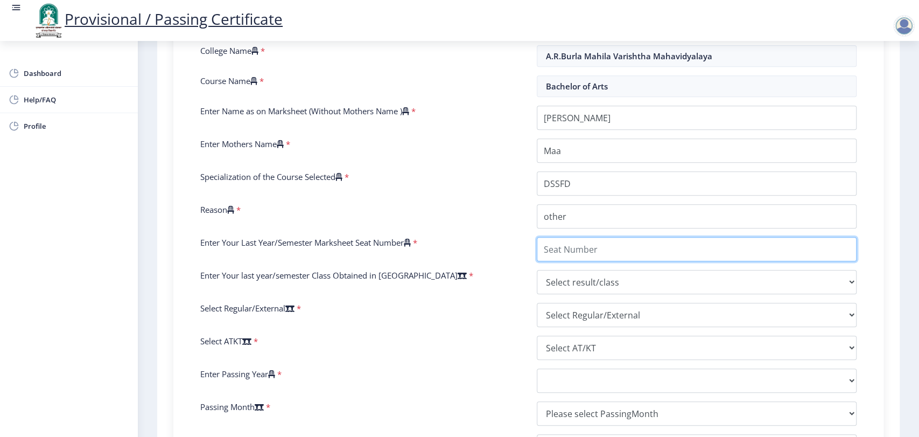
click at [590, 248] on input "Enter Your Last Year/Semester Marksheet Seat Number" at bounding box center [697, 249] width 320 height 24
type input "12"
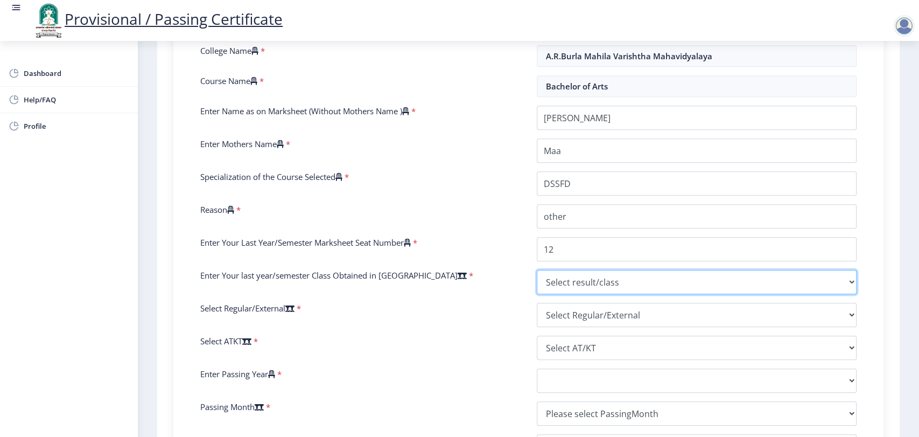
click at [575, 281] on select "Select result/class DISTINCTION FIRST CLASS HIGHER SECOND CLASS SECOND CLASS PA…" at bounding box center [697, 282] width 320 height 24
select select "Grade A+"
click at [537, 270] on select "Select result/class DISTINCTION FIRST CLASS HIGHER SECOND CLASS SECOND CLASS PA…" at bounding box center [697, 282] width 320 height 24
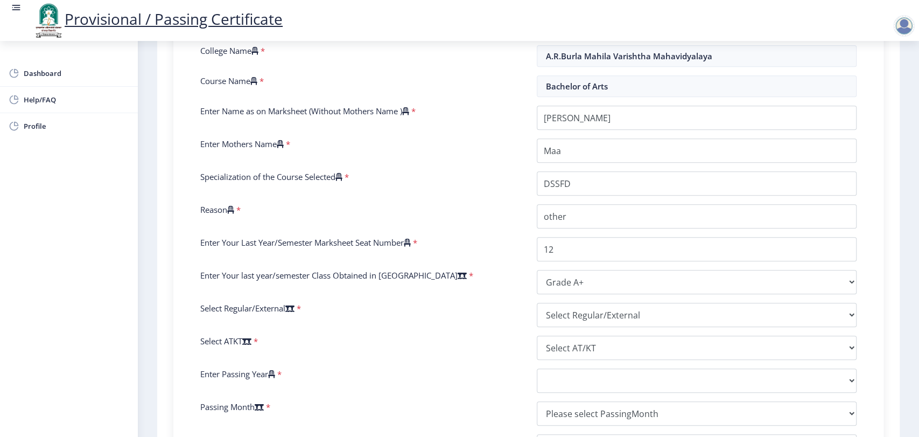
click at [555, 329] on div "Enter Your PRN Number * 2019032500239285 Verify Edit College Name * A.R.Burla M…" at bounding box center [528, 239] width 673 height 455
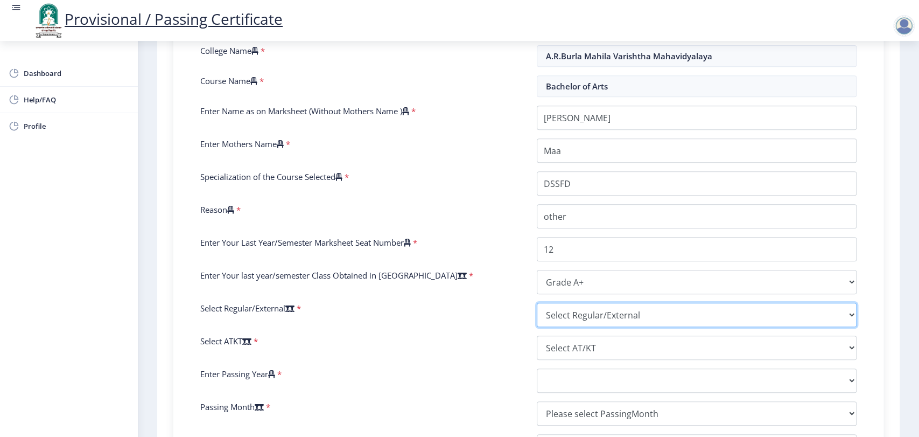
click at [567, 324] on select "Select Regular/External Regular External Special" at bounding box center [697, 315] width 320 height 24
select select "Regular"
click at [537, 303] on select "Select Regular/External Regular External Special" at bounding box center [697, 315] width 320 height 24
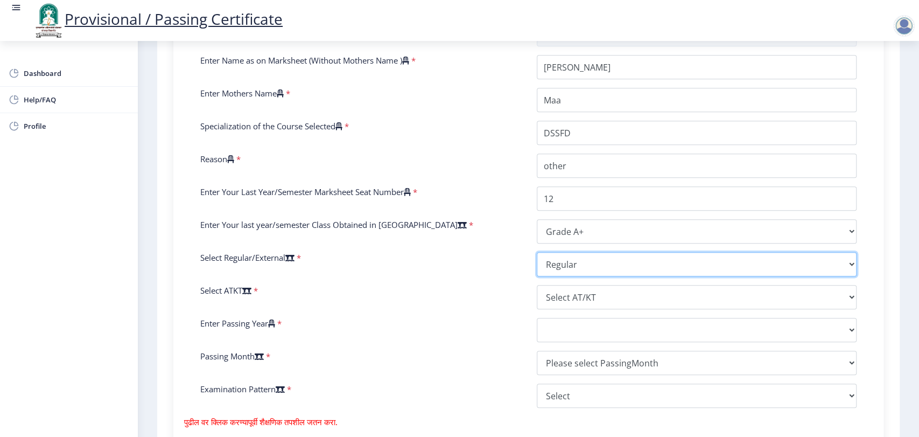
scroll to position [336, 0]
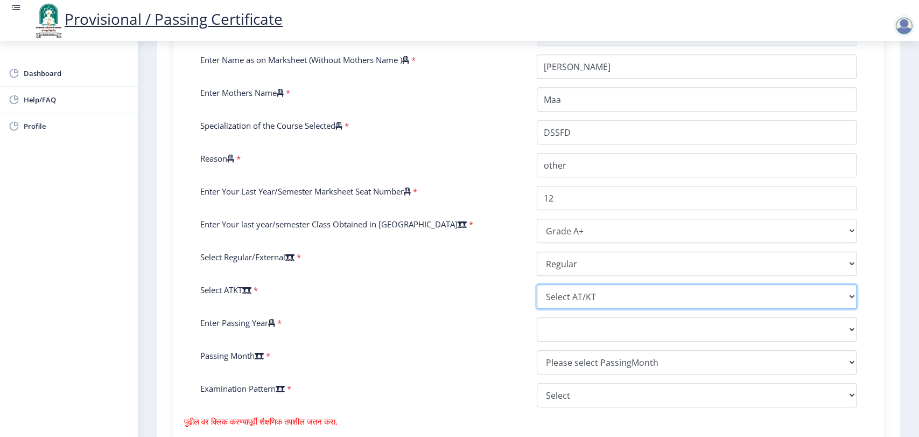
click at [574, 294] on select "Select AT/KT None ATKT" at bounding box center [697, 296] width 320 height 24
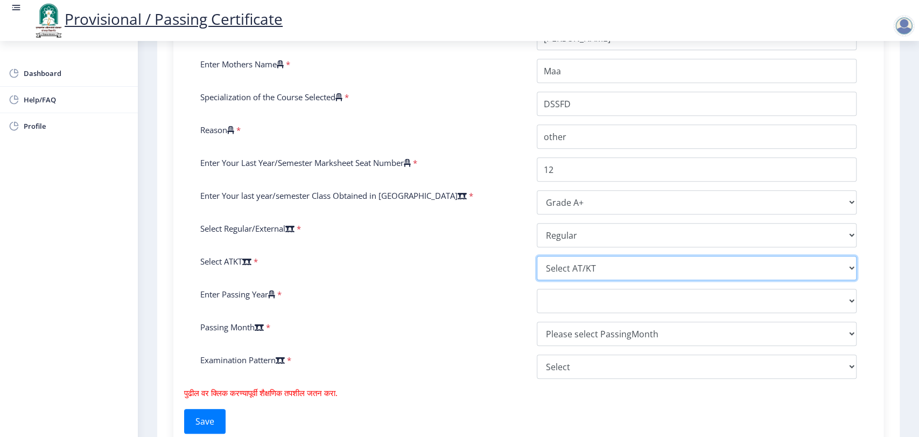
click at [569, 263] on select "Select AT/KT None ATKT" at bounding box center [697, 268] width 320 height 24
select select "None"
click at [537, 256] on select "Select AT/KT None ATKT" at bounding box center [697, 268] width 320 height 24
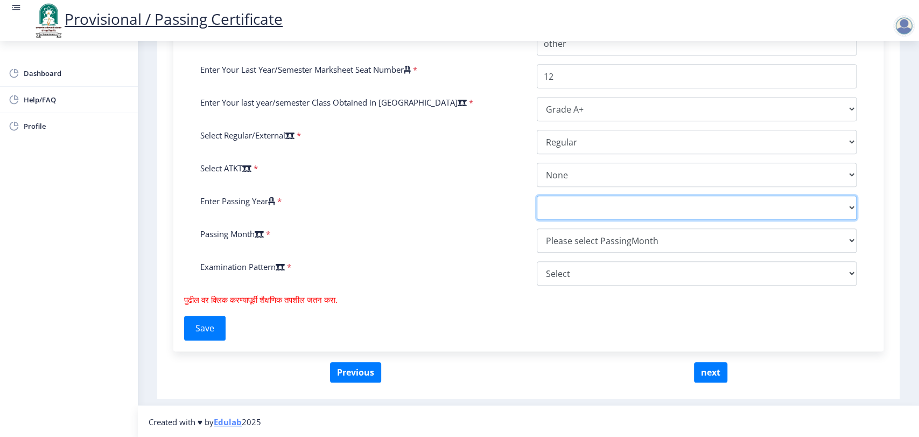
click at [568, 200] on select "2025 2024 2023 2022 2021 2020 2019 2018 2017 2016 2015 2014 2013 2012 2011 2010…" at bounding box center [697, 208] width 320 height 24
select select "2024"
click at [537, 196] on select "2025 2024 2023 2022 2021 2020 2019 2018 2017 2016 2015 2014 2013 2012 2011 2010…" at bounding box center [697, 208] width 320 height 24
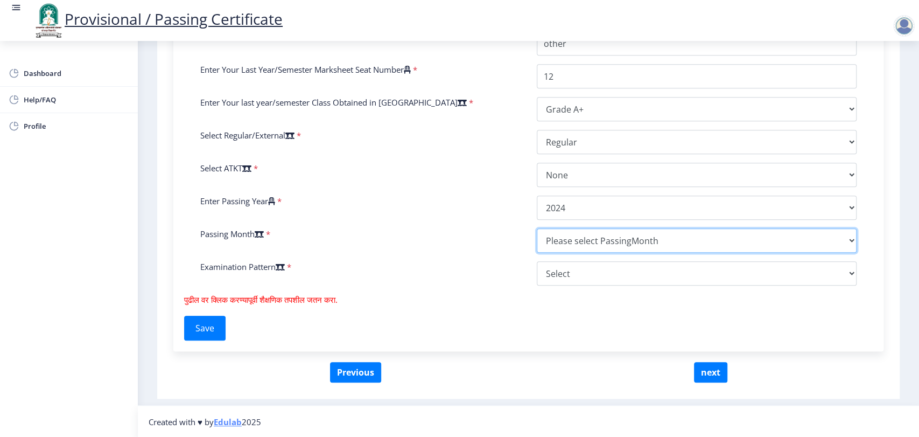
click at [566, 241] on select "Please select PassingMonth (01) January (02) February (03) March (04) April (05…" at bounding box center [697, 240] width 320 height 24
select select "February"
click at [537, 228] on select "Please select PassingMonth (01) January (02) February (03) March (04) April (05…" at bounding box center [697, 240] width 320 height 24
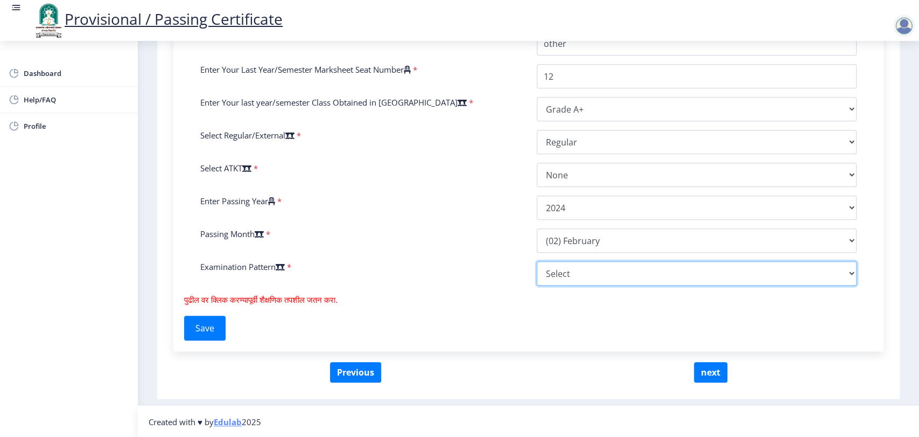
click at [556, 282] on select "Select Yearly Semester" at bounding box center [697, 273] width 320 height 24
click at [537, 261] on select "Select Yearly Semester" at bounding box center [697, 273] width 320 height 24
drag, startPoint x: 563, startPoint y: 269, endPoint x: 562, endPoint y: 329, distance: 60.3
click at [562, 329] on div "तपशीलांसाठी खालील फॉर्म भरा. Enter Your PRN Number * 2019032500239285 Verify Ed…" at bounding box center [528, 73] width 710 height 555
select select "Semester"
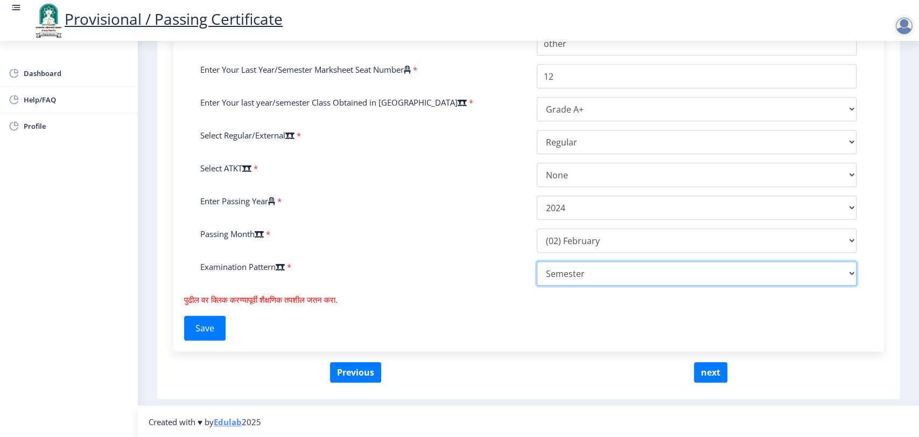
click at [537, 261] on select "Select Yearly Semester" at bounding box center [697, 273] width 320 height 24
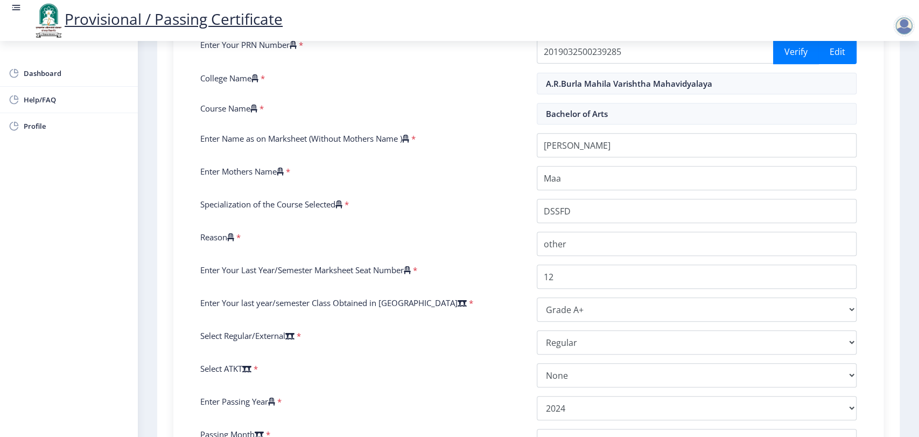
scroll to position [256, 0]
click at [576, 212] on input "Specialization of the Course Selected" at bounding box center [697, 211] width 320 height 24
type input "D"
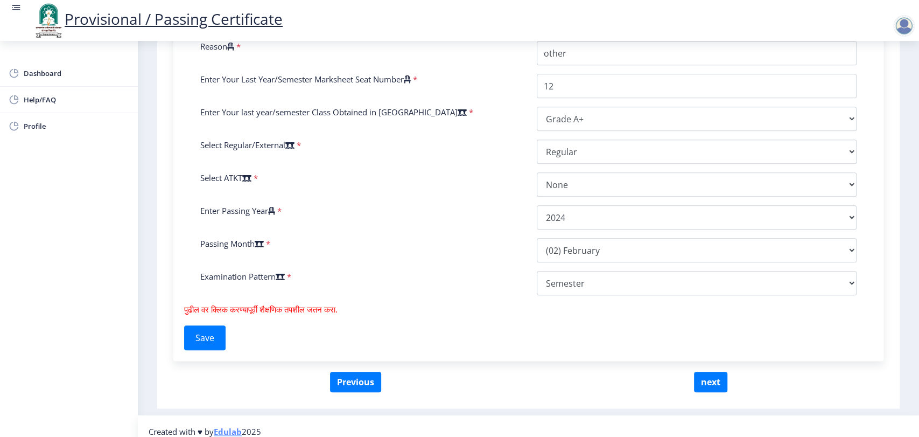
scroll to position [457, 0]
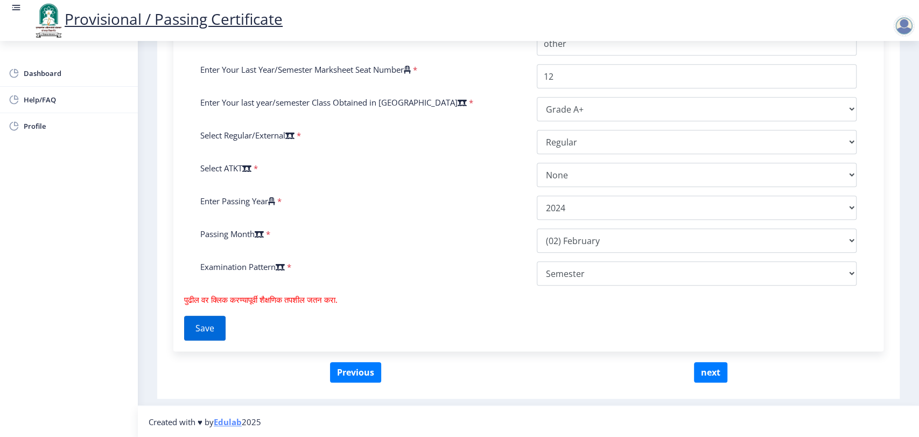
type input "Bachelor of commerce(Re-Course)"
click at [212, 324] on button "Save" at bounding box center [204, 328] width 41 height 25
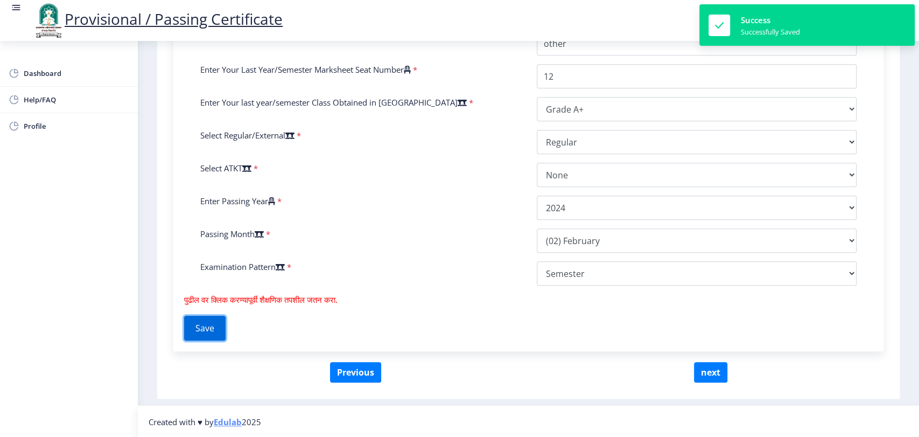
click at [212, 324] on button "Save" at bounding box center [204, 328] width 41 height 25
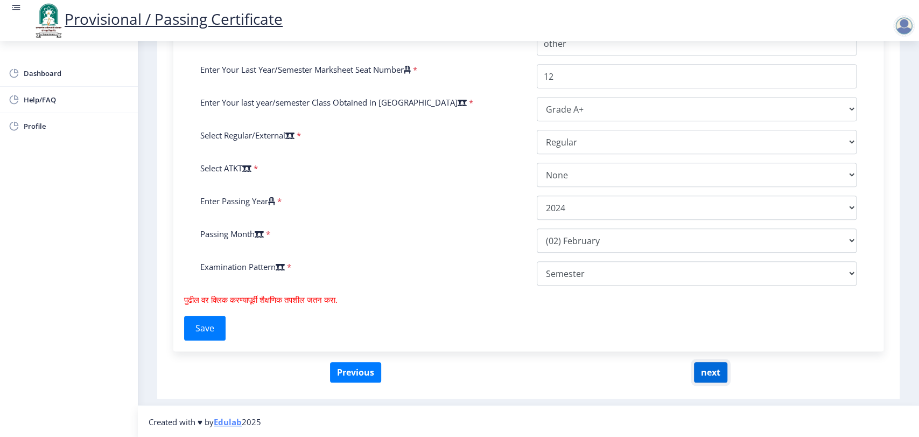
click at [710, 372] on button "next" at bounding box center [710, 372] width 33 height 20
select select
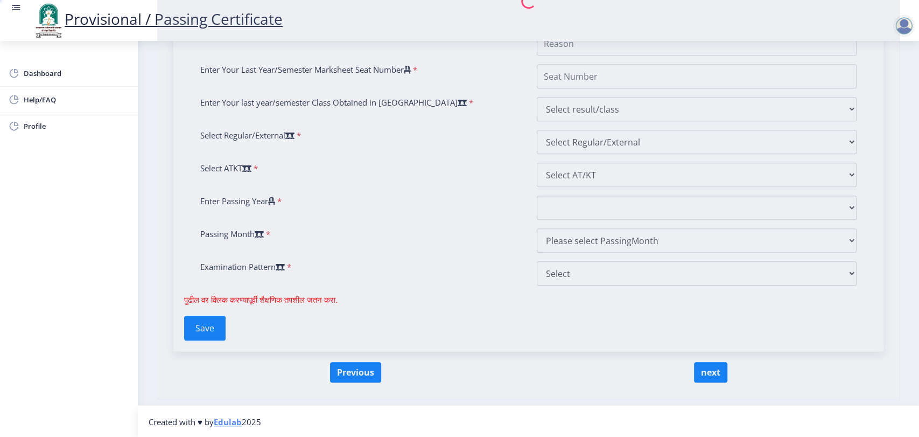
scroll to position [0, 0]
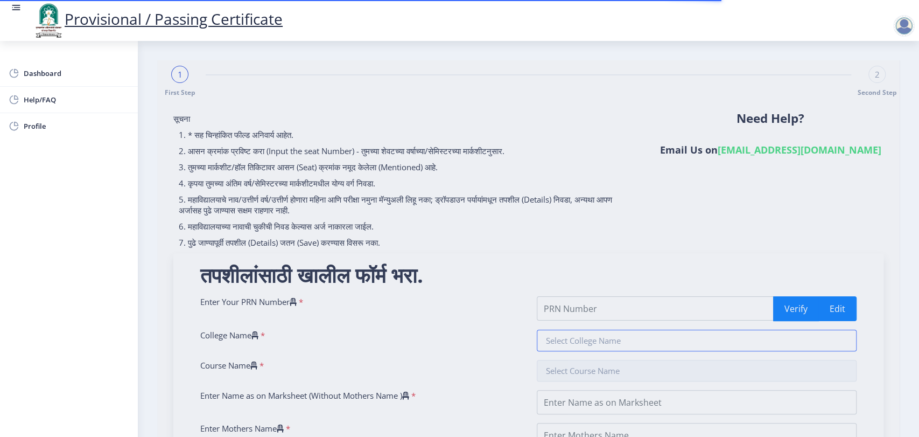
type input "2019032500239285"
type input "A.R.Burla Mahila Varishtha Mahavidyalaya"
type input "Bachelor of Arts"
type input "Raushni Ojha"
type input "Maa"
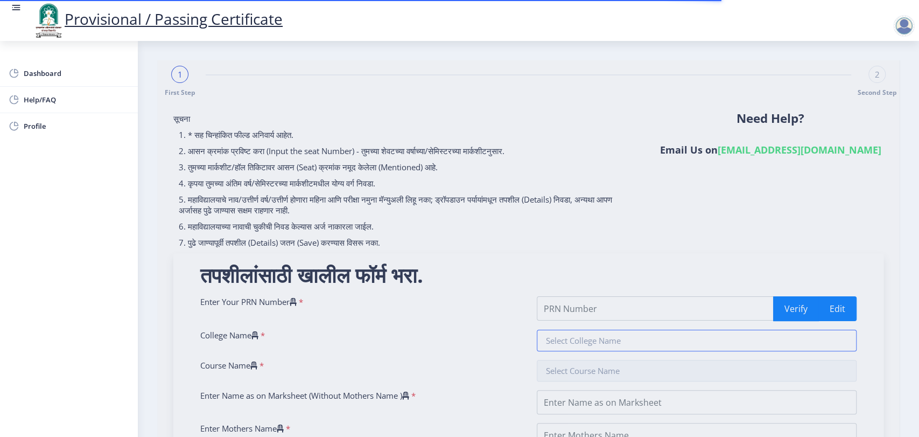
type input "Bachelor of commerce(Re-Course)"
type input "other"
type input "12"
select select "Grade A+"
select select "Regular"
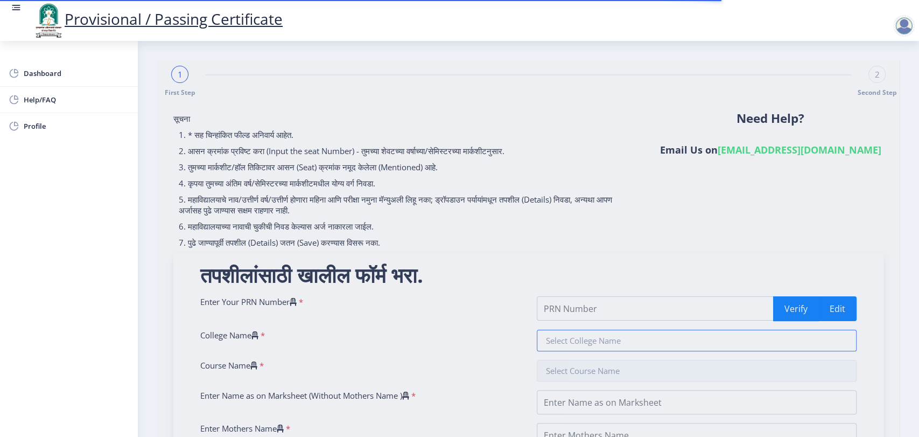
select select "None"
select select "2024"
select select "February"
select select "Semester"
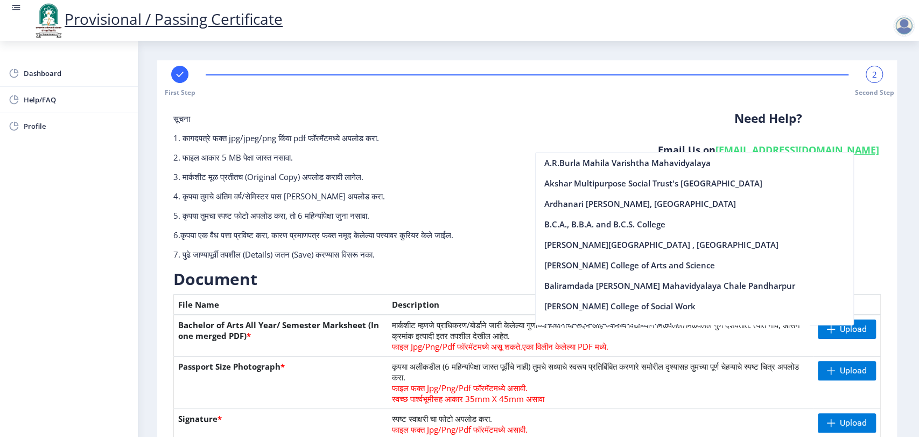
click at [499, 181] on p "3. मार्कशीट मूळ प्रतीतच (Original Copy) अपलोड करावी लागेल." at bounding box center [406, 176] width 466 height 11
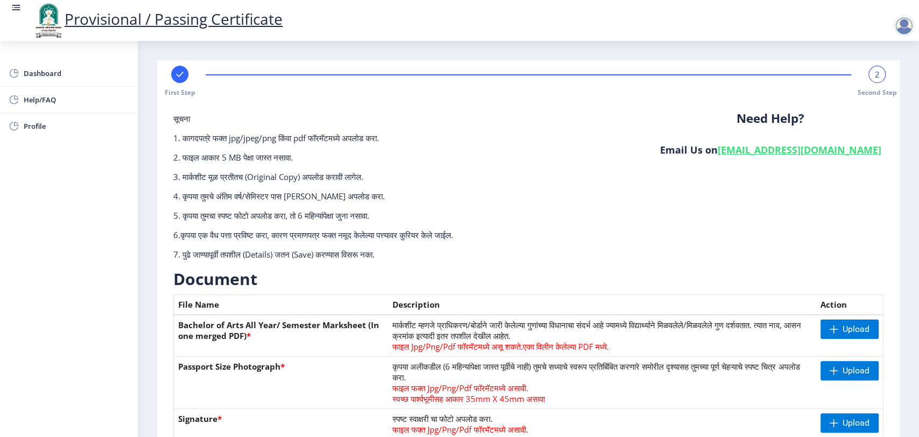
click at [187, 75] on div at bounding box center [179, 74] width 17 height 17
select select "Grade A+"
select select "Regular"
select select "None"
select select "2024"
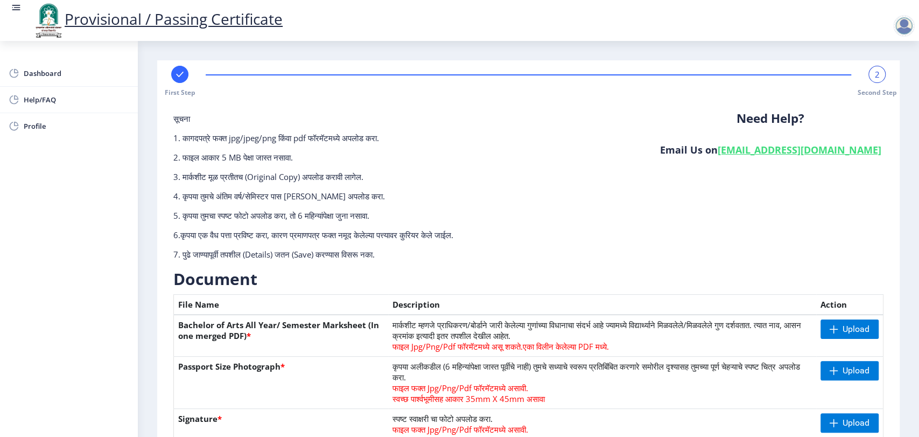
select select "February"
select select "Semester"
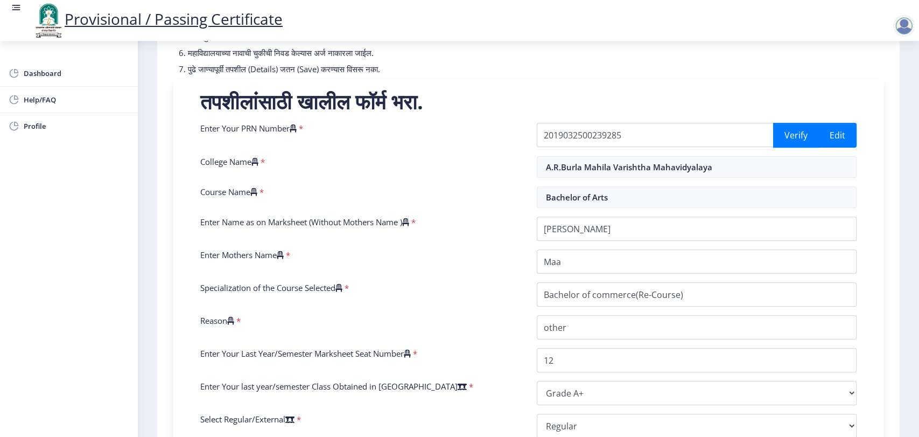
scroll to position [174, 0]
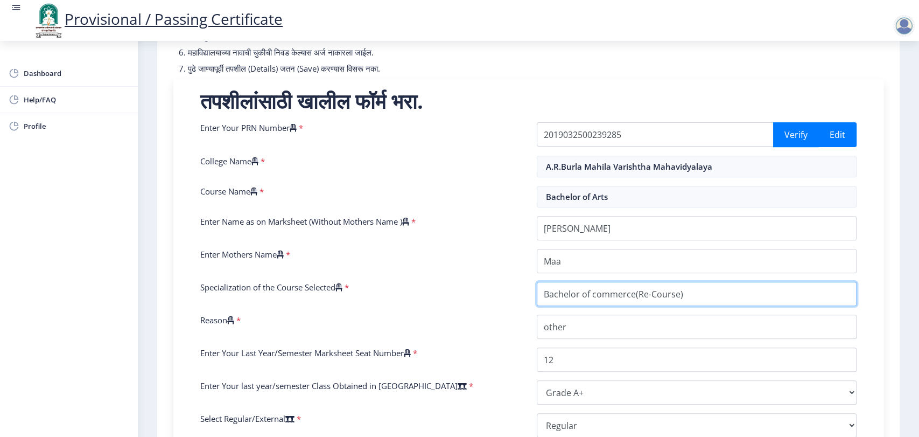
click at [630, 299] on input "Specialization of the Course Selected" at bounding box center [697, 294] width 320 height 24
click at [630, 297] on input "Specialization of the Course Selected" at bounding box center [697, 294] width 320 height 24
click at [631, 296] on input "Specialization of the Course Selected" at bounding box center [697, 294] width 320 height 24
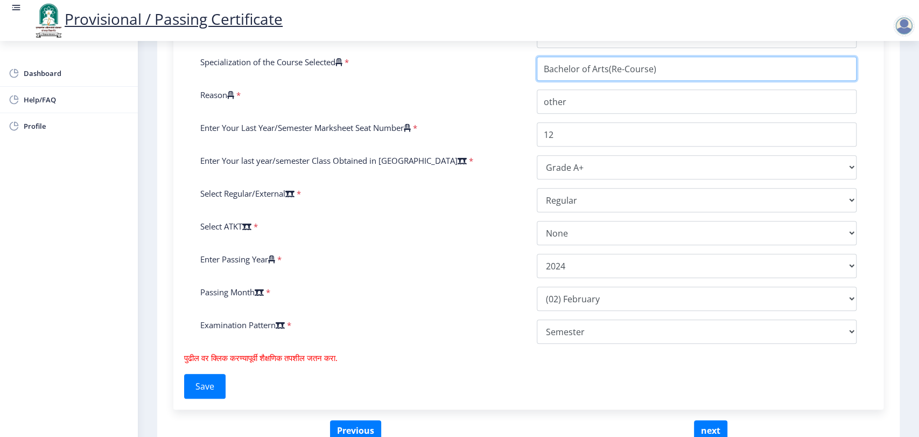
scroll to position [457, 0]
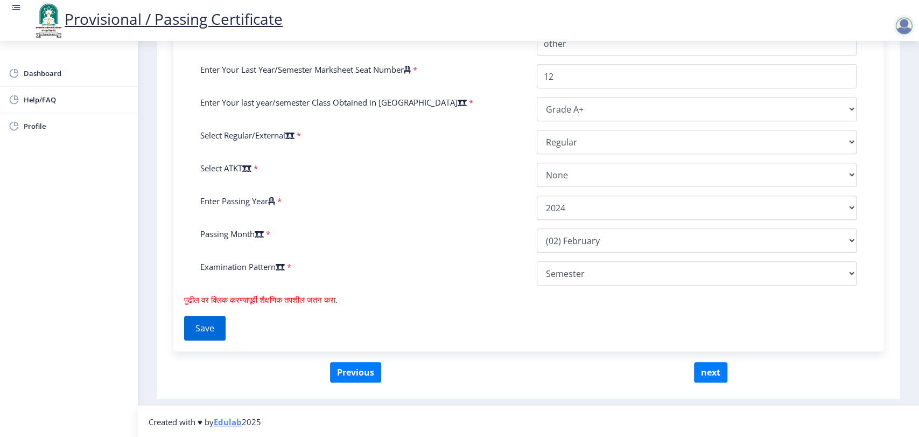
type input "Bachelor of Arts(Re-Course)"
click at [198, 328] on button "Save" at bounding box center [204, 328] width 41 height 25
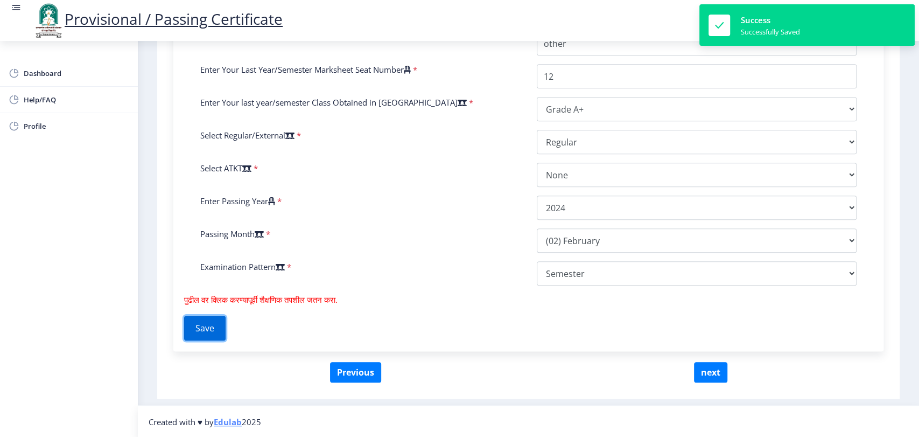
click at [198, 328] on button "Save" at bounding box center [204, 328] width 41 height 25
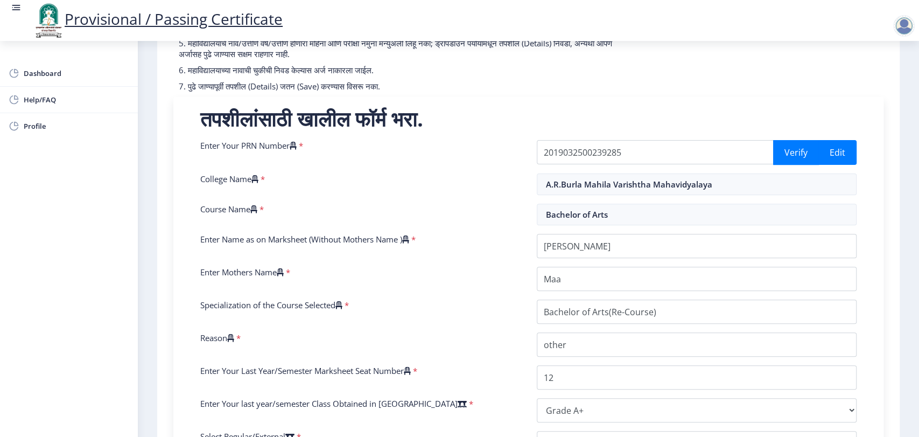
scroll to position [137, 0]
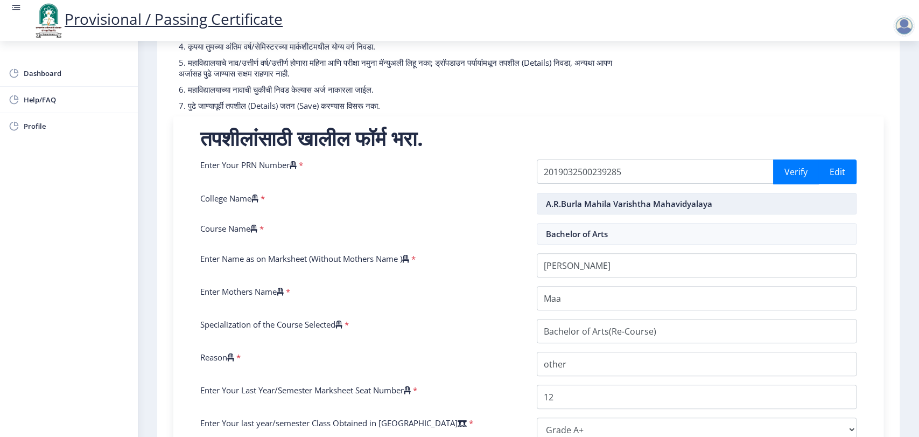
click at [576, 205] on input "A.R.Burla Mahila Varishtha Mahavidyalaya" at bounding box center [697, 204] width 320 height 22
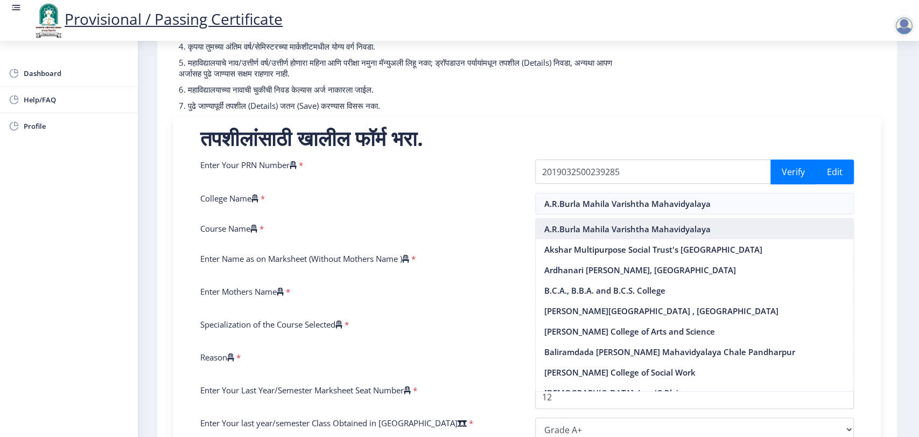
click at [577, 235] on nb-option "A.R.Burla Mahila Varishtha Mahavidyalaya" at bounding box center [695, 229] width 318 height 20
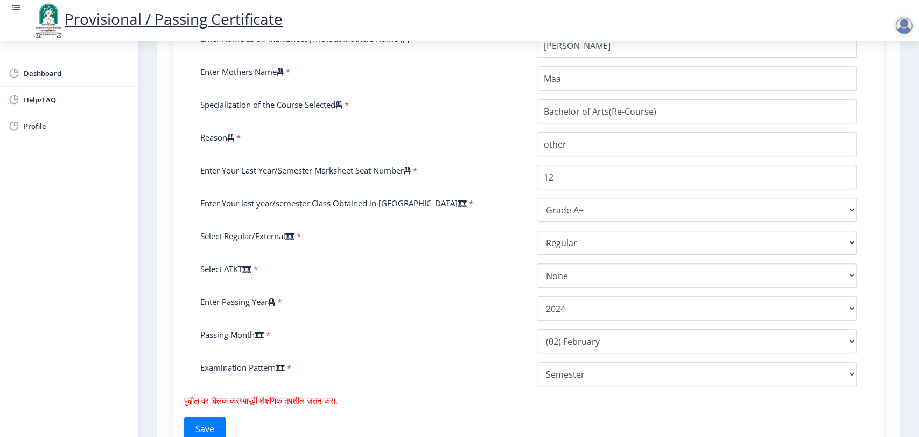
scroll to position [357, 0]
click at [582, 117] on input "Specialization of the Course Selected" at bounding box center [697, 111] width 320 height 24
drag, startPoint x: 582, startPoint y: 118, endPoint x: 655, endPoint y: 117, distance: 72.7
click at [655, 117] on input "Specialization of the Course Selected" at bounding box center [697, 111] width 320 height 24
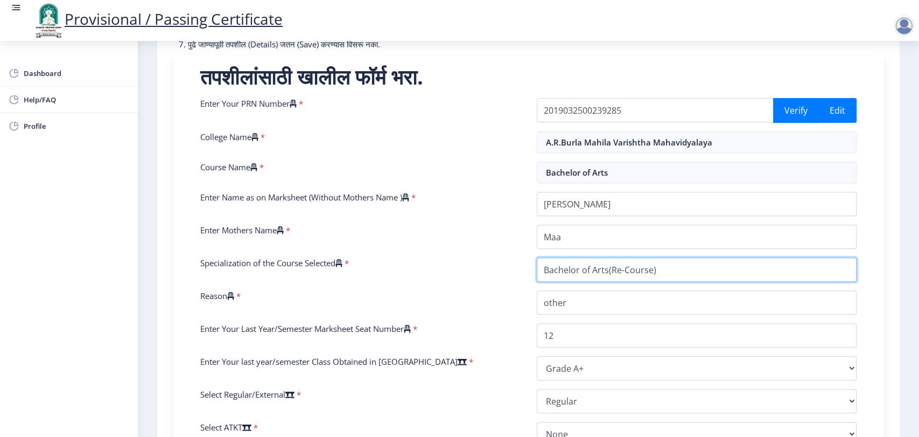
scroll to position [197, 0]
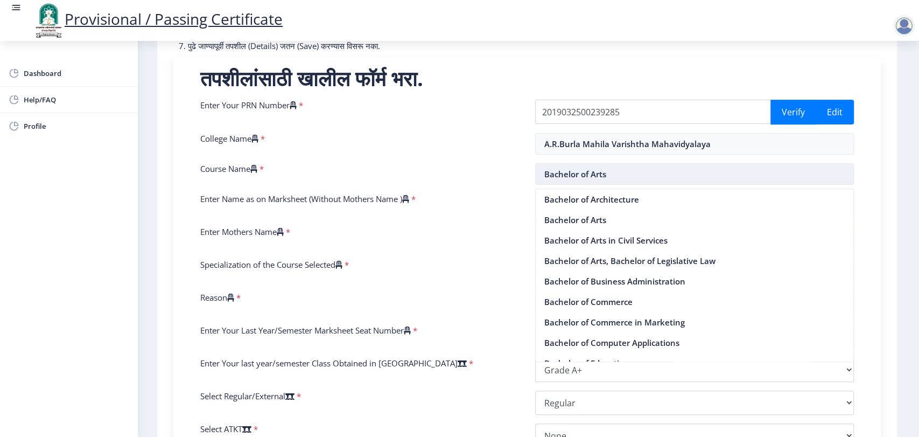
click at [619, 171] on input "Bachelor of Arts" at bounding box center [694, 174] width 319 height 22
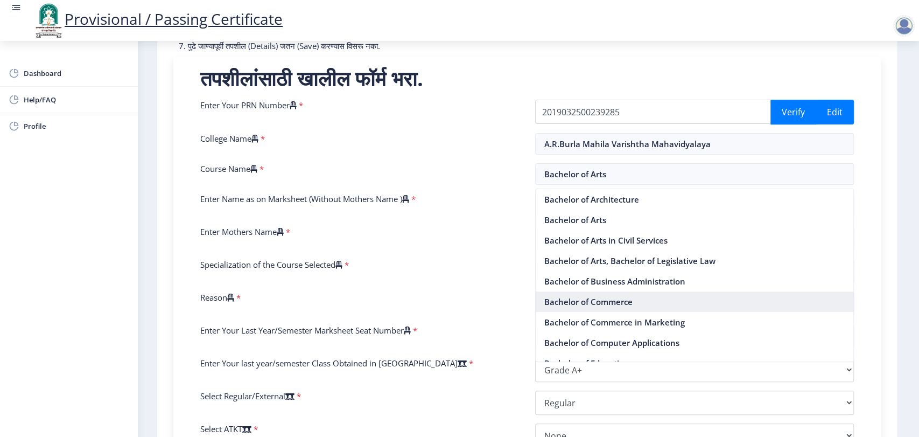
click at [603, 303] on nb-option "Bachelor of Commerce" at bounding box center [695, 301] width 318 height 20
type input "Bachelor of Commerce"
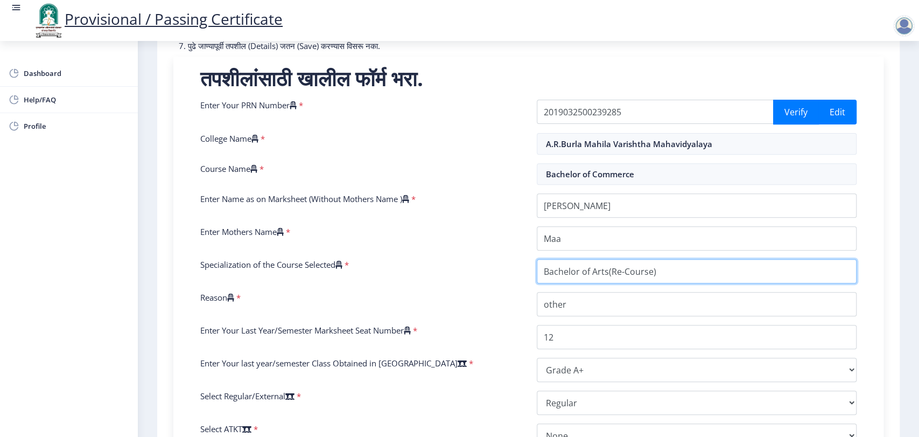
click at [600, 273] on input "Specialization of the Course Selected" at bounding box center [697, 271] width 320 height 24
drag, startPoint x: 661, startPoint y: 273, endPoint x: 522, endPoint y: 278, distance: 139.1
click at [522, 278] on div "Enter Your PRN Number * 2019032500239285 Verify Edit College Name * A.R.Burla M…" at bounding box center [528, 327] width 673 height 455
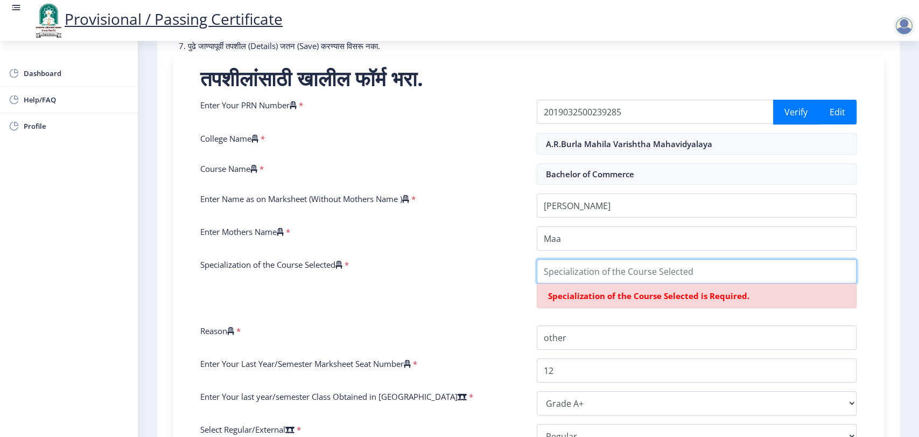
type input "n"
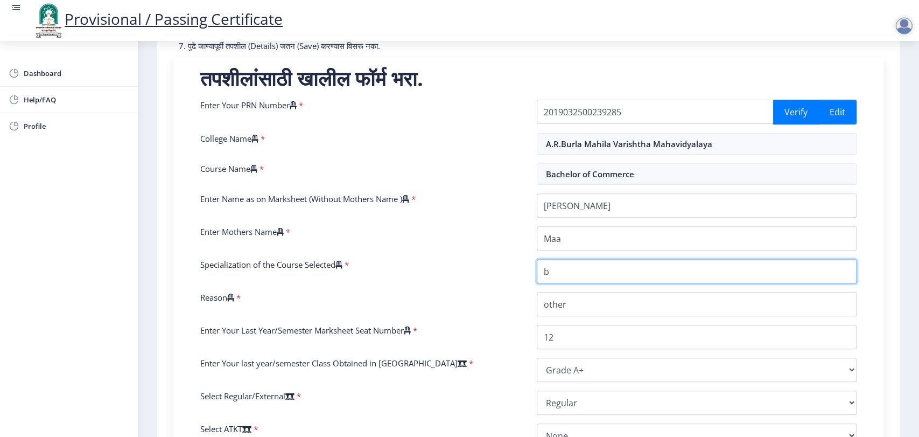
type input "Bachelor of commerce(Re-Course)"
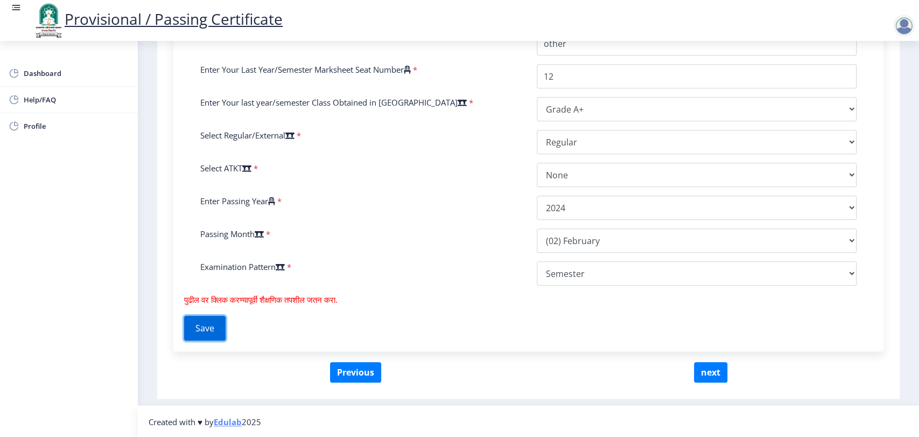
click at [196, 320] on button "Save" at bounding box center [204, 328] width 41 height 25
click at [203, 326] on button "Save" at bounding box center [204, 328] width 41 height 25
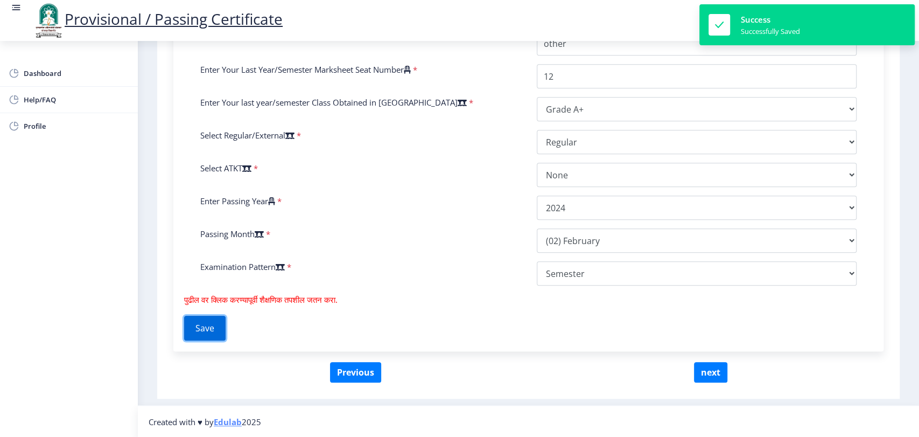
click at [203, 326] on button "Save" at bounding box center [204, 328] width 41 height 25
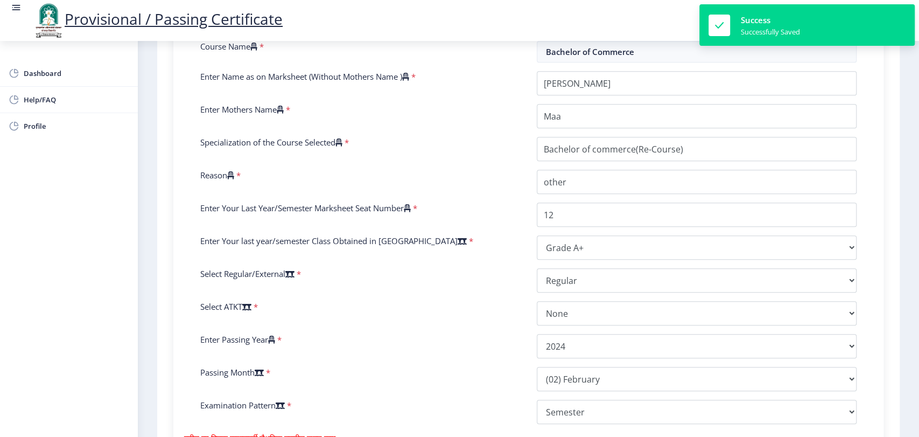
scroll to position [318, 0]
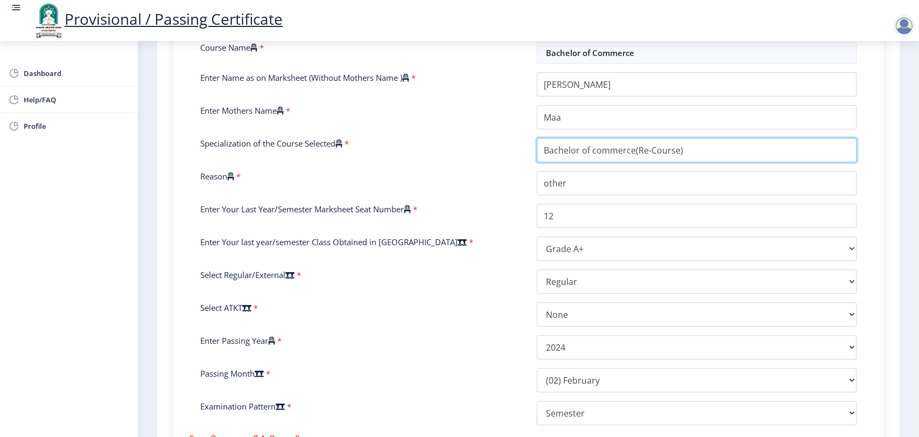
click at [693, 161] on input "Specialization of the Course Selected" at bounding box center [697, 150] width 320 height 24
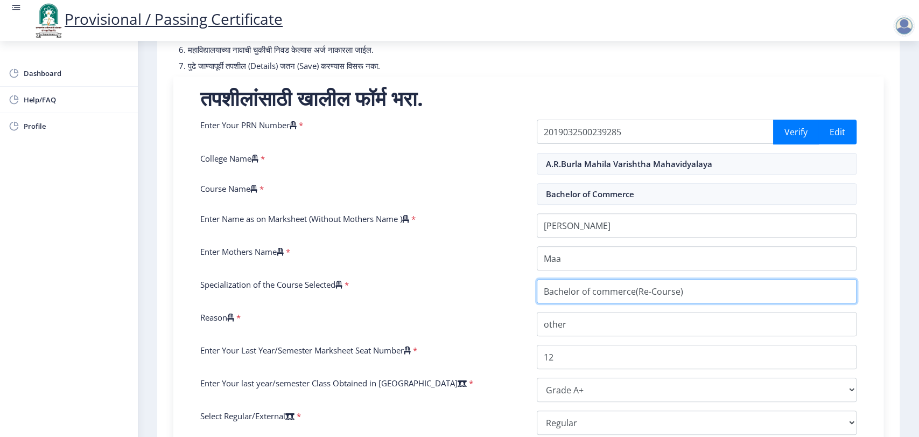
scroll to position [177, 0]
click at [655, 168] on input "A.R.Burla Mahila Varishtha Mahavidyalaya" at bounding box center [697, 164] width 320 height 22
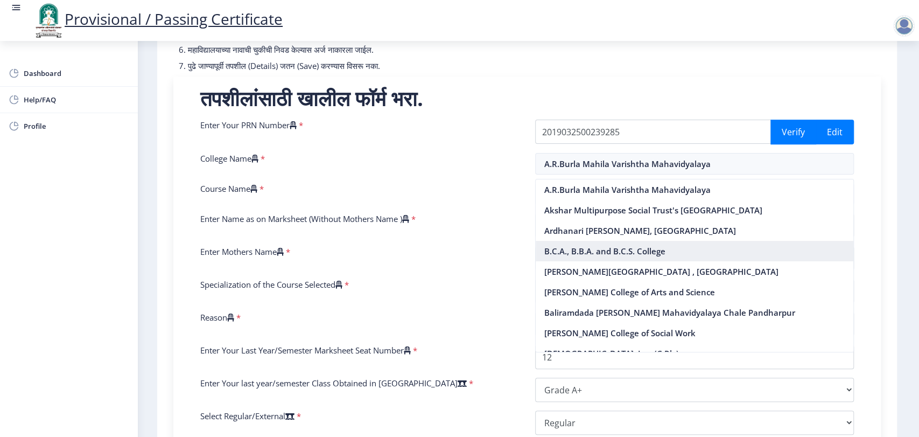
click at [605, 256] on nb-option "B.C.A., B.B.A. and B.C.S. College" at bounding box center [695, 251] width 318 height 20
type input "B.C.A., B.B.A. and B.C.S. College"
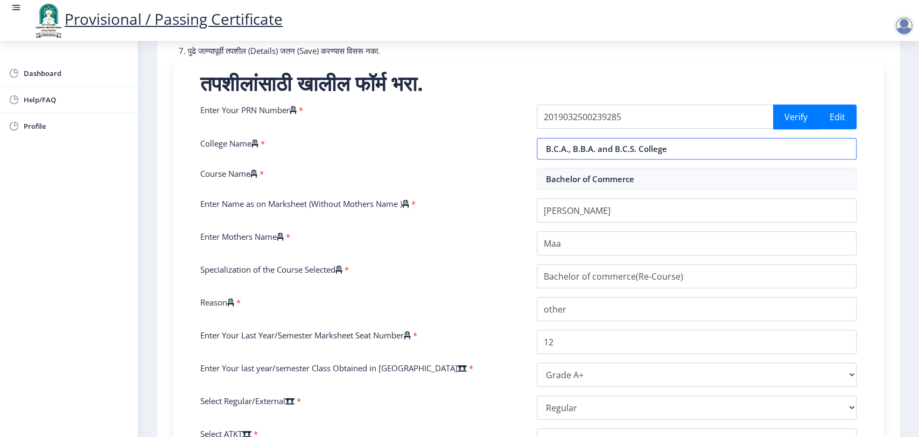
scroll to position [192, 0]
click at [601, 187] on input "Bachelor of Commerce" at bounding box center [697, 179] width 320 height 22
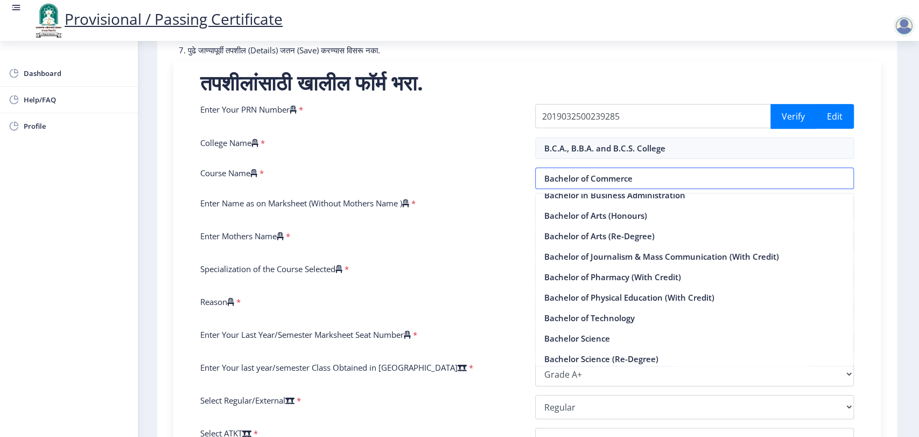
scroll to position [2968, 0]
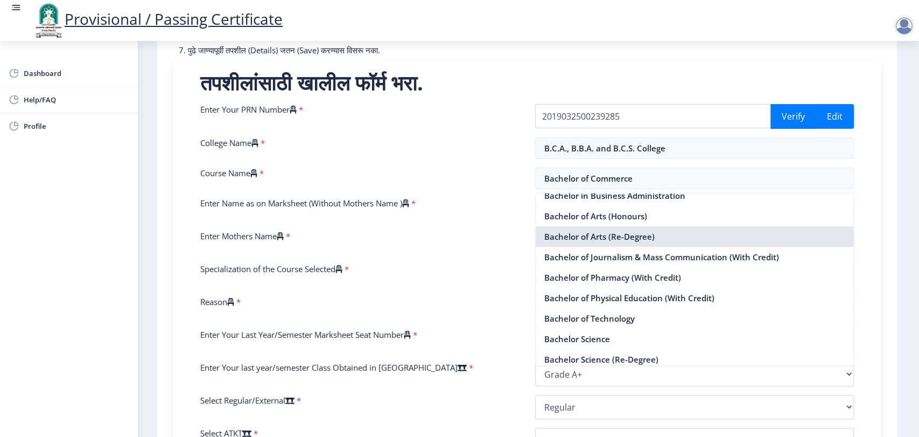
click at [583, 243] on nb-option "Bachelor of Arts (Re-Degree)" at bounding box center [695, 236] width 318 height 20
type input "Bachelor of Arts (Re-Degree)"
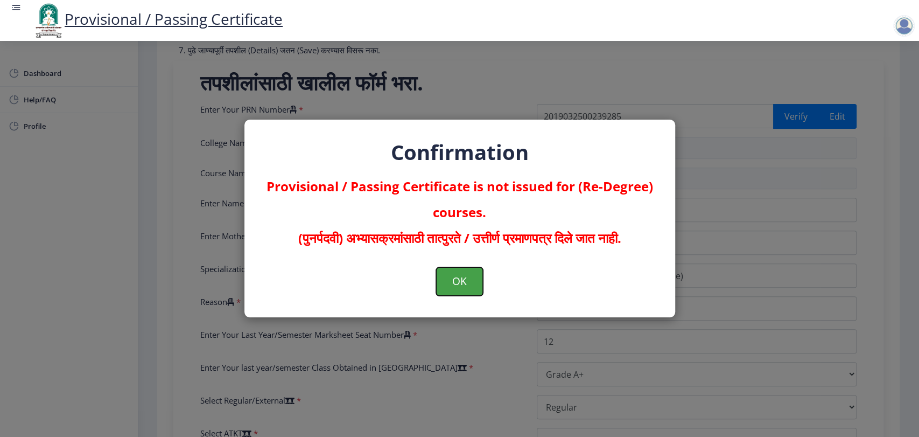
click at [466, 288] on button "OK" at bounding box center [459, 281] width 47 height 28
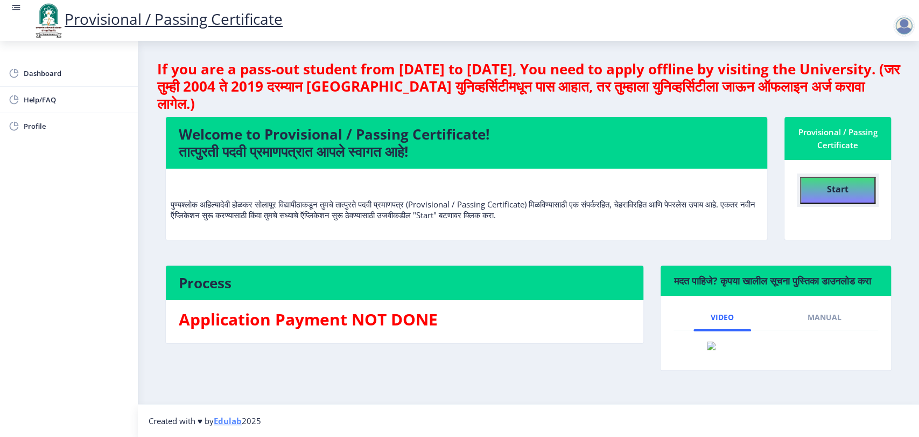
click at [824, 190] on button "Start" at bounding box center [837, 190] width 75 height 27
select select
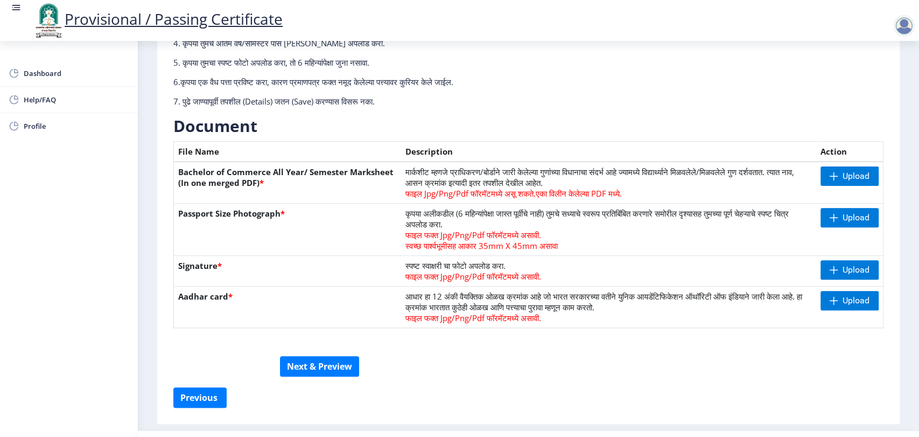
scroll to position [178, 0]
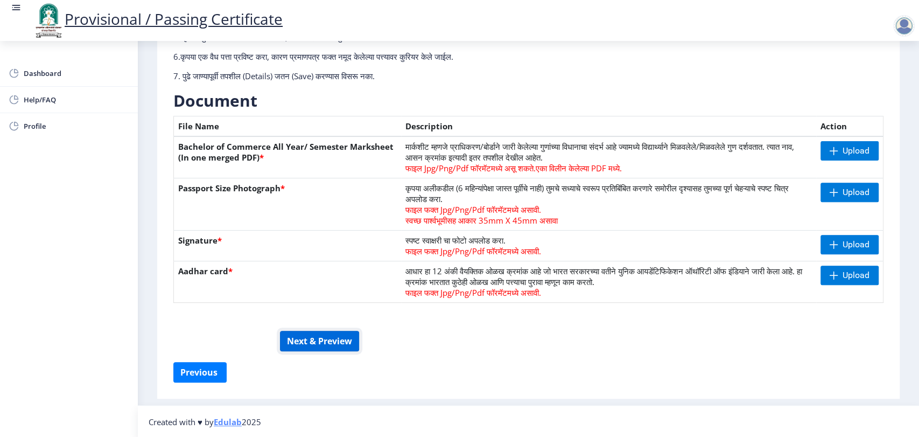
click at [303, 346] on button "Next & Preview" at bounding box center [319, 341] width 79 height 20
click at [203, 374] on button "Previous ‍" at bounding box center [199, 372] width 53 height 20
select select "Grade A+"
select select "Regular"
select select "None"
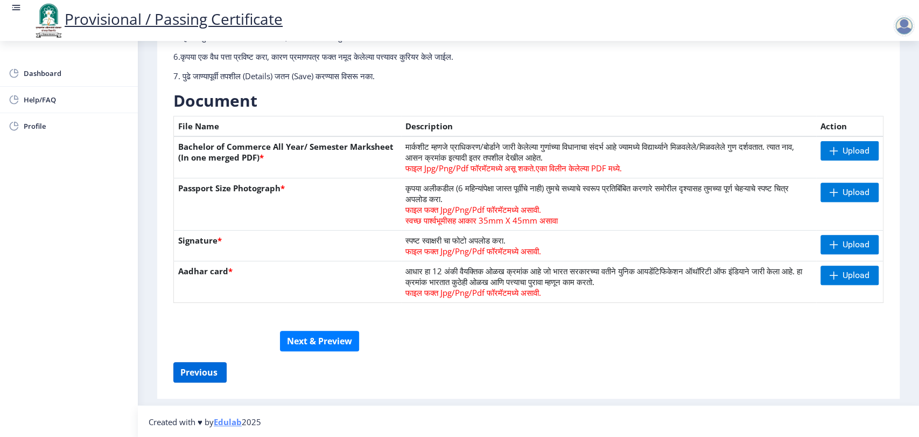
select select "2024"
select select "February"
select select "Semester"
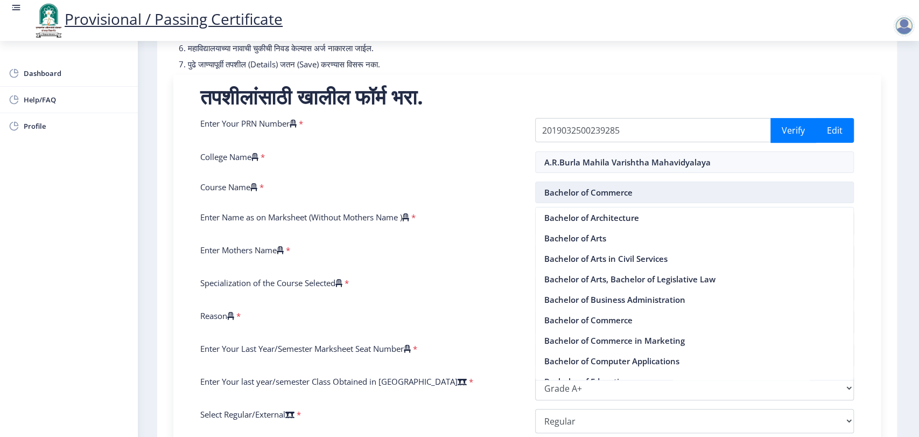
click at [660, 190] on input "Bachelor of Commerce" at bounding box center [694, 193] width 319 height 22
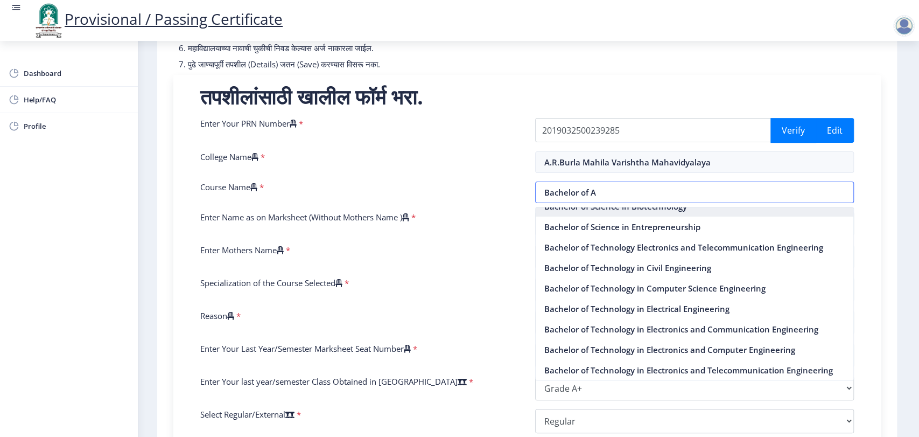
scroll to position [0, 0]
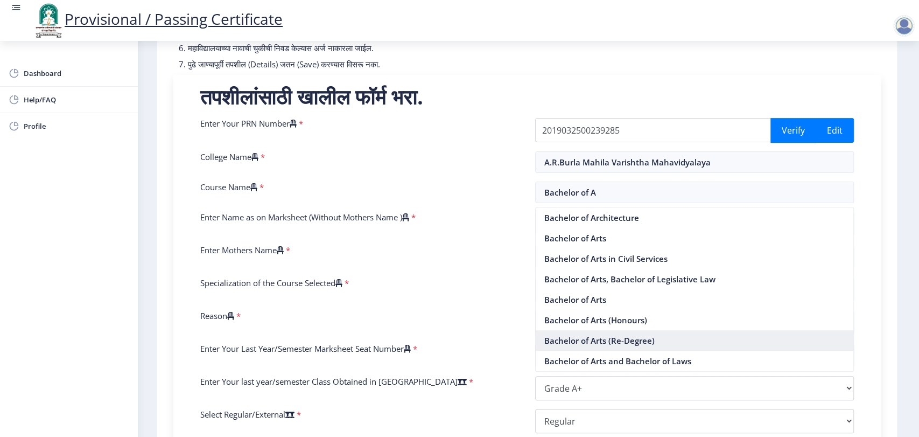
click at [608, 344] on nb-option "Bachelor of Arts (Re-Degree)" at bounding box center [695, 340] width 318 height 20
type input "Bachelor of Arts (Re-Degree)"
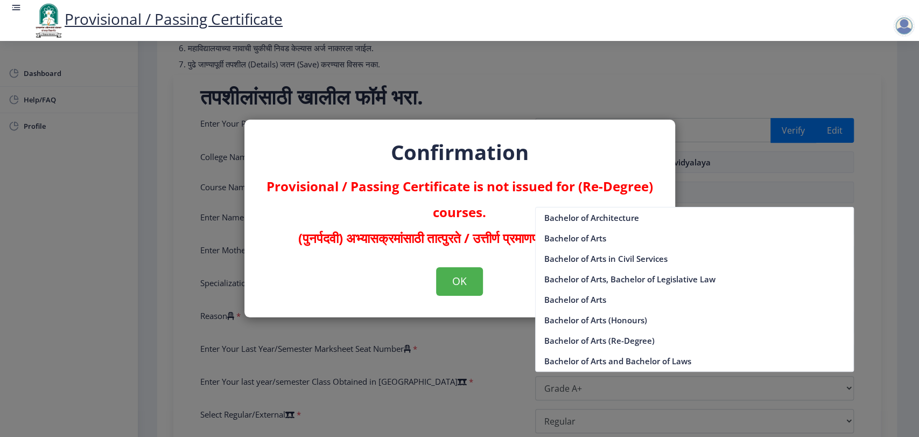
click at [491, 379] on div "Confirmation Provisional / Passing Certificate is not issued for (Re-Degree) co…" at bounding box center [459, 218] width 919 height 437
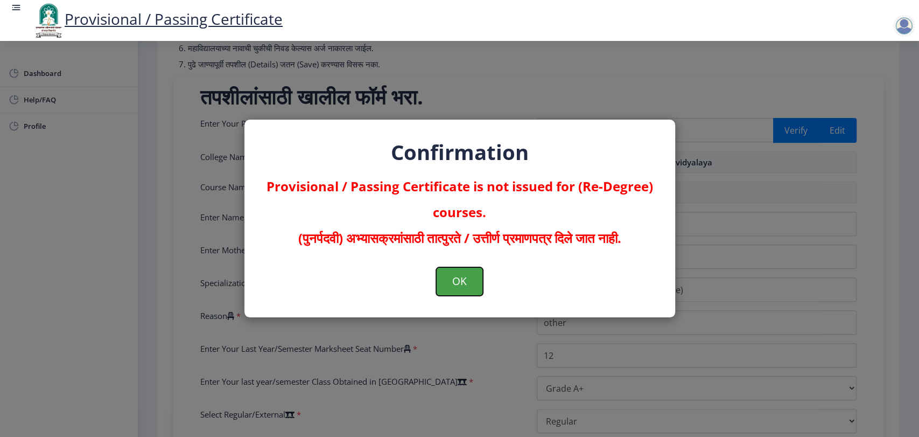
click at [444, 281] on button "OK" at bounding box center [459, 281] width 47 height 28
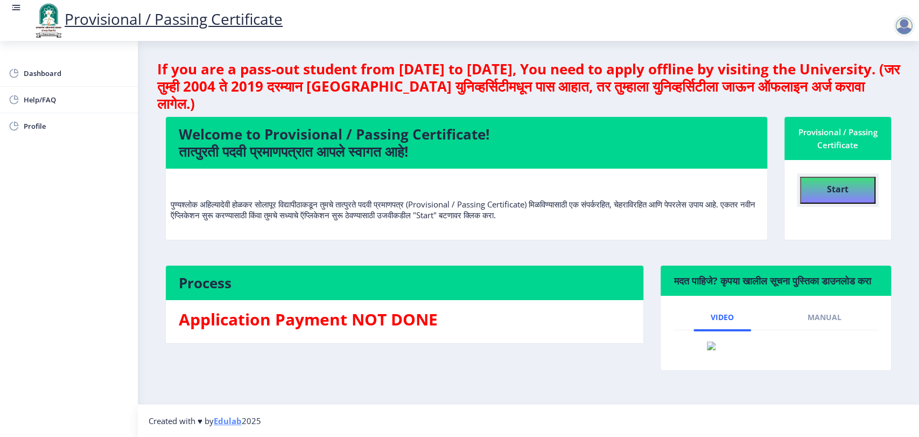
click at [831, 189] on b "Start" at bounding box center [838, 189] width 22 height 12
select select
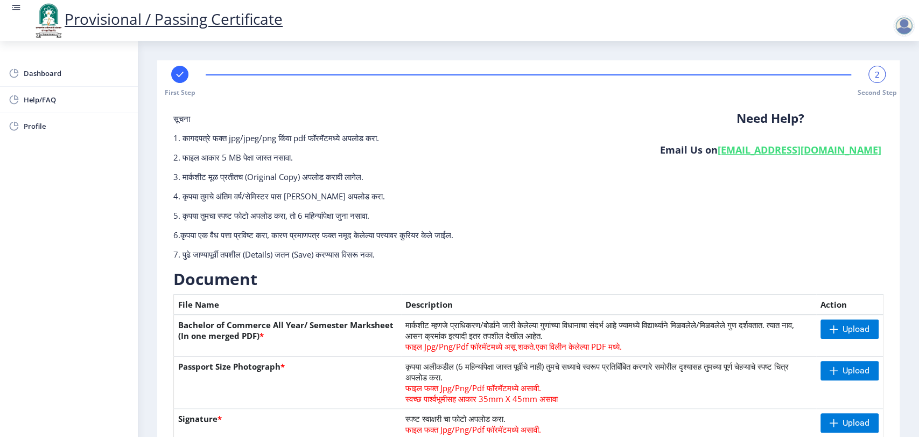
click at [168, 79] on div "First Step 2 Second Step" at bounding box center [529, 81] width 732 height 31
click at [185, 73] on div at bounding box center [179, 74] width 17 height 17
select select "Grade A+"
select select "Regular"
select select "None"
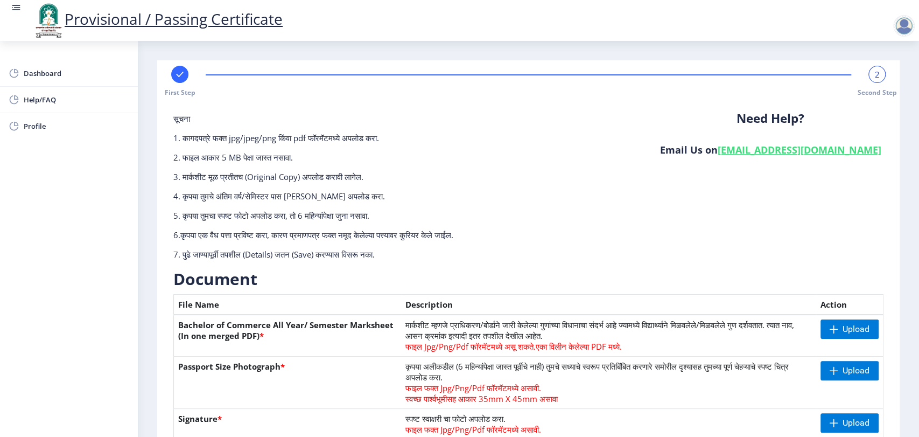
select select "2024"
select select "February"
select select "Semester"
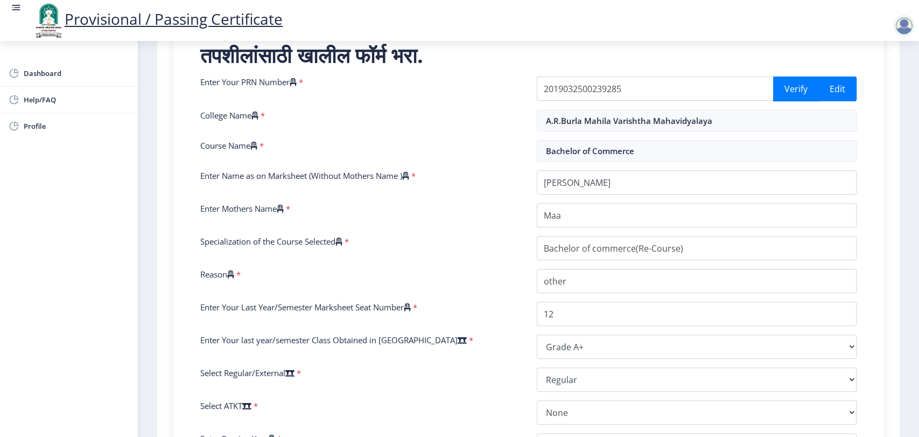
scroll to position [220, 0]
click at [632, 118] on input "A.R.Burla Mahila Varishtha Mahavidyalaya" at bounding box center [697, 121] width 320 height 22
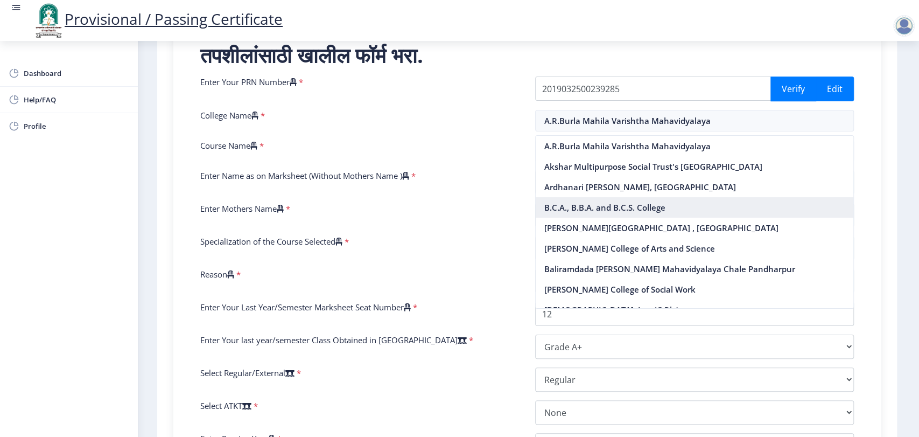
click at [617, 202] on nb-option "B.C.A., B.B.A. and B.C.S. College" at bounding box center [695, 207] width 318 height 20
type input "B.C.A., B.B.A. and B.C.S. College"
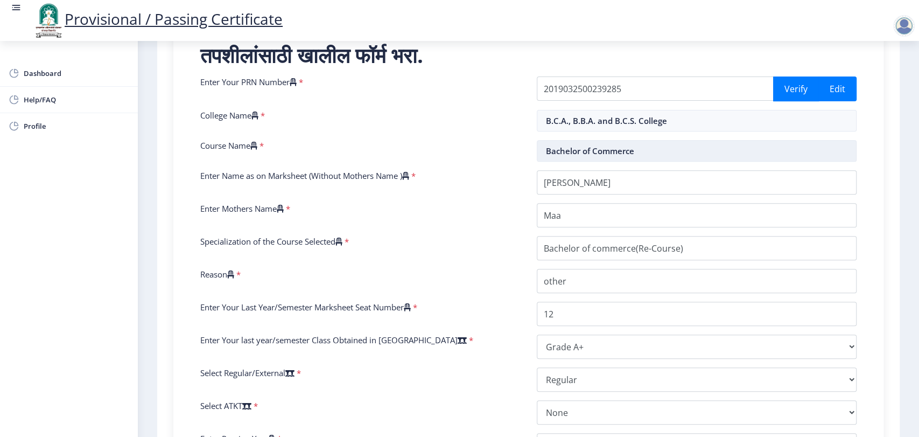
click at [616, 145] on input "Bachelor of Commerce" at bounding box center [697, 151] width 320 height 22
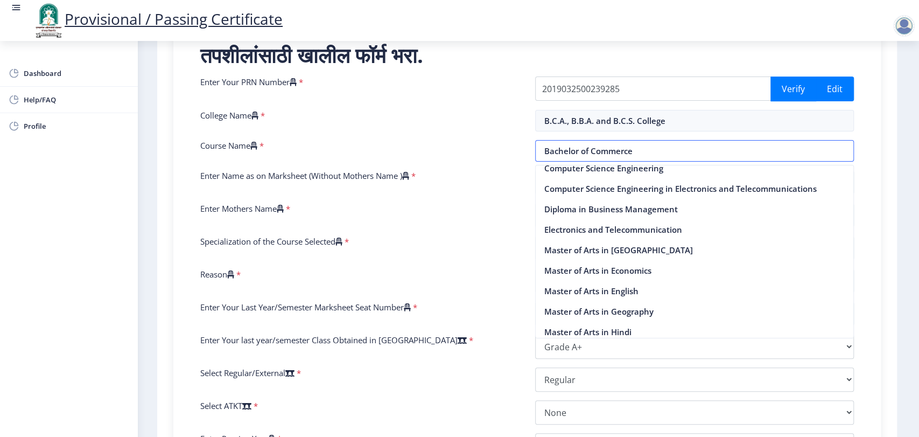
scroll to position [581, 0]
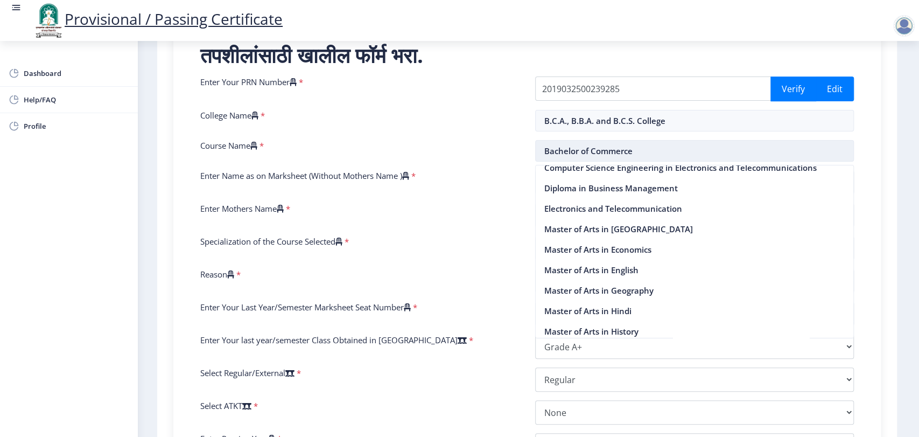
click at [643, 153] on input "Bachelor of Commerce" at bounding box center [694, 151] width 319 height 22
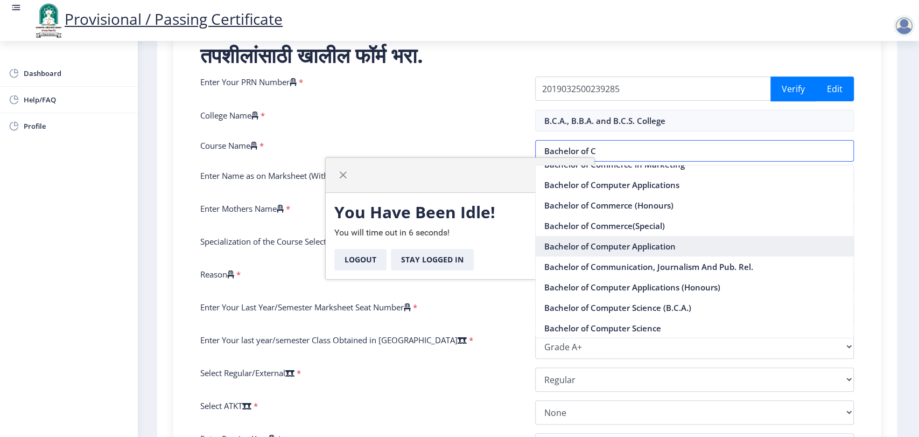
scroll to position [0, 0]
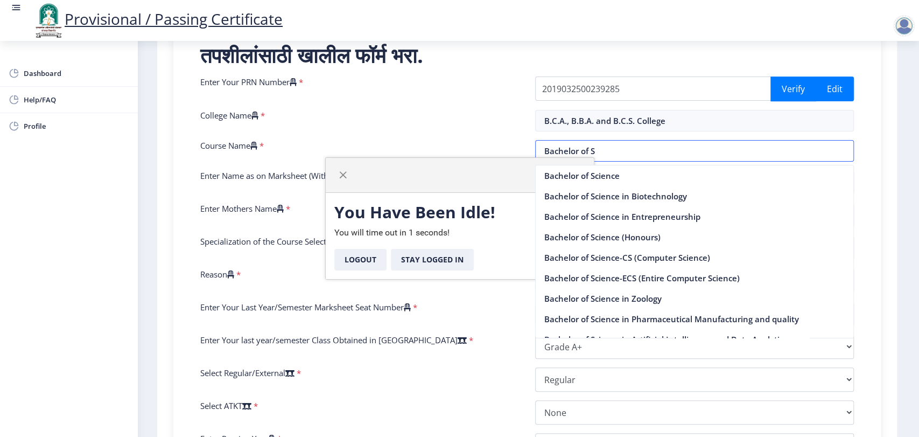
type input "Bachelor of SC"
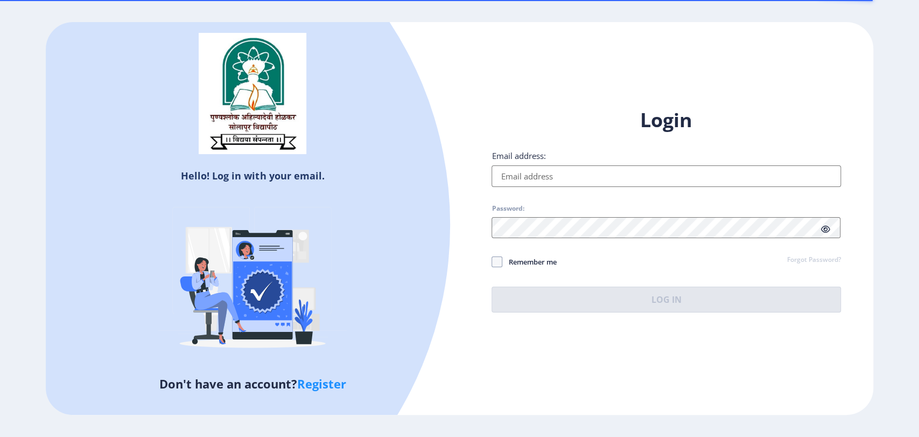
click at [554, 175] on input "Email address:" at bounding box center [666, 176] width 349 height 22
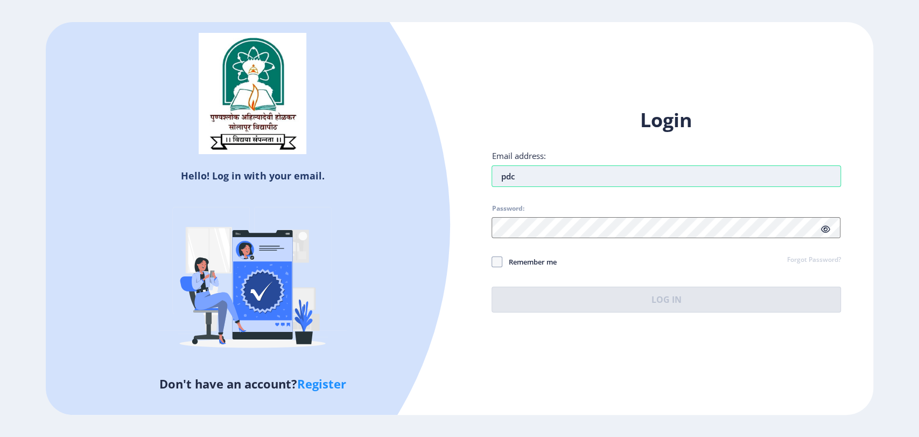
type input "pdc@edulab.in"
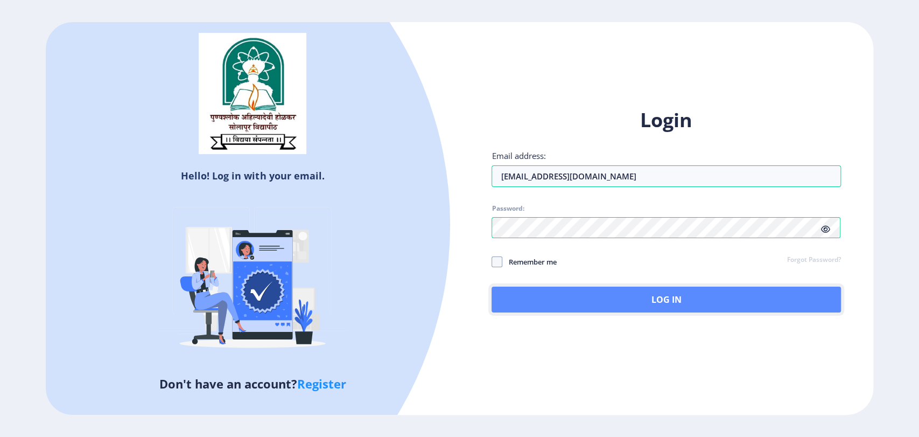
click at [657, 296] on button "Log In" at bounding box center [666, 300] width 349 height 26
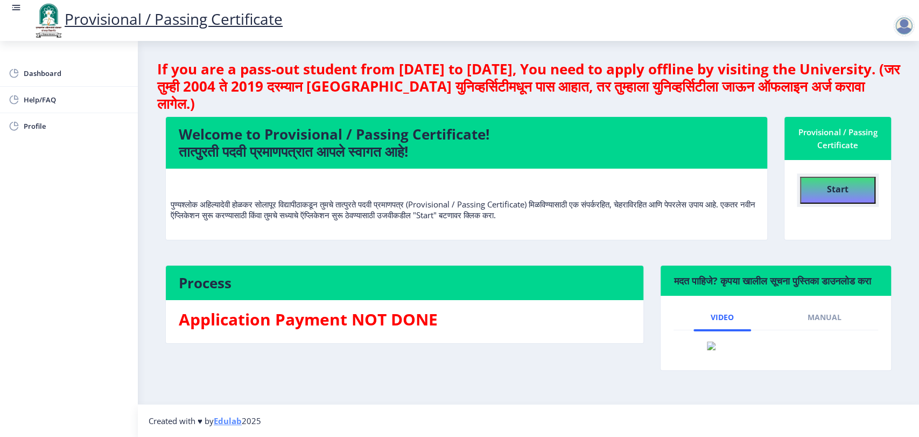
click at [828, 190] on b "Start" at bounding box center [838, 189] width 22 height 12
select select
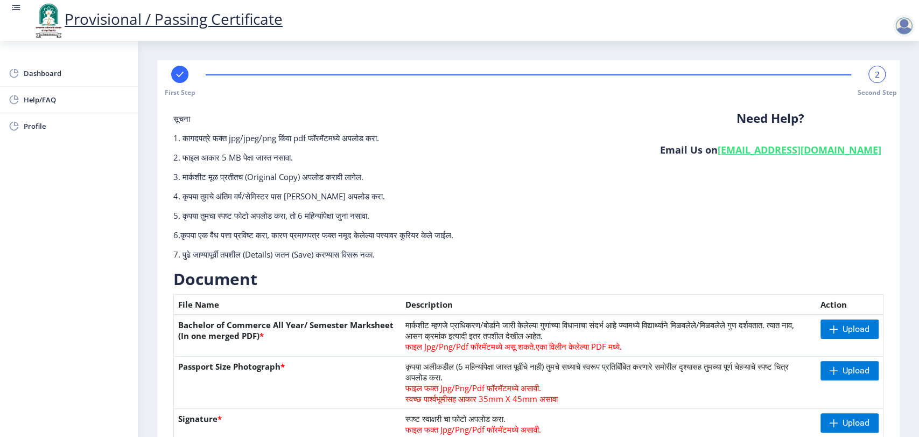
click at [177, 71] on rect at bounding box center [180, 74] width 11 height 11
select select "Grade A+"
select select "Regular"
select select "None"
select select "2024"
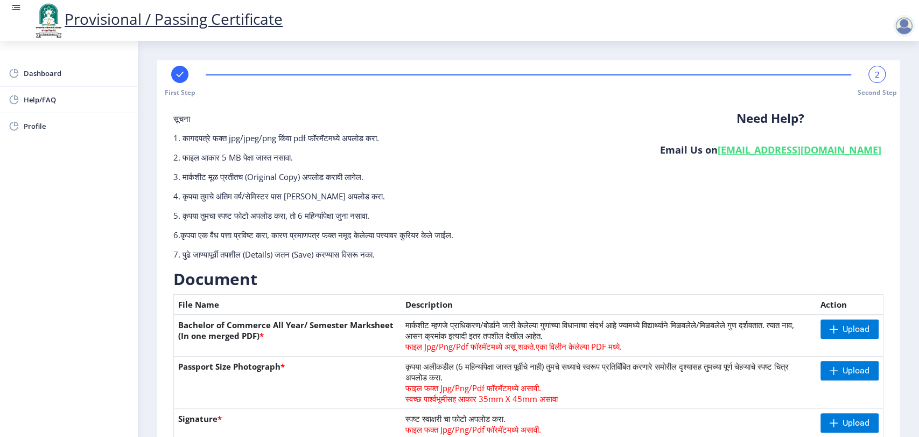
select select "February"
select select "Semester"
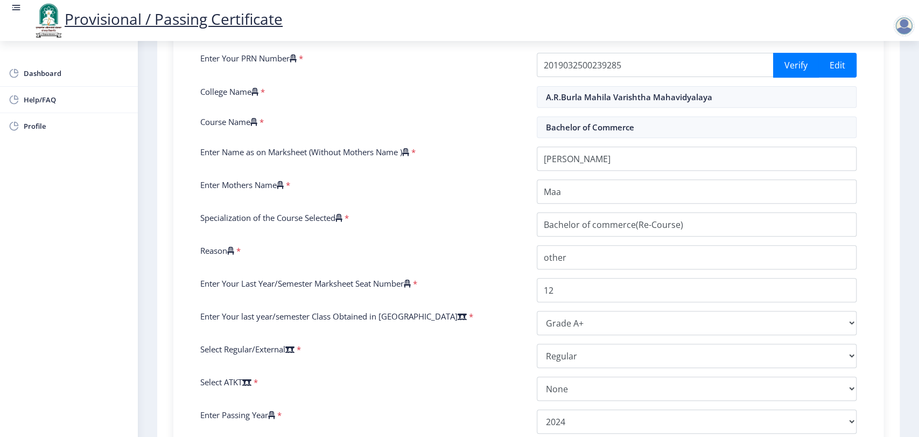
scroll to position [259, 0]
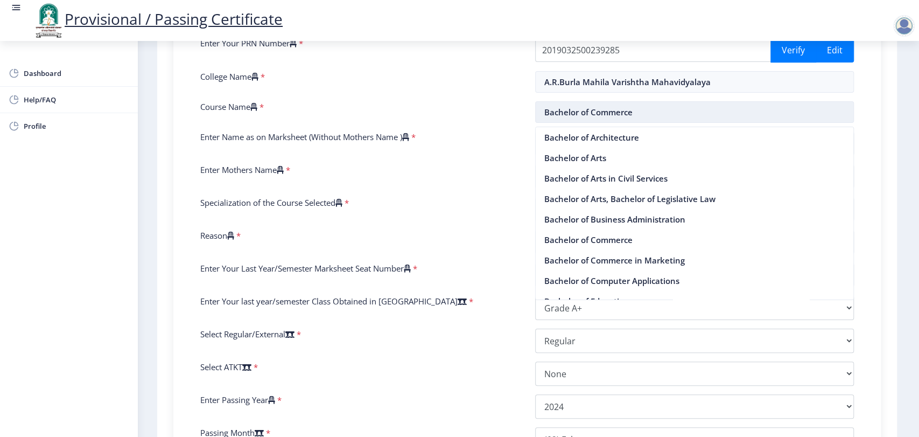
click at [596, 113] on input "Bachelor of Commerce" at bounding box center [694, 112] width 319 height 22
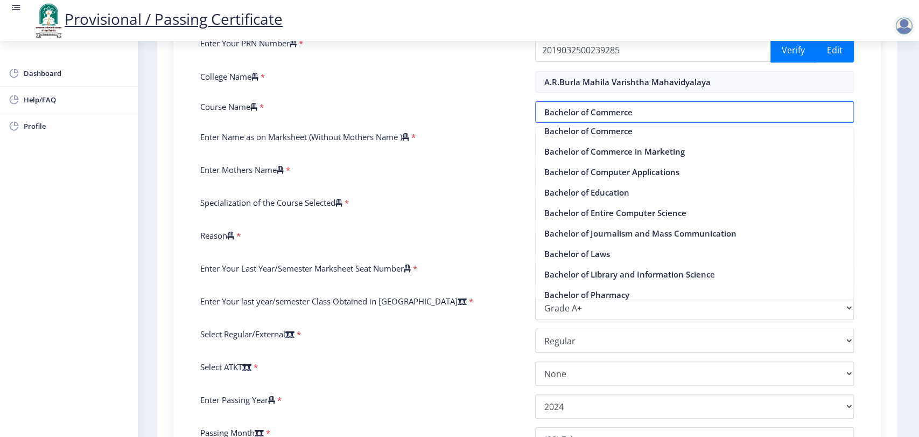
scroll to position [109, 0]
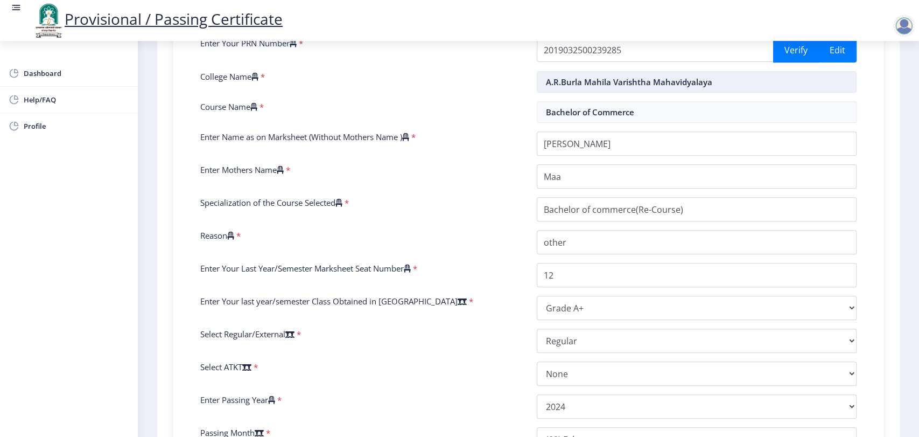
click at [577, 79] on input "A.R.Burla Mahila Varishtha Mahavidyalaya" at bounding box center [697, 82] width 320 height 22
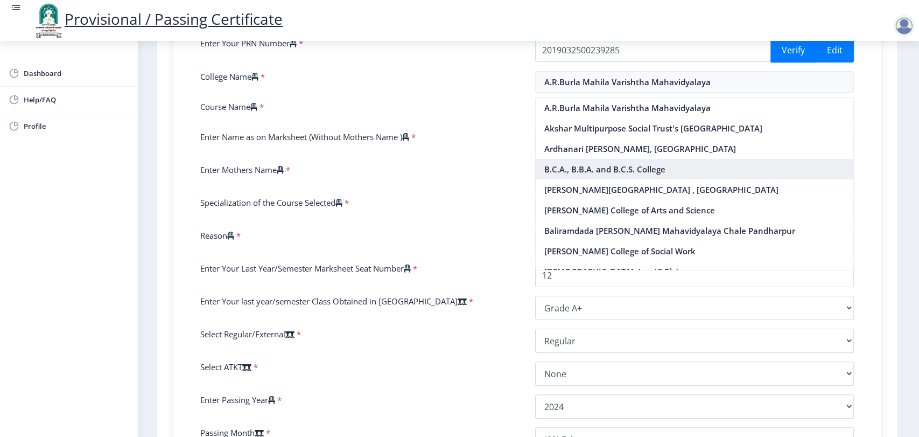
click at [562, 165] on nb-option "B.C.A., B.B.A. and B.C.S. College" at bounding box center [695, 169] width 318 height 20
type input "B.C.A., B.B.A. and B.C.S. College"
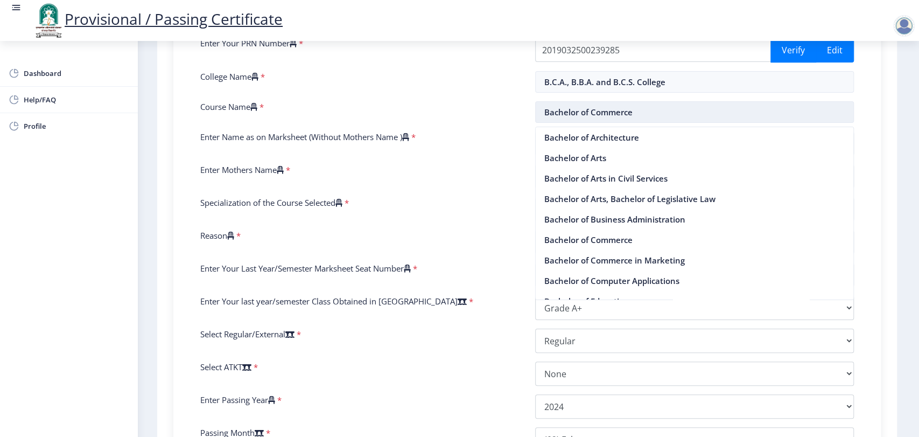
click at [591, 117] on input "Bachelor of Commerce" at bounding box center [694, 112] width 319 height 22
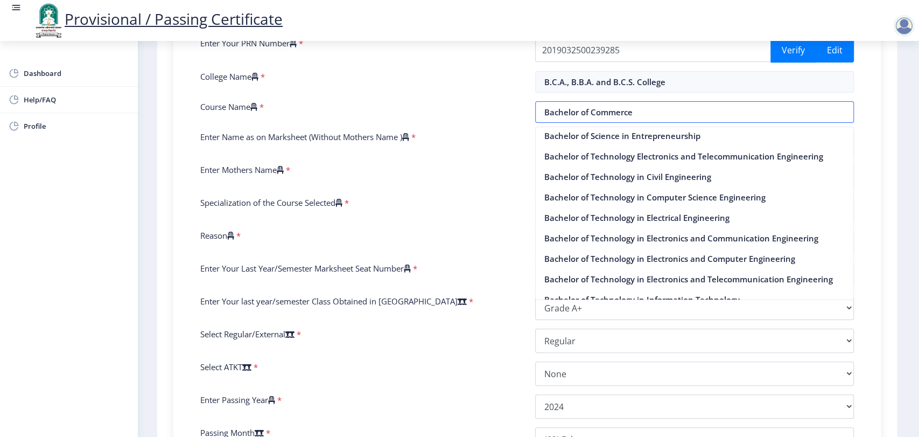
scroll to position [330, 0]
click at [638, 114] on input "Bachelor of Commerce" at bounding box center [694, 112] width 319 height 22
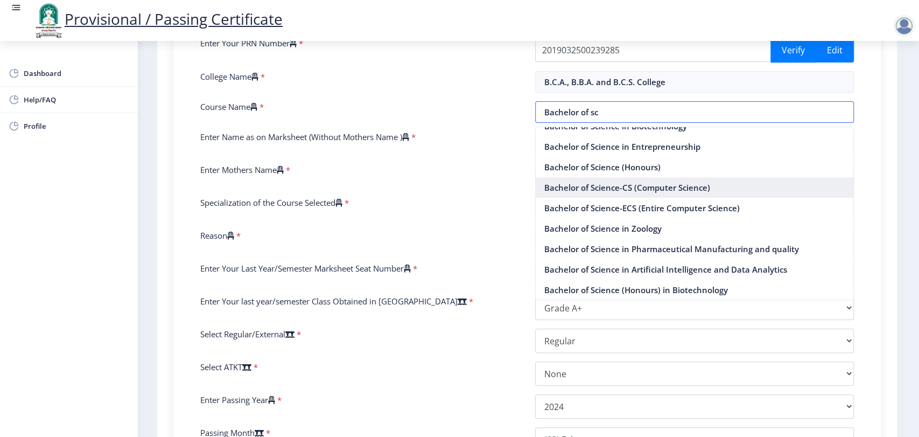
scroll to position [0, 0]
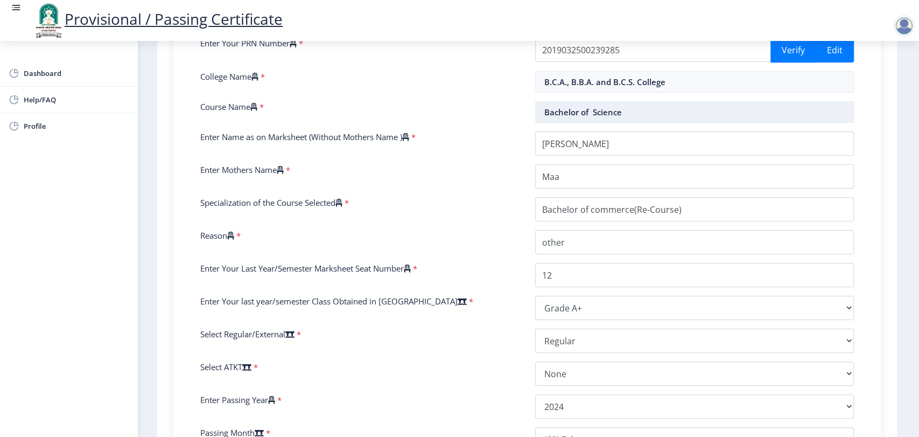
click at [594, 113] on input "Bachelor of Science" at bounding box center [694, 112] width 319 height 22
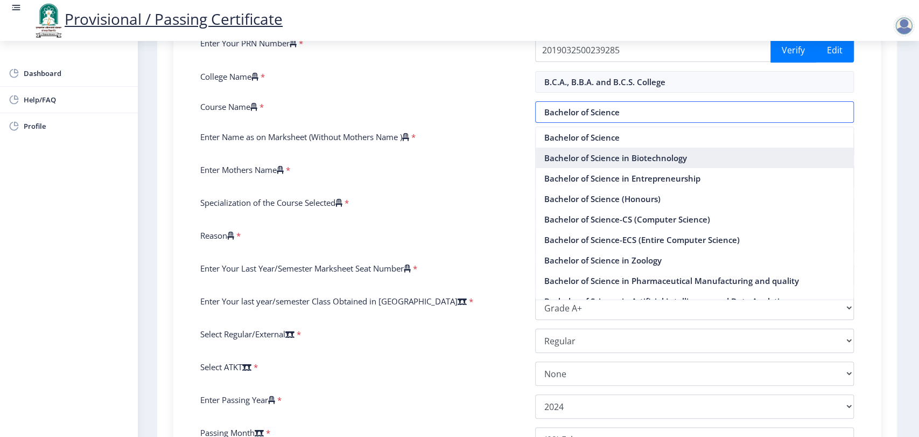
scroll to position [32, 0]
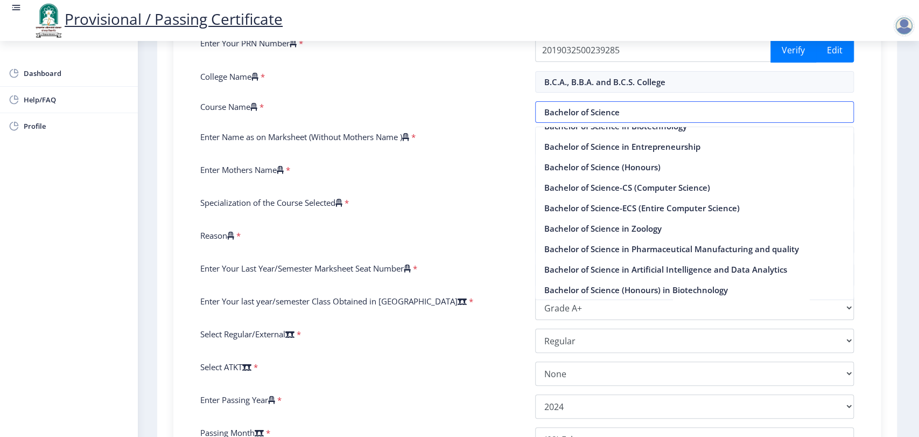
type input "Bachelor of Science"
click at [507, 128] on div "Enter Your PRN Number * 2019032500239285 Verify Edit College Name * B.C.A., B.B…" at bounding box center [527, 265] width 670 height 455
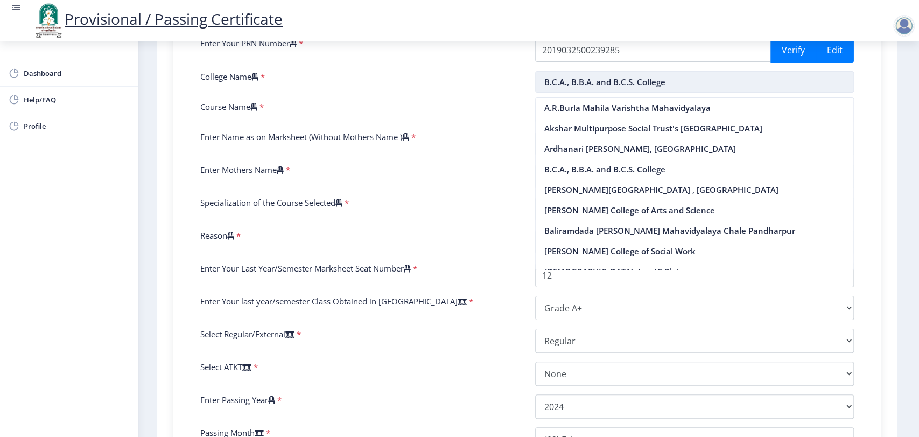
click at [649, 89] on input "B.C.A., B.B.A. and B.C.S. College" at bounding box center [694, 82] width 319 height 22
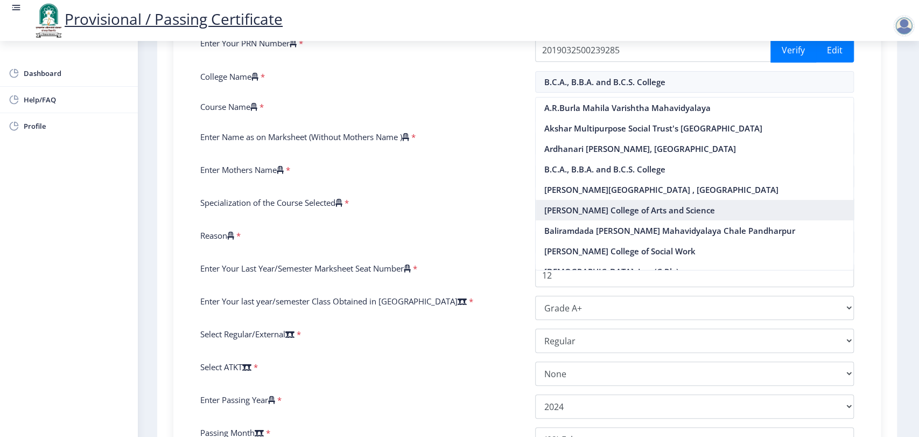
click at [634, 200] on nb-option "Baburao Patil College of Arts and Science" at bounding box center [695, 210] width 318 height 20
type input "Baburao Patil College of Arts and Science"
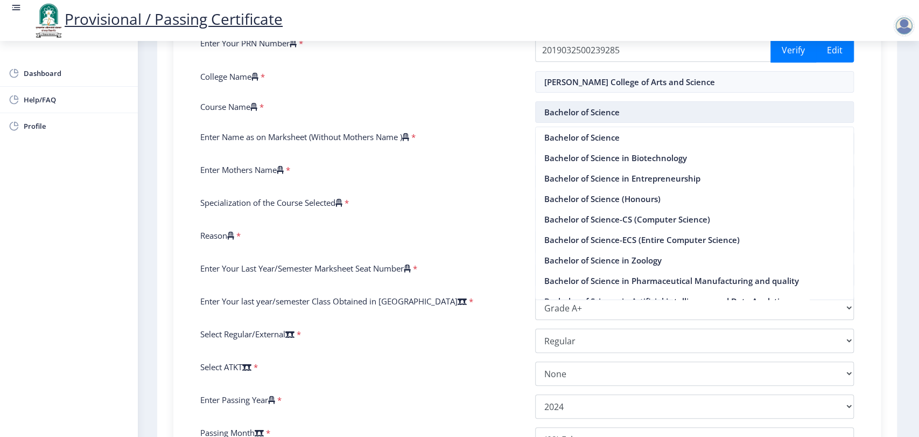
click at [616, 121] on input "Bachelor of Science" at bounding box center [694, 112] width 319 height 22
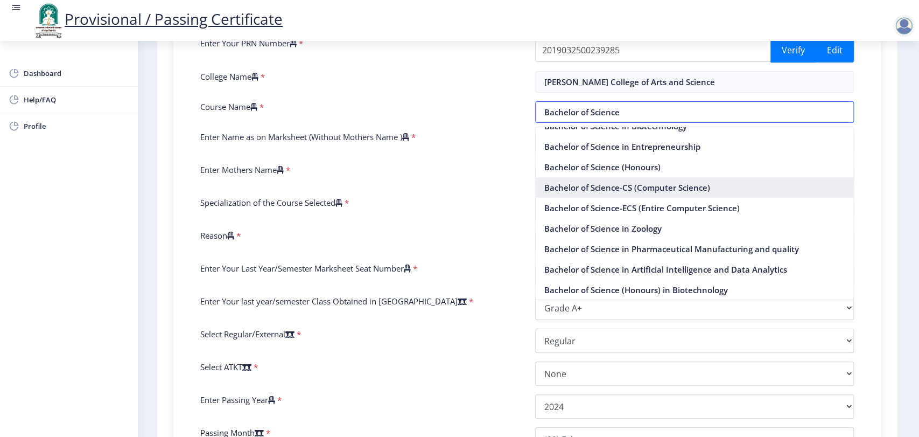
scroll to position [0, 0]
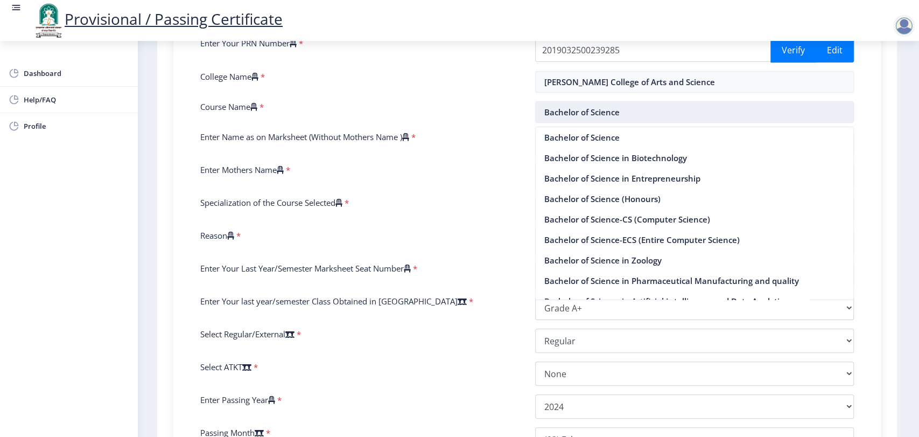
click at [625, 106] on input "Bachelor of Science" at bounding box center [694, 112] width 319 height 22
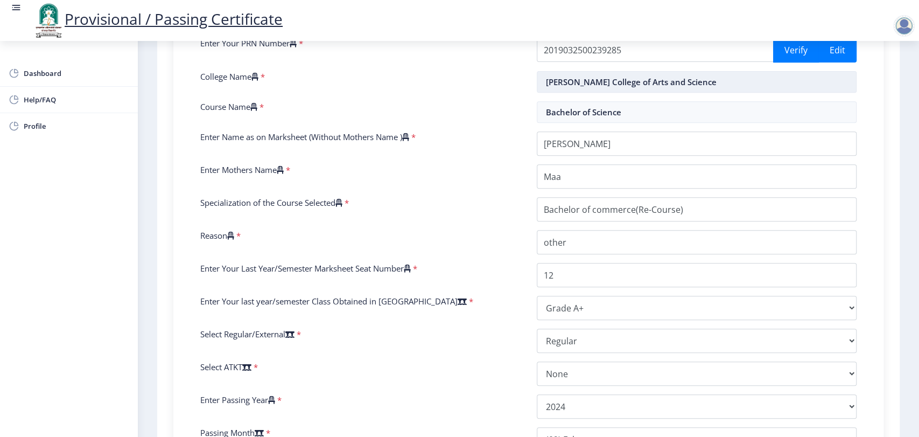
click at [640, 83] on input "Baburao Patil College of Arts and Science" at bounding box center [697, 82] width 320 height 22
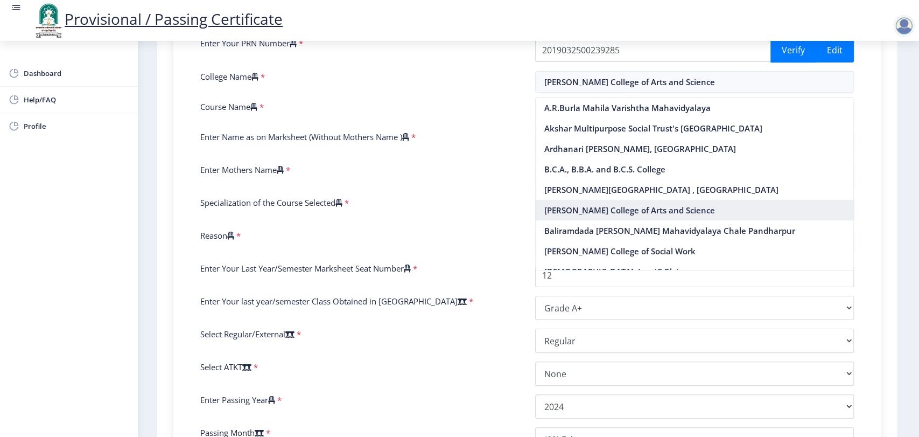
click at [579, 212] on nb-option "Baburao Patil College of Arts and Science" at bounding box center [695, 210] width 318 height 20
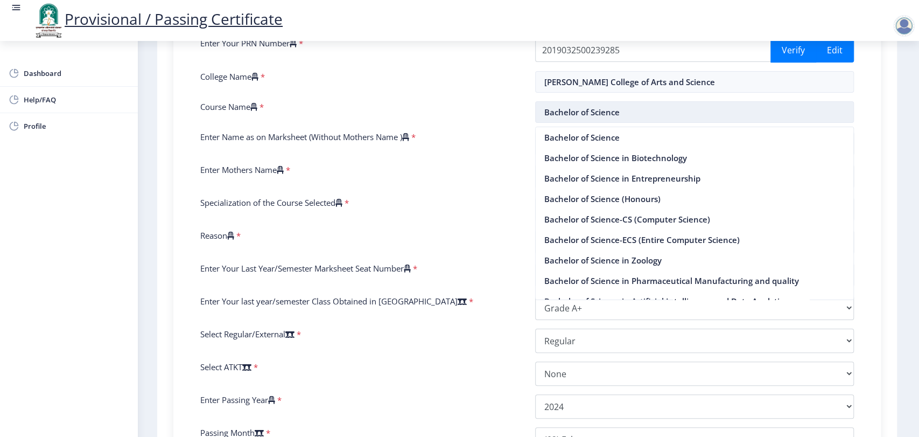
click at [621, 114] on input "Bachelor of Science" at bounding box center [694, 112] width 319 height 22
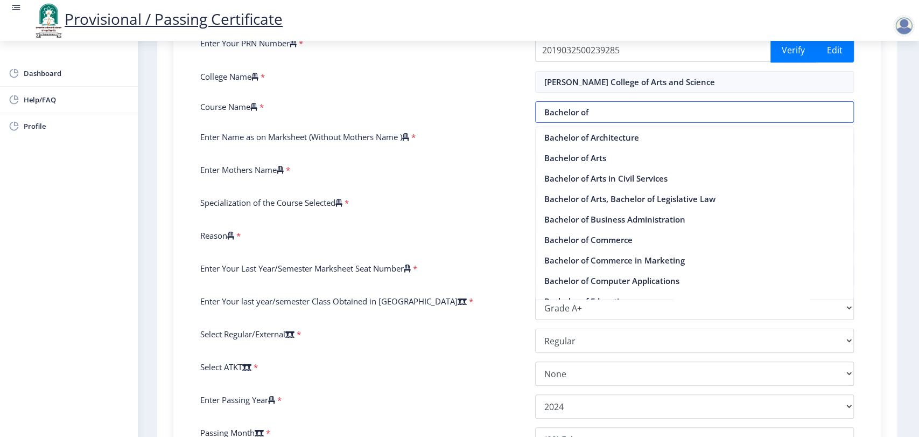
type input "Bachelor of"
click at [486, 122] on div "Course Name *" at bounding box center [359, 112] width 335 height 22
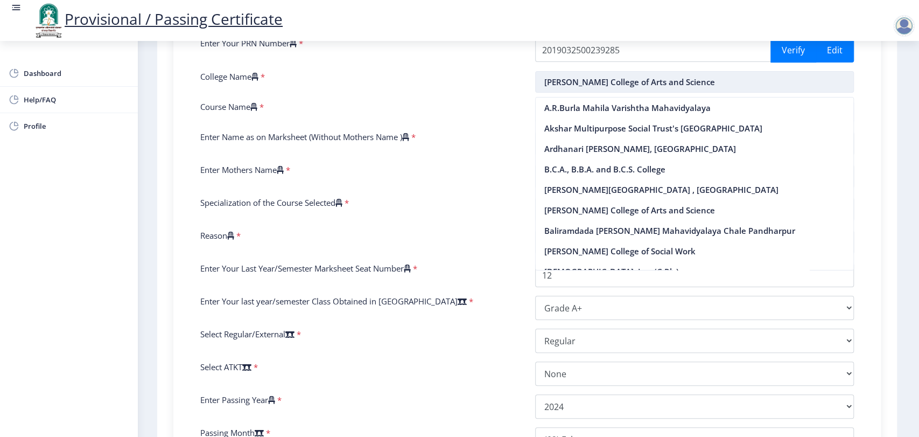
click at [566, 88] on input "Baburao Patil College of Arts and Science" at bounding box center [694, 82] width 319 height 22
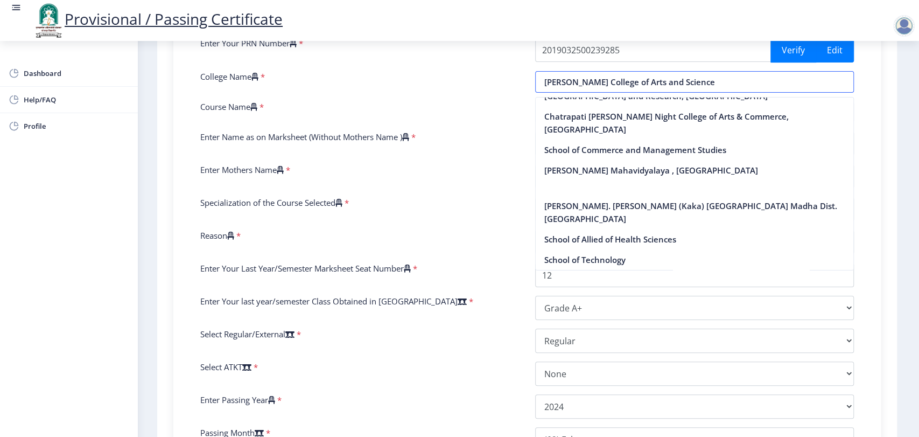
scroll to position [4335, 0]
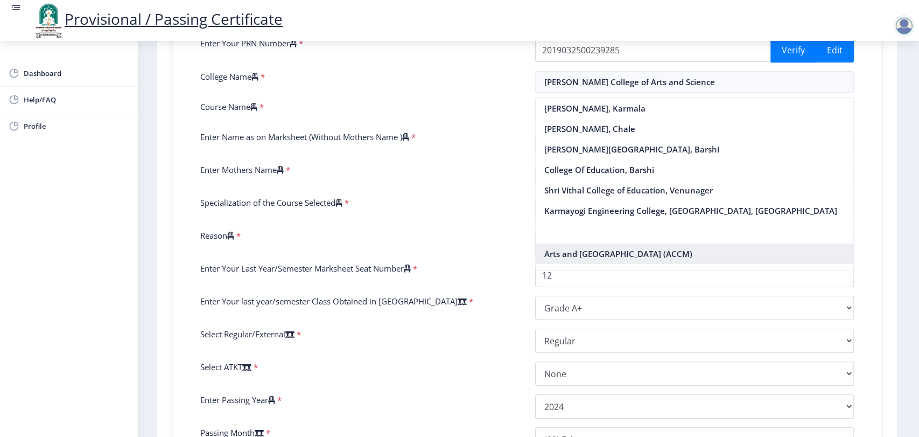
click at [562, 243] on nb-option "Arts and Commerce College (ACCM)" at bounding box center [695, 253] width 318 height 20
type input "Arts and Commerce College (ACCM)"
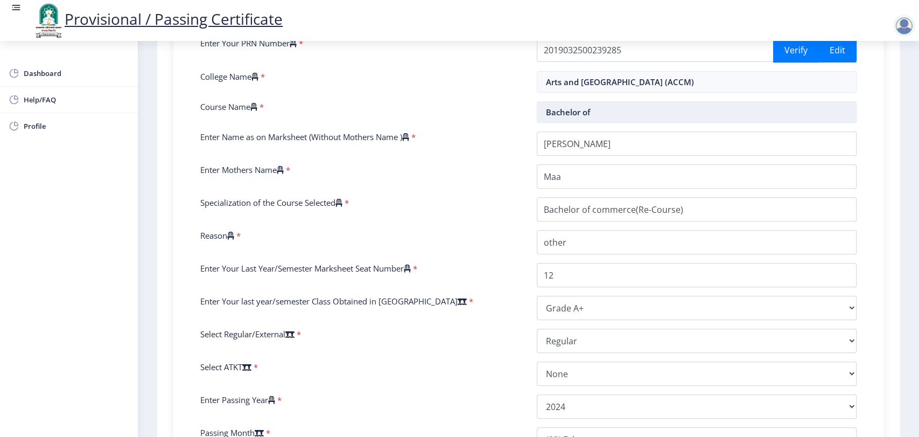
click at [584, 107] on input "Bachelor of" at bounding box center [697, 112] width 320 height 22
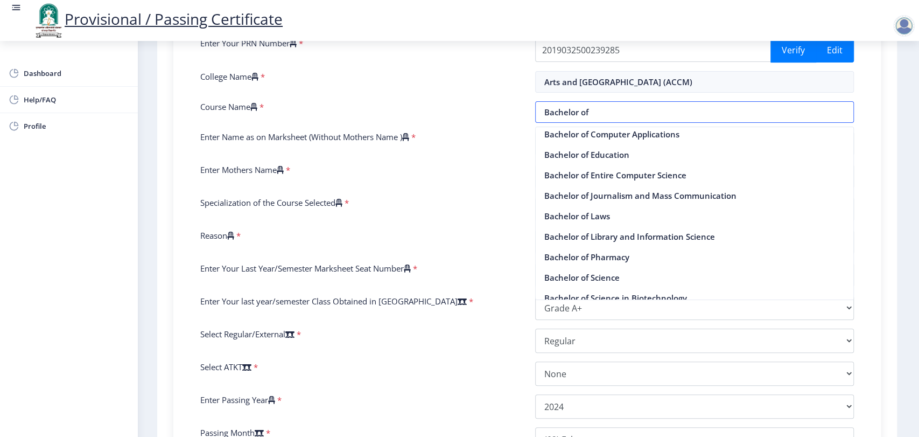
scroll to position [0, 0]
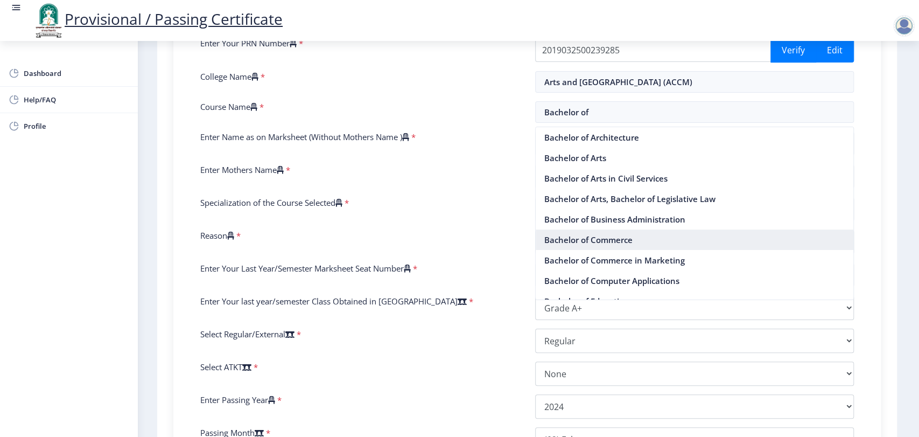
click at [585, 245] on nb-option "Bachelor of Commerce" at bounding box center [695, 239] width 318 height 20
type input "Bachelor of Commerce"
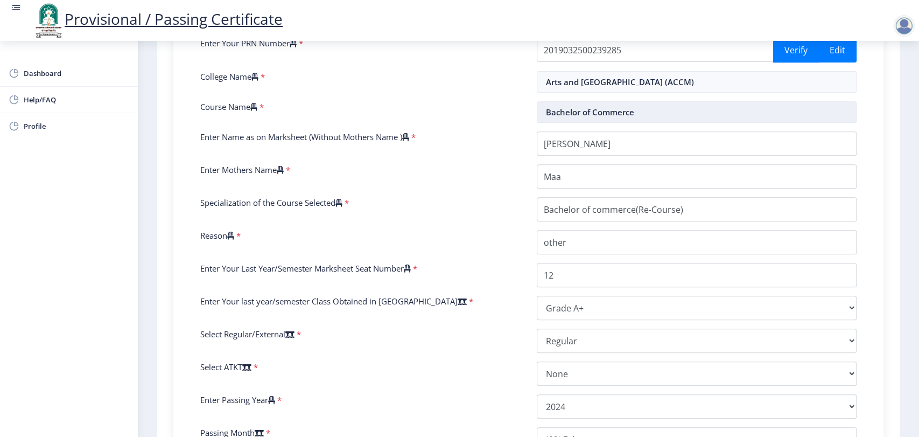
click at [650, 104] on input "Bachelor of Commerce" at bounding box center [697, 112] width 320 height 22
click at [646, 87] on input "Arts and Commerce College (ACCM)" at bounding box center [697, 82] width 320 height 22
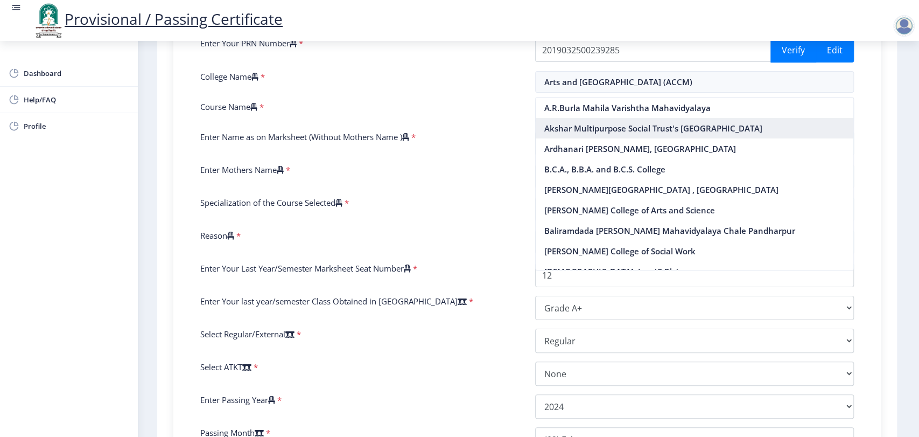
click at [578, 120] on nb-option "Akshar Multipurpose Social Trust's Ascent College" at bounding box center [695, 128] width 318 height 20
type input "Akshar Multipurpose Social Trust's Ascent College"
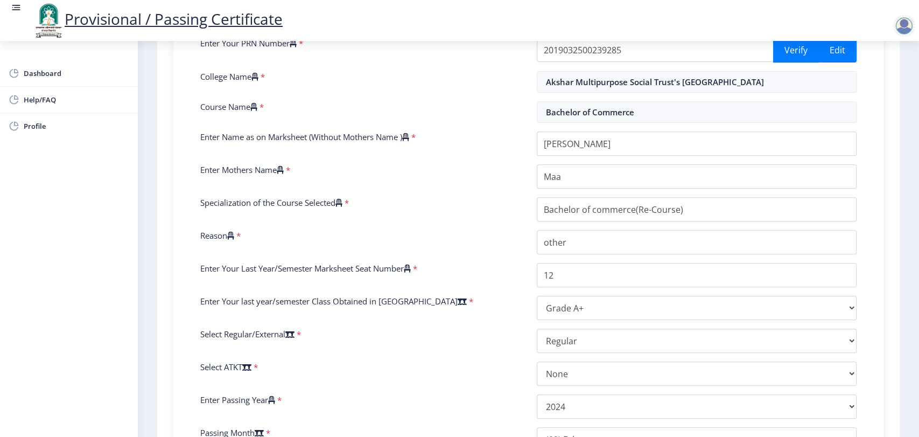
click at [618, 123] on div "Enter Your PRN Number * 2019032500239285 Verify Edit College Name * Akshar Mult…" at bounding box center [528, 265] width 673 height 455
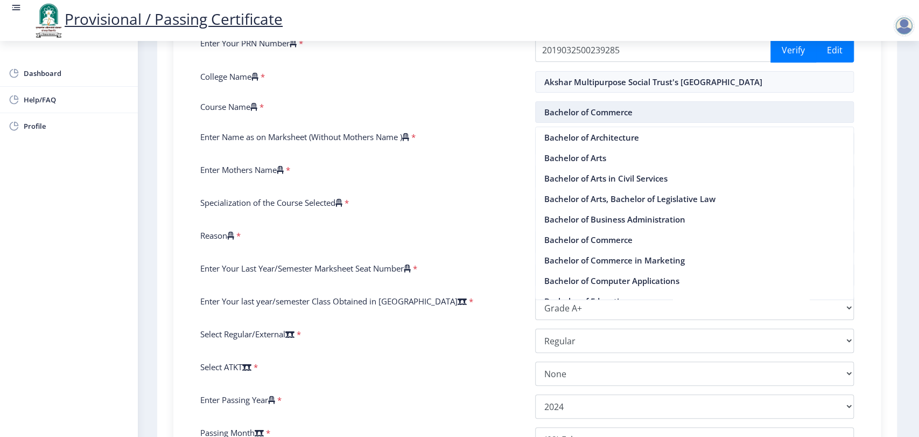
click at [623, 115] on input "Bachelor of Commerce" at bounding box center [694, 112] width 319 height 22
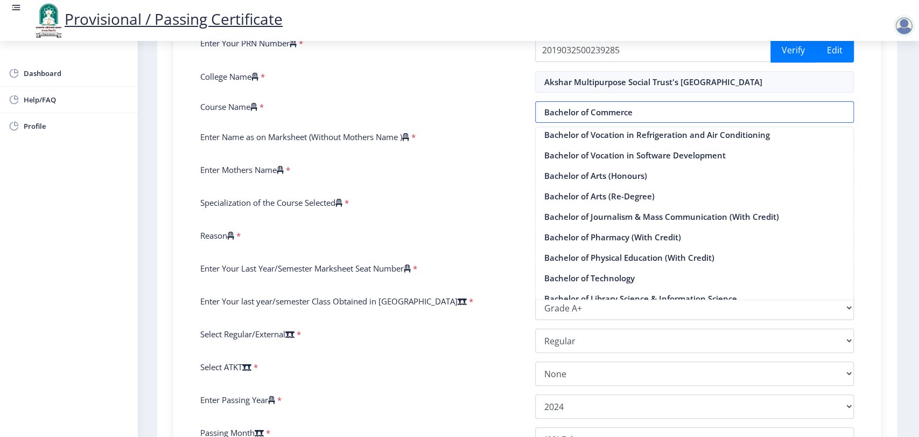
scroll to position [902, 0]
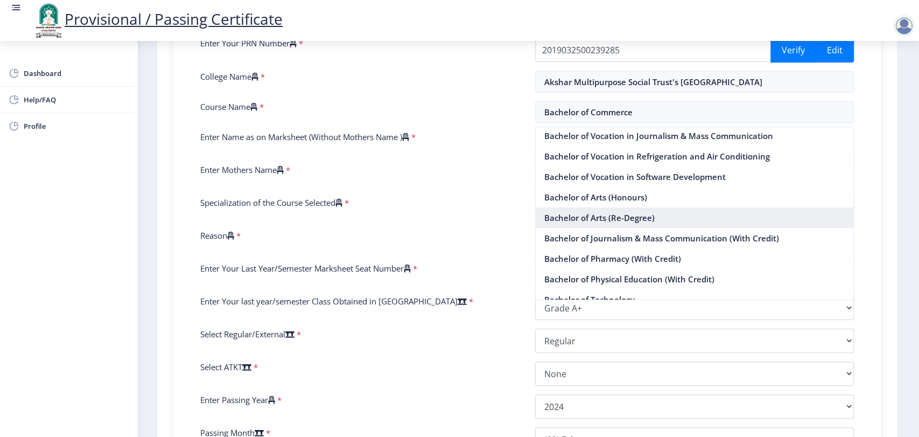
click at [598, 224] on nb-option "Bachelor of Arts (Re-Degree)" at bounding box center [695, 217] width 318 height 20
type input "Bachelor of Arts (Re-Degree)"
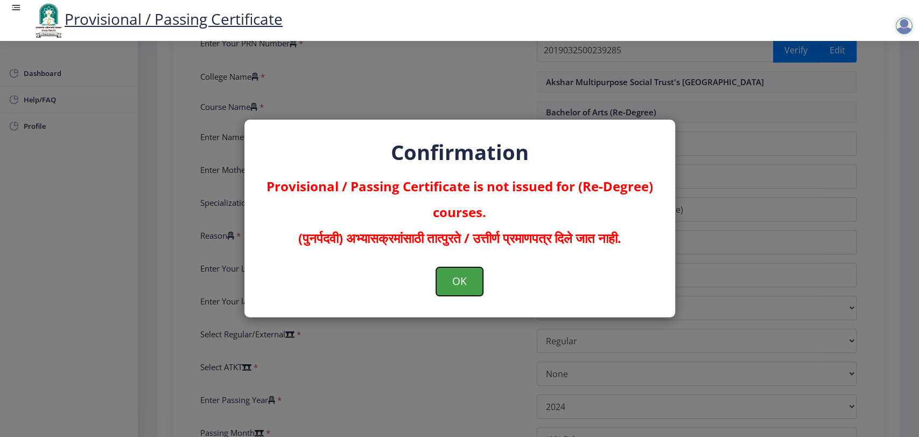
click at [471, 285] on button "OK" at bounding box center [459, 281] width 47 height 28
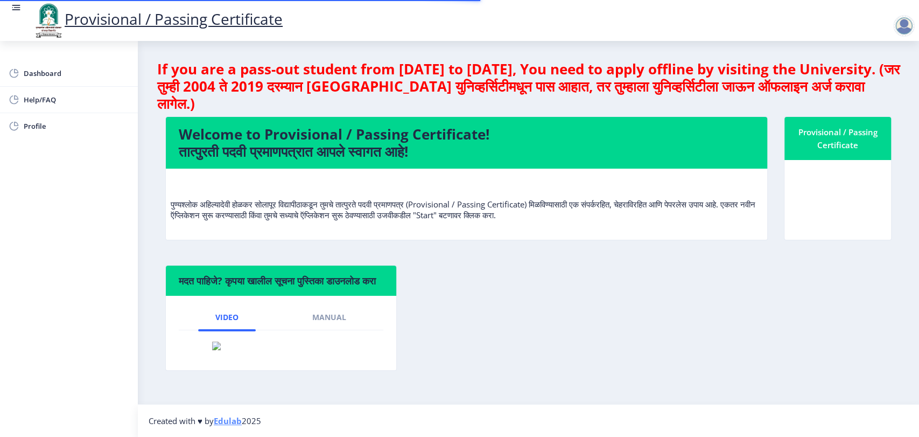
click at [901, 29] on div at bounding box center [905, 26] width 22 height 22
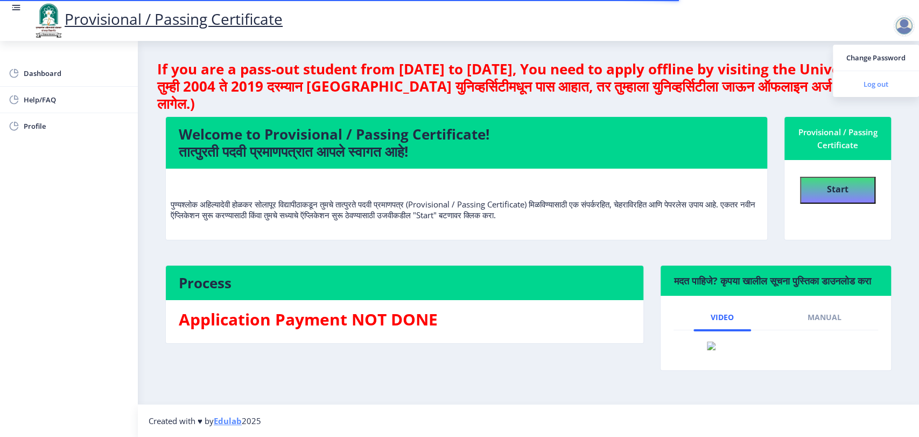
click at [862, 84] on span "Log out" at bounding box center [876, 84] width 69 height 13
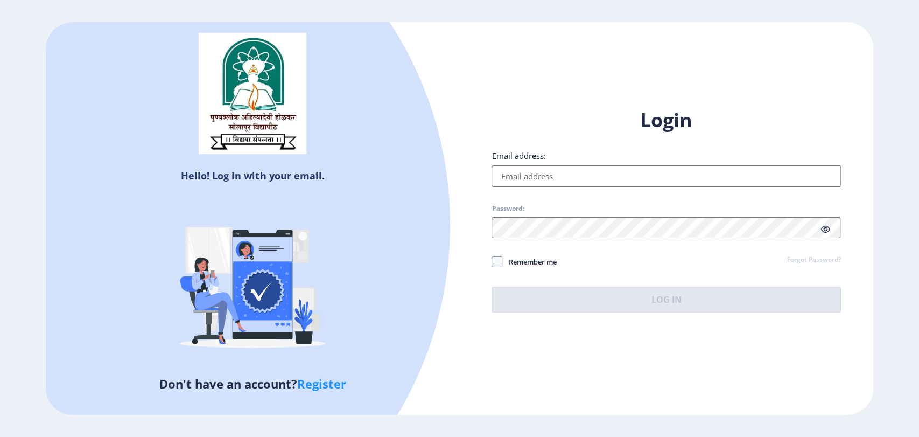
click at [332, 384] on link "Register" at bounding box center [321, 383] width 49 height 16
select select
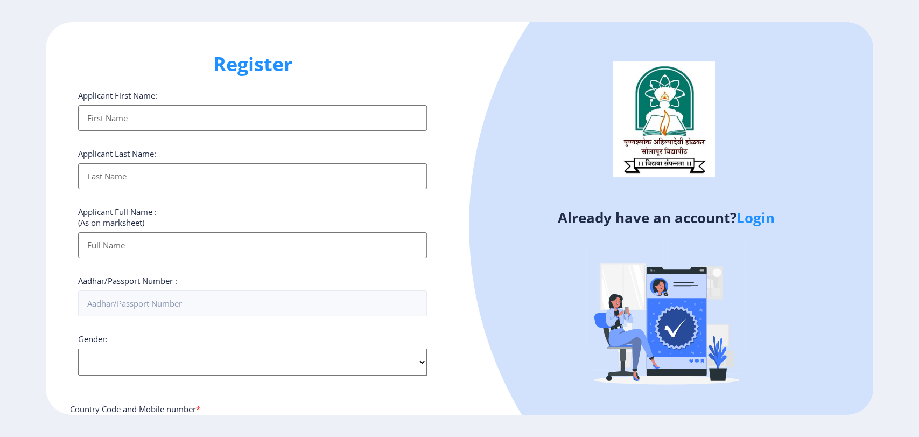
click at [177, 113] on input "Applicant First Name:" at bounding box center [252, 118] width 349 height 26
type input "Raushni"
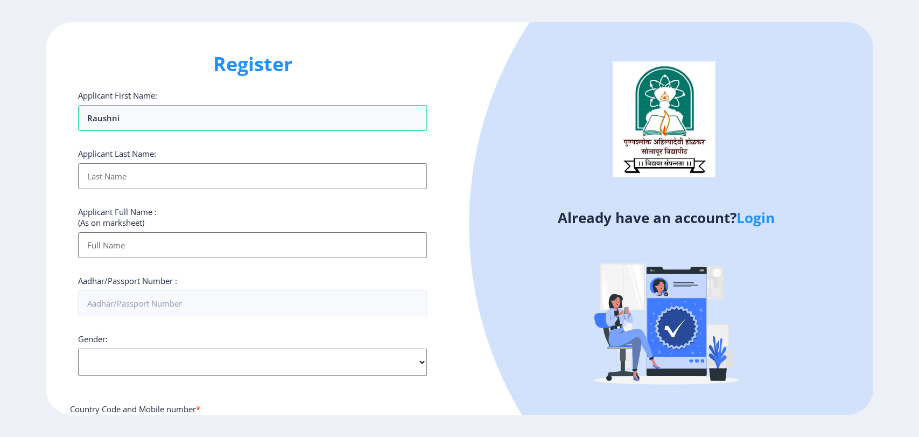
click at [129, 178] on input "Applicant First Name:" at bounding box center [252, 176] width 349 height 26
type input "ras"
type input "73212802481"
type input "[EMAIL_ADDRESS][DOMAIN_NAME]"
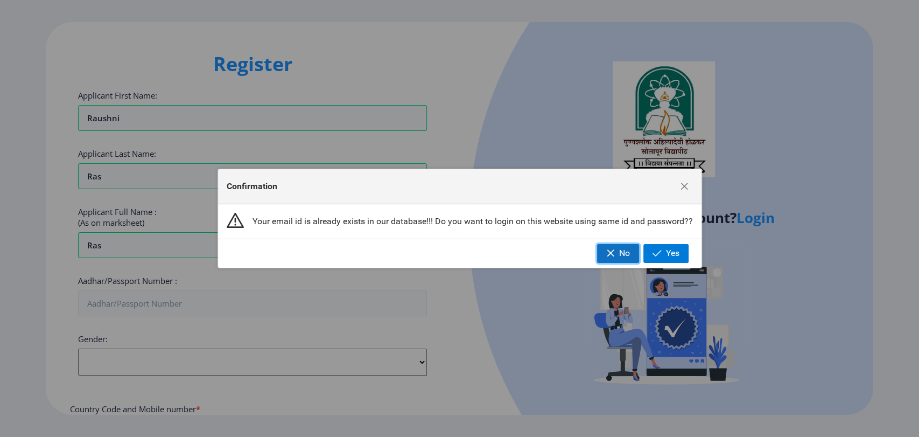
click at [611, 255] on span "button" at bounding box center [610, 253] width 9 height 9
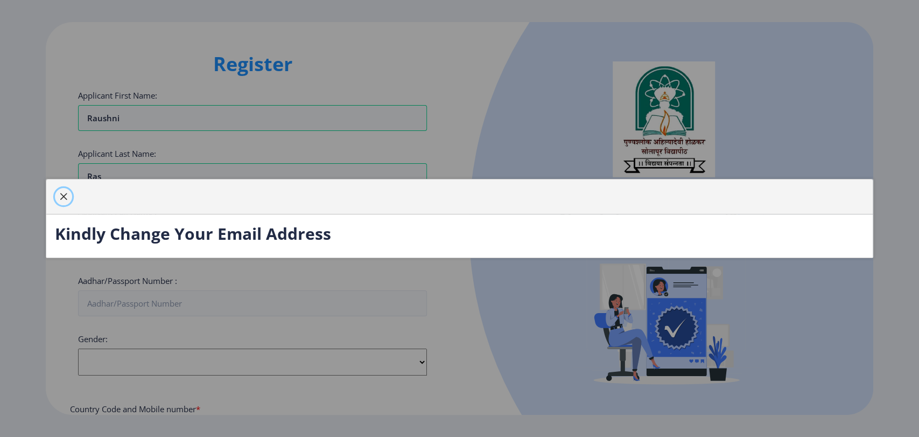
click at [61, 197] on span "button" at bounding box center [63, 196] width 9 height 9
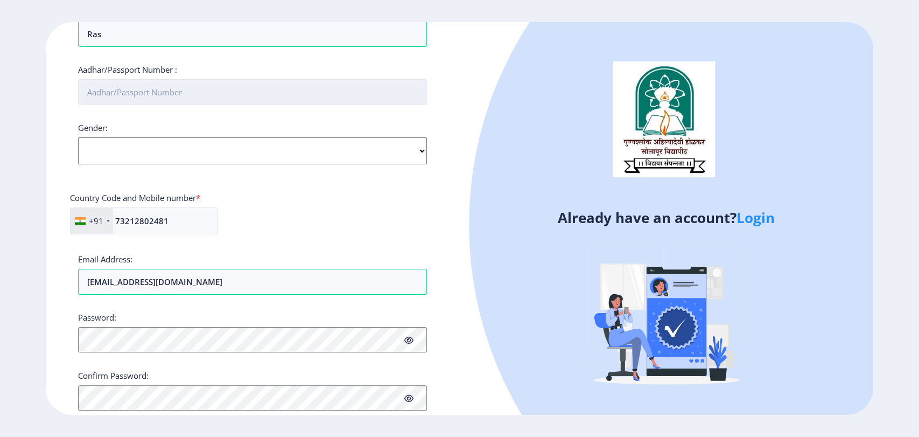
scroll to position [240, 0]
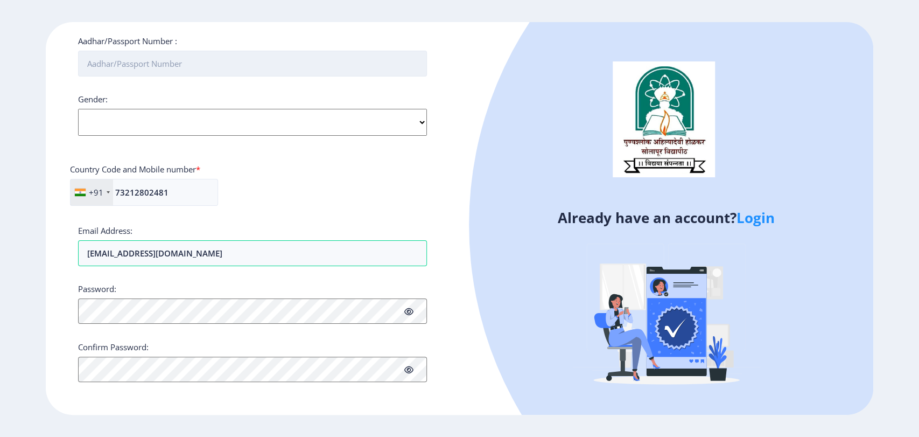
click at [143, 68] on input "Aadhar/Passport Number :" at bounding box center [252, 64] width 349 height 26
type input "354654646666"
click at [156, 126] on select "Select Gender [DEMOGRAPHIC_DATA] [DEMOGRAPHIC_DATA] Other" at bounding box center [252, 122] width 349 height 27
select select "[DEMOGRAPHIC_DATA]"
click at [78, 109] on select "Select Gender [DEMOGRAPHIC_DATA] [DEMOGRAPHIC_DATA] Other" at bounding box center [252, 122] width 349 height 27
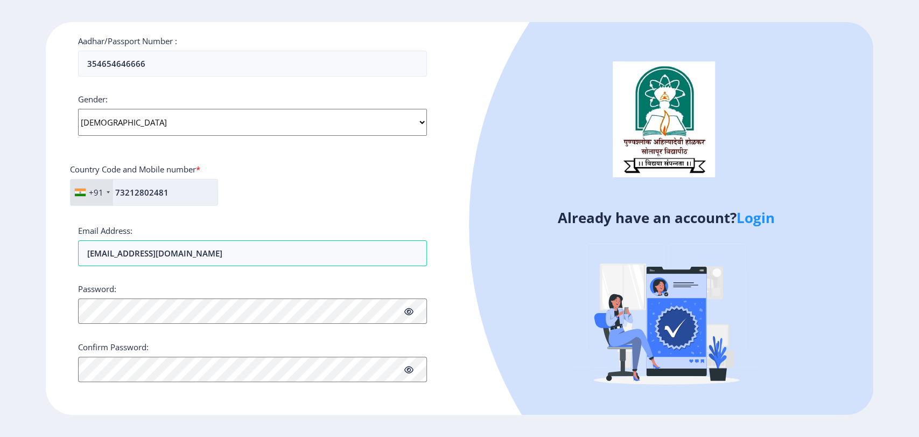
click at [138, 192] on input "73212802481" at bounding box center [144, 192] width 148 height 27
type input "7321802481"
click at [117, 254] on input "[EMAIL_ADDRESS][DOMAIN_NAME]" at bounding box center [252, 253] width 349 height 26
type input "[EMAIL_ADDRESS][DOMAIN_NAME]"
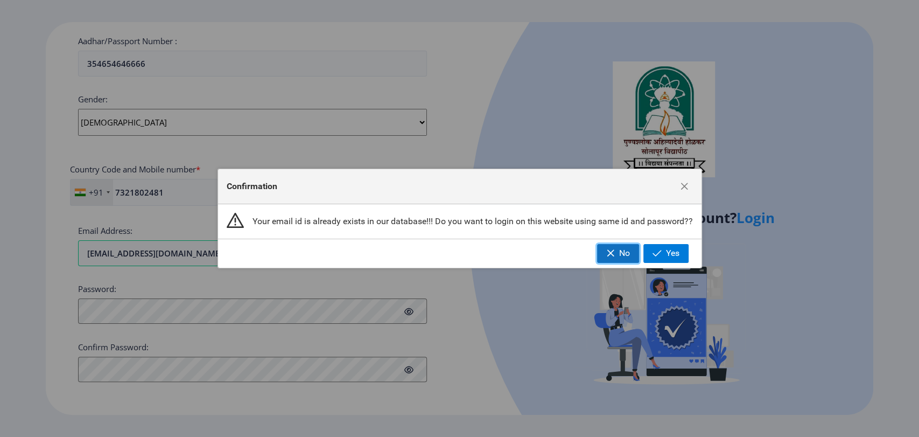
click at [617, 252] on button "No" at bounding box center [618, 253] width 42 height 18
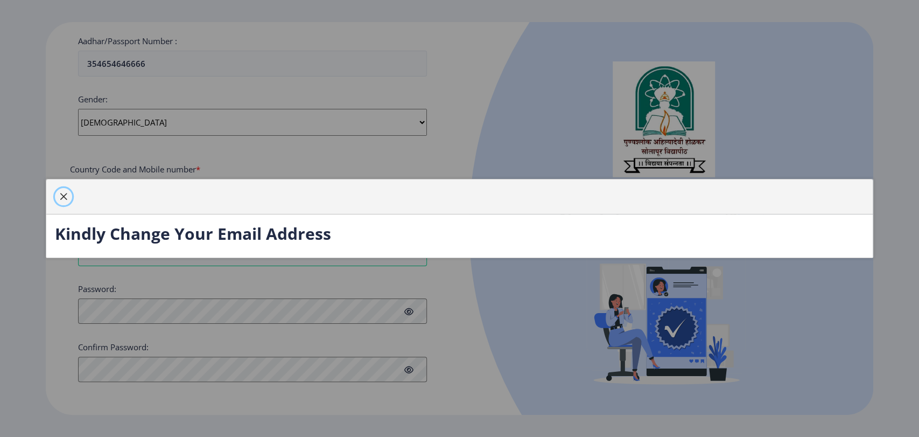
click at [62, 198] on span "button" at bounding box center [63, 196] width 9 height 9
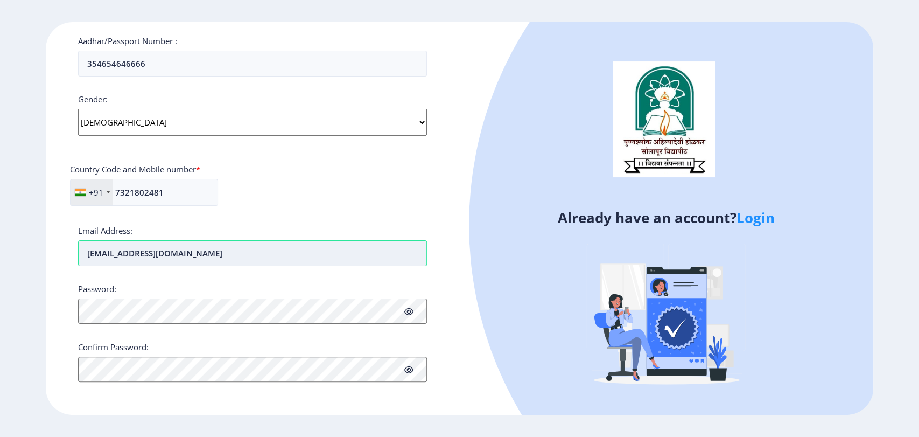
click at [103, 253] on input "[EMAIL_ADDRESS][DOMAIN_NAME]" at bounding box center [252, 253] width 349 height 26
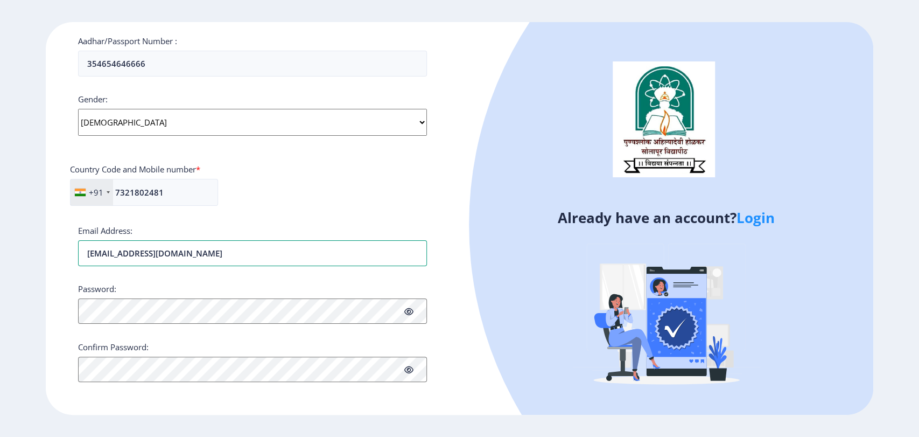
type input "[EMAIL_ADDRESS][DOMAIN_NAME]"
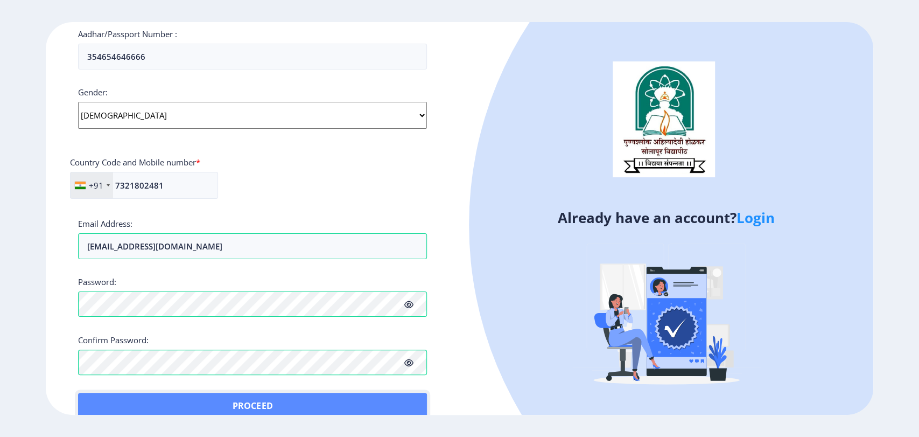
click at [101, 393] on button "Proceed" at bounding box center [252, 406] width 349 height 26
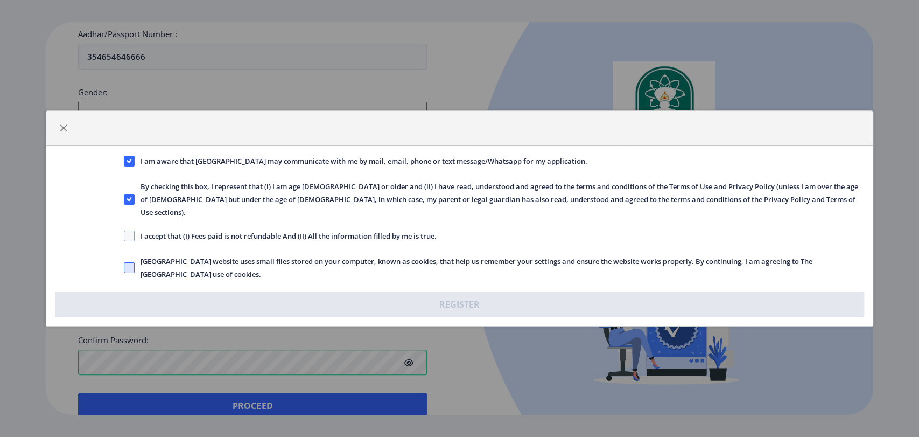
drag, startPoint x: 130, startPoint y: 228, endPoint x: 128, endPoint y: 263, distance: 34.5
click at [128, 263] on div "I am aware that [GEOGRAPHIC_DATA] may communicate with me by mail, email, phone…" at bounding box center [459, 236] width 826 height 180
click at [128, 263] on span at bounding box center [129, 267] width 11 height 11
click at [124, 268] on input "[GEOGRAPHIC_DATA] website uses small files stored on your computer, known as co…" at bounding box center [124, 268] width 1 height 1
checkbox input "true"
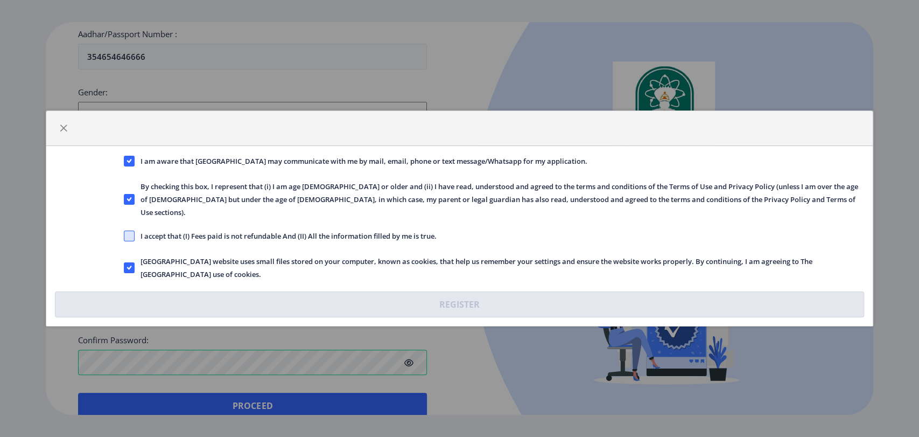
click at [133, 233] on span at bounding box center [129, 236] width 11 height 11
click at [124, 236] on input "I accept that (I) Fees paid is not refundable And (II) All the information fill…" at bounding box center [124, 236] width 1 height 1
checkbox input "true"
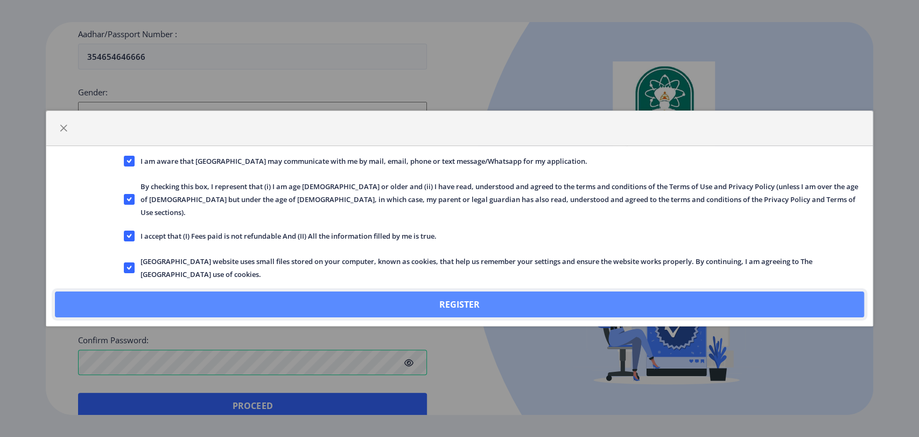
click at [375, 291] on button "Register" at bounding box center [459, 304] width 809 height 26
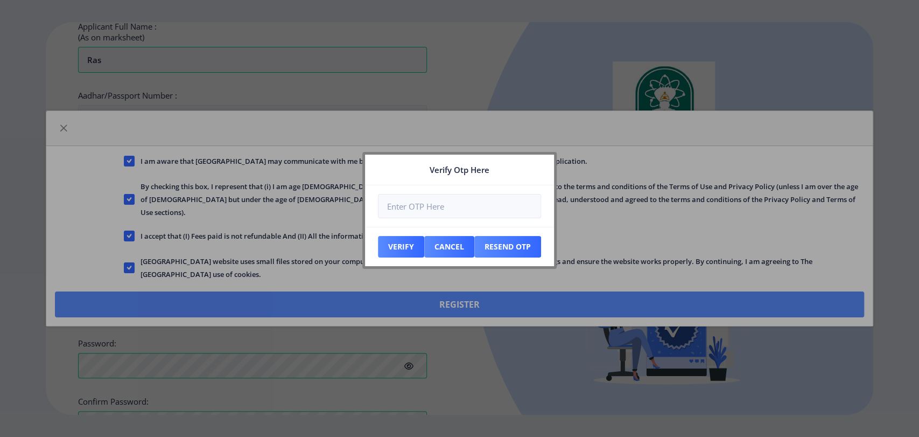
scroll to position [308, 0]
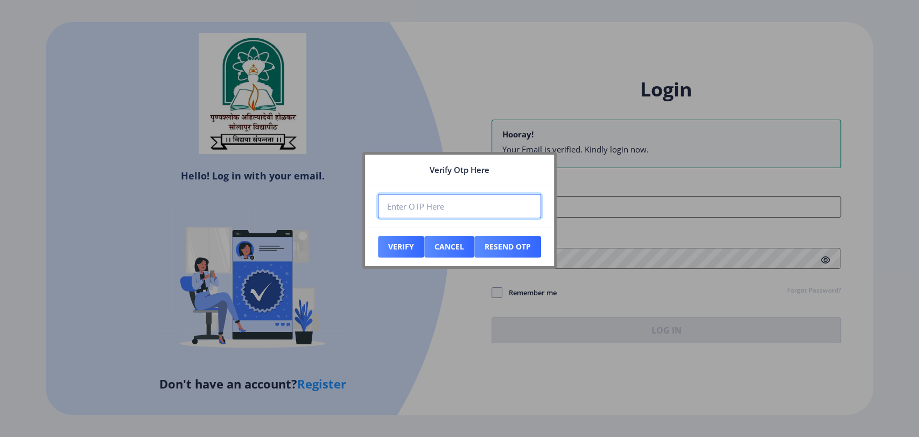
paste input "587076"
type input "587076"
click at [401, 239] on button "Verify" at bounding box center [401, 247] width 46 height 22
